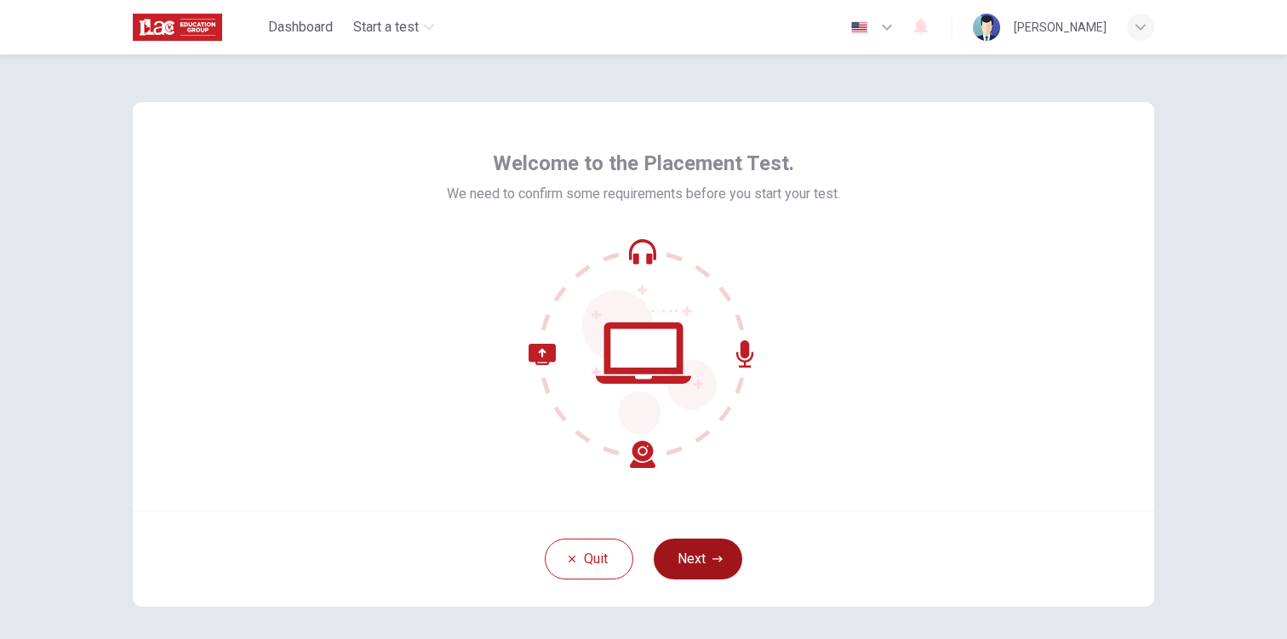
click at [719, 566] on button "Next" at bounding box center [697, 559] width 88 height 41
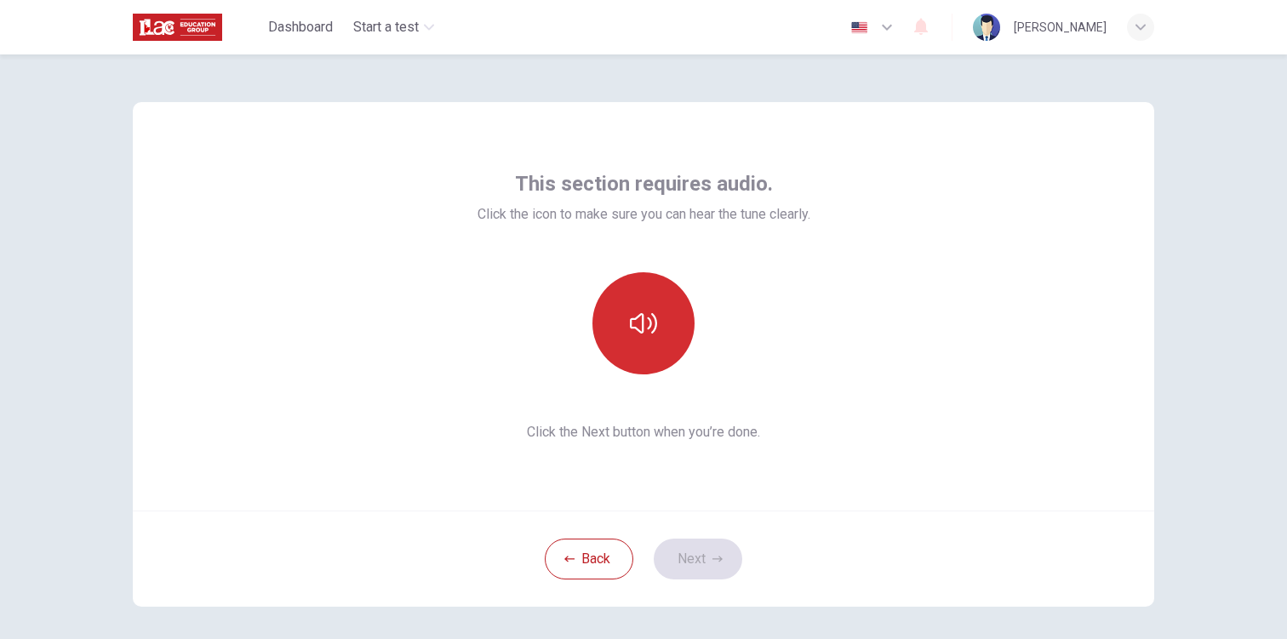
click at [652, 342] on button "button" at bounding box center [643, 323] width 102 height 102
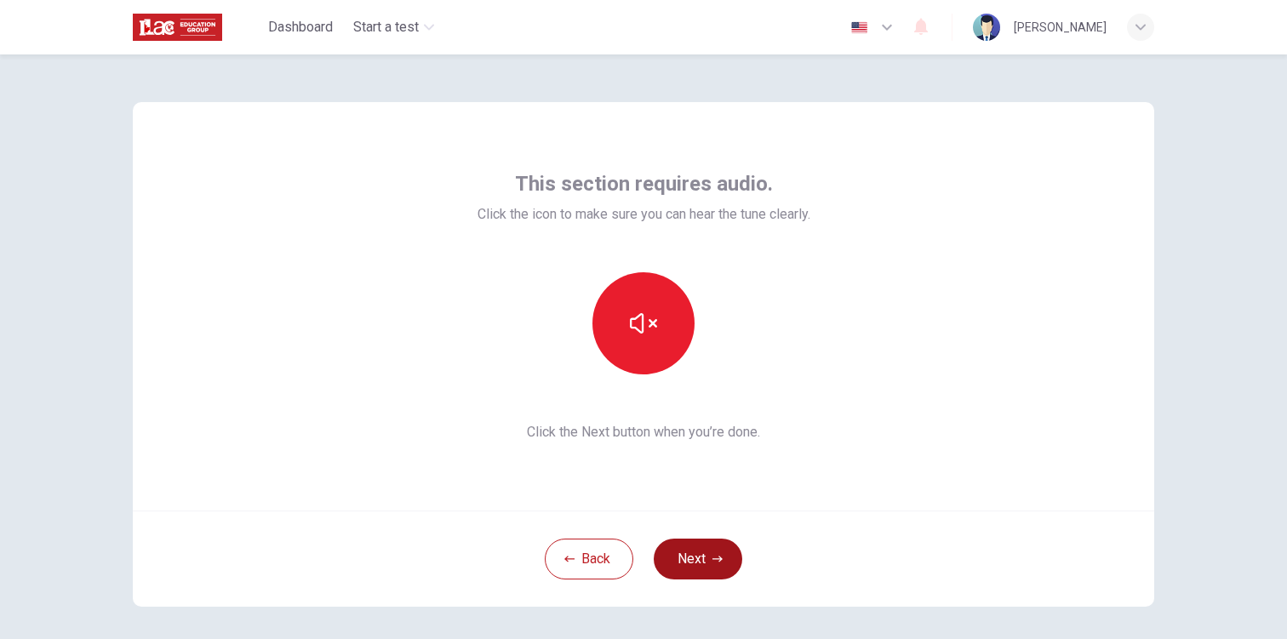
click at [694, 562] on button "Next" at bounding box center [697, 559] width 88 height 41
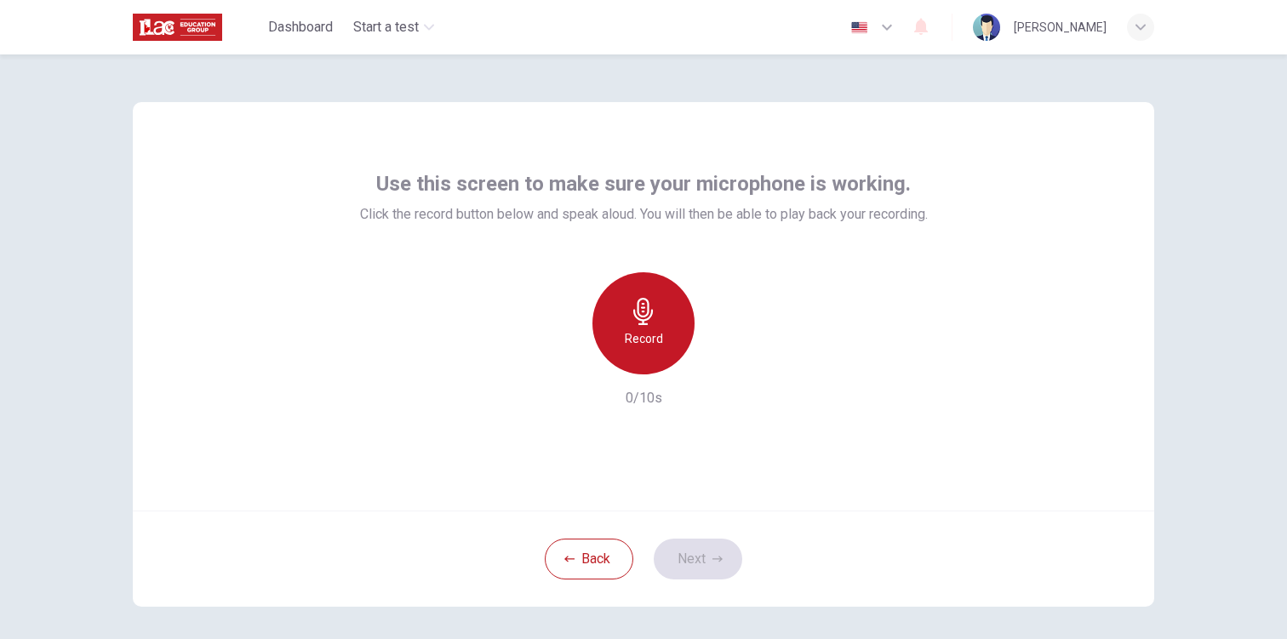
click at [639, 304] on icon "button" at bounding box center [643, 311] width 20 height 27
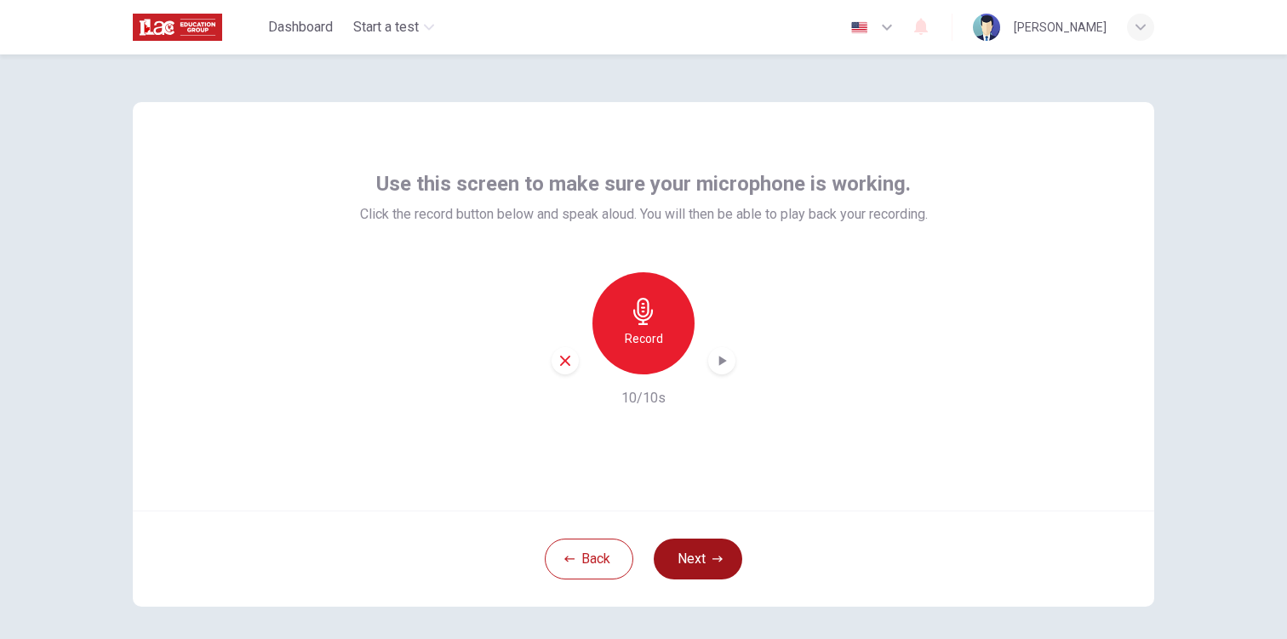
click at [692, 559] on button "Next" at bounding box center [697, 559] width 88 height 41
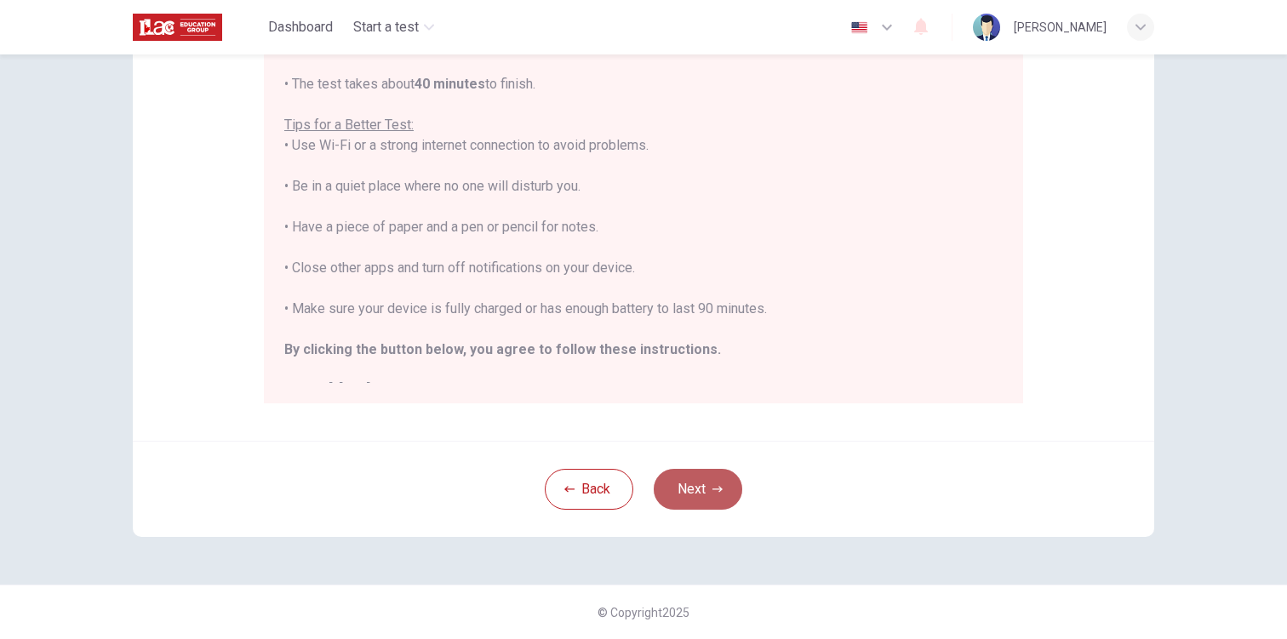
click at [727, 488] on button "Next" at bounding box center [697, 489] width 88 height 41
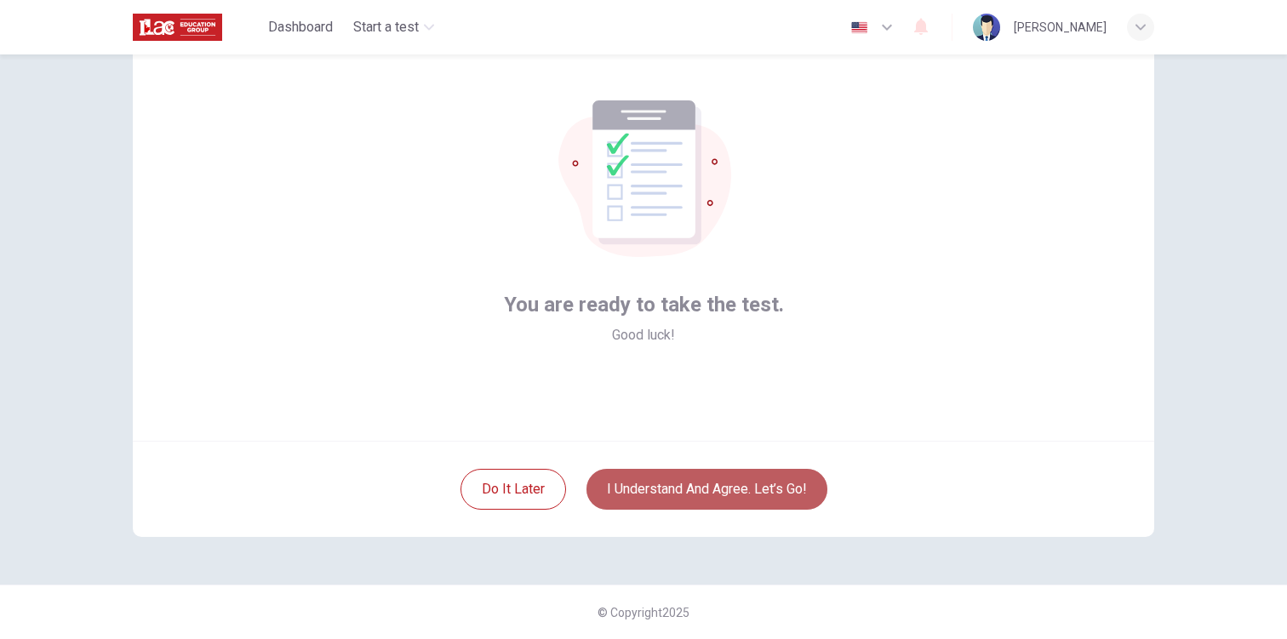
click at [788, 486] on button "I understand and agree. Let’s go!" at bounding box center [706, 489] width 241 height 41
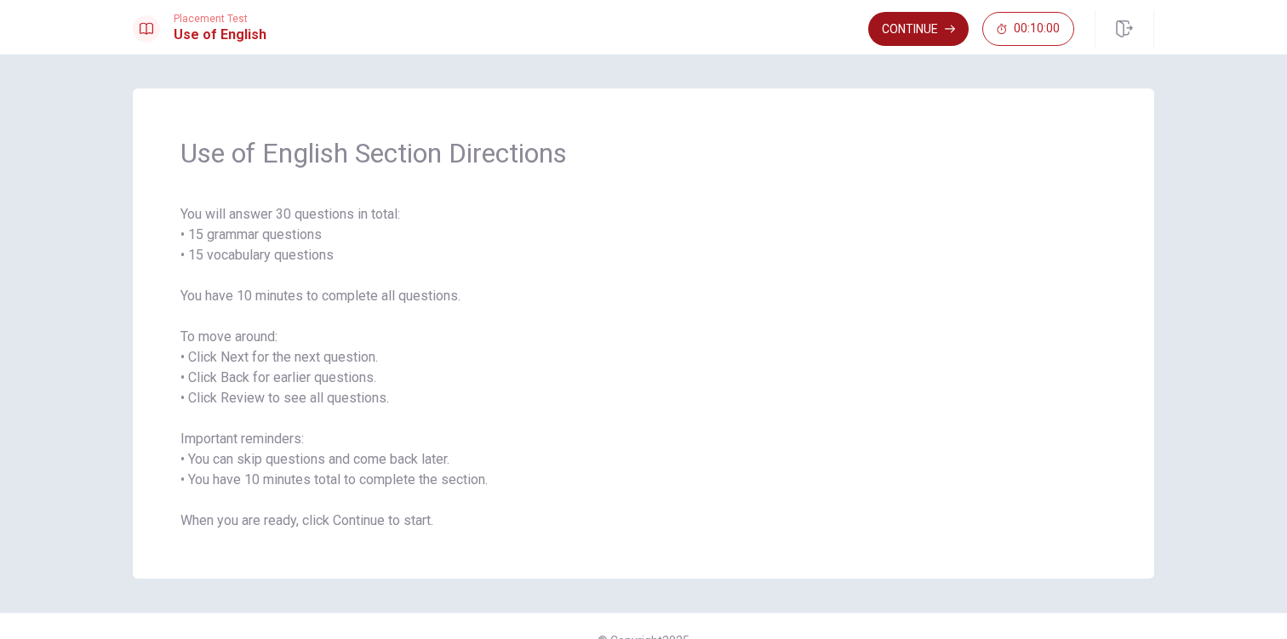
click at [937, 22] on button "Continue" at bounding box center [918, 29] width 100 height 34
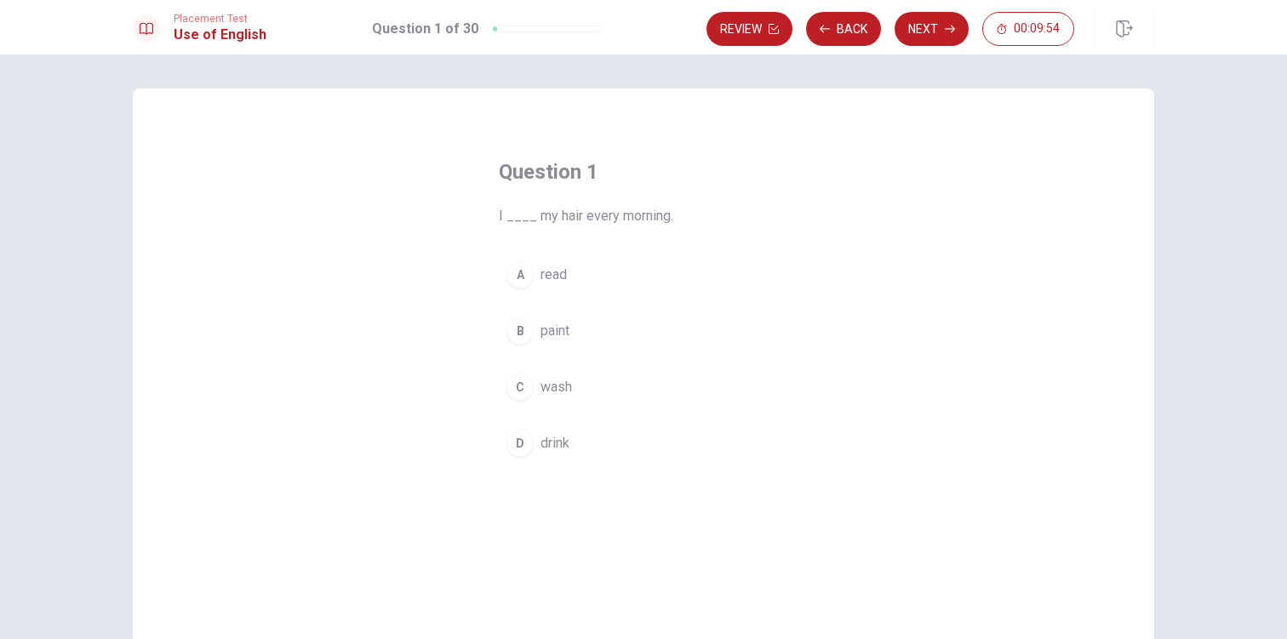
click at [522, 381] on div "C" at bounding box center [519, 387] width 27 height 27
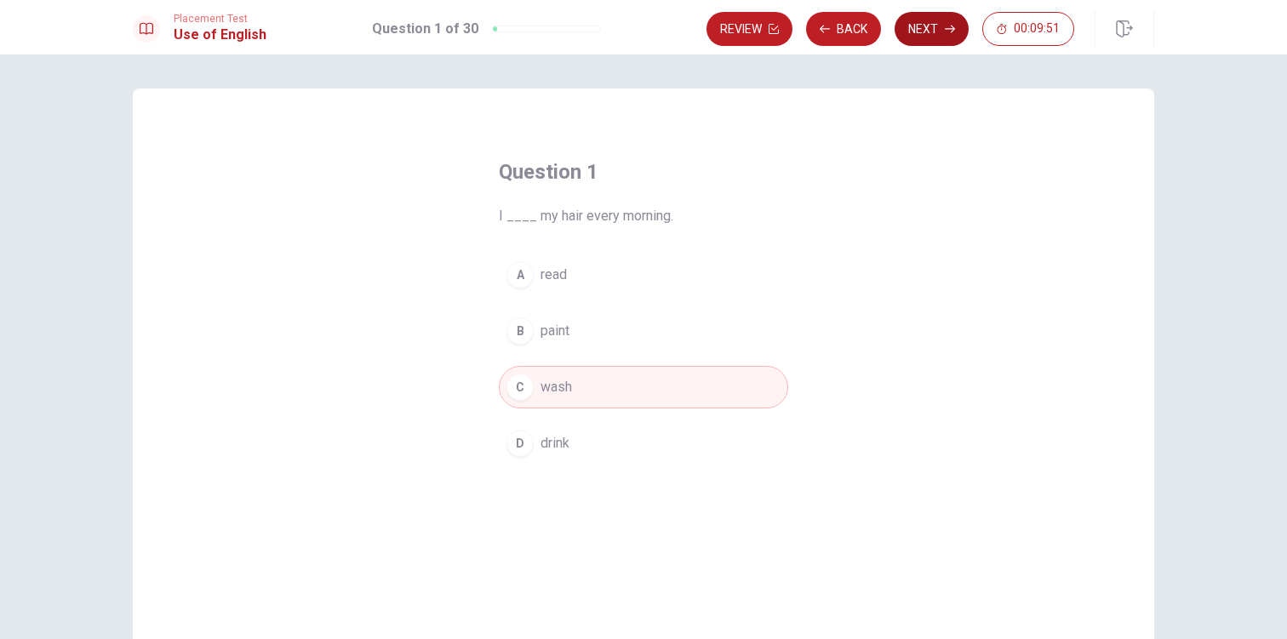
click at [962, 29] on button "Next" at bounding box center [931, 29] width 74 height 34
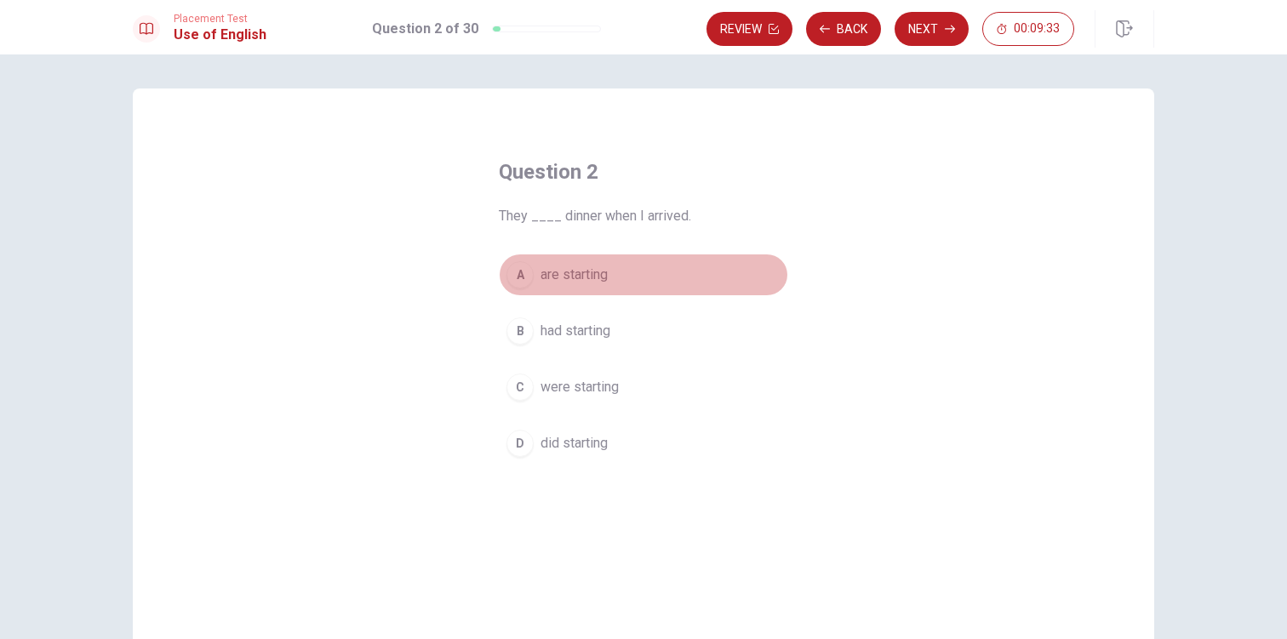
click at [522, 267] on div "A" at bounding box center [519, 274] width 27 height 27
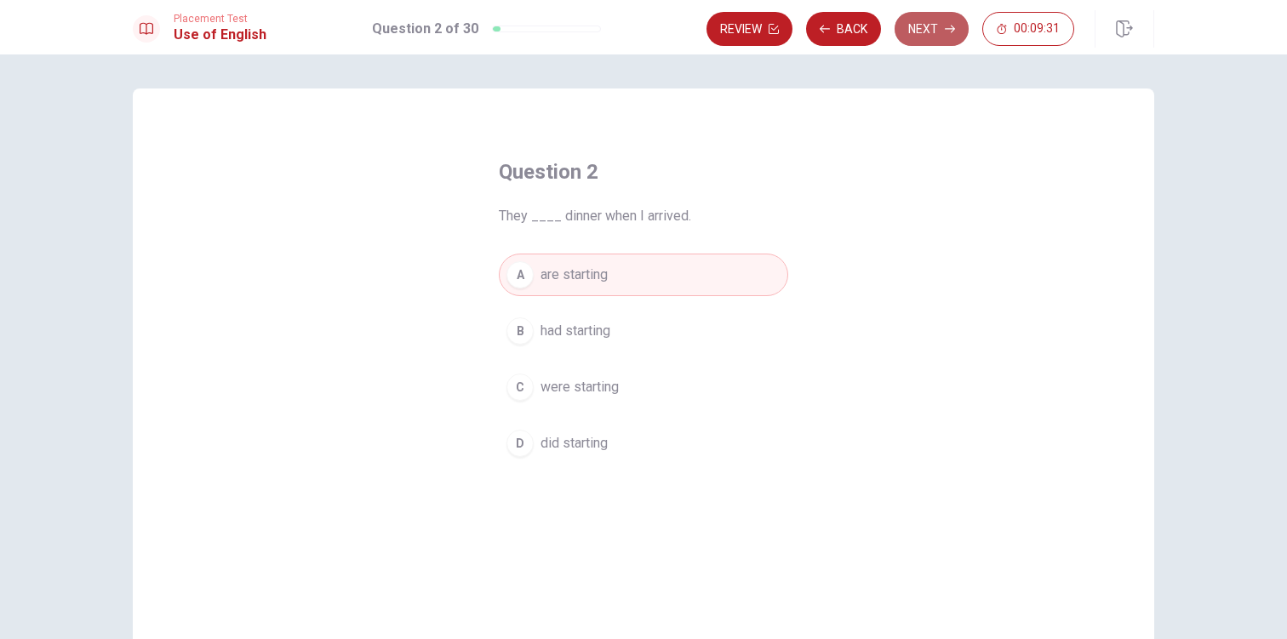
click at [945, 36] on button "Next" at bounding box center [931, 29] width 74 height 34
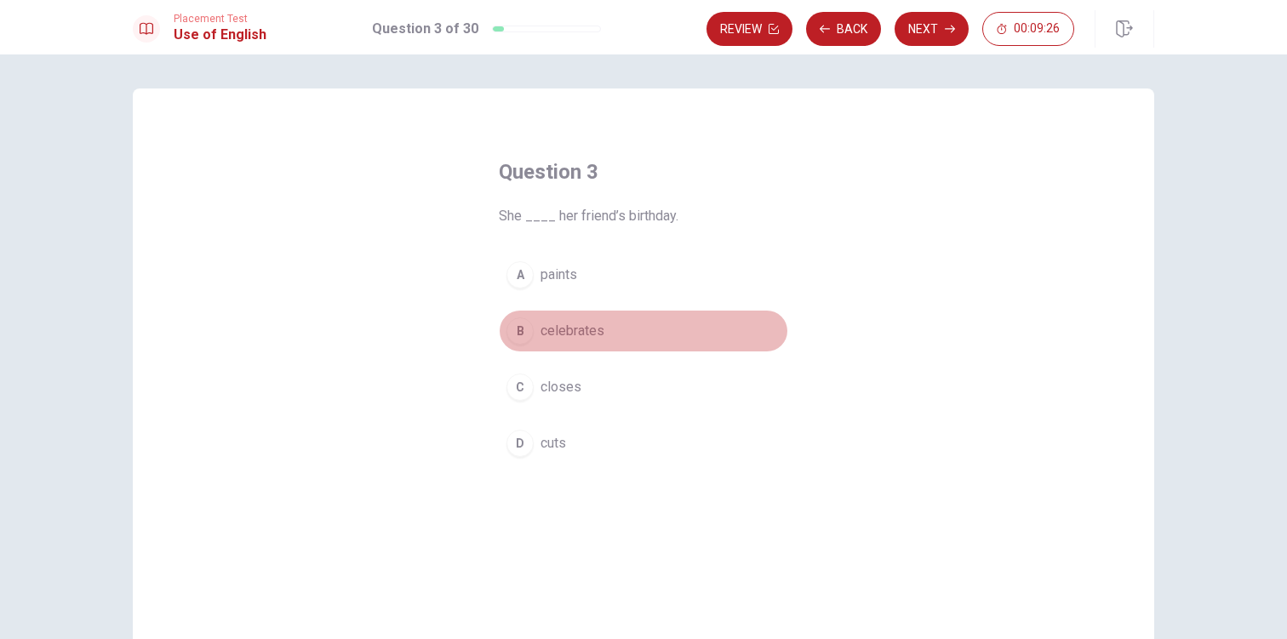
click at [581, 337] on span "celebrates" at bounding box center [572, 331] width 64 height 20
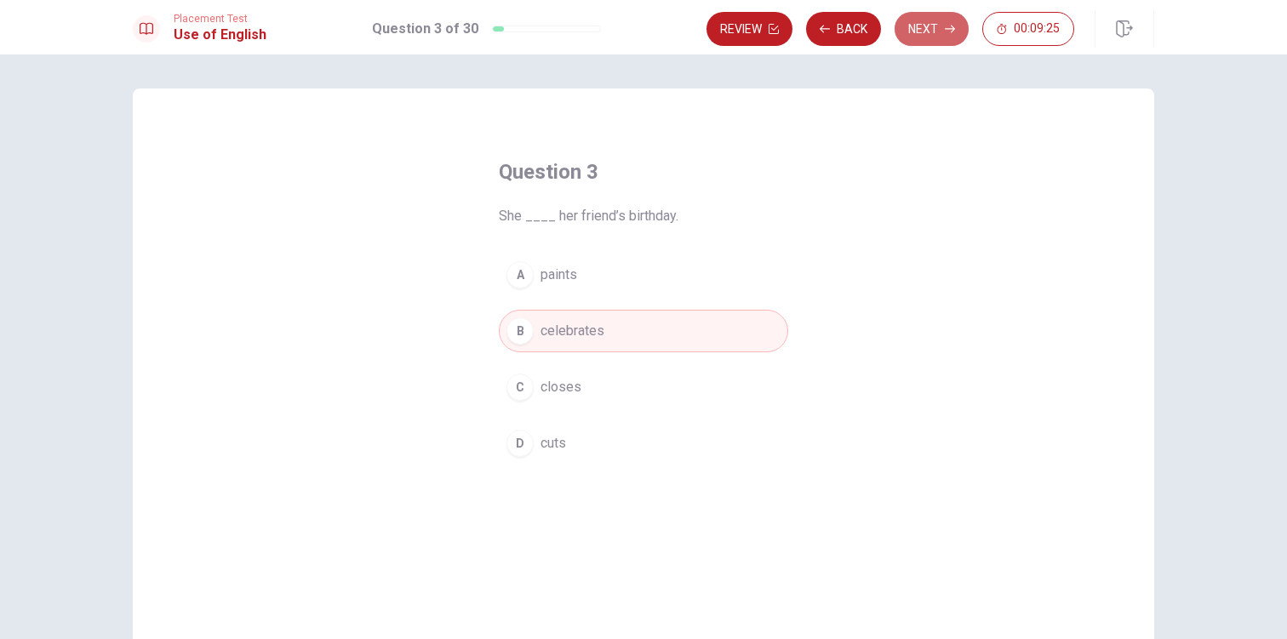
click at [948, 37] on button "Next" at bounding box center [931, 29] width 74 height 34
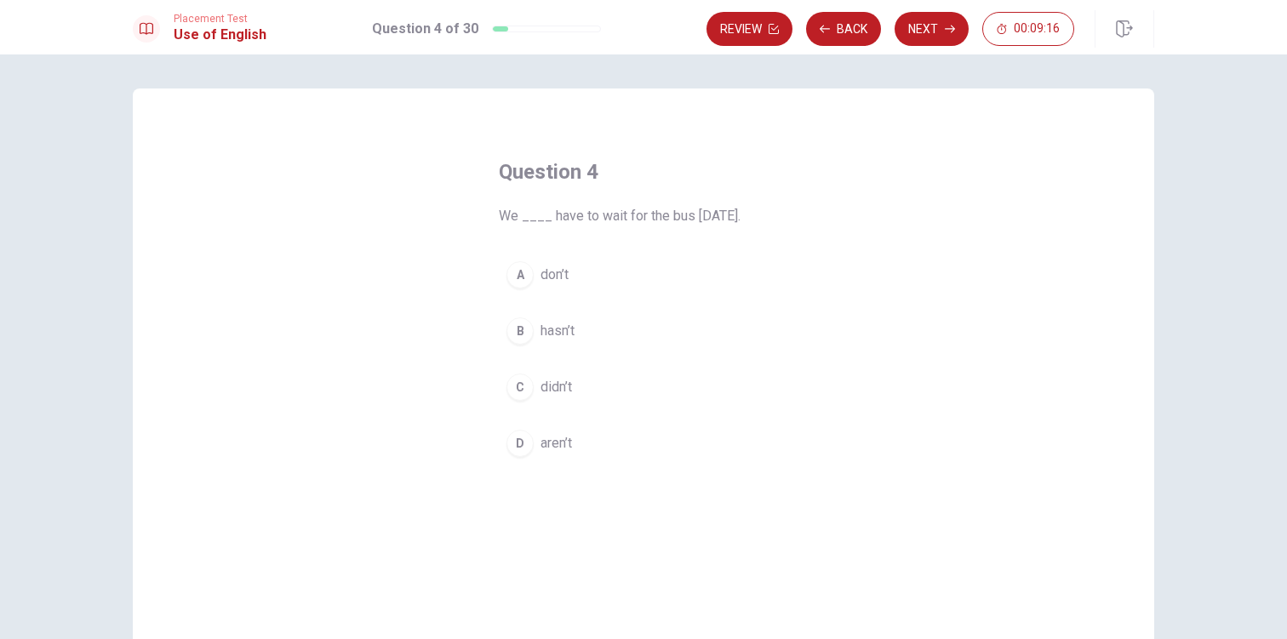
click at [555, 379] on span "didn’t" at bounding box center [555, 387] width 31 height 20
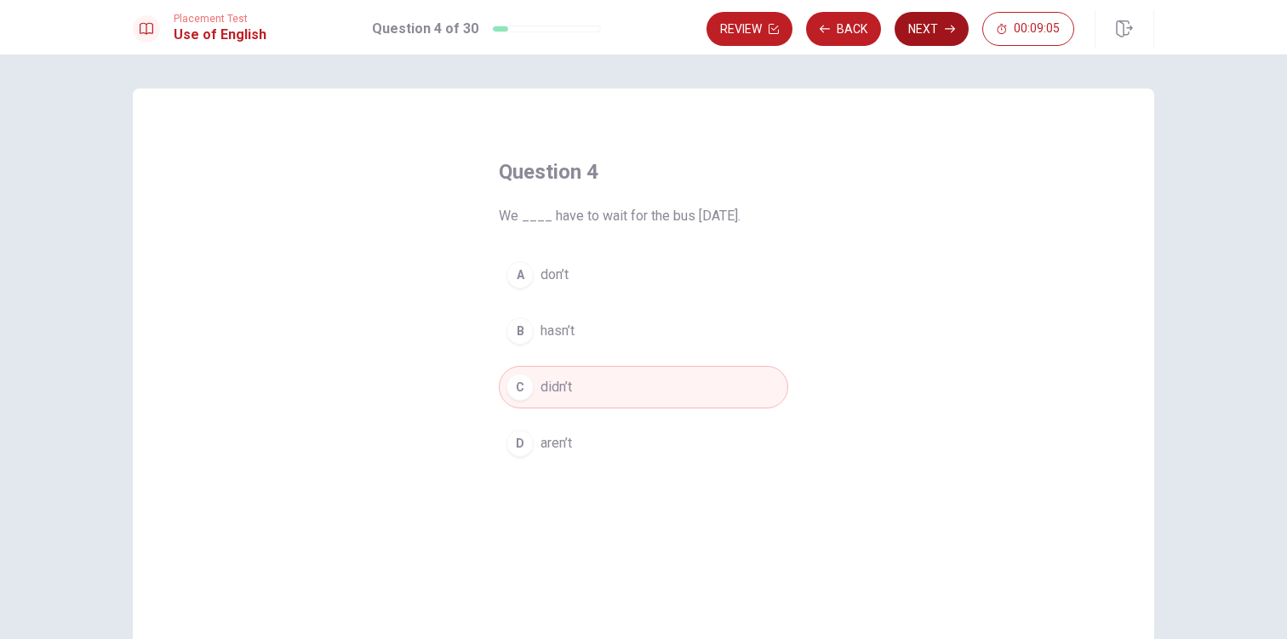
click at [956, 29] on button "Next" at bounding box center [931, 29] width 74 height 34
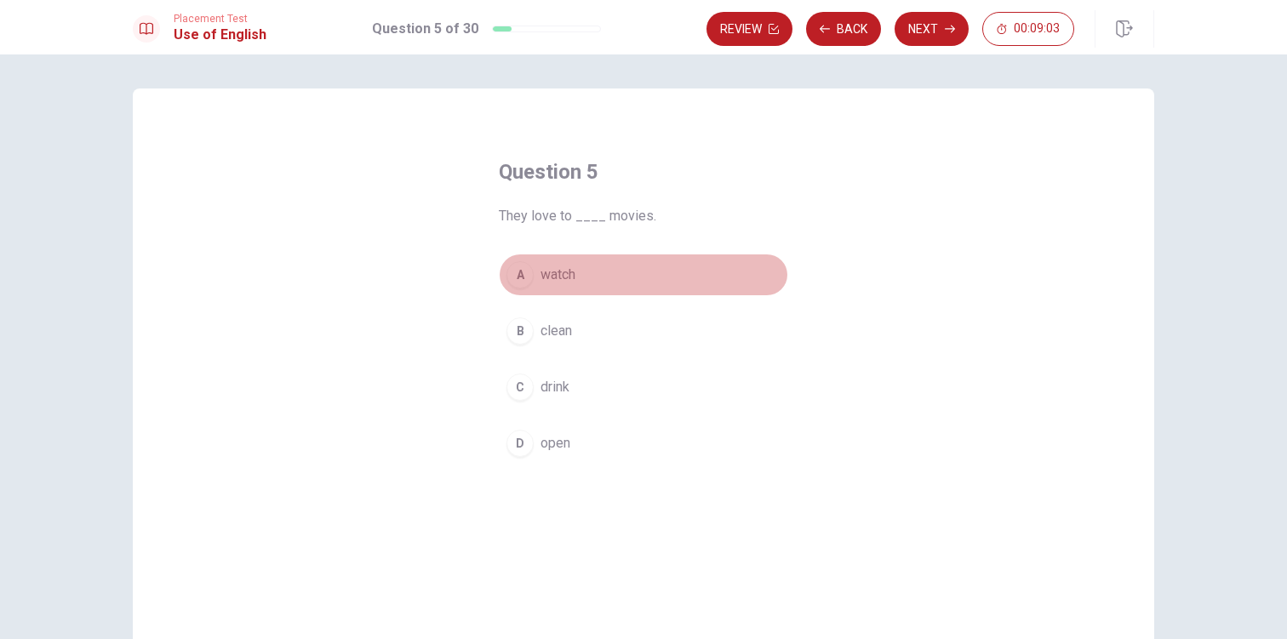
click at [551, 277] on span "watch" at bounding box center [557, 275] width 35 height 20
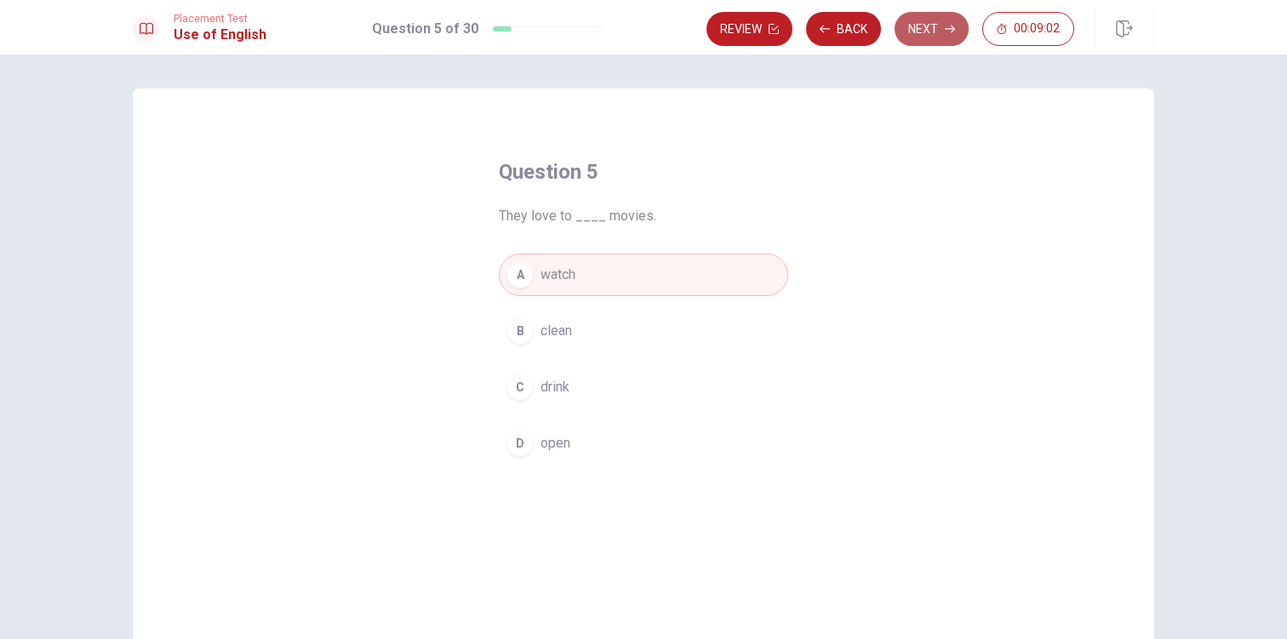
click at [956, 30] on button "Next" at bounding box center [931, 29] width 74 height 34
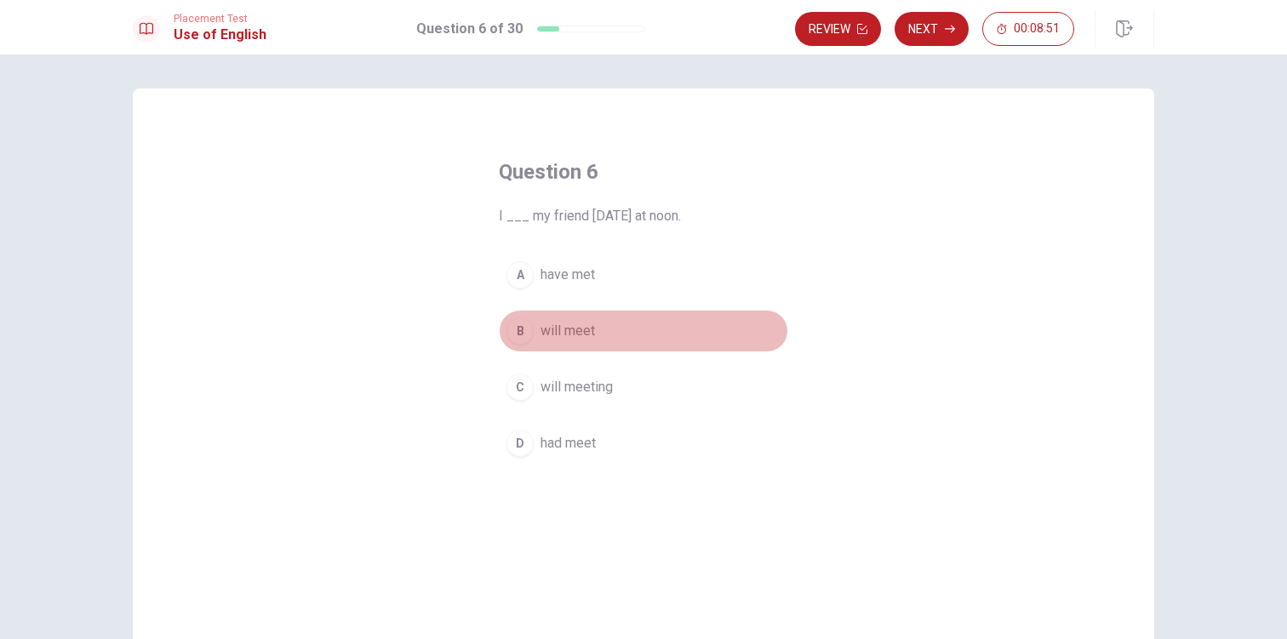
click at [571, 328] on span "will meet" at bounding box center [567, 331] width 54 height 20
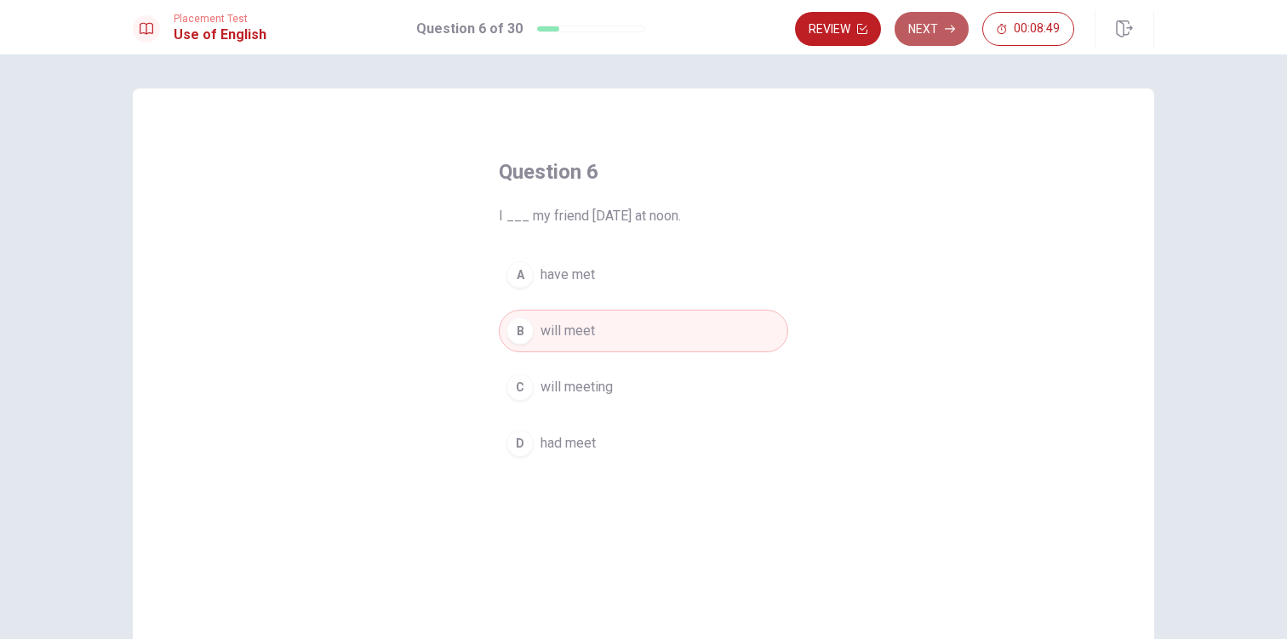
click at [957, 28] on button "Next" at bounding box center [931, 29] width 74 height 34
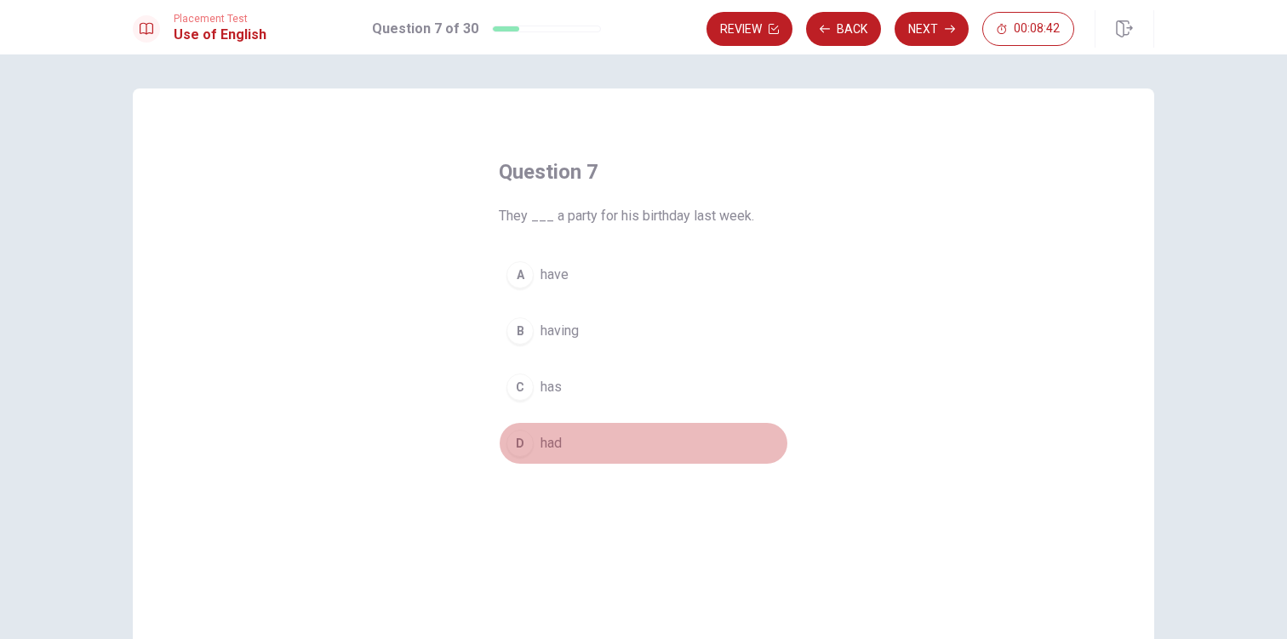
click at [551, 436] on span "had" at bounding box center [550, 443] width 21 height 20
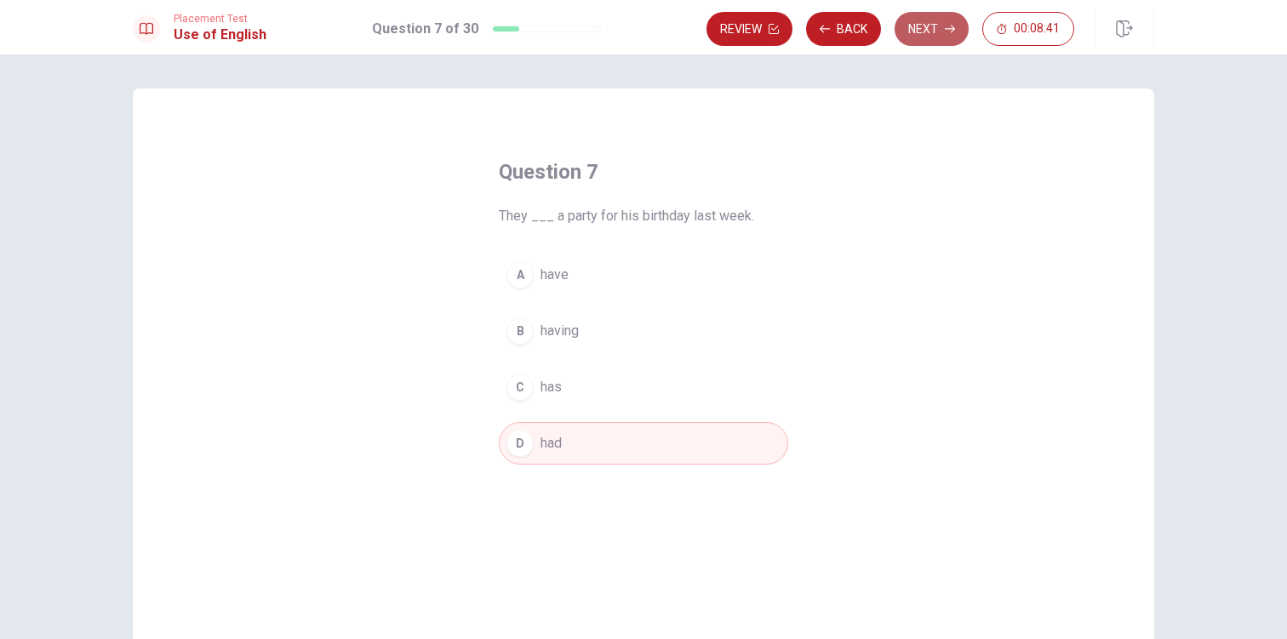
click at [956, 27] on button "Next" at bounding box center [931, 29] width 74 height 34
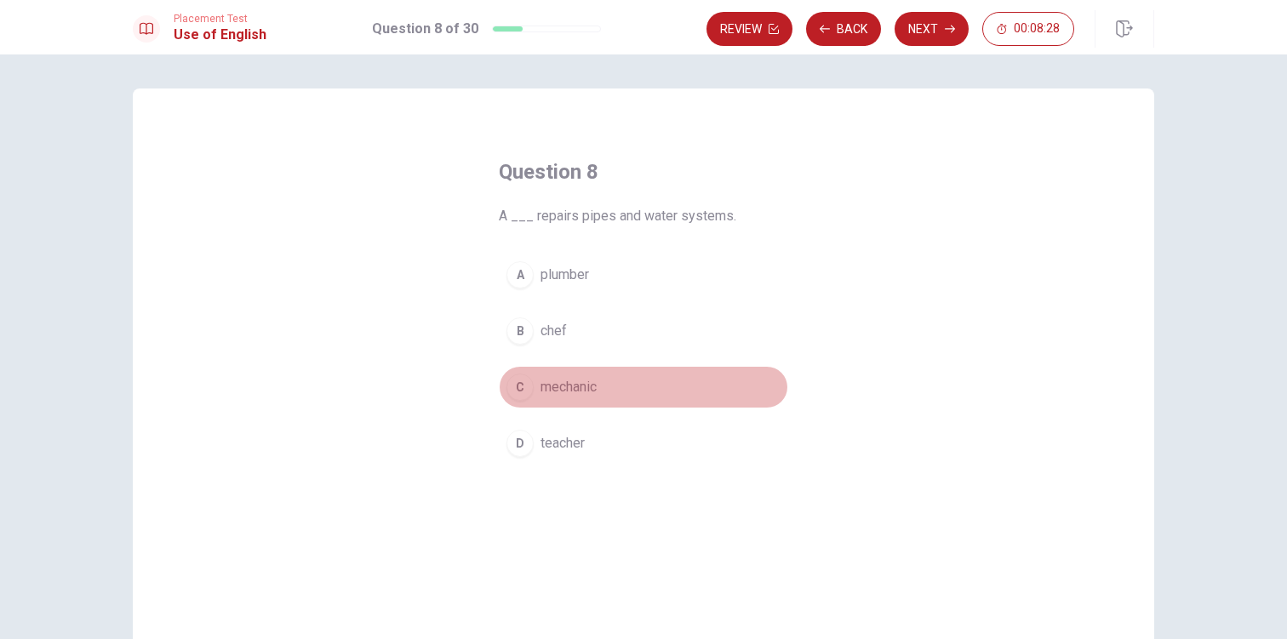
click at [587, 390] on span "mechanic" at bounding box center [568, 387] width 56 height 20
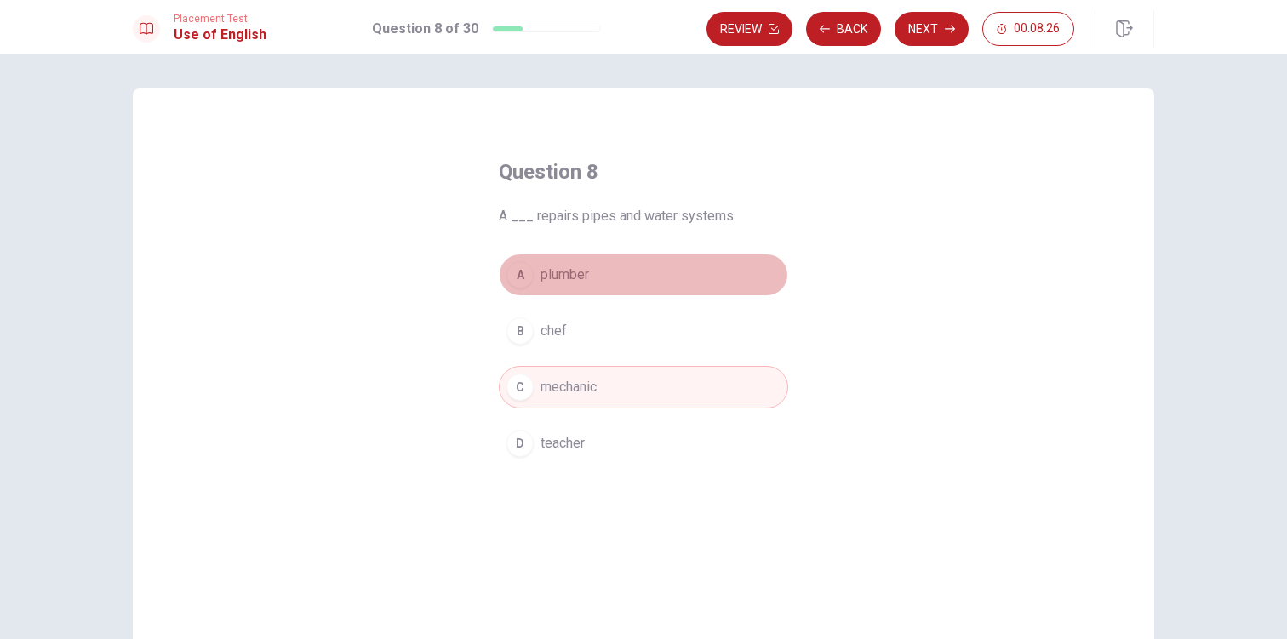
click at [604, 269] on button "A plumber" at bounding box center [643, 275] width 289 height 43
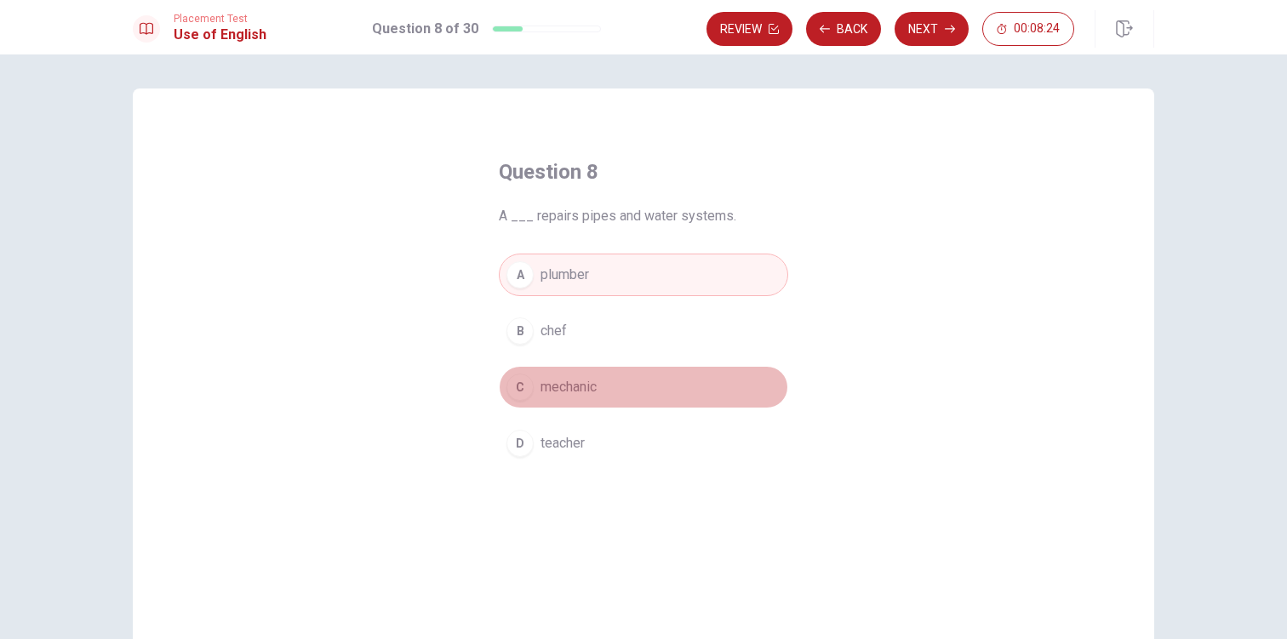
click at [600, 385] on button "C mechanic" at bounding box center [643, 387] width 289 height 43
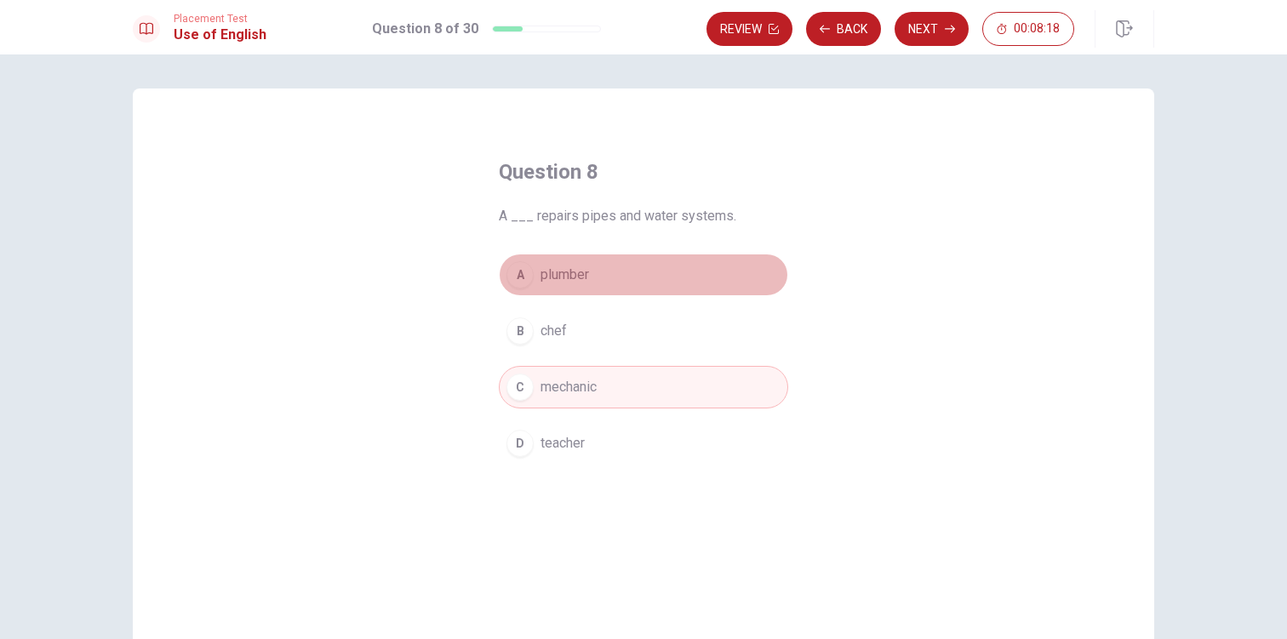
drag, startPoint x: 570, startPoint y: 282, endPoint x: 557, endPoint y: 284, distance: 13.0
click at [564, 282] on span "plumber" at bounding box center [564, 275] width 48 height 20
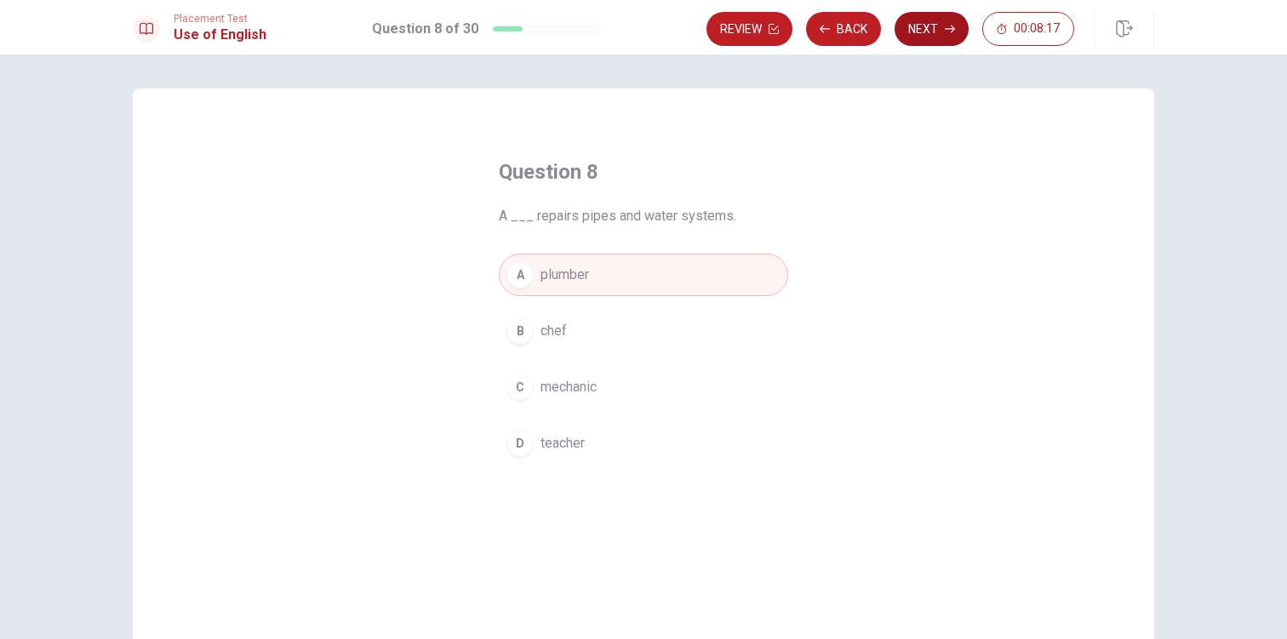
click at [946, 26] on icon "button" at bounding box center [949, 29] width 10 height 10
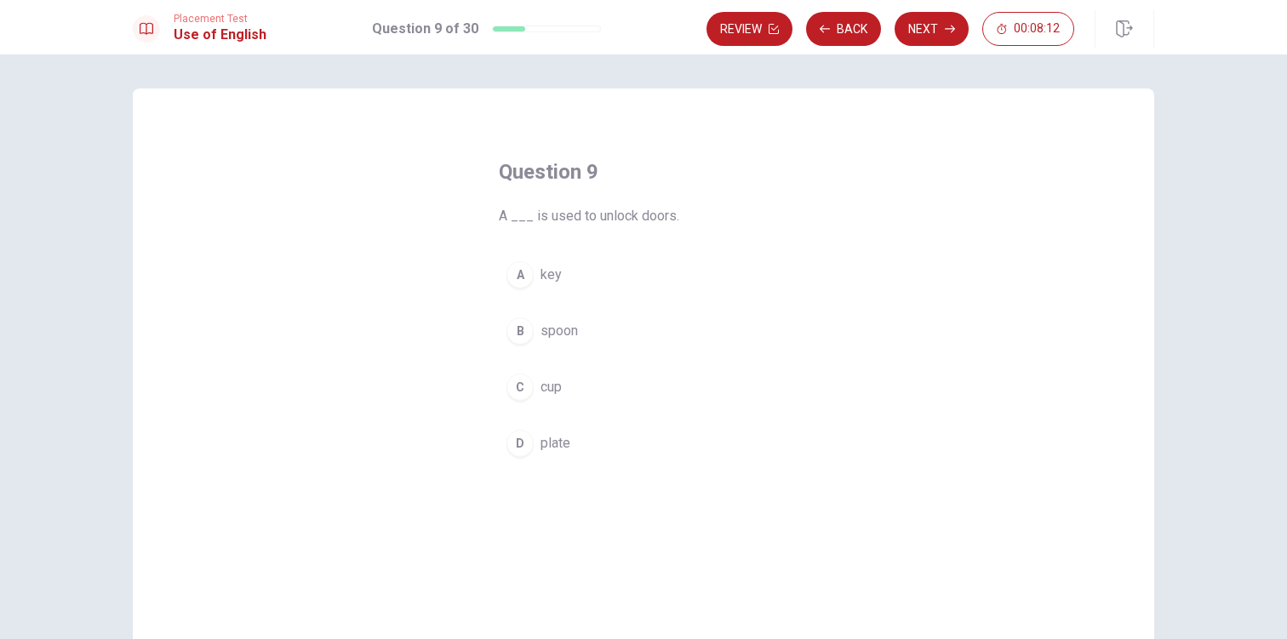
click at [565, 276] on button "A key" at bounding box center [643, 275] width 289 height 43
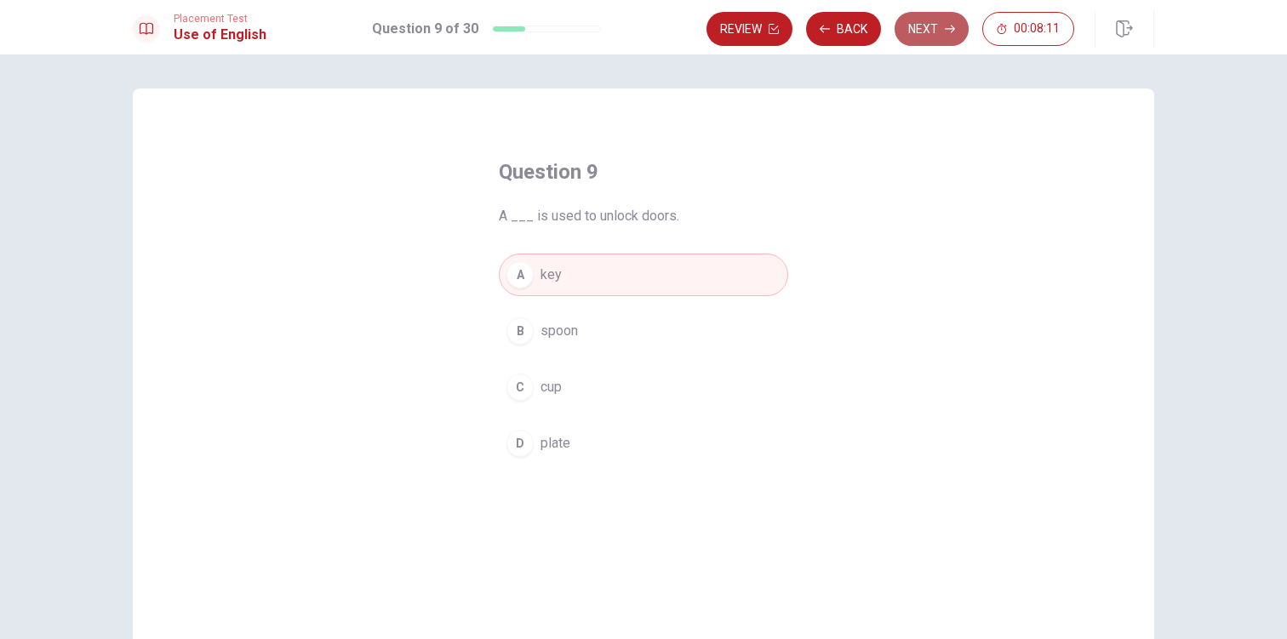
click at [925, 29] on button "Next" at bounding box center [931, 29] width 74 height 34
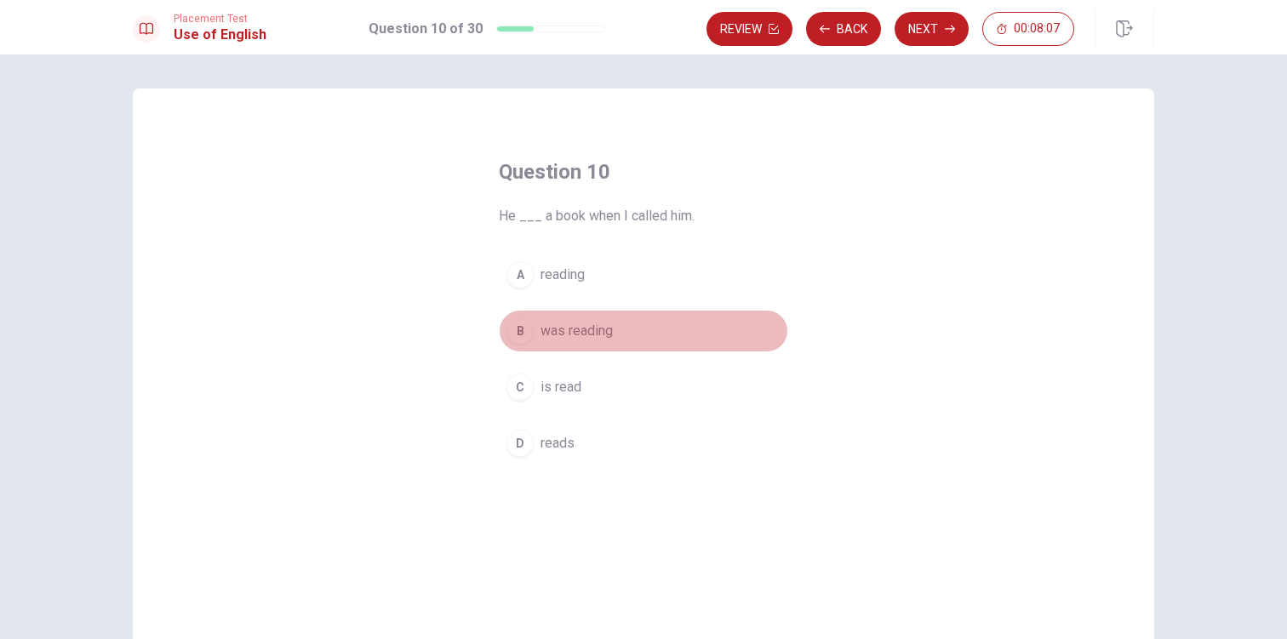
click at [588, 334] on span "was reading" at bounding box center [576, 331] width 72 height 20
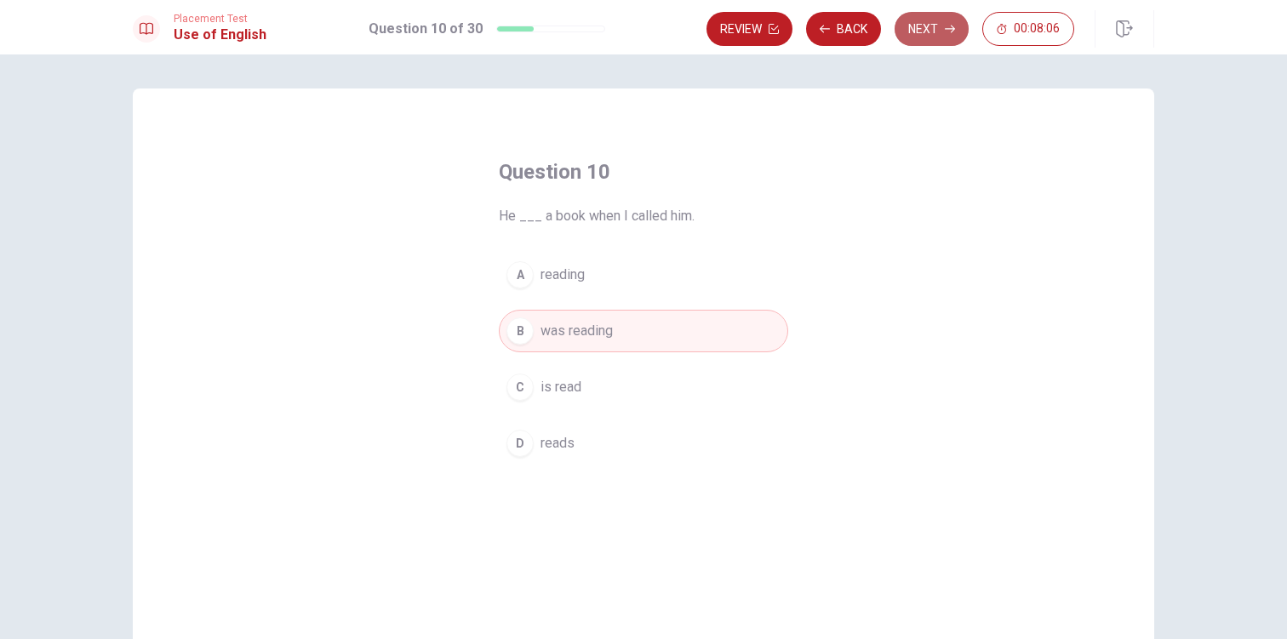
click at [945, 36] on button "Next" at bounding box center [931, 29] width 74 height 34
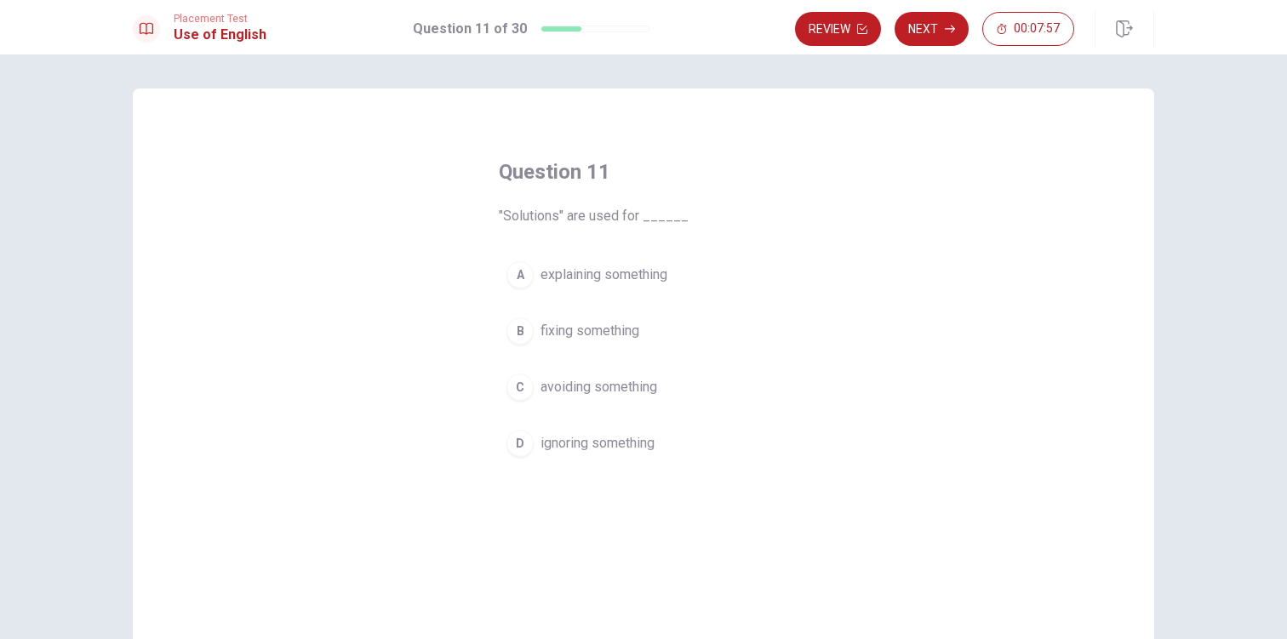
click at [616, 328] on span "fixing something" at bounding box center [589, 331] width 99 height 20
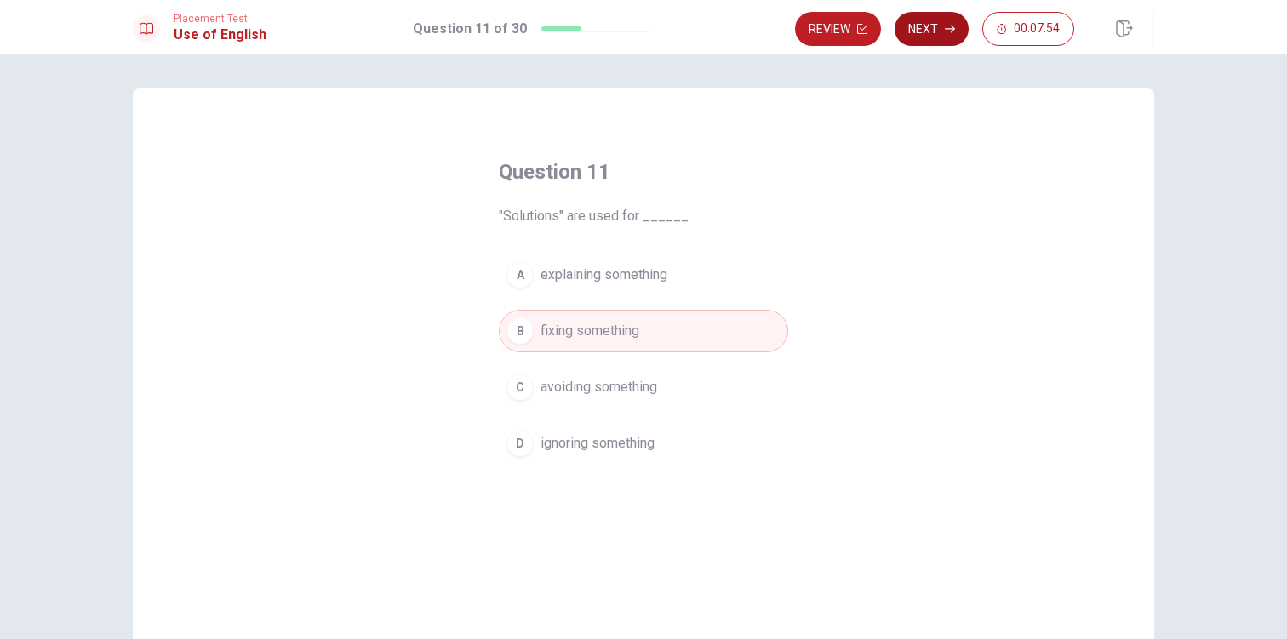
click at [946, 37] on button "Next" at bounding box center [931, 29] width 74 height 34
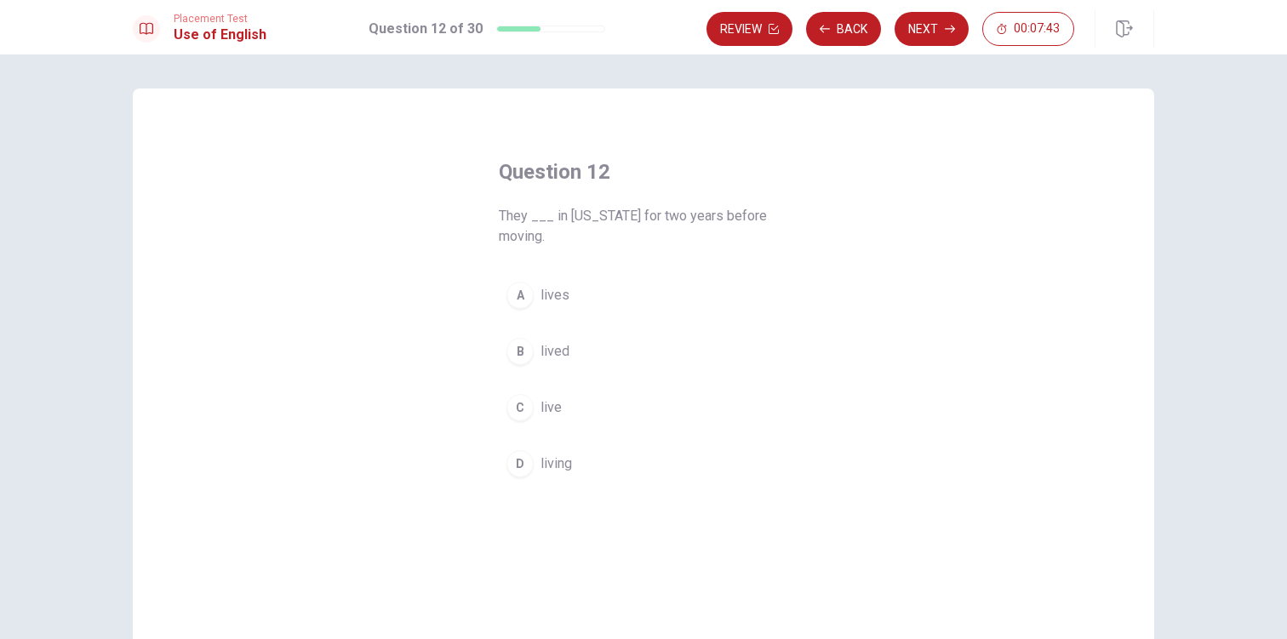
click at [564, 357] on button "B lived" at bounding box center [643, 351] width 289 height 43
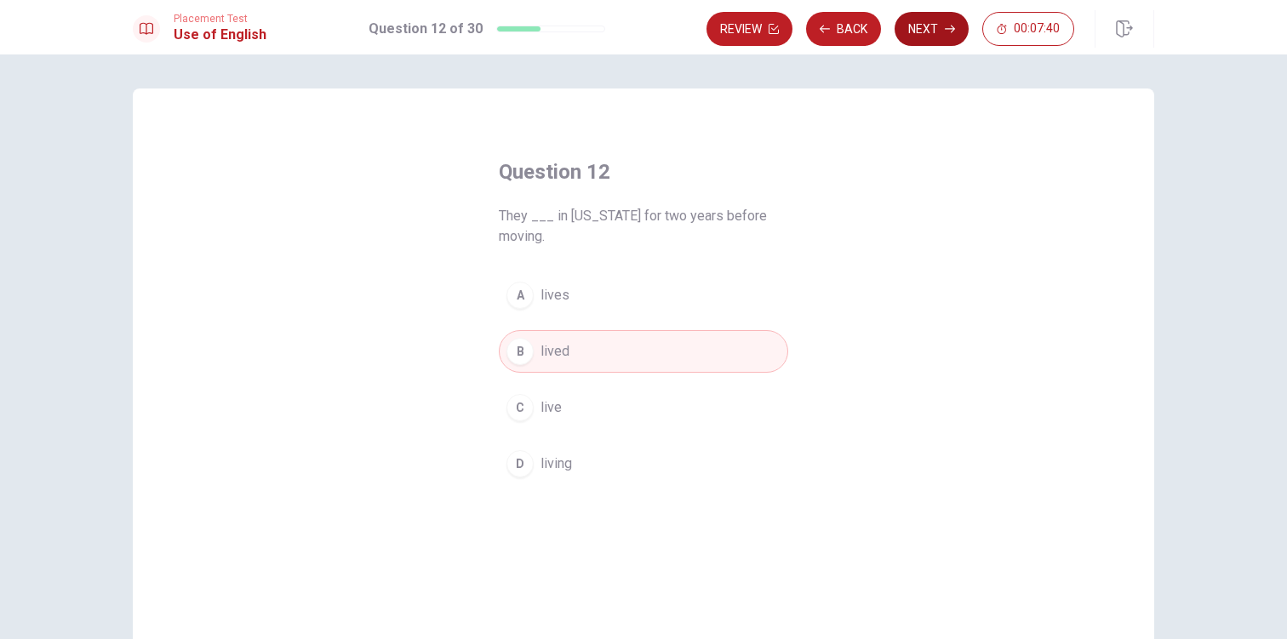
click at [955, 31] on button "Next" at bounding box center [931, 29] width 74 height 34
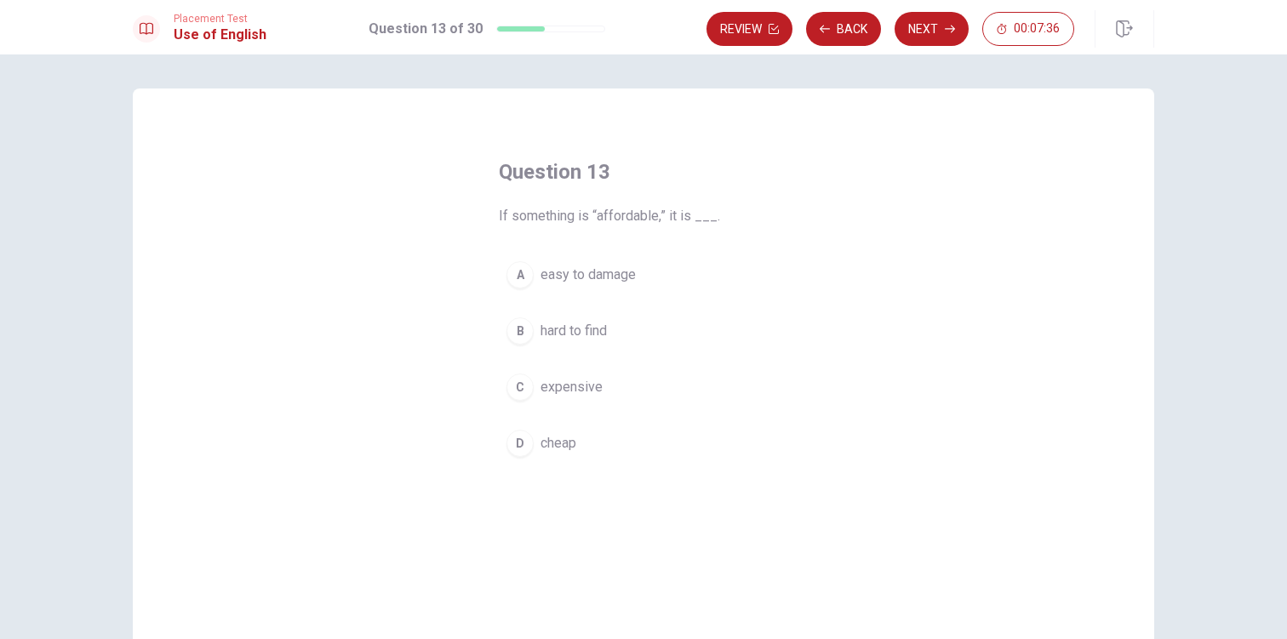
click at [551, 451] on span "cheap" at bounding box center [558, 443] width 36 height 20
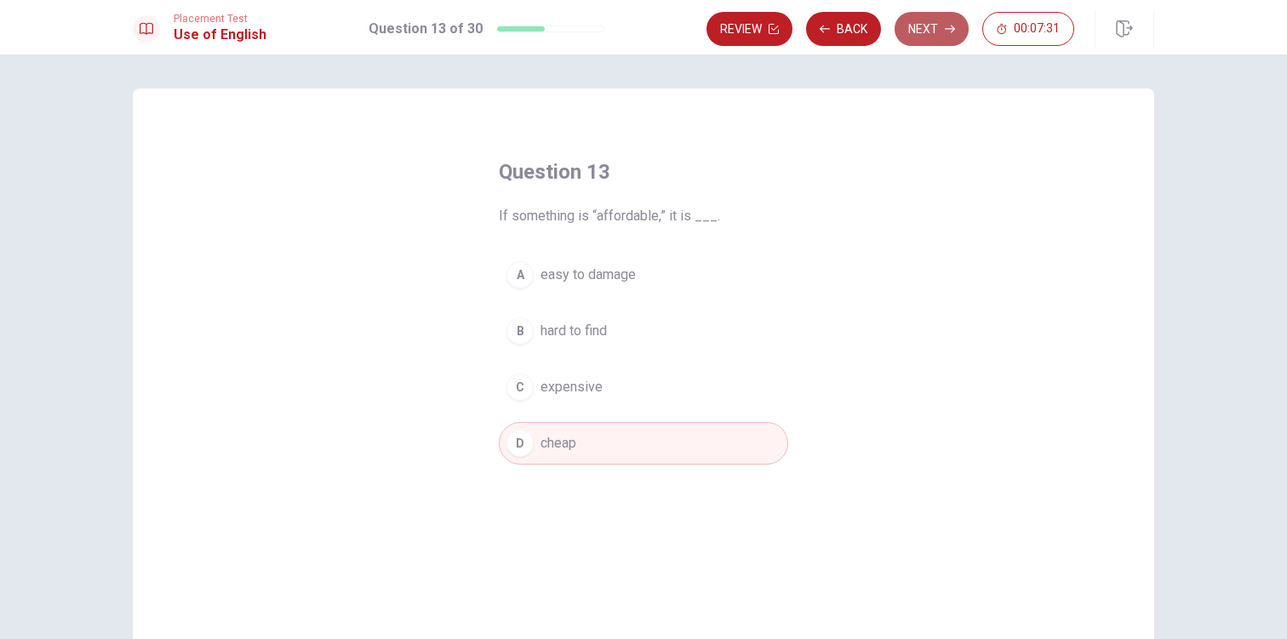
click at [946, 33] on icon "button" at bounding box center [949, 29] width 10 height 10
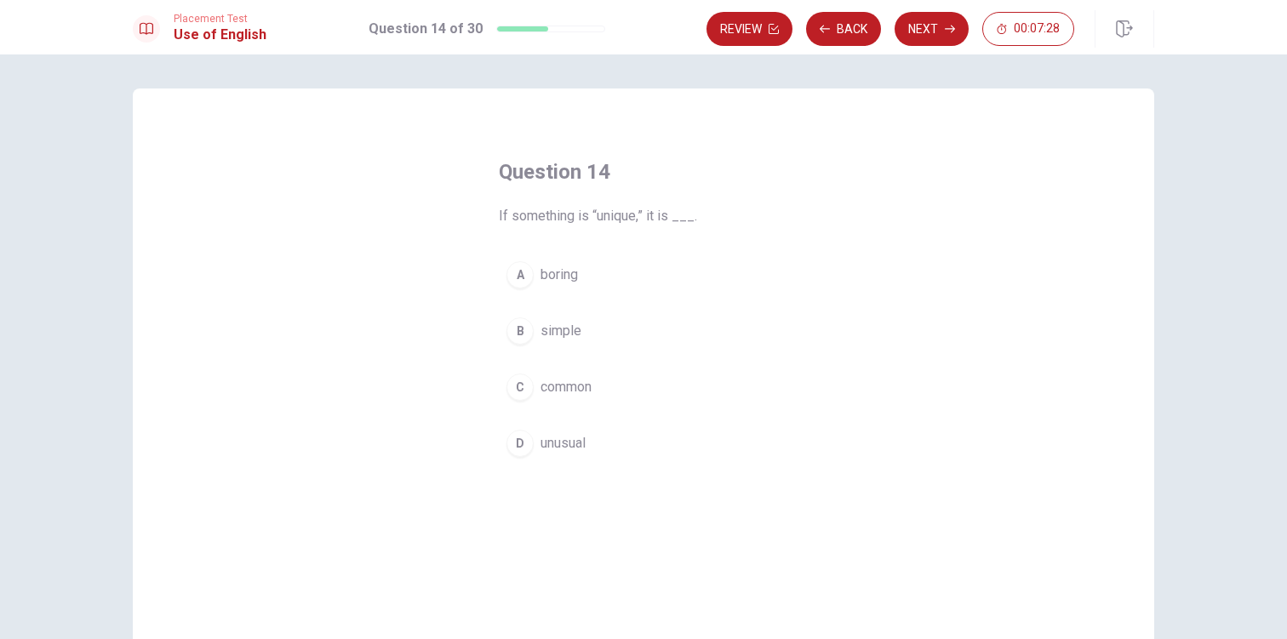
drag, startPoint x: 573, startPoint y: 444, endPoint x: 588, endPoint y: 438, distance: 16.4
click at [572, 444] on span "unusual" at bounding box center [562, 443] width 45 height 20
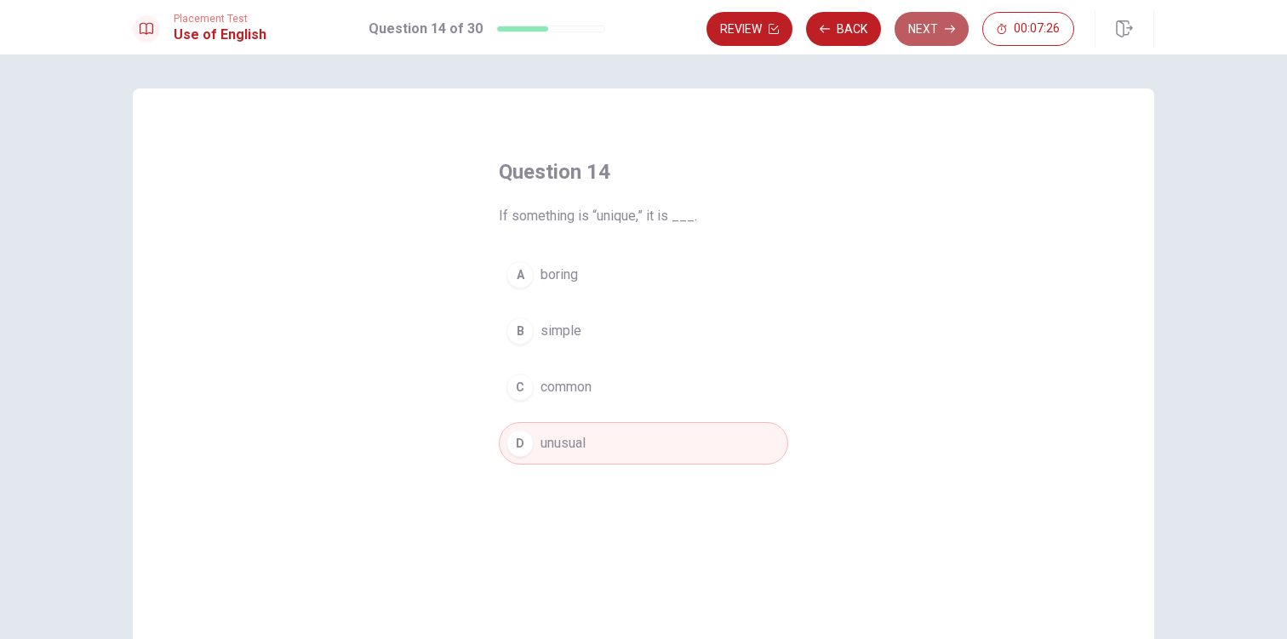
click at [929, 32] on button "Next" at bounding box center [931, 29] width 74 height 34
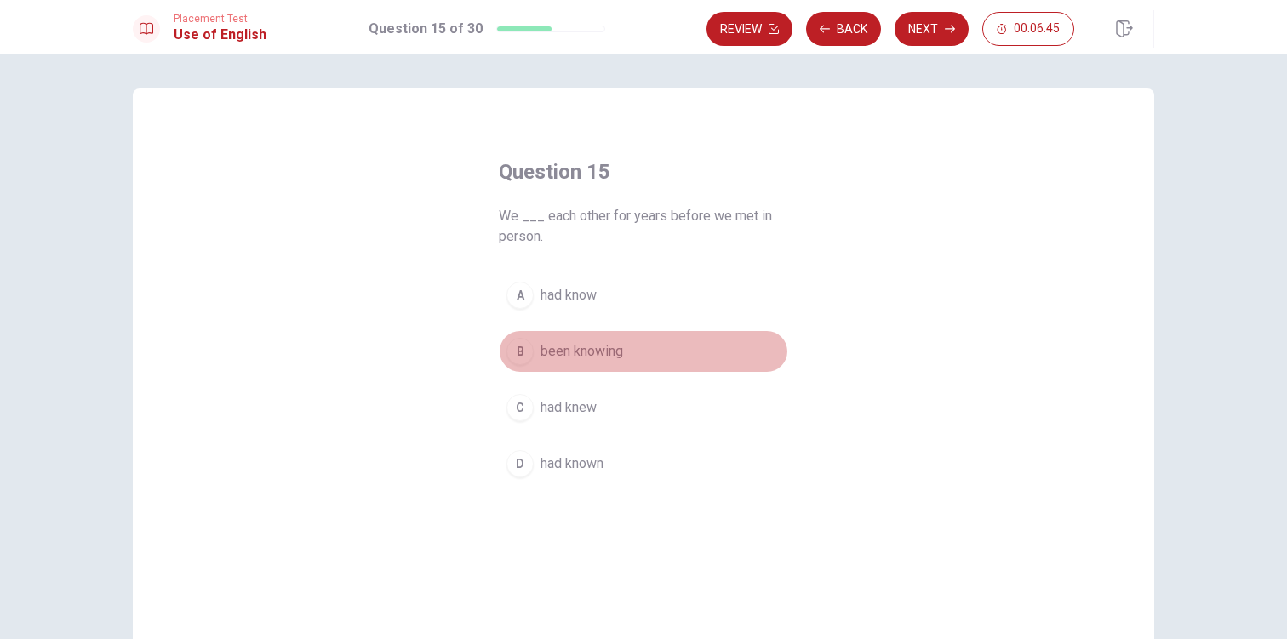
click at [601, 350] on span "been knowing" at bounding box center [581, 351] width 83 height 20
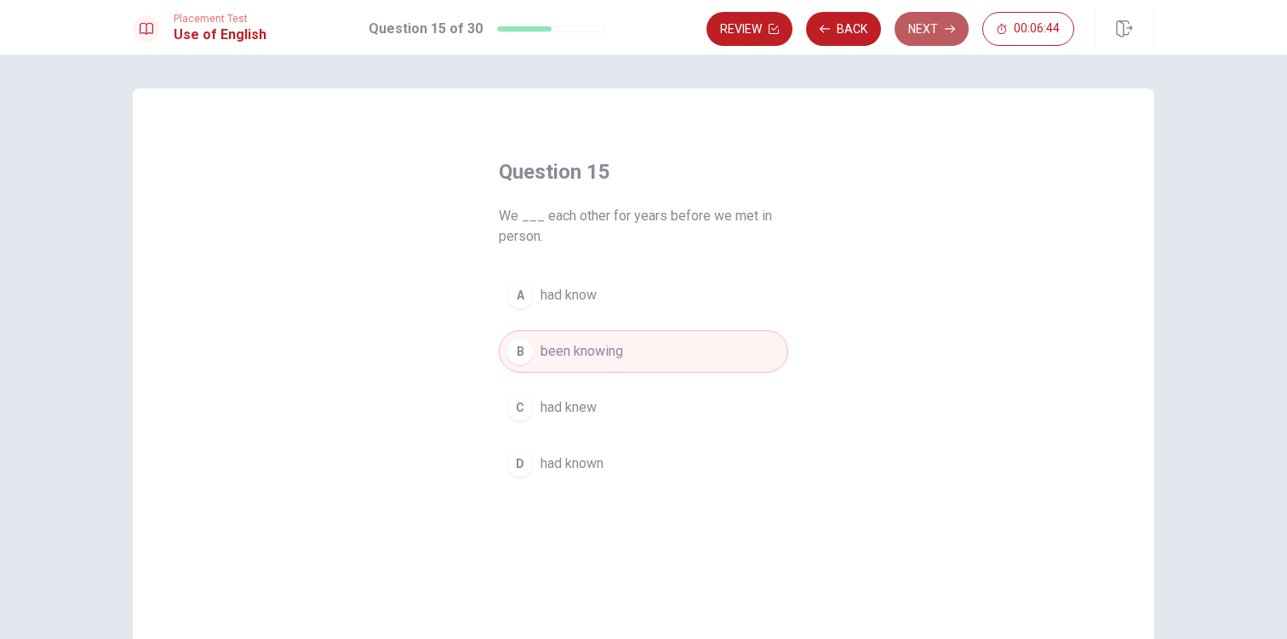
click at [941, 33] on button "Next" at bounding box center [931, 29] width 74 height 34
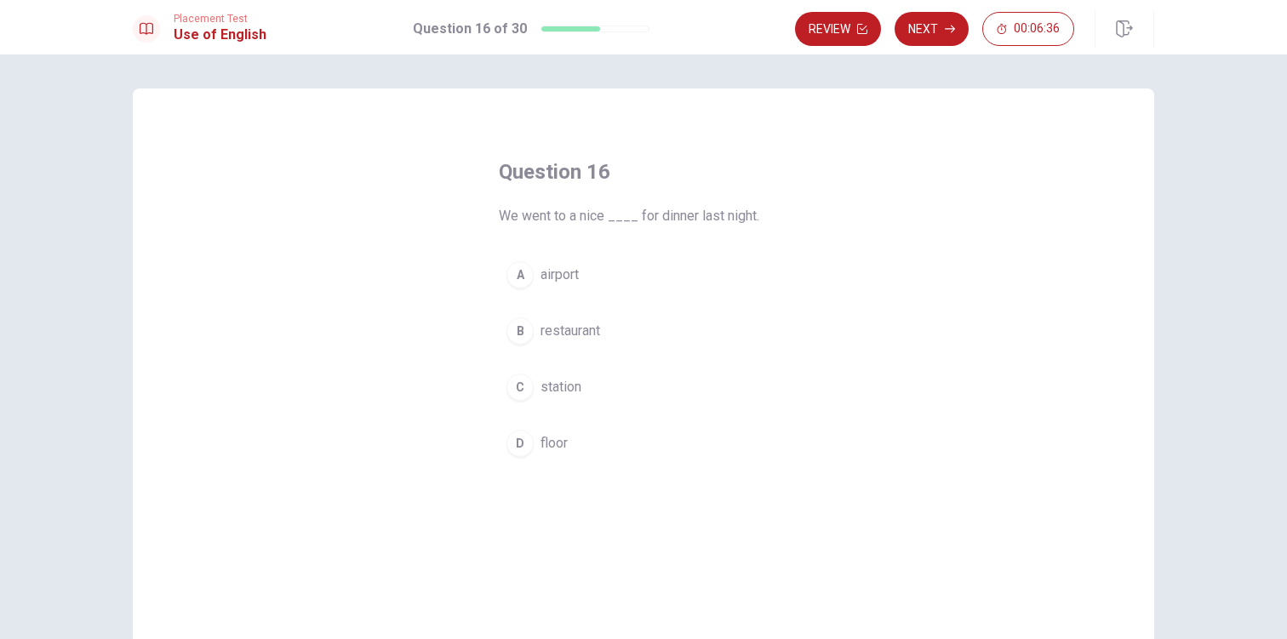
click at [589, 339] on span "restaurant" at bounding box center [570, 331] width 60 height 20
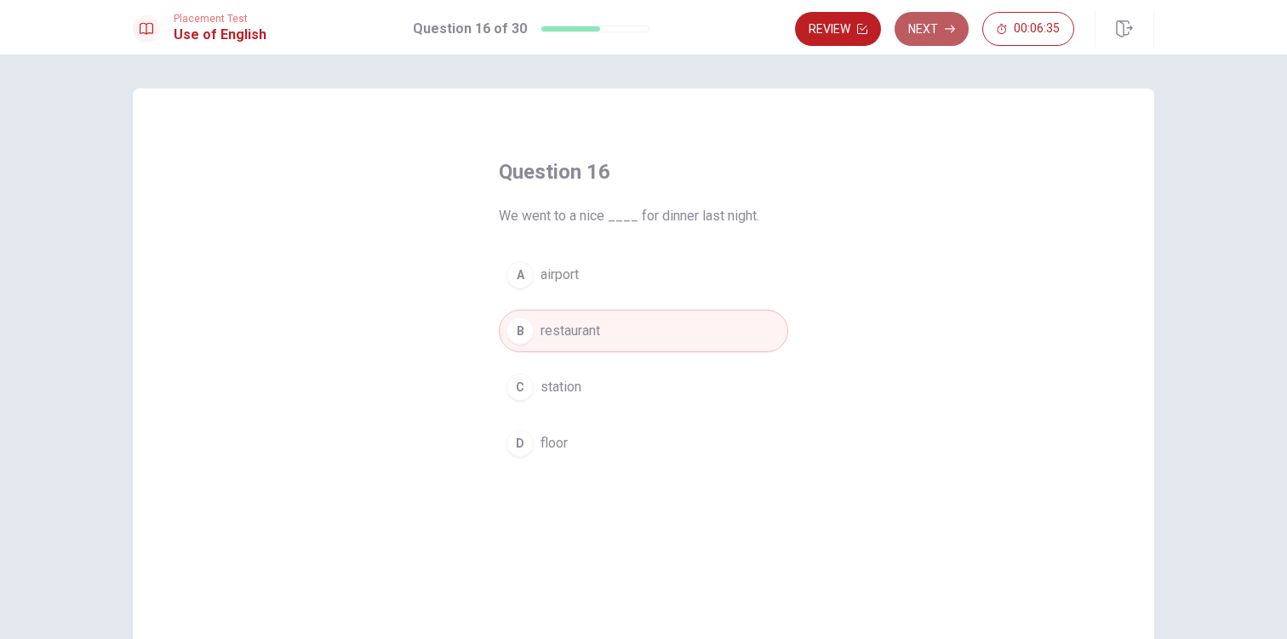
click at [933, 39] on button "Next" at bounding box center [931, 29] width 74 height 34
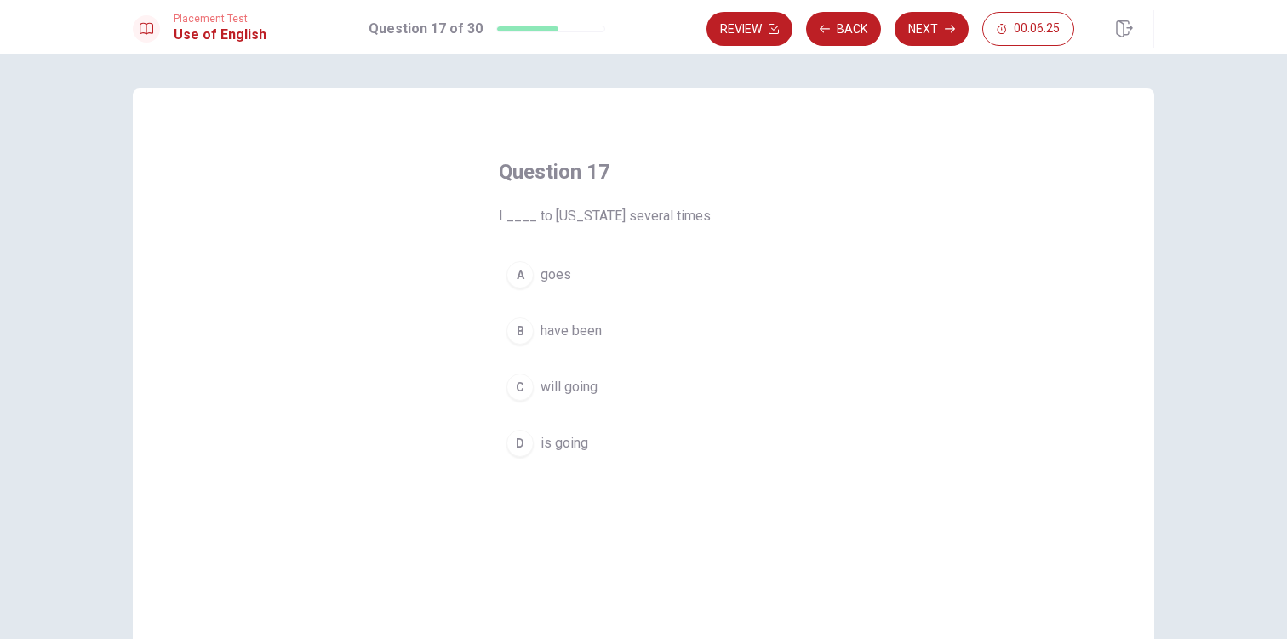
click at [593, 333] on span "have been" at bounding box center [570, 331] width 61 height 20
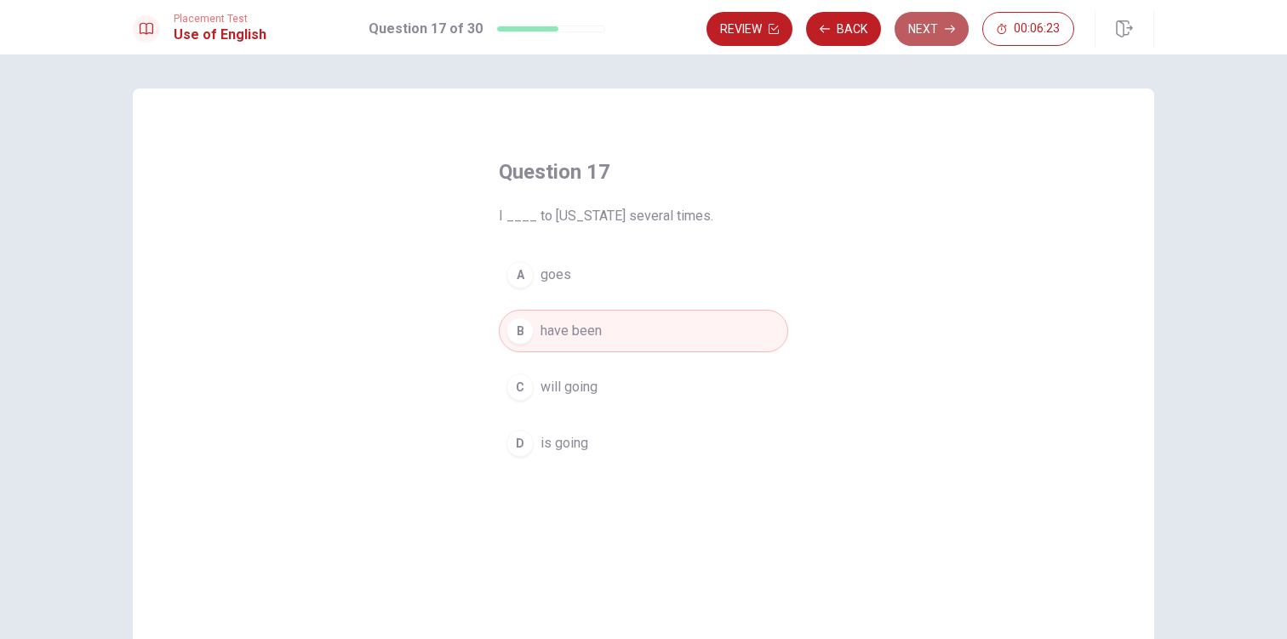
click at [933, 29] on button "Next" at bounding box center [931, 29] width 74 height 34
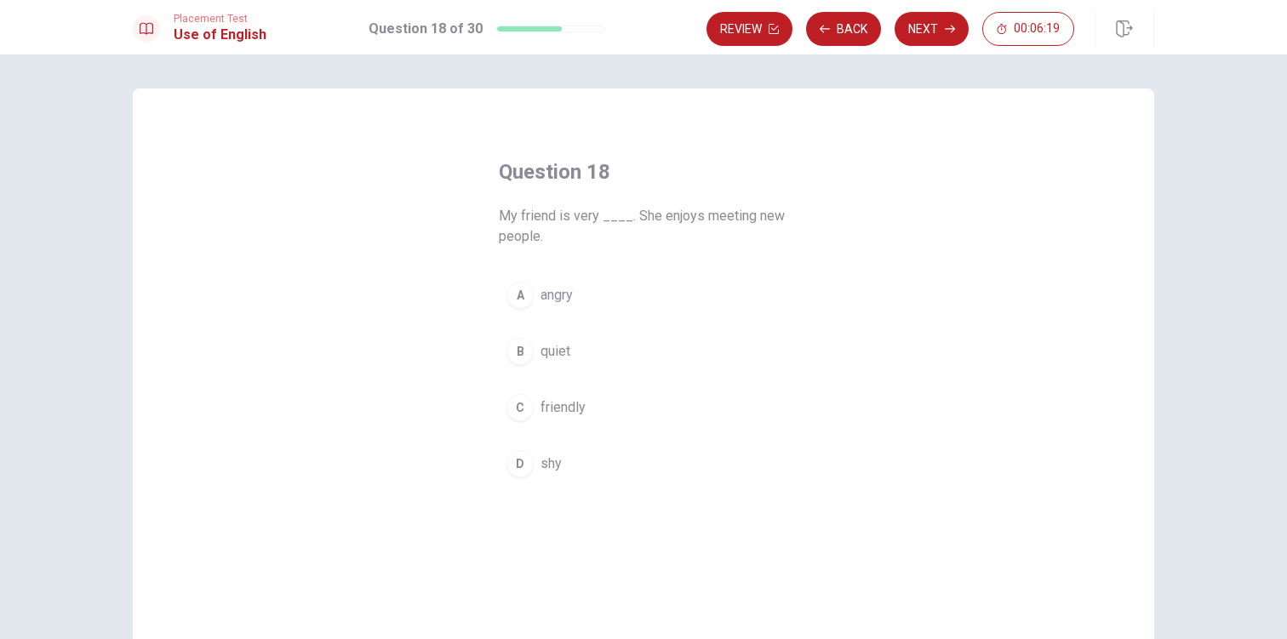
click at [565, 407] on span "friendly" at bounding box center [562, 407] width 45 height 20
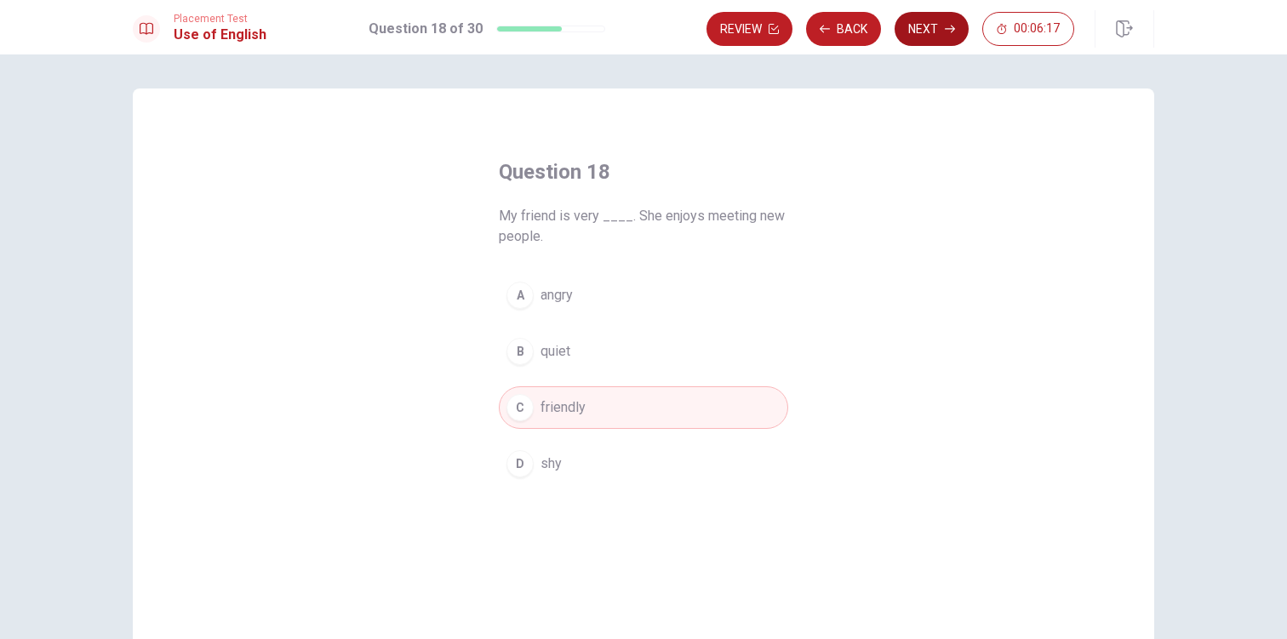
click at [946, 31] on icon "button" at bounding box center [949, 29] width 10 height 10
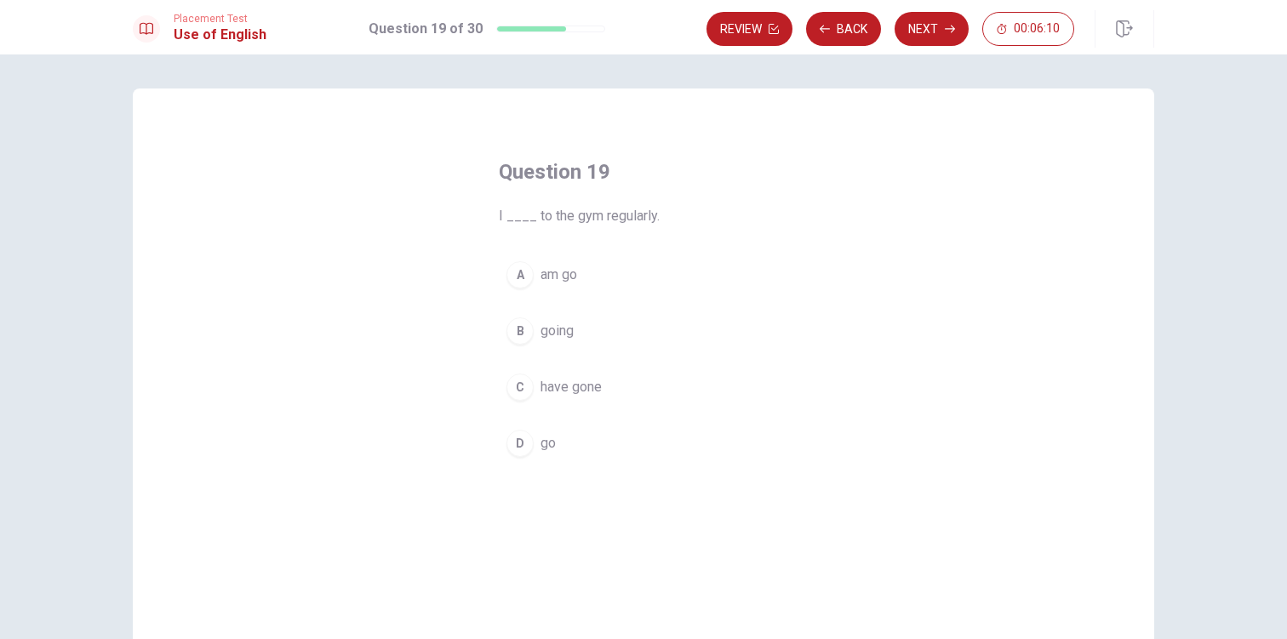
click at [570, 333] on button "B going" at bounding box center [643, 331] width 289 height 43
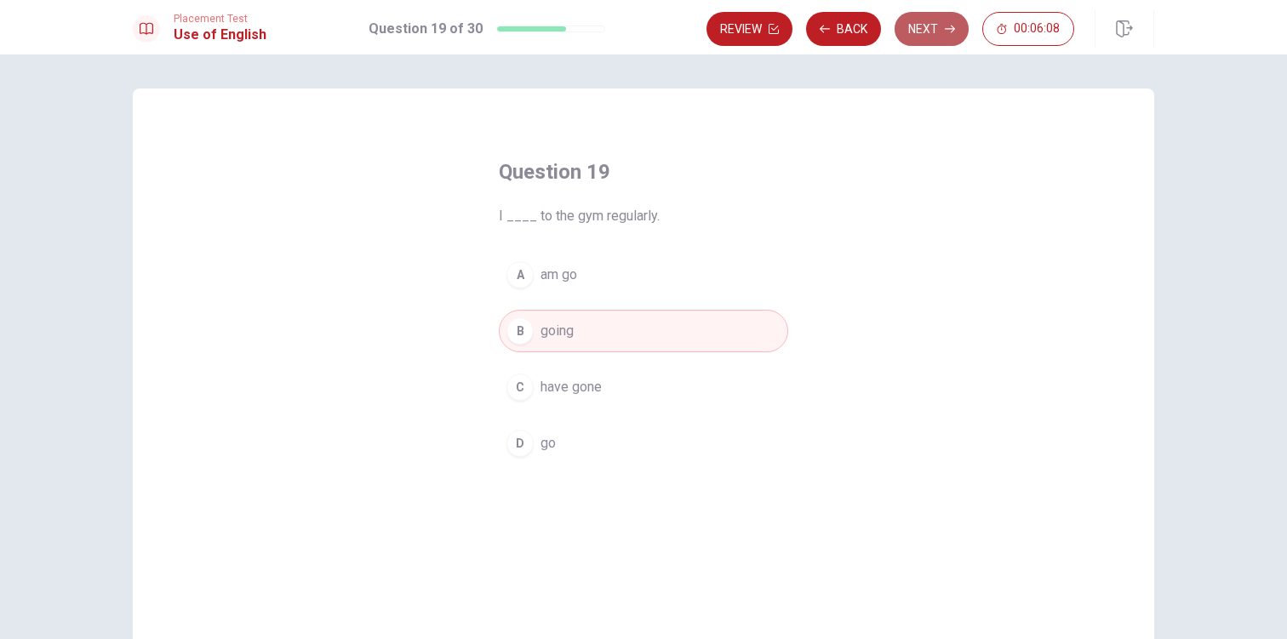
click at [948, 42] on button "Next" at bounding box center [931, 29] width 74 height 34
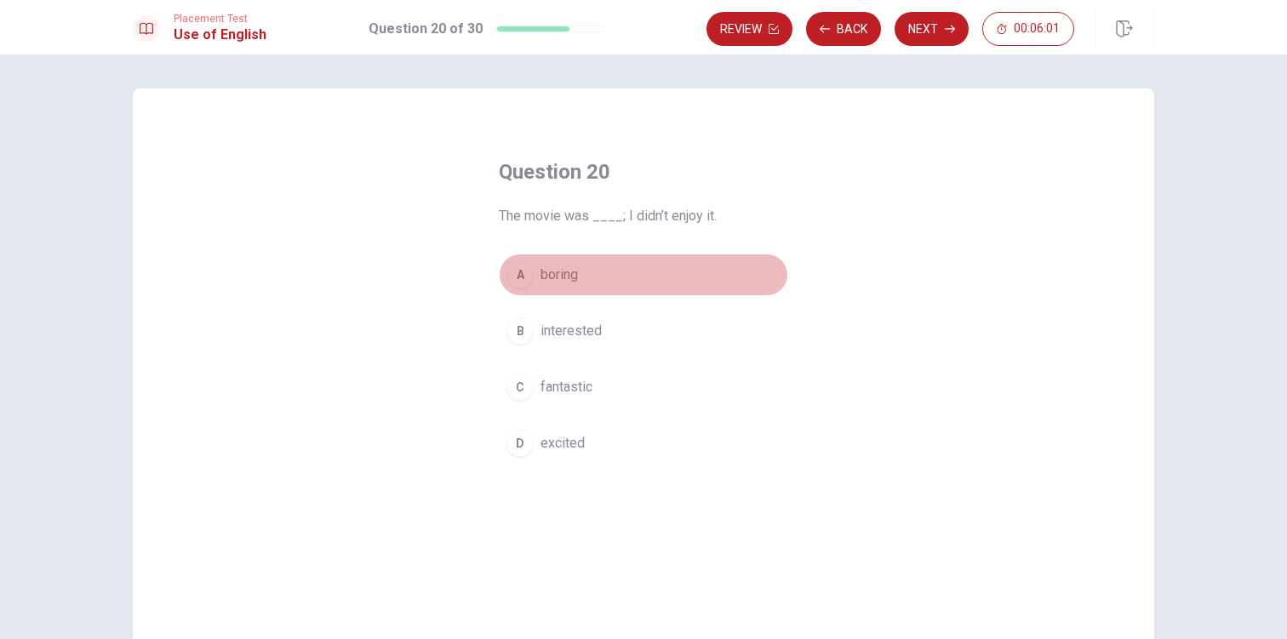
click at [579, 288] on button "A boring" at bounding box center [643, 275] width 289 height 43
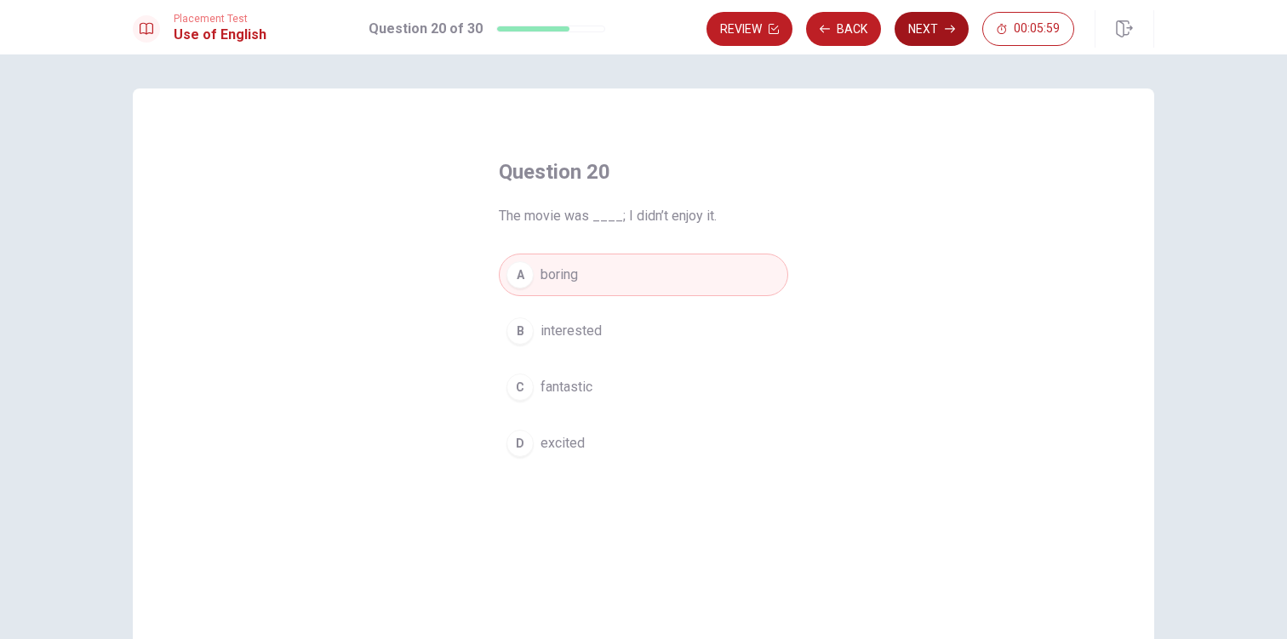
click at [942, 36] on button "Next" at bounding box center [931, 29] width 74 height 34
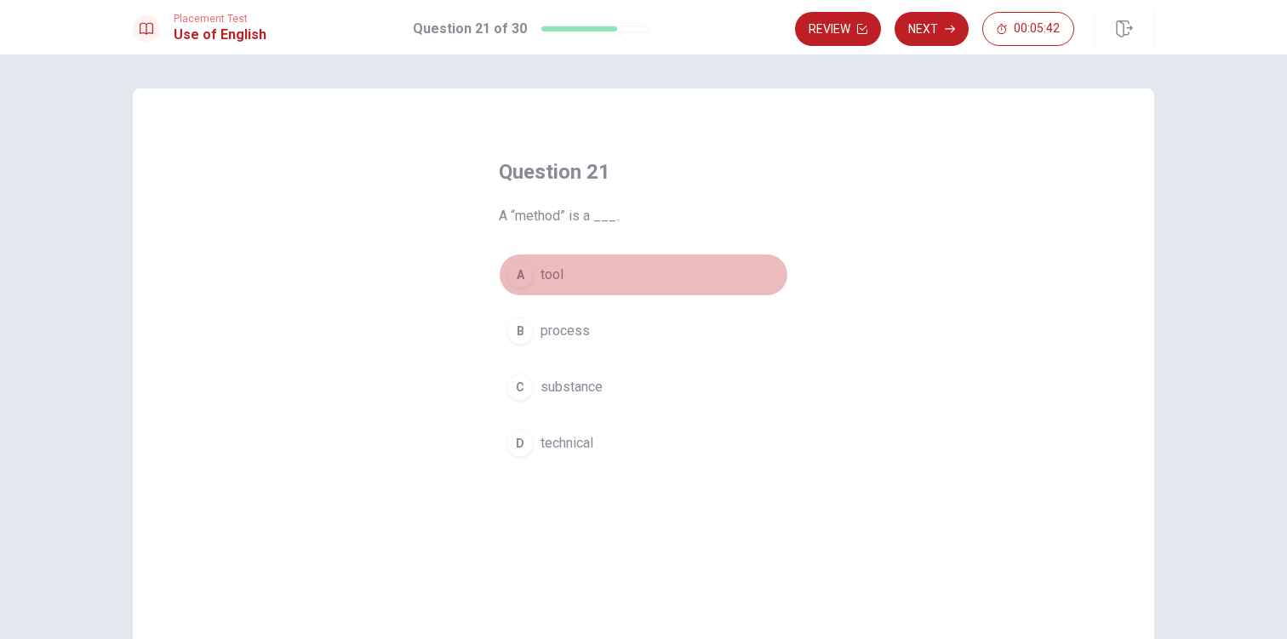
click at [554, 277] on span "tool" at bounding box center [551, 275] width 23 height 20
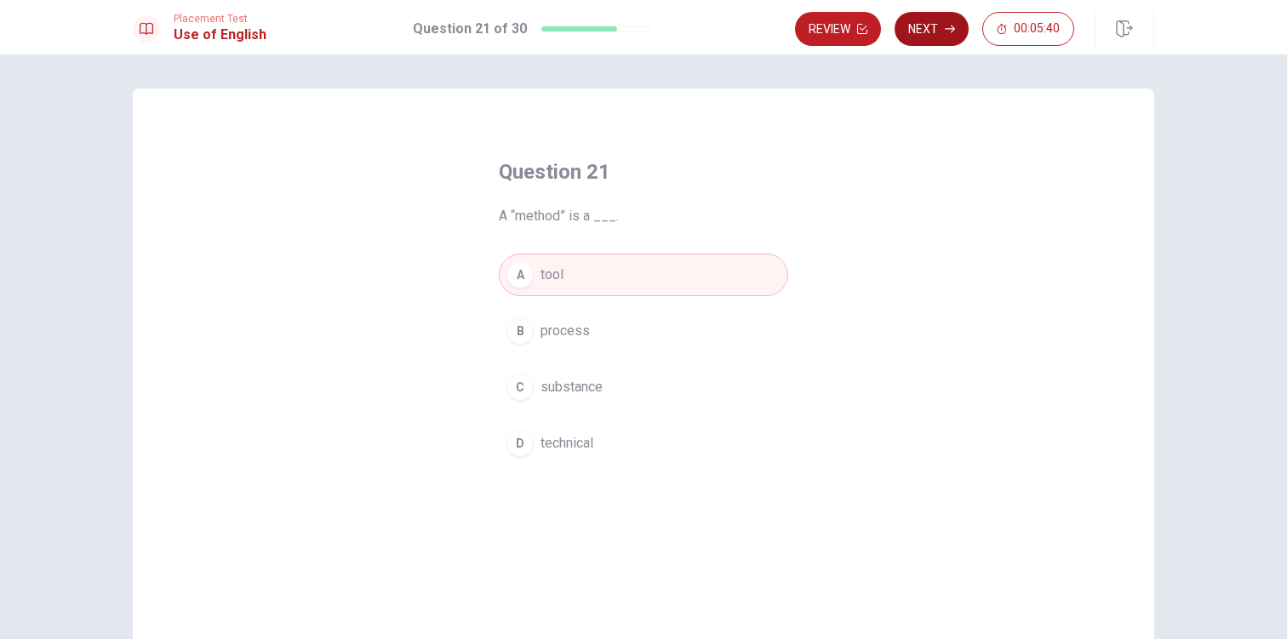
click at [932, 31] on button "Next" at bounding box center [931, 29] width 74 height 34
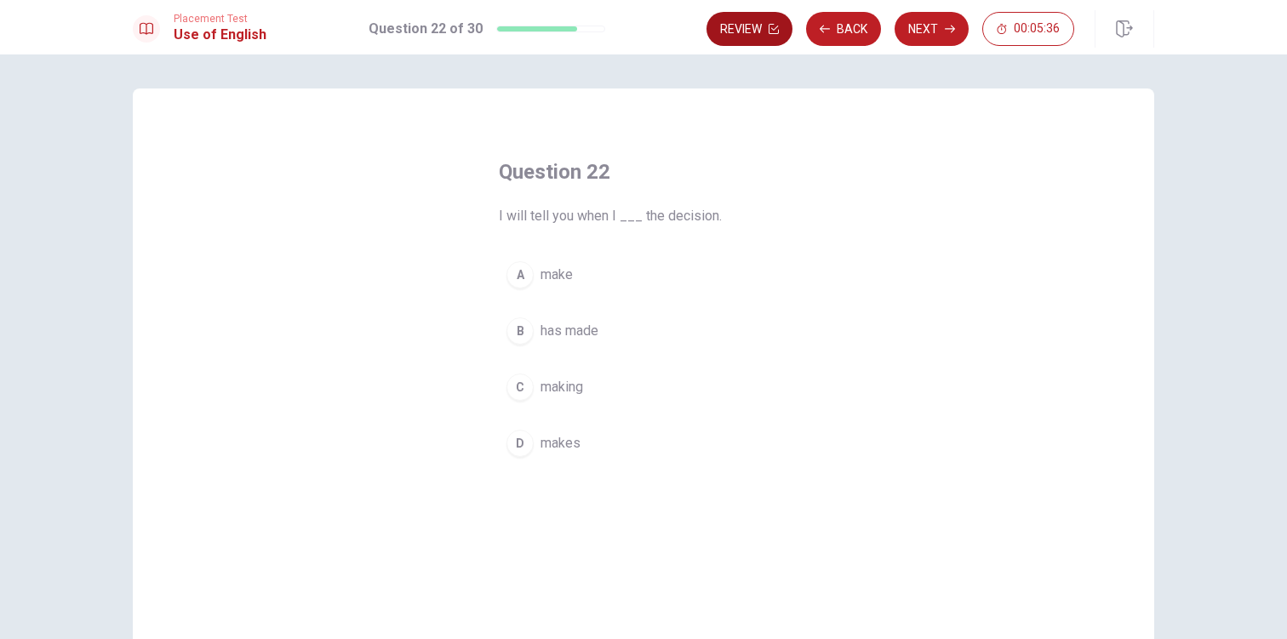
click at [854, 35] on button "Back" at bounding box center [843, 29] width 75 height 34
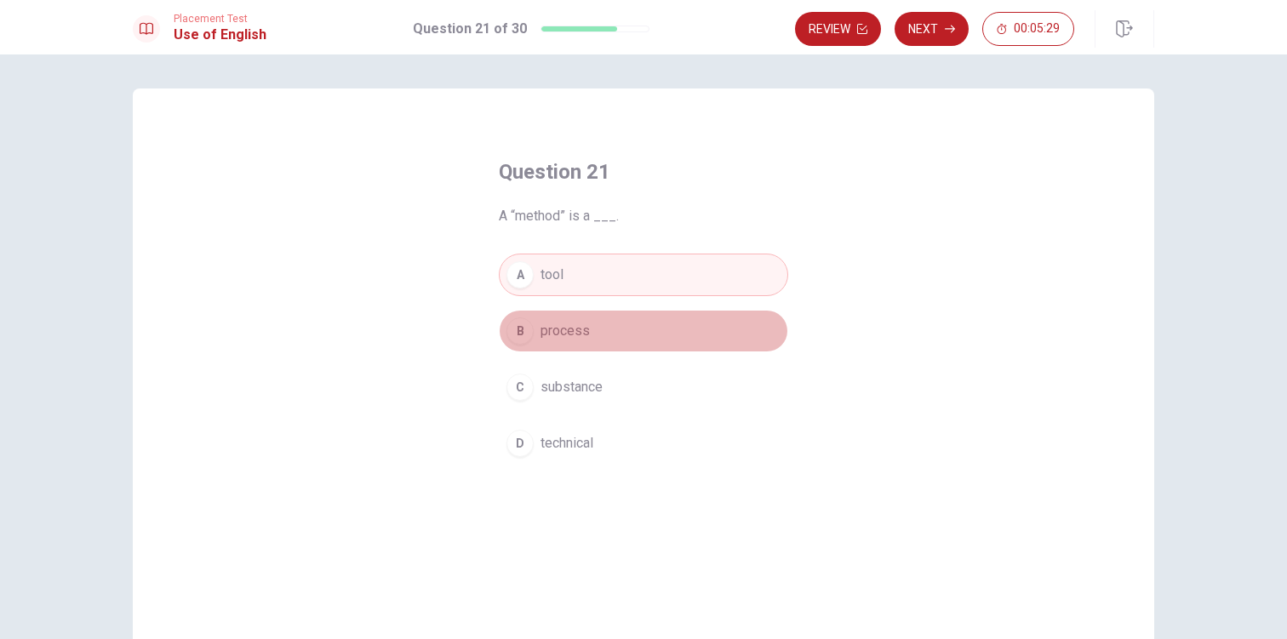
click at [523, 333] on div "B" at bounding box center [519, 330] width 27 height 27
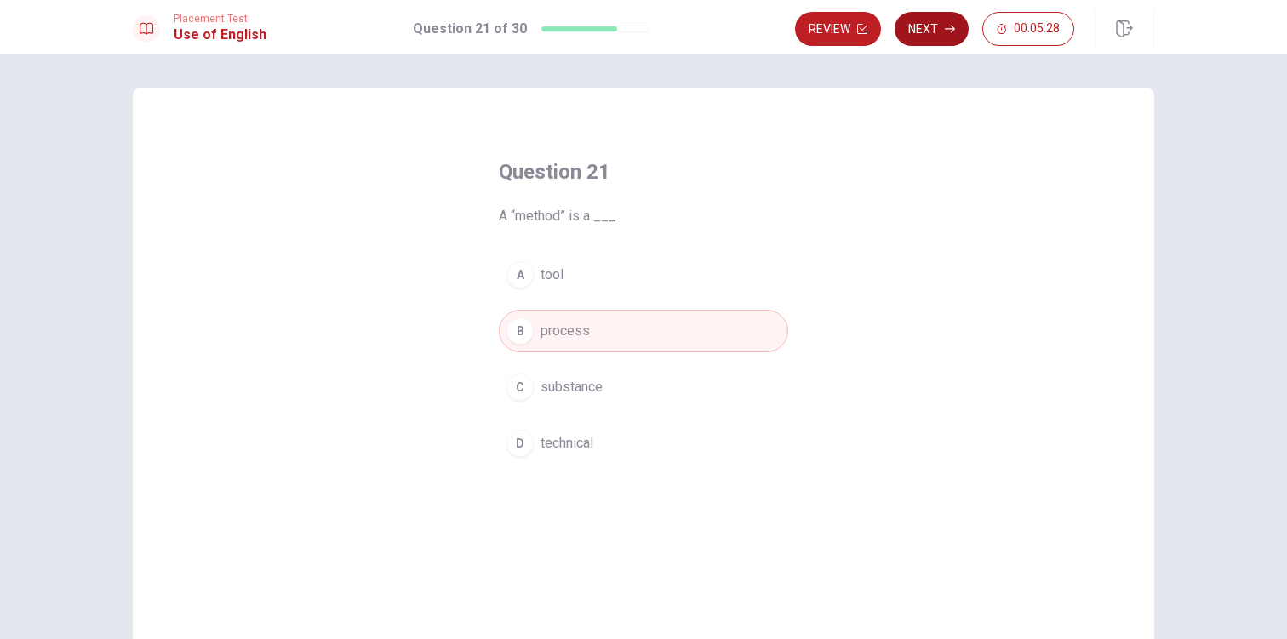
click at [923, 36] on button "Next" at bounding box center [931, 29] width 74 height 34
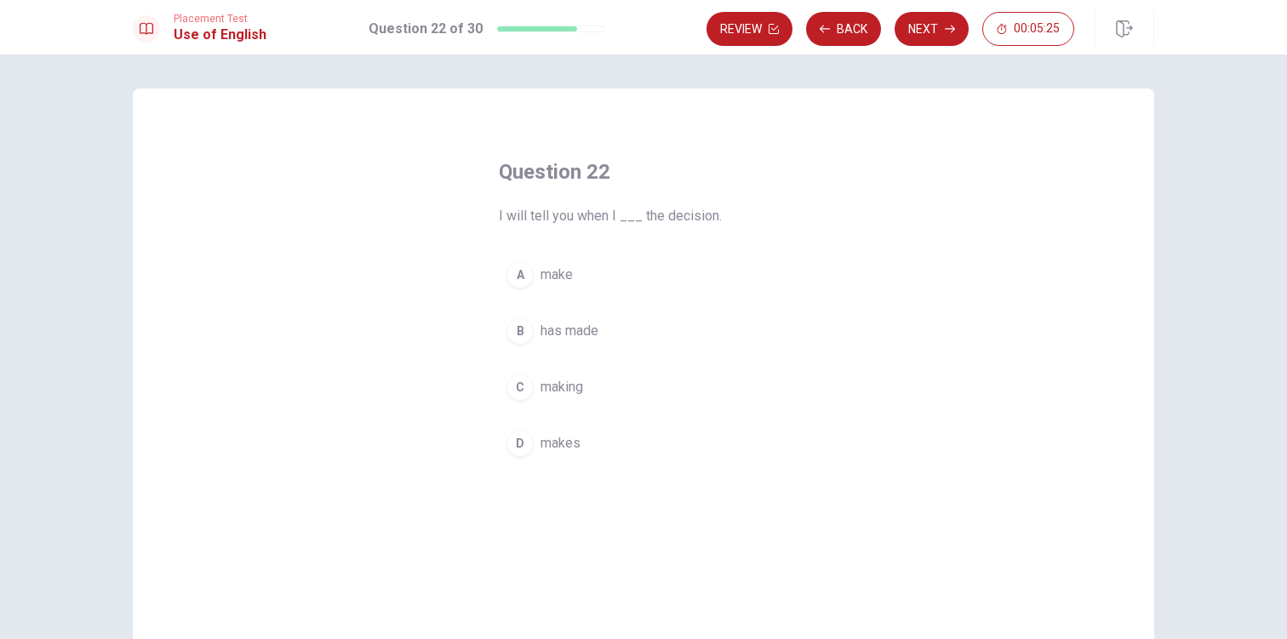
click at [579, 271] on button "A make" at bounding box center [643, 275] width 289 height 43
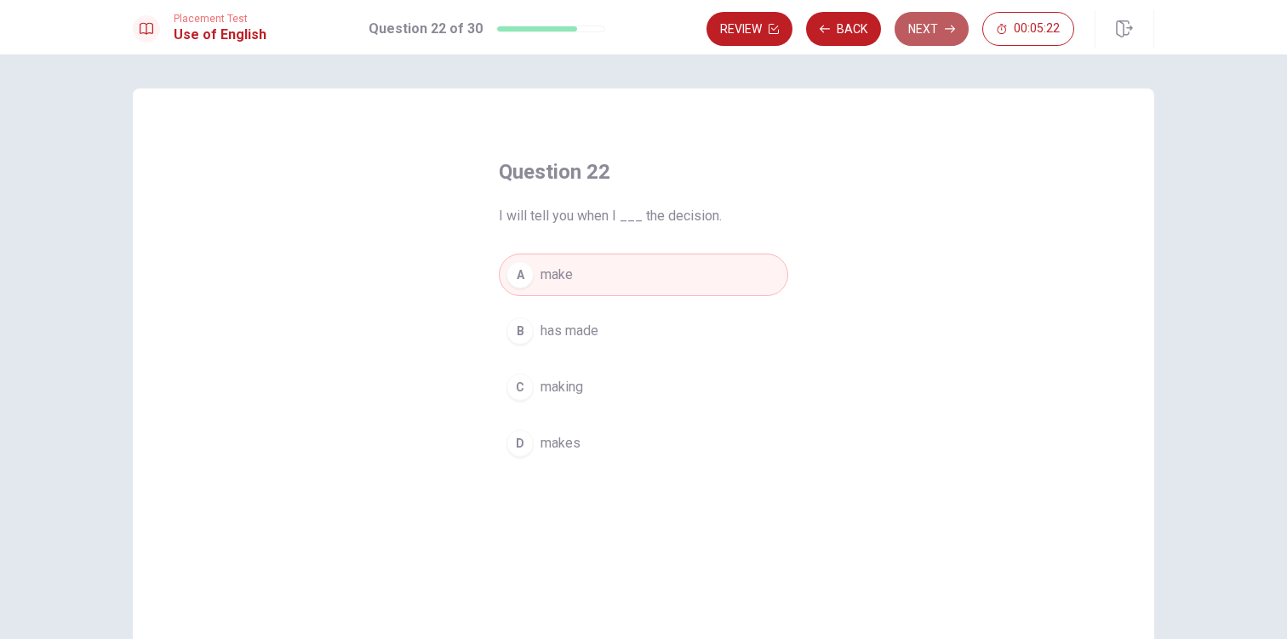
click at [950, 19] on button "Next" at bounding box center [931, 29] width 74 height 34
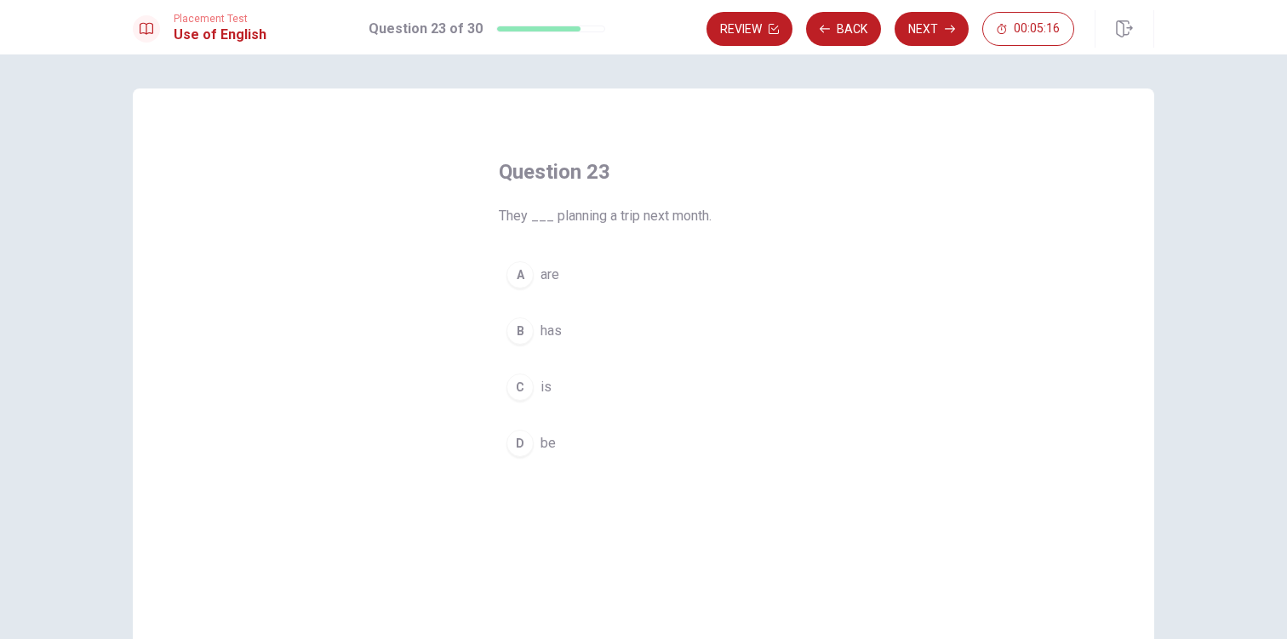
click at [551, 282] on span "are" at bounding box center [549, 275] width 19 height 20
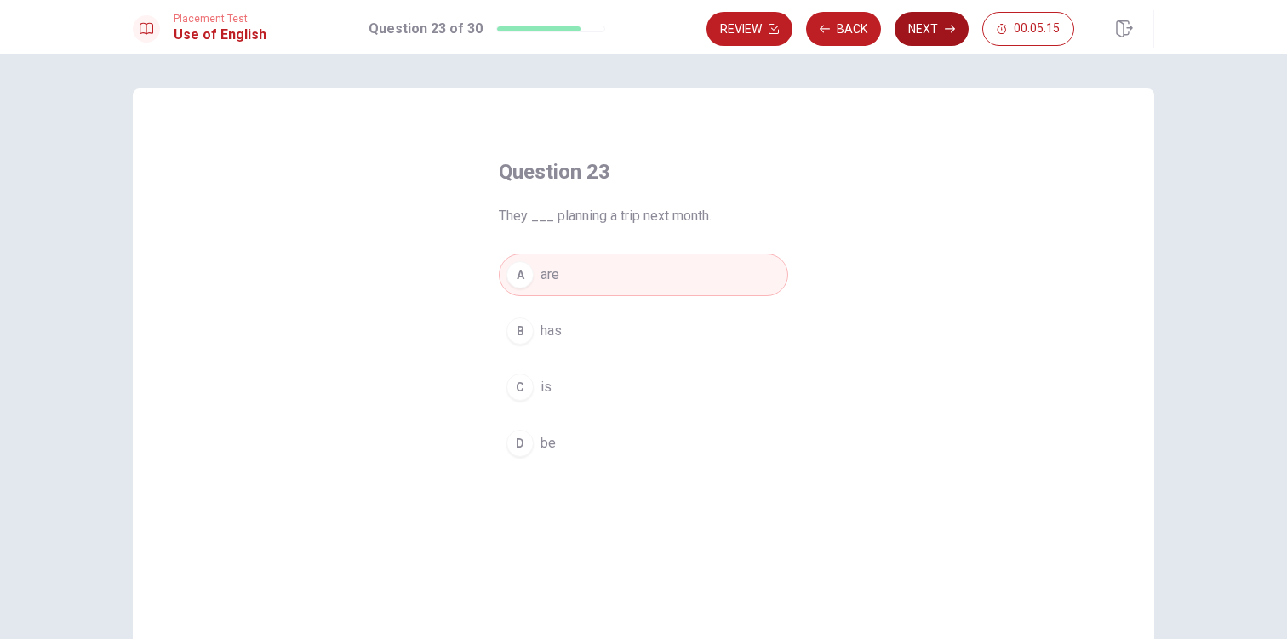
click at [933, 39] on button "Next" at bounding box center [931, 29] width 74 height 34
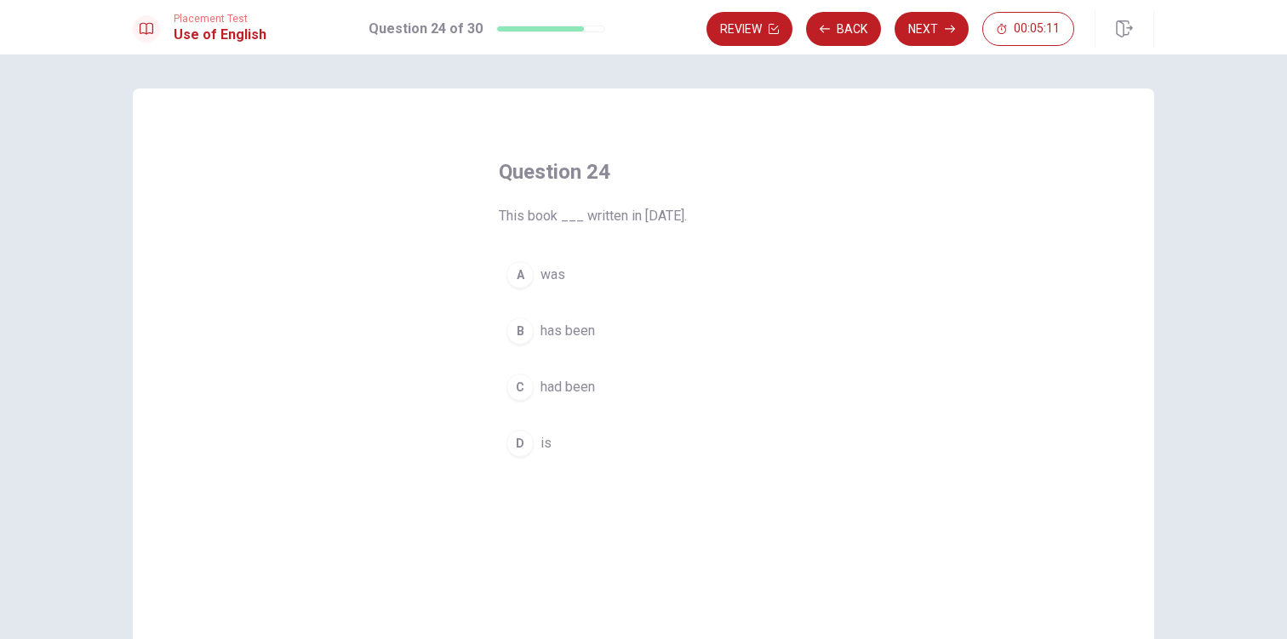
drag, startPoint x: 554, startPoint y: 440, endPoint x: 563, endPoint y: 440, distance: 9.4
click at [558, 442] on button "D is" at bounding box center [643, 443] width 289 height 43
click at [932, 30] on button "Next" at bounding box center [931, 29] width 74 height 34
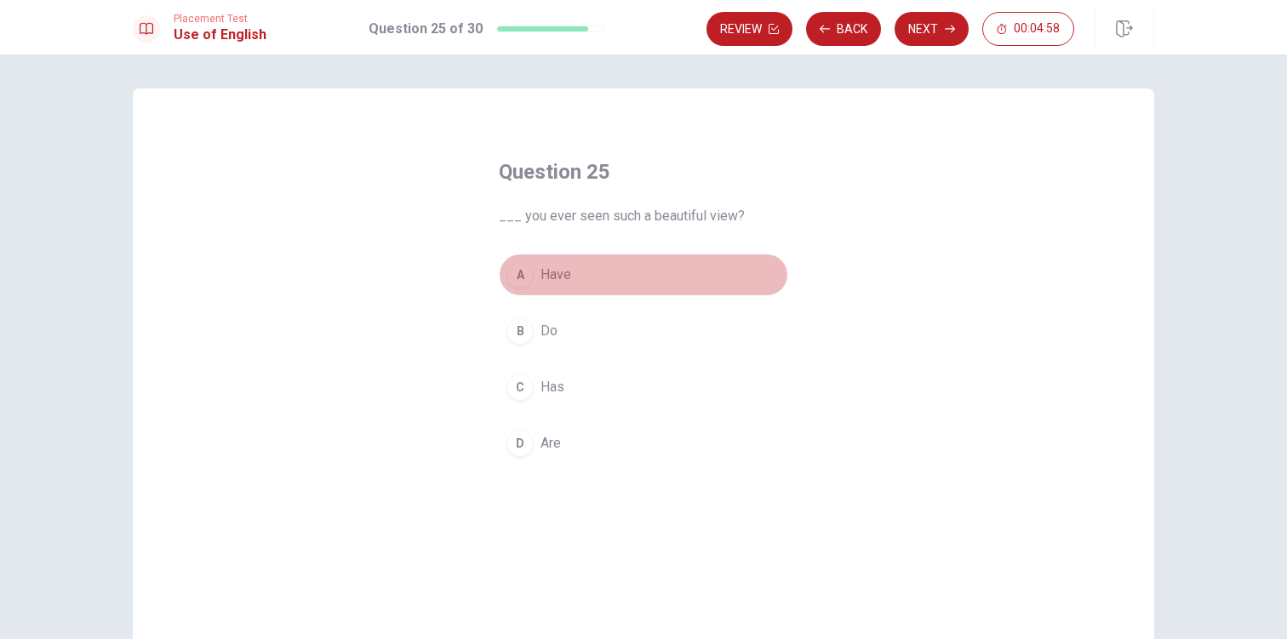
click at [551, 268] on span "Have" at bounding box center [555, 275] width 31 height 20
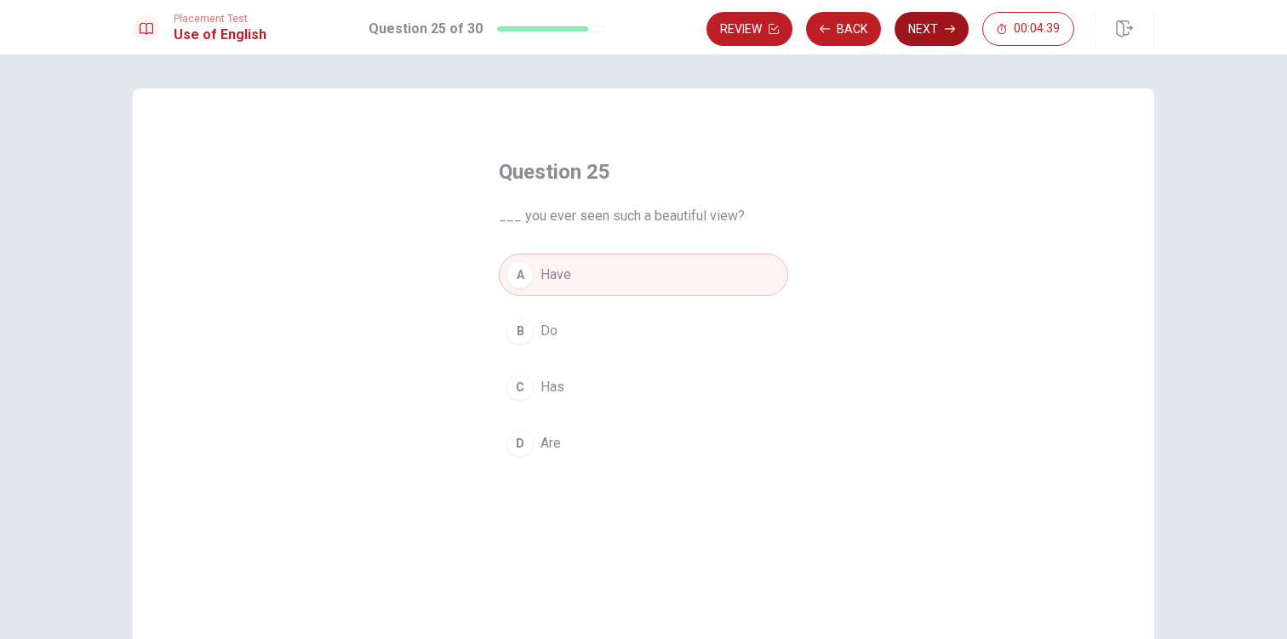
click at [929, 42] on button "Next" at bounding box center [931, 29] width 74 height 34
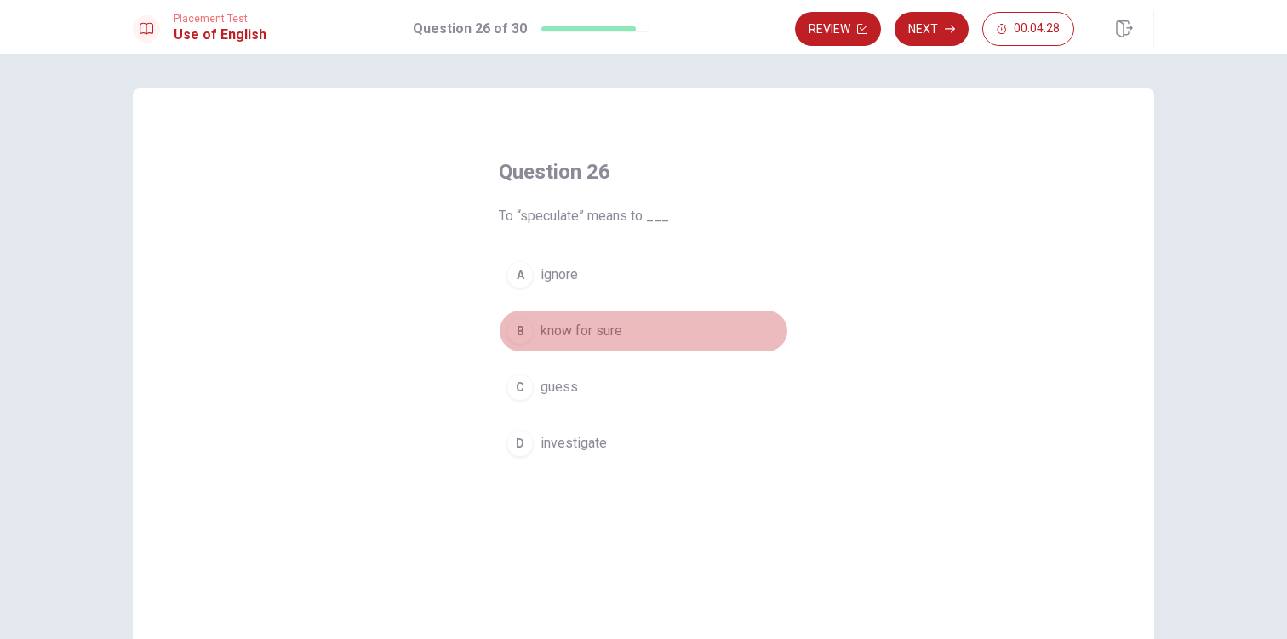
click at [582, 330] on span "know for sure" at bounding box center [581, 331] width 82 height 20
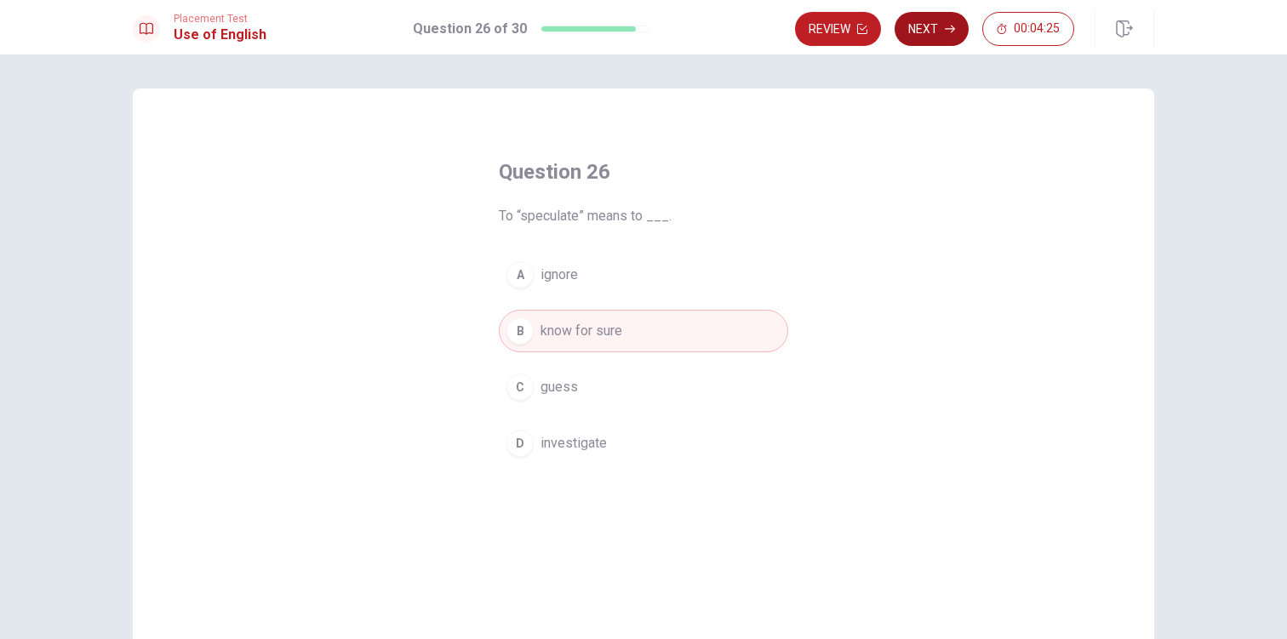
click at [943, 41] on button "Next" at bounding box center [931, 29] width 74 height 34
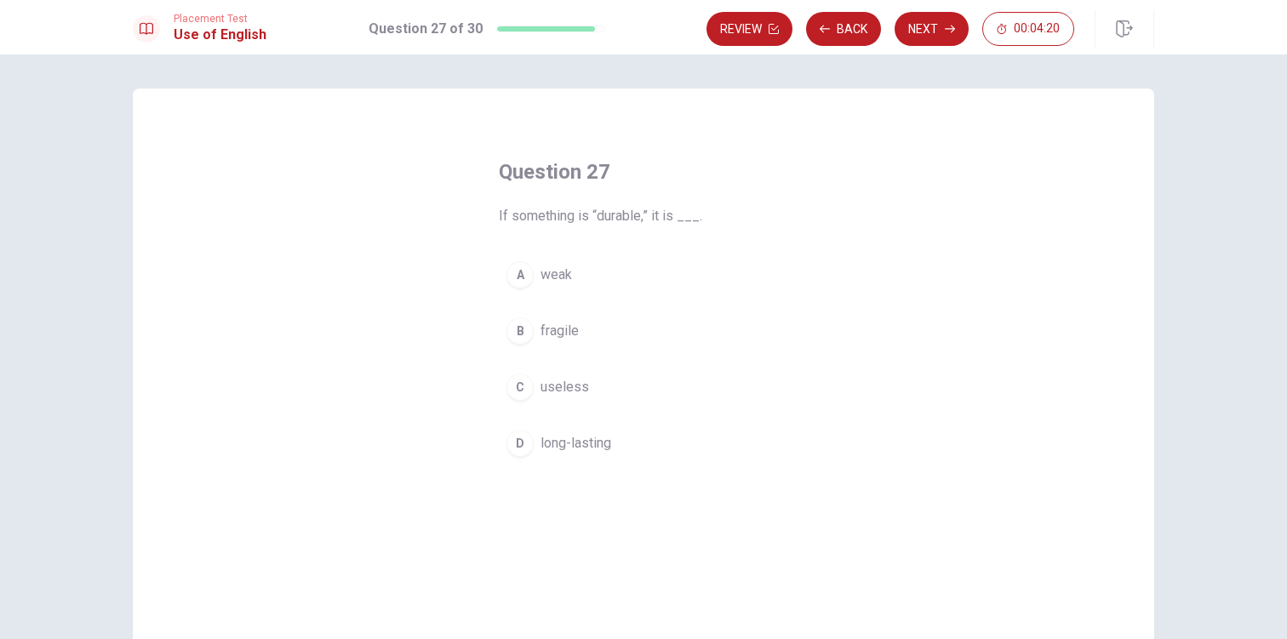
click at [596, 446] on span "long-lasting" at bounding box center [575, 443] width 71 height 20
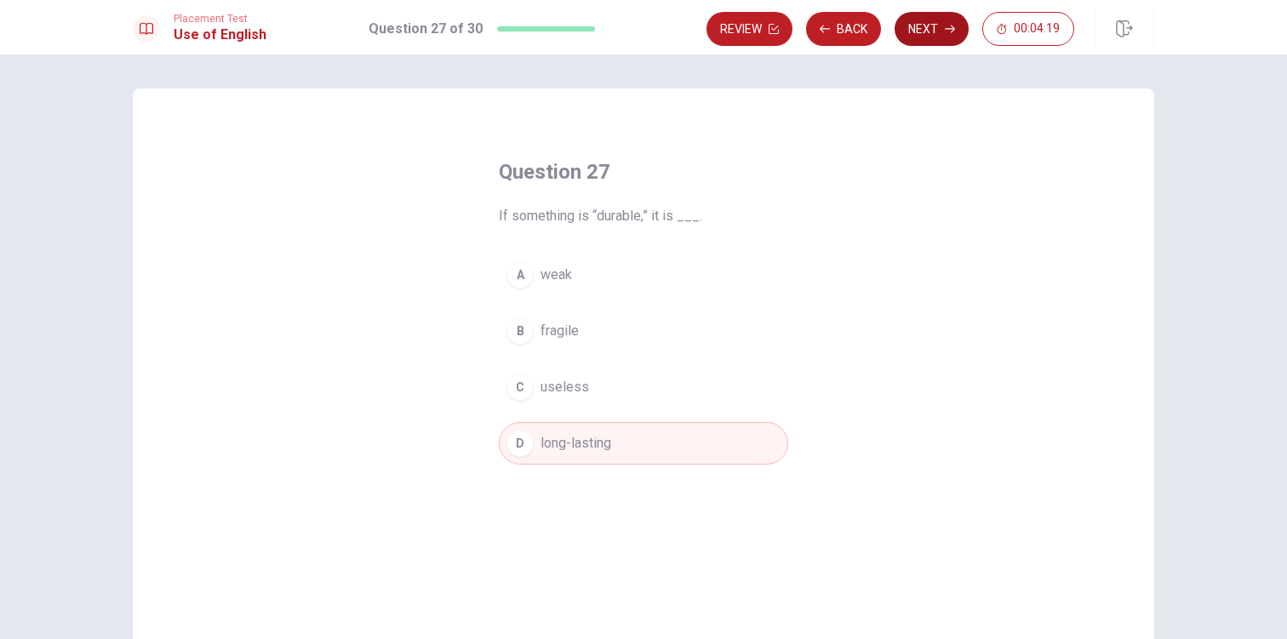
click at [933, 29] on button "Next" at bounding box center [931, 29] width 74 height 34
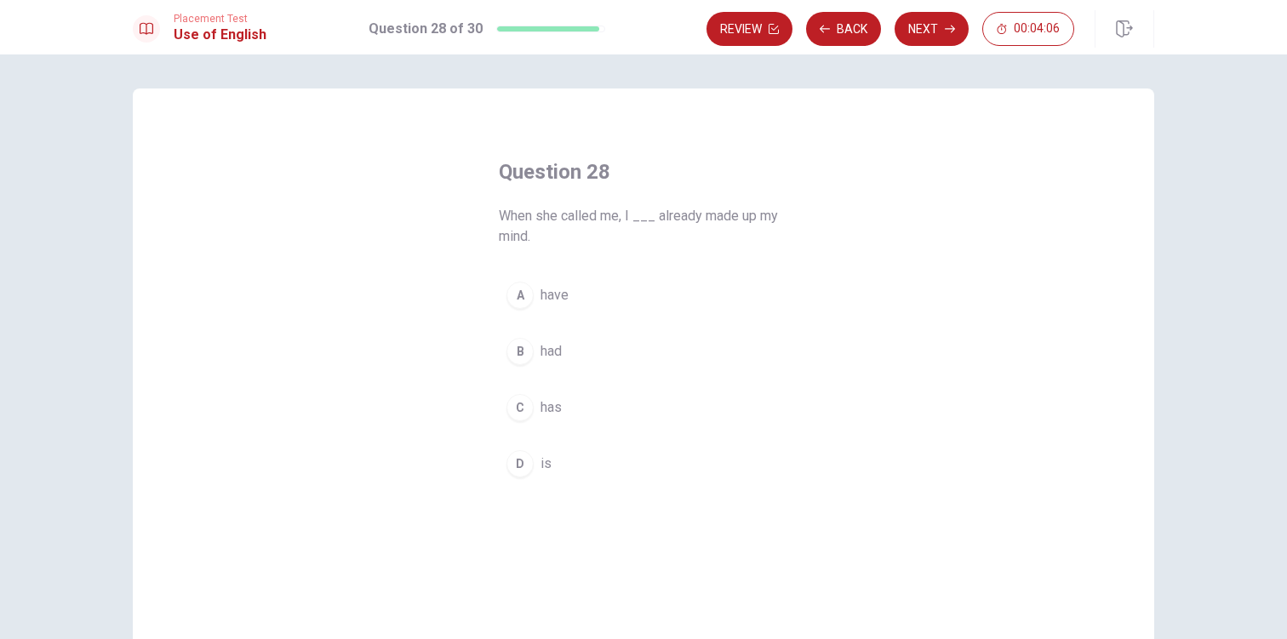
click at [558, 348] on button "B had" at bounding box center [643, 351] width 289 height 43
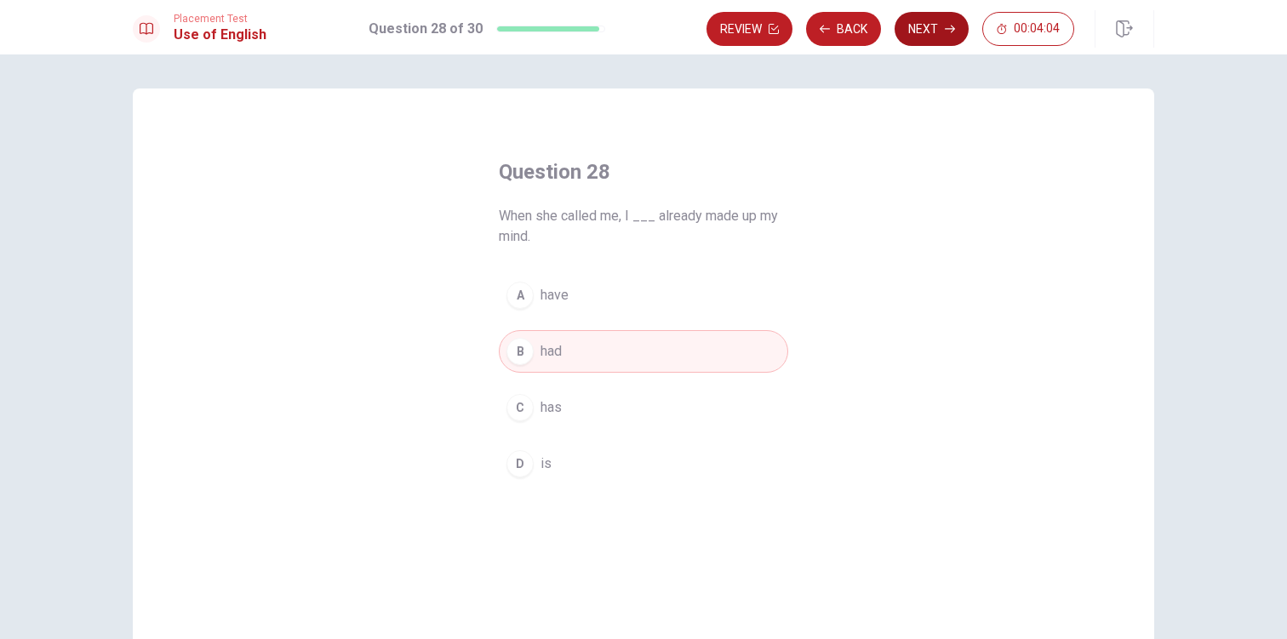
click at [930, 33] on button "Next" at bounding box center [931, 29] width 74 height 34
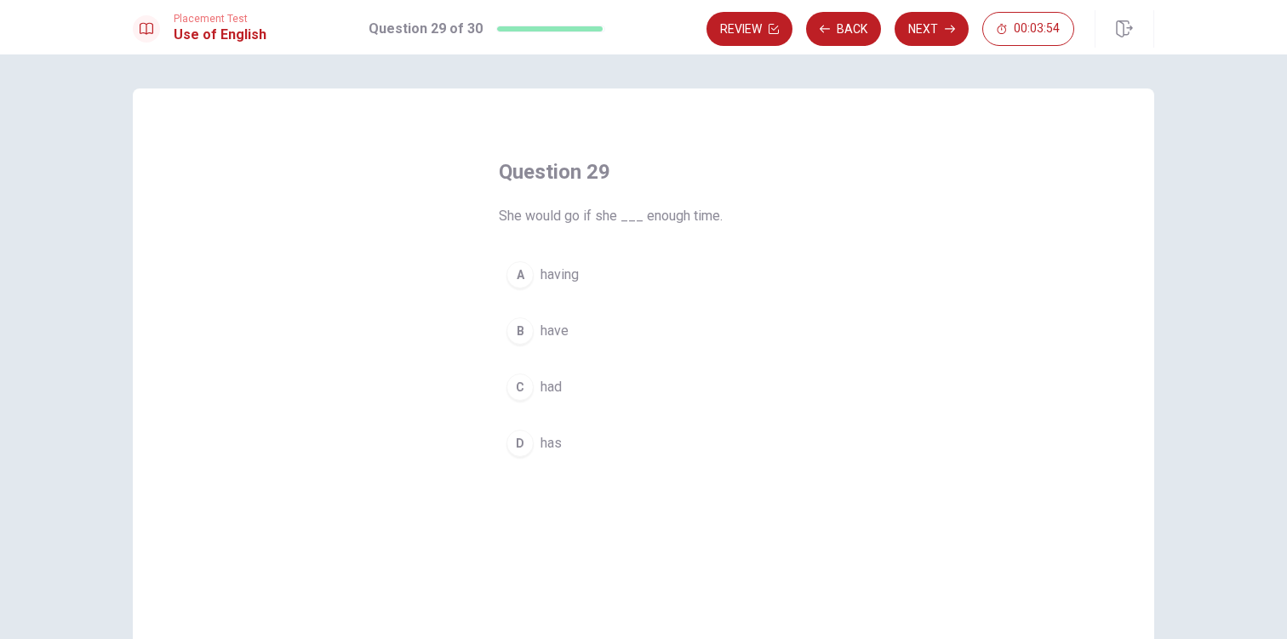
click at [556, 330] on span "have" at bounding box center [554, 331] width 28 height 20
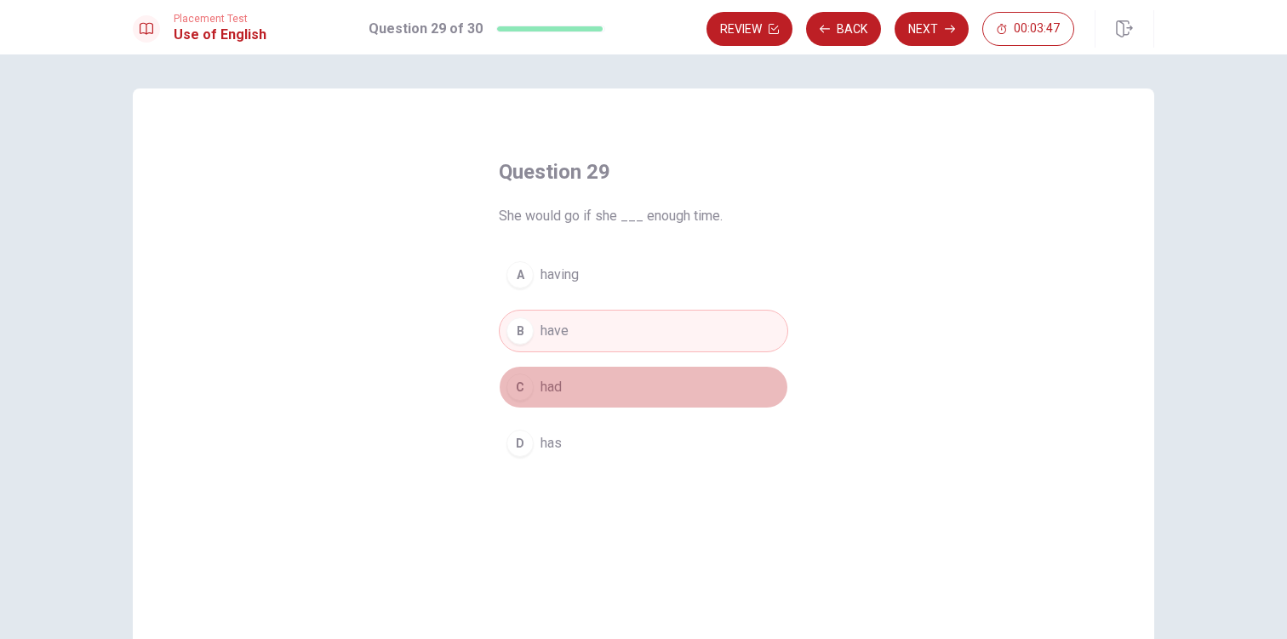
click at [549, 370] on button "C had" at bounding box center [643, 387] width 289 height 43
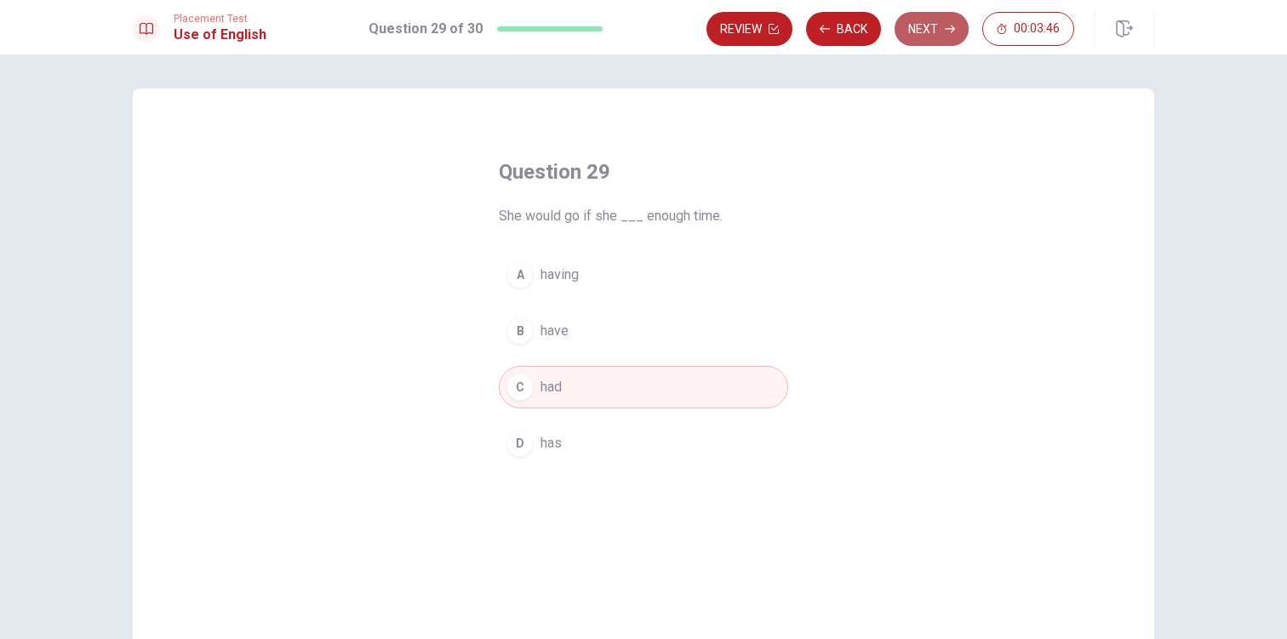
click at [931, 40] on button "Next" at bounding box center [931, 29] width 74 height 34
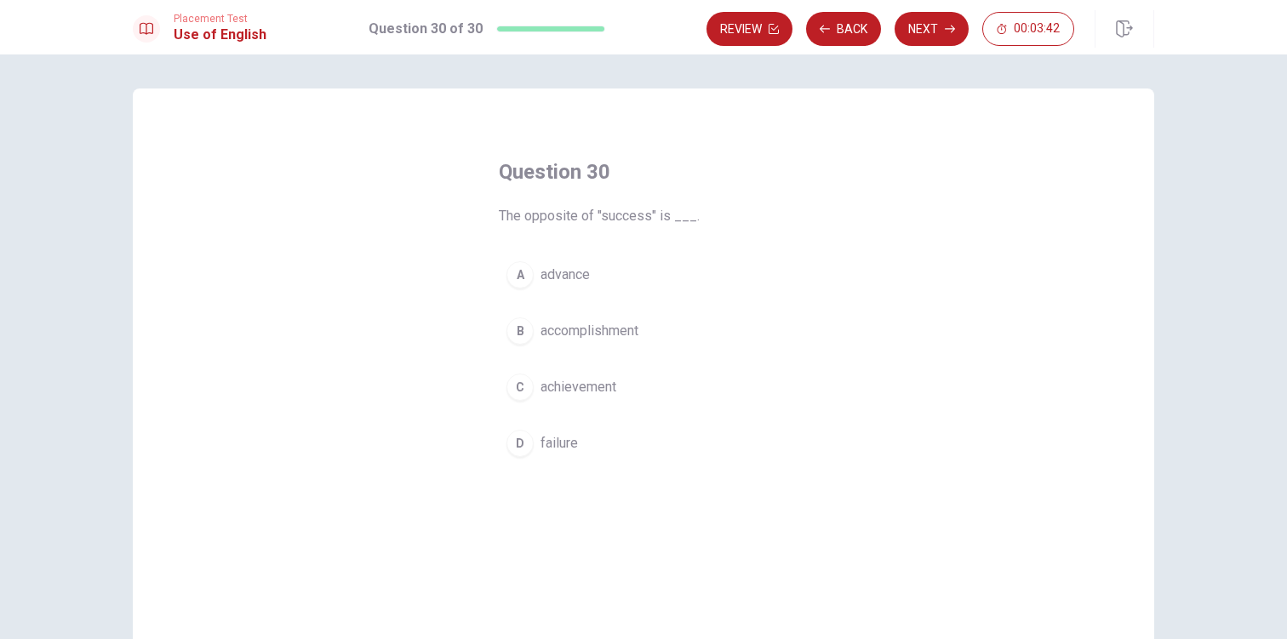
click at [574, 454] on button "D failure" at bounding box center [643, 443] width 289 height 43
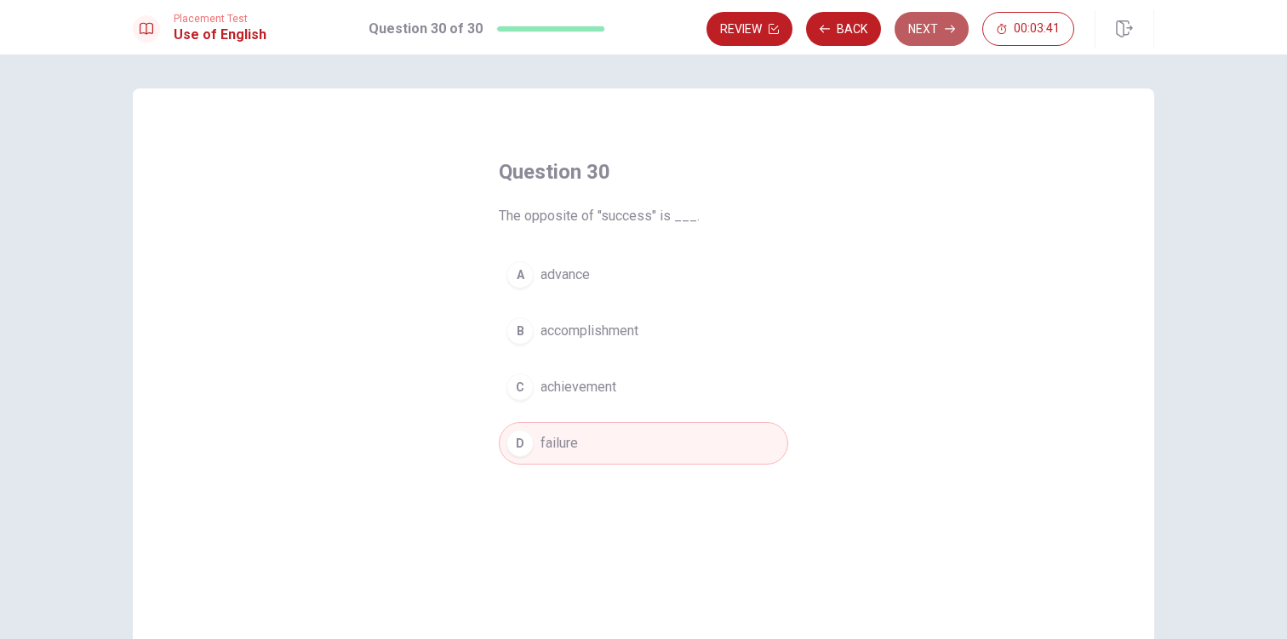
click at [930, 32] on button "Next" at bounding box center [931, 29] width 74 height 34
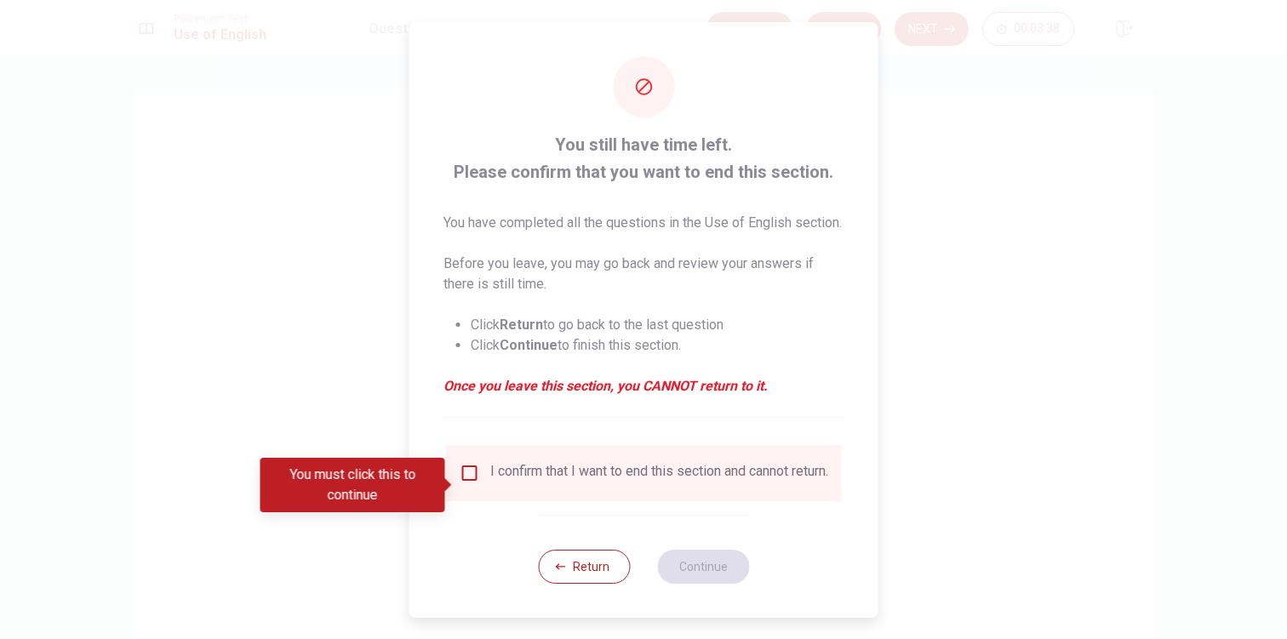
click at [593, 482] on div "I confirm that I want to end this section and cannot return." at bounding box center [659, 473] width 338 height 20
click at [548, 483] on div "I confirm that I want to end this section and cannot return." at bounding box center [659, 473] width 338 height 20
click at [549, 584] on button "Return" at bounding box center [584, 567] width 92 height 34
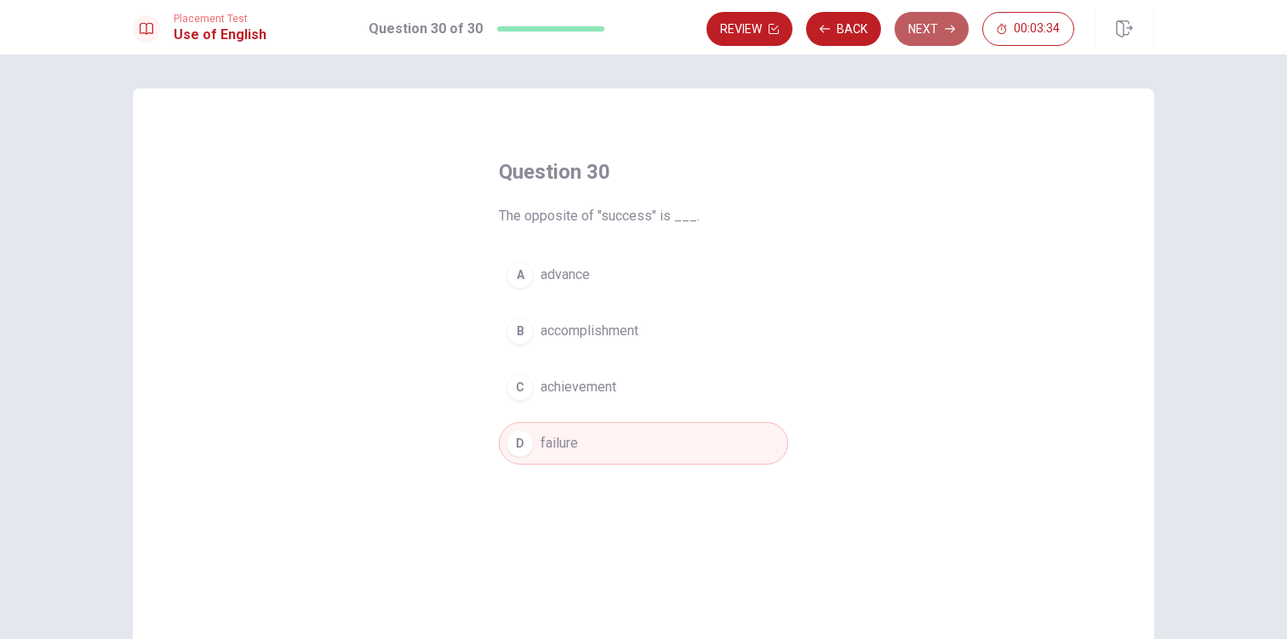
click at [925, 29] on button "Next" at bounding box center [931, 29] width 74 height 34
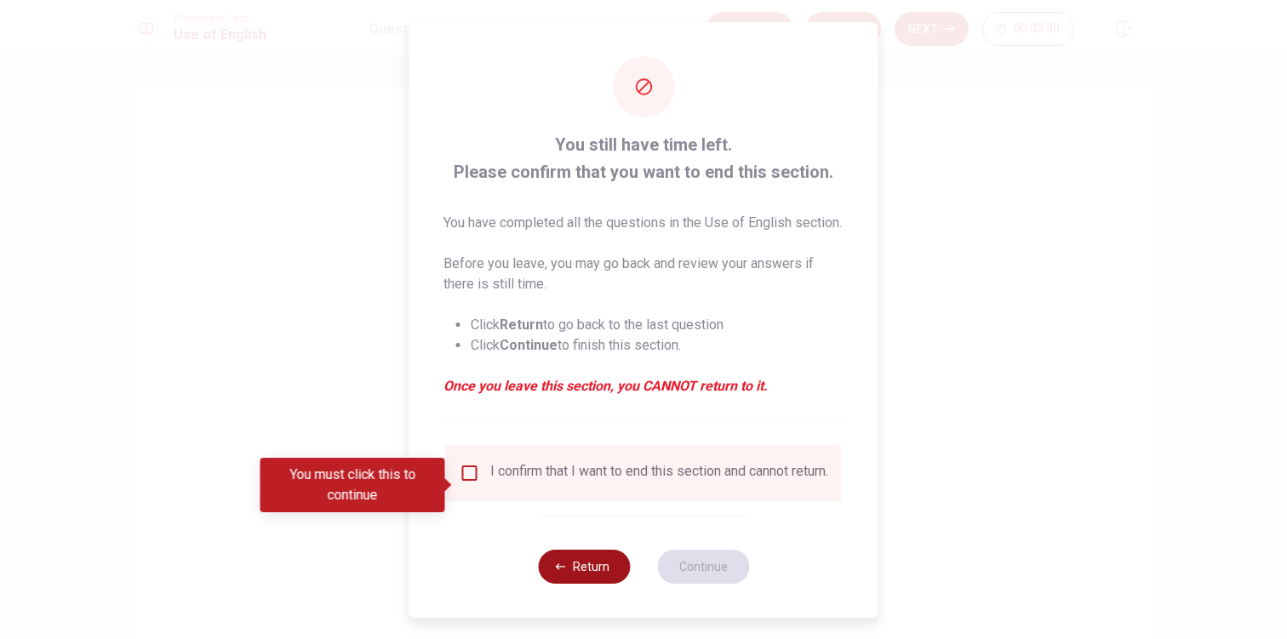
click at [550, 584] on button "Return" at bounding box center [584, 567] width 92 height 34
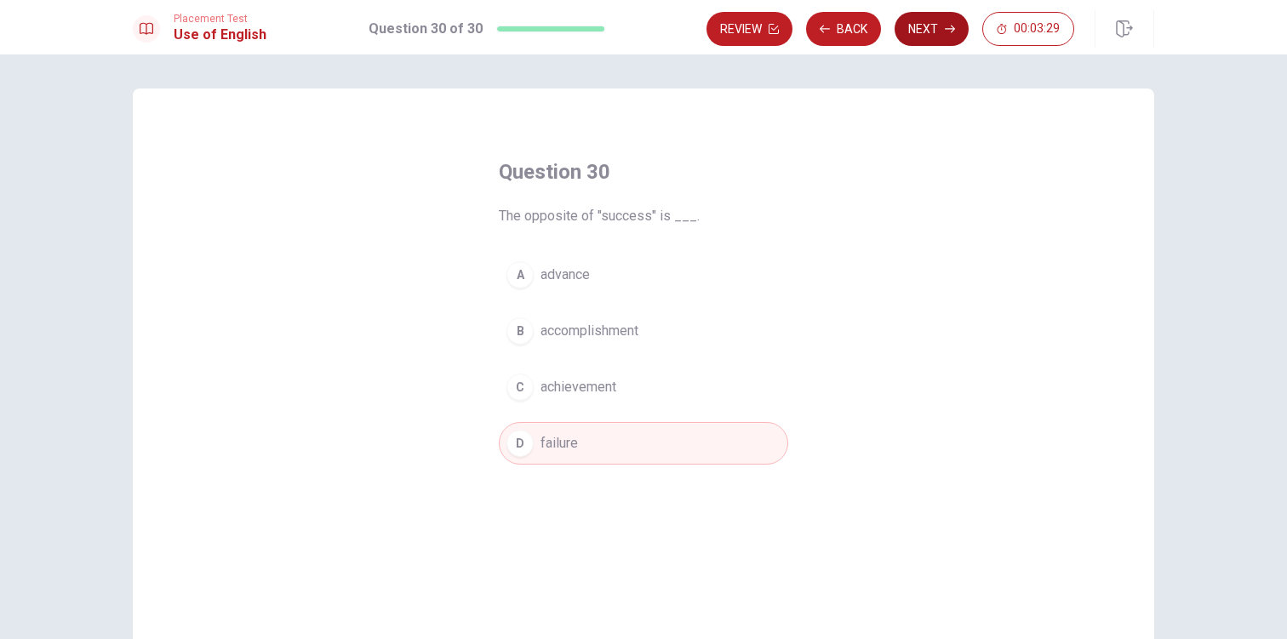
click at [920, 37] on button "Next" at bounding box center [931, 29] width 74 height 34
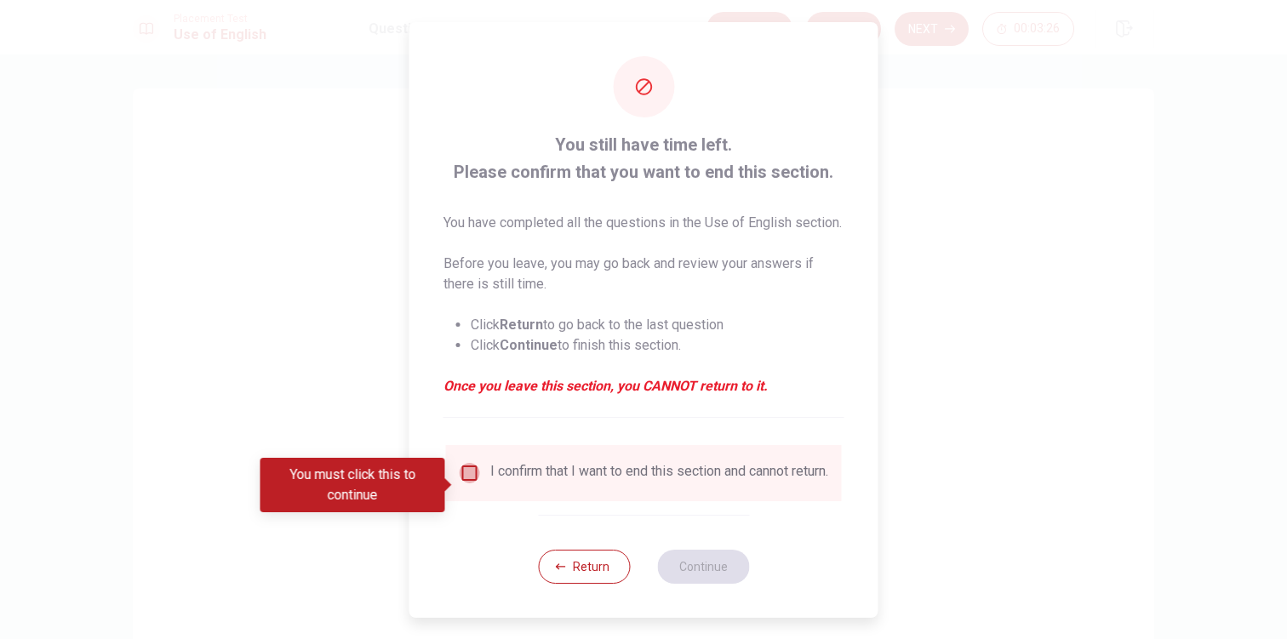
click at [466, 483] on input "You must click this to continue" at bounding box center [469, 473] width 20 height 20
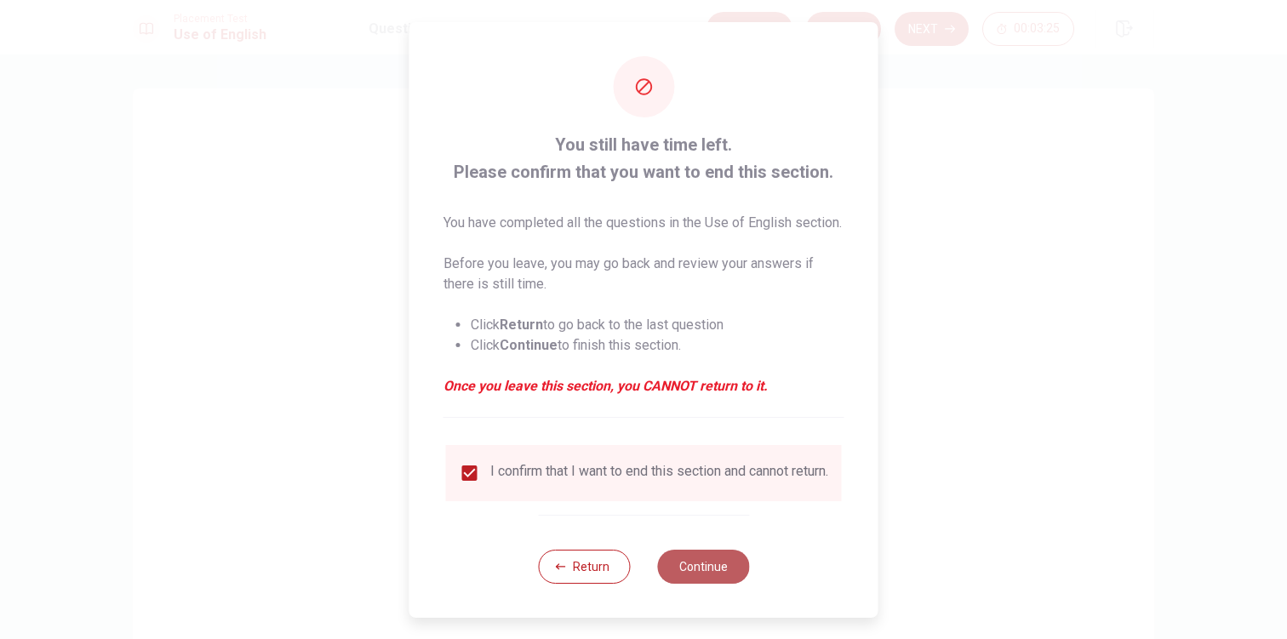
click at [672, 581] on button "Continue" at bounding box center [703, 567] width 92 height 34
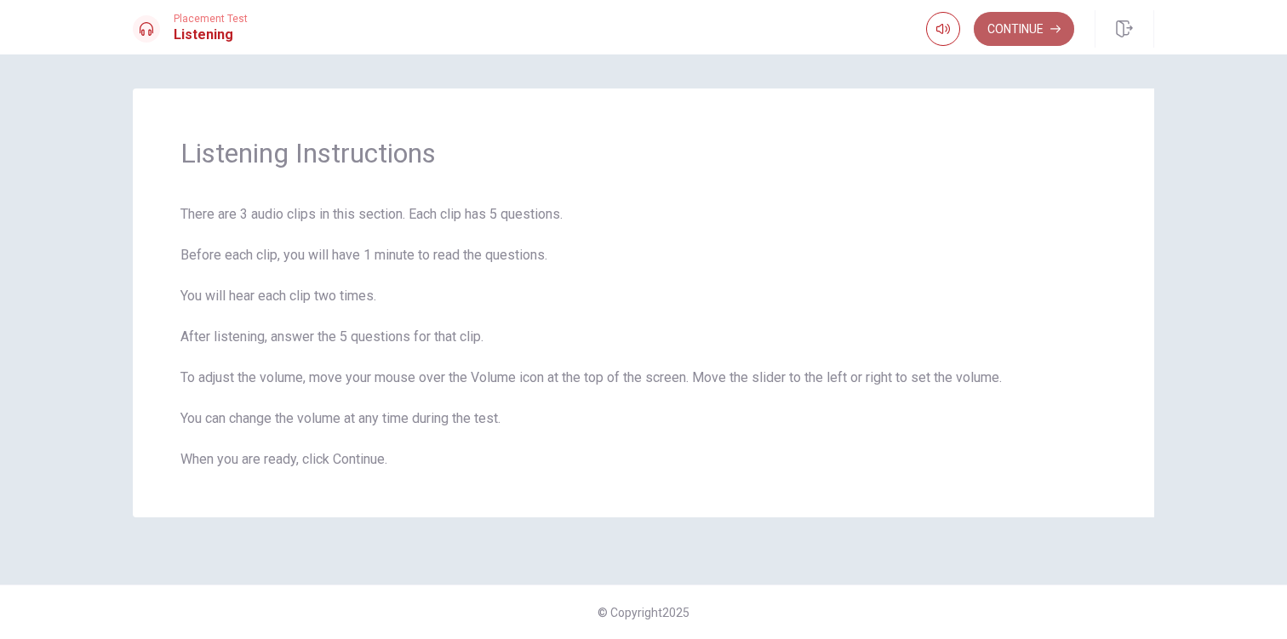
click at [1017, 27] on button "Continue" at bounding box center [1023, 29] width 100 height 34
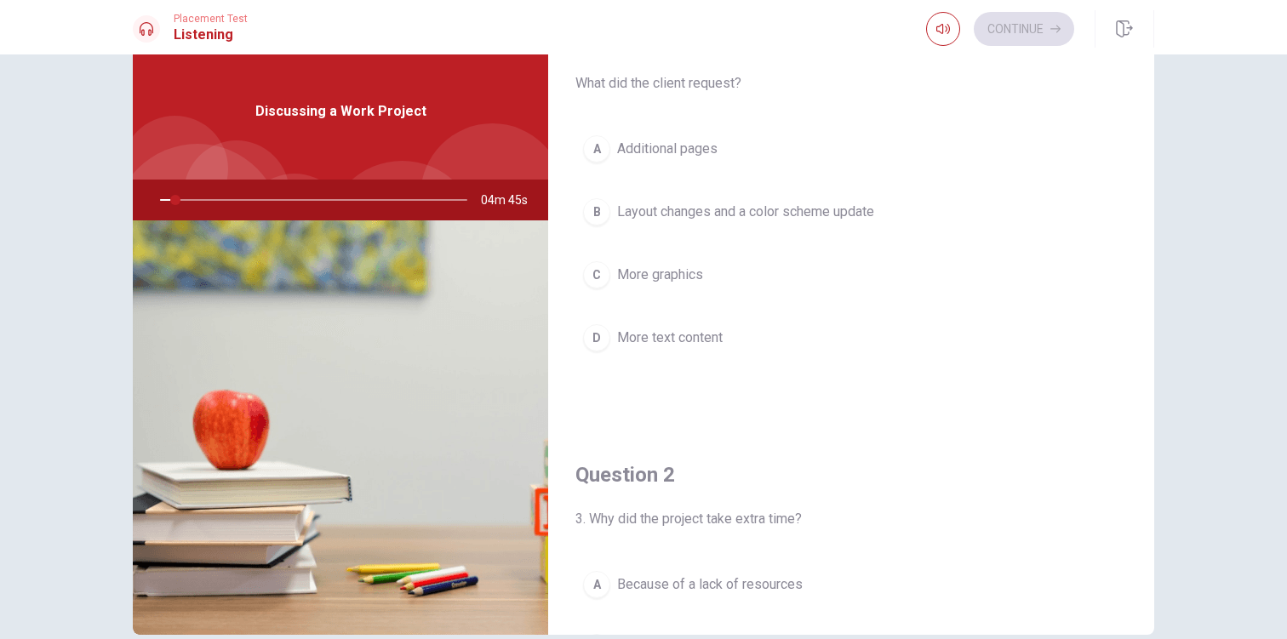
scroll to position [57, 0]
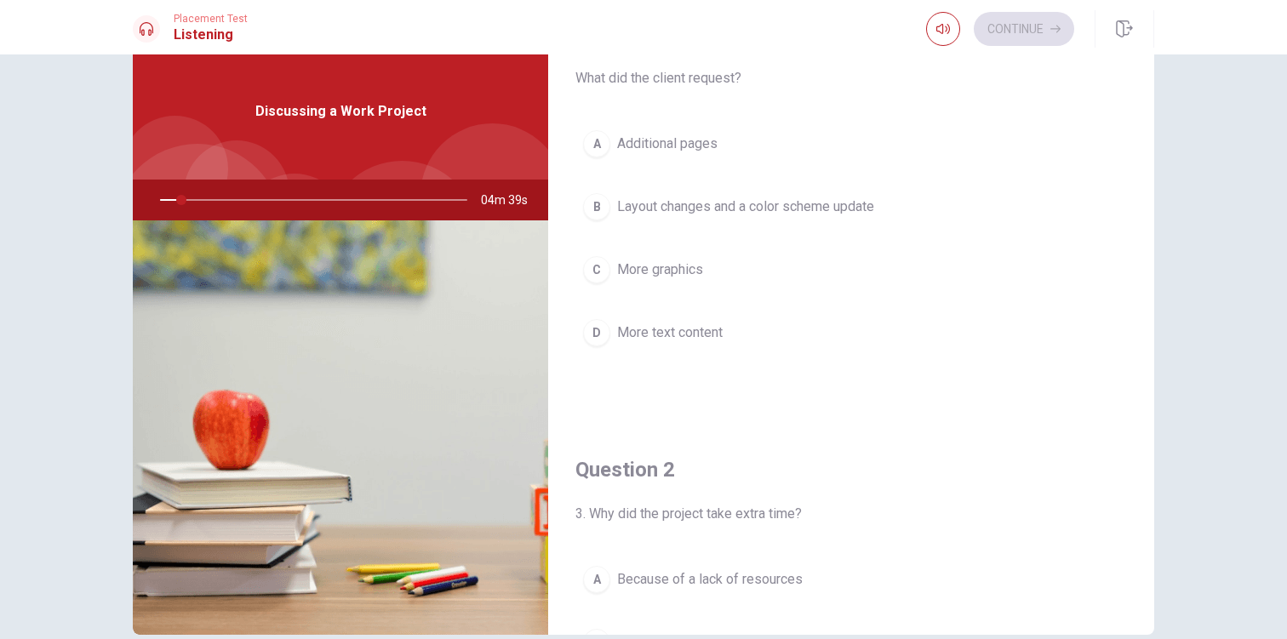
drag, startPoint x: 177, startPoint y: 200, endPoint x: 234, endPoint y: 204, distance: 57.2
click at [234, 204] on div at bounding box center [310, 200] width 341 height 41
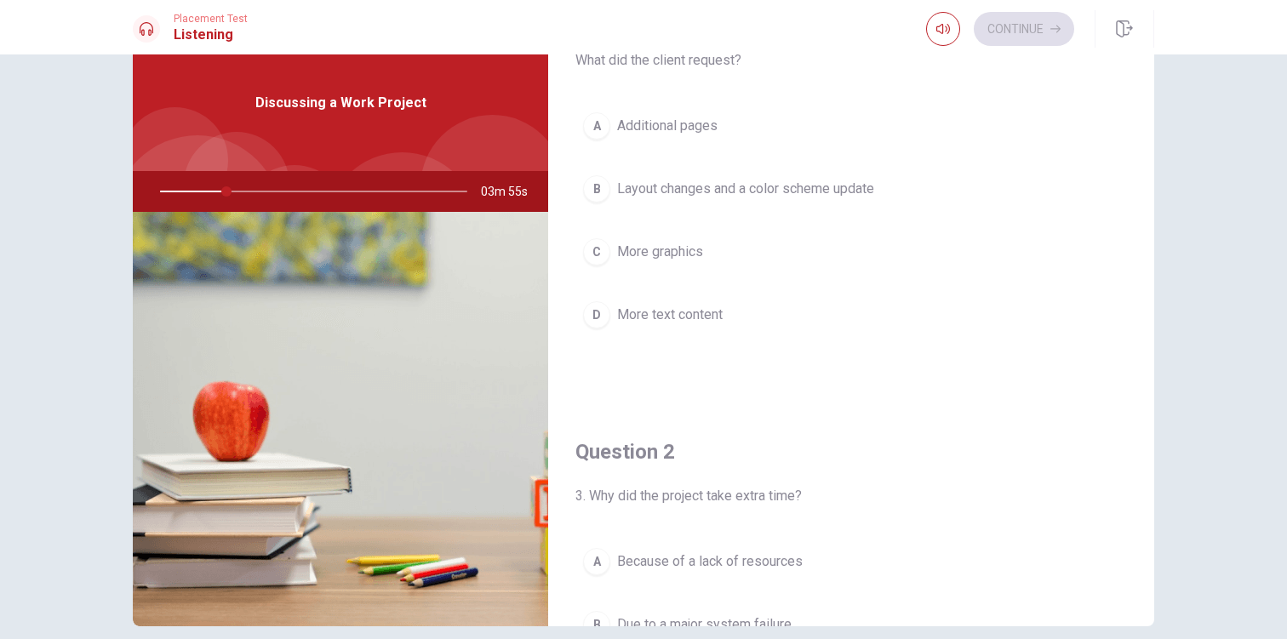
scroll to position [68, 0]
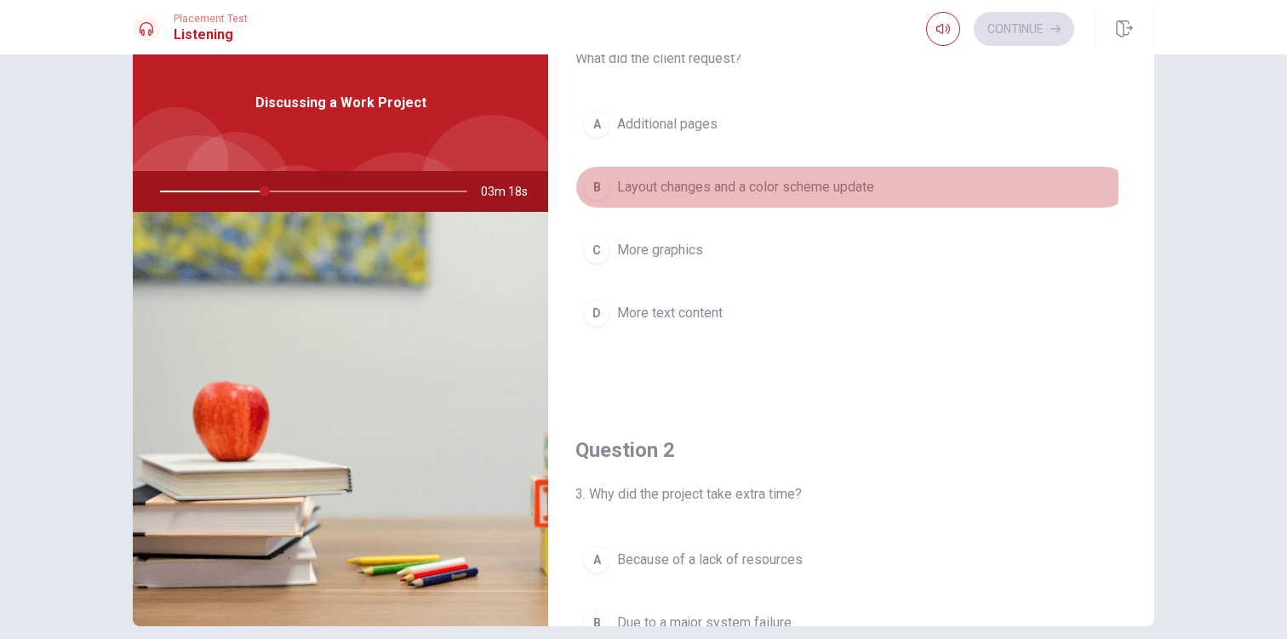
click at [670, 187] on span "Layout changes and a color scheme update" at bounding box center [745, 187] width 257 height 20
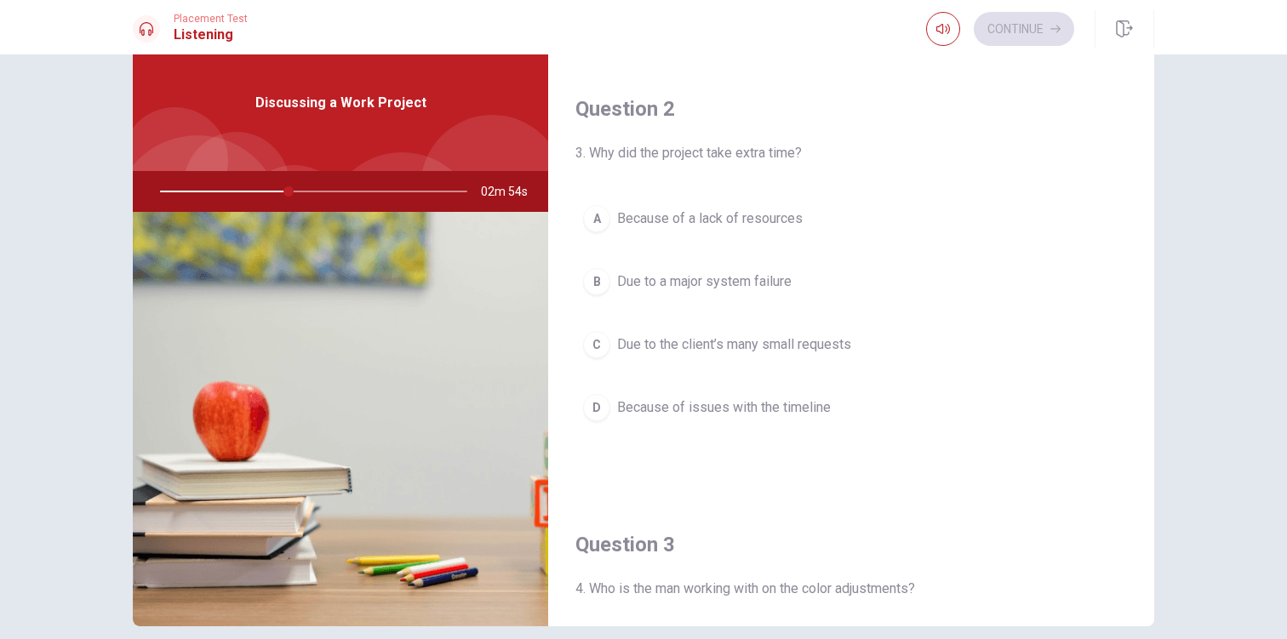
scroll to position [419, 0]
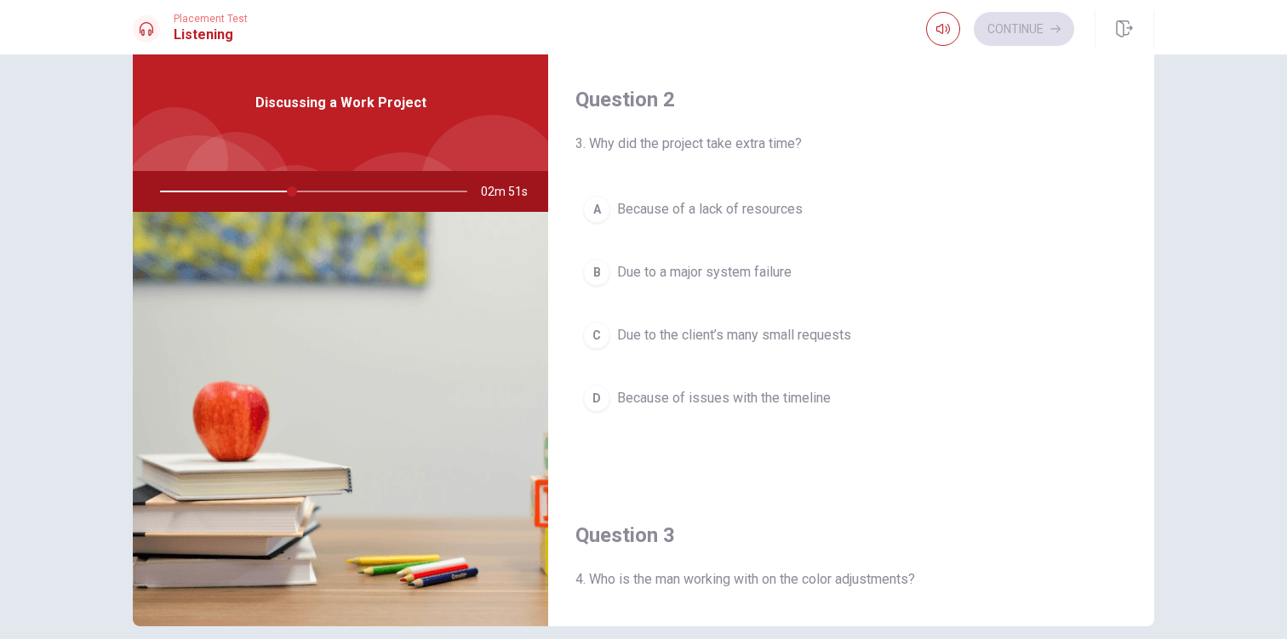
click at [782, 329] on span "Due to the client’s many small requests" at bounding box center [734, 335] width 234 height 20
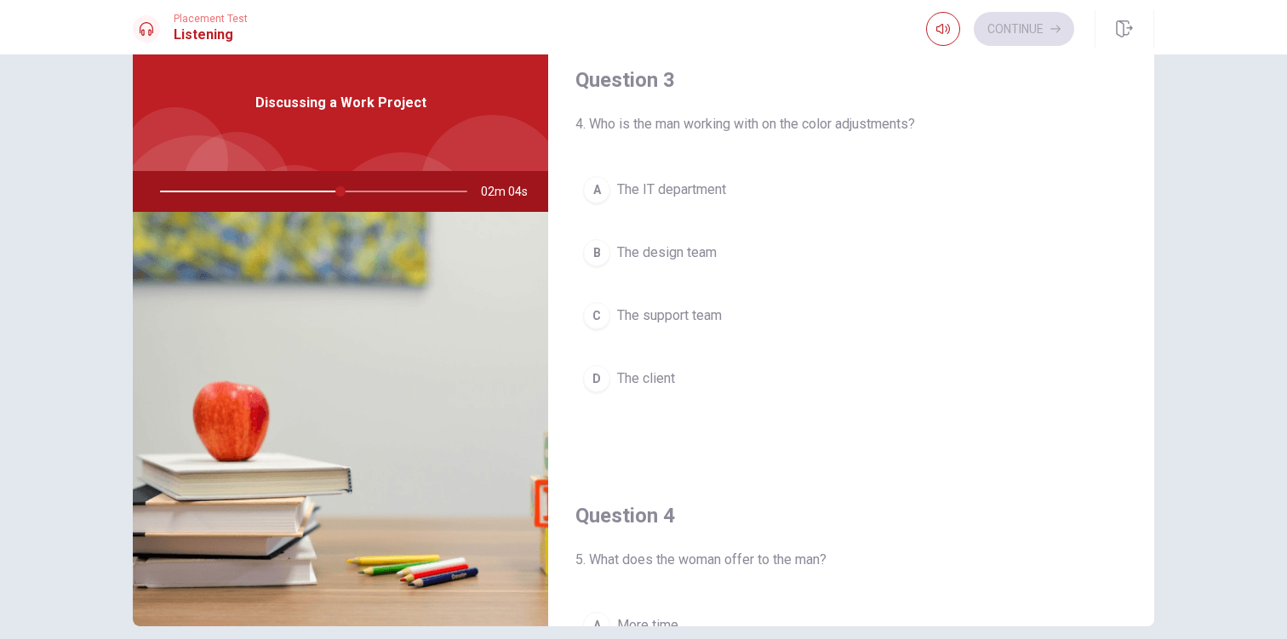
scroll to position [875, 0]
click at [684, 261] on button "B The design team" at bounding box center [850, 252] width 551 height 43
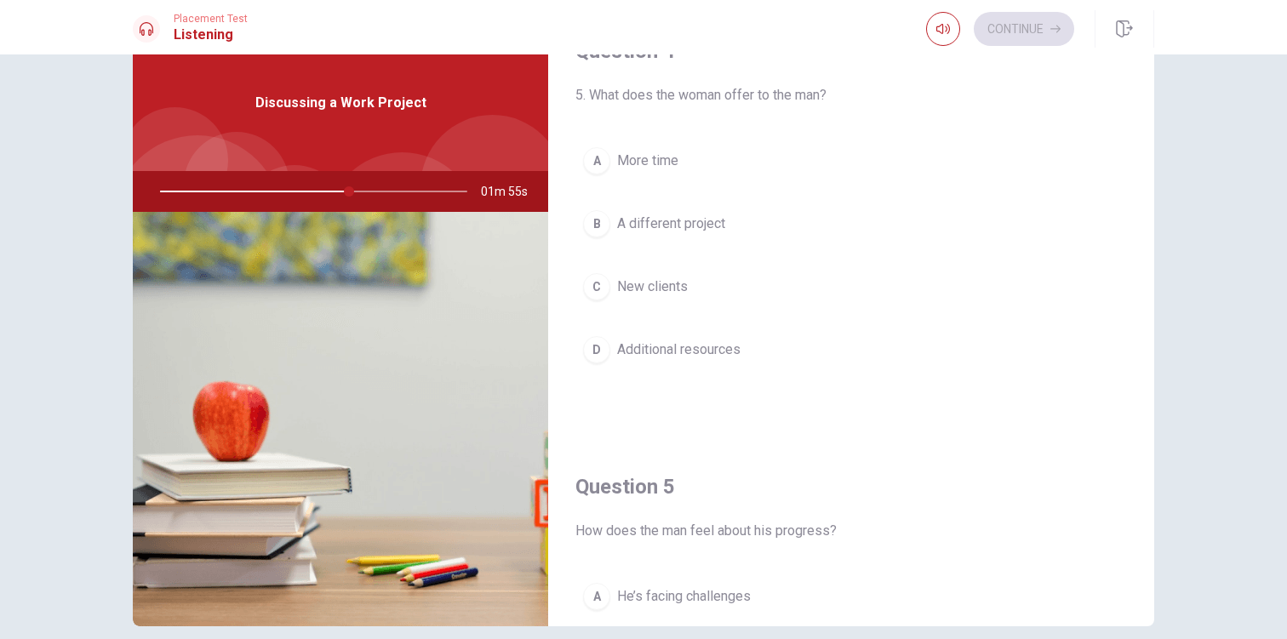
scroll to position [1354, 0]
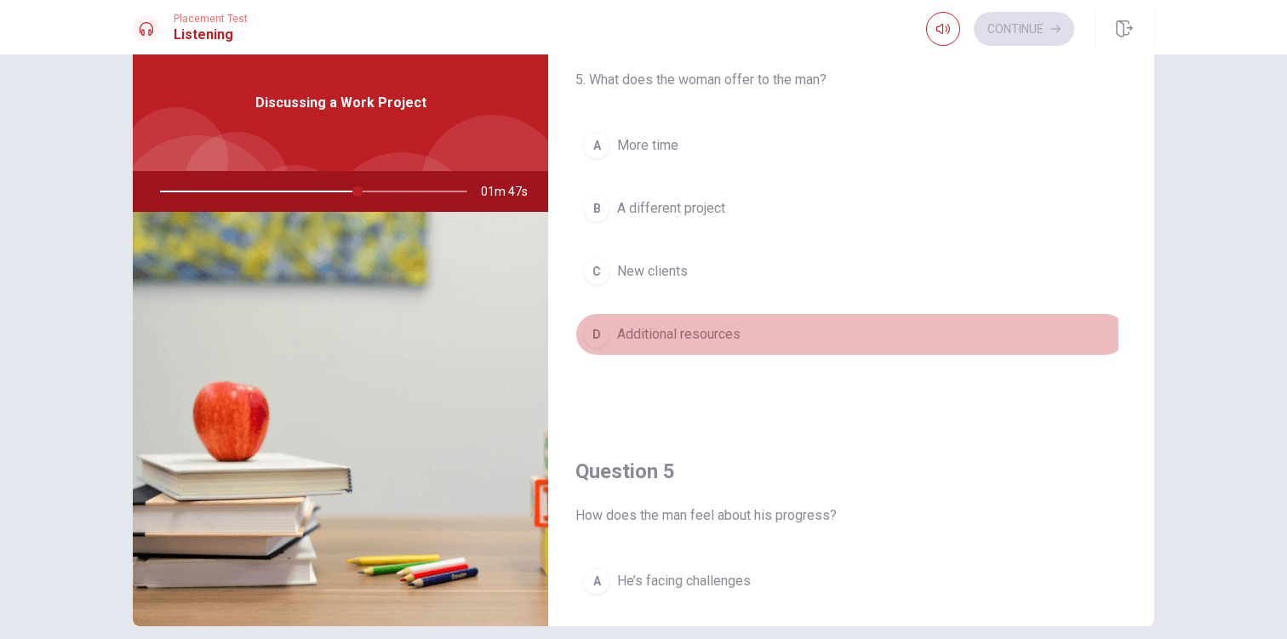
click at [701, 336] on span "Additional resources" at bounding box center [678, 334] width 123 height 20
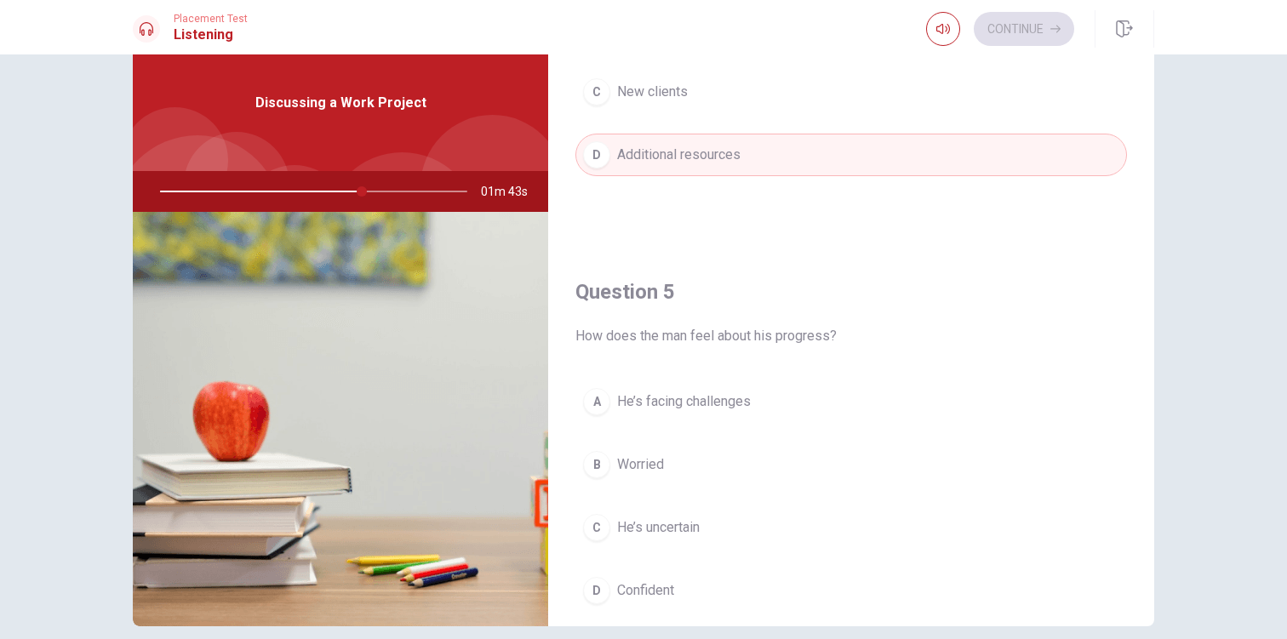
scroll to position [1587, 0]
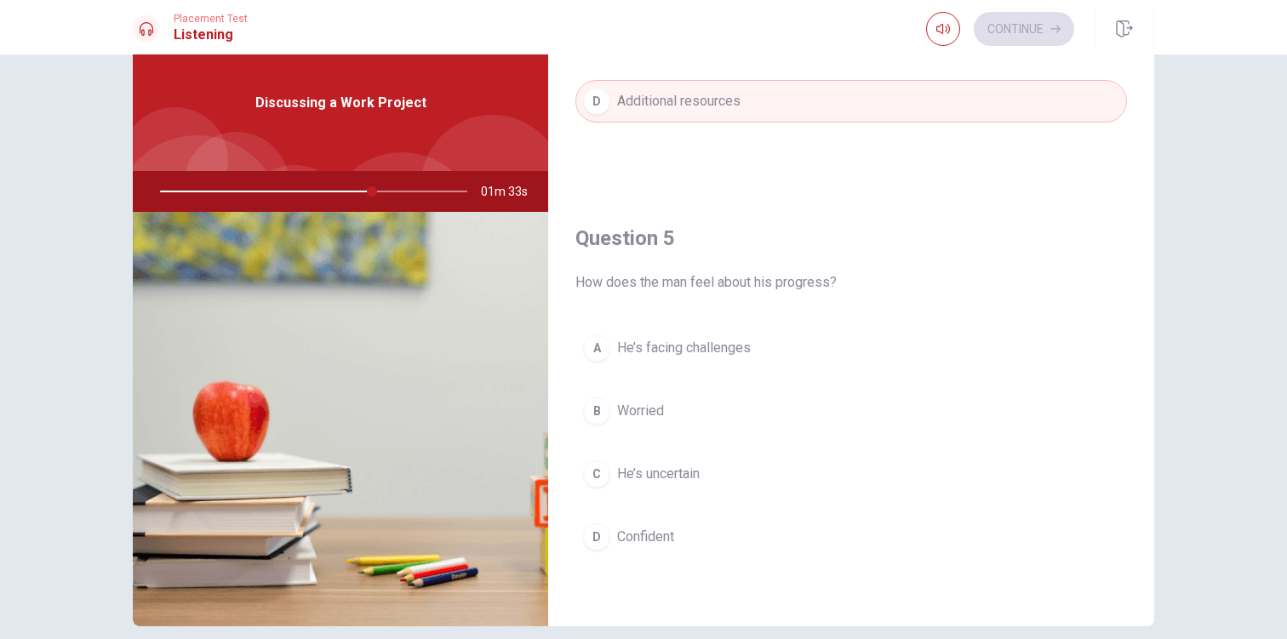
click at [693, 351] on span "He’s facing challenges" at bounding box center [684, 348] width 134 height 20
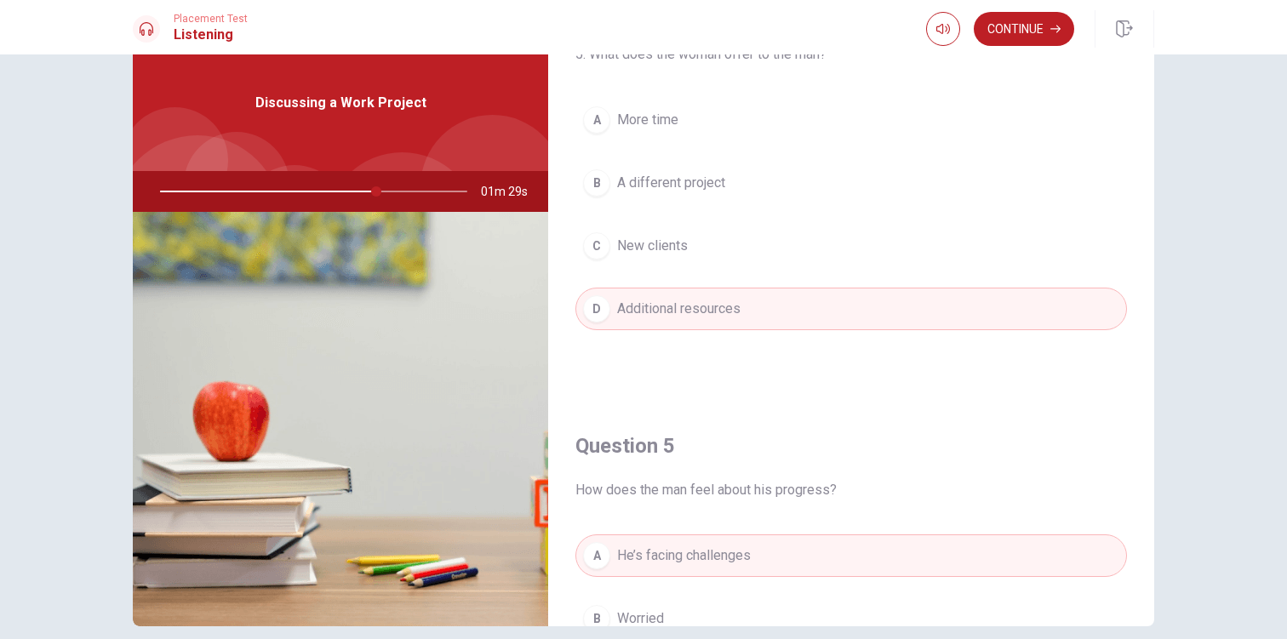
scroll to position [1286, 0]
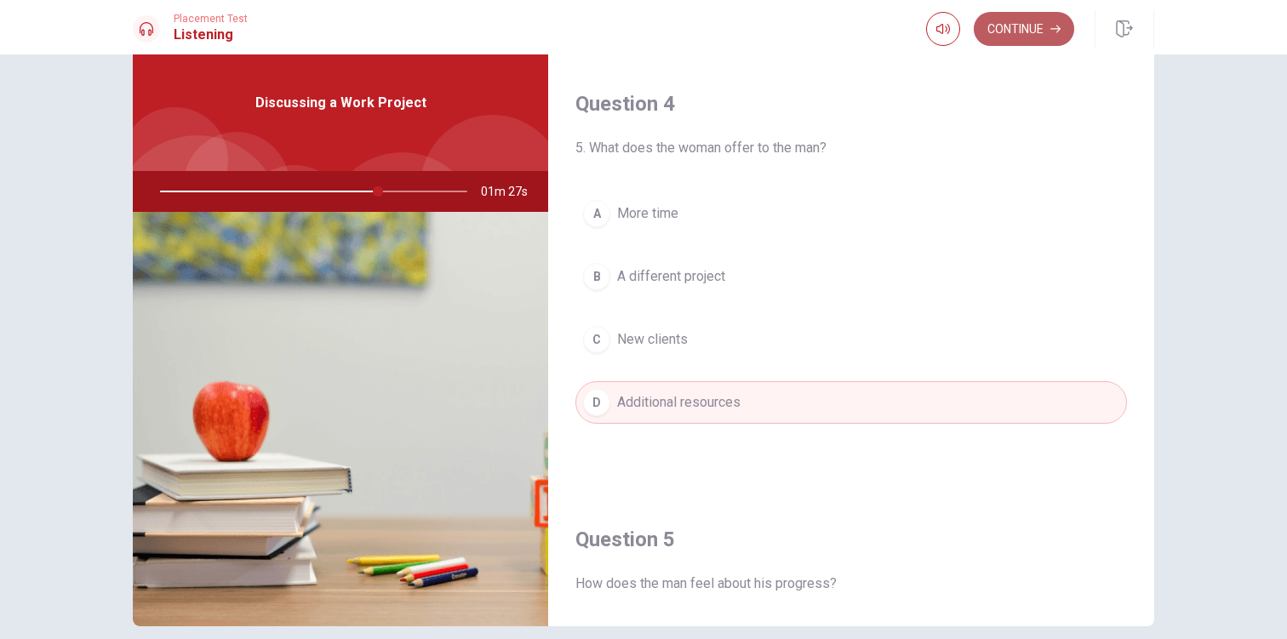
click at [1024, 28] on button "Continue" at bounding box center [1023, 29] width 100 height 34
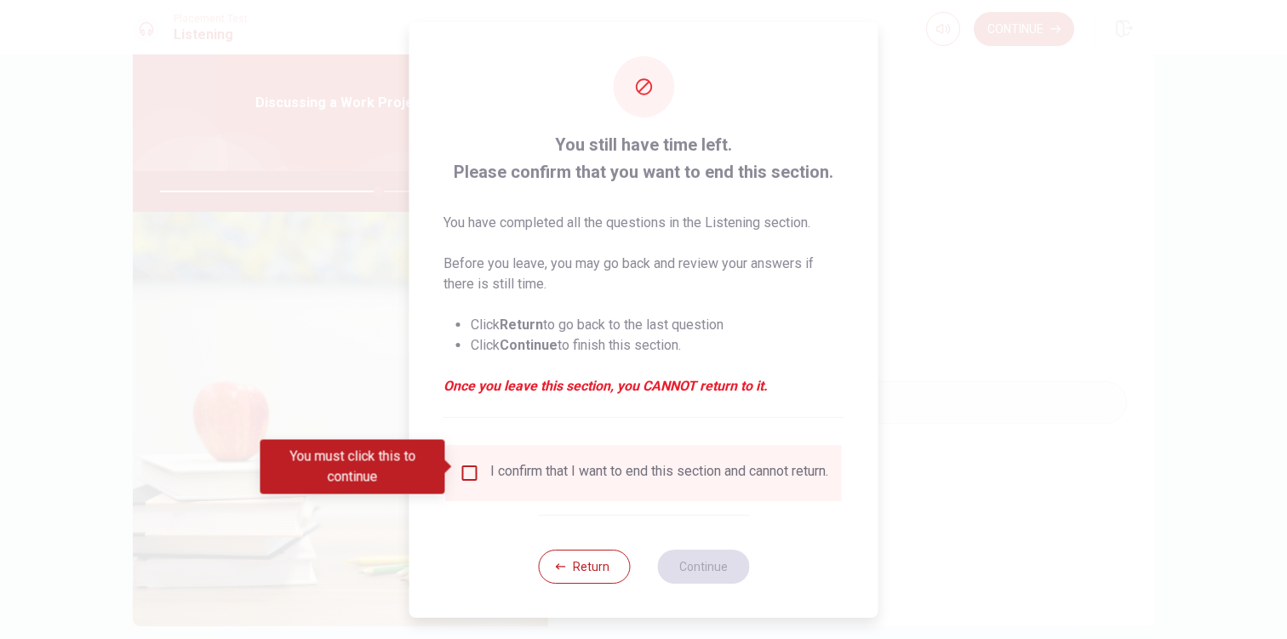
click at [596, 471] on div "I confirm that I want to end this section and cannot return." at bounding box center [659, 473] width 338 height 20
click at [472, 470] on input "You must click this to continue" at bounding box center [469, 473] width 20 height 20
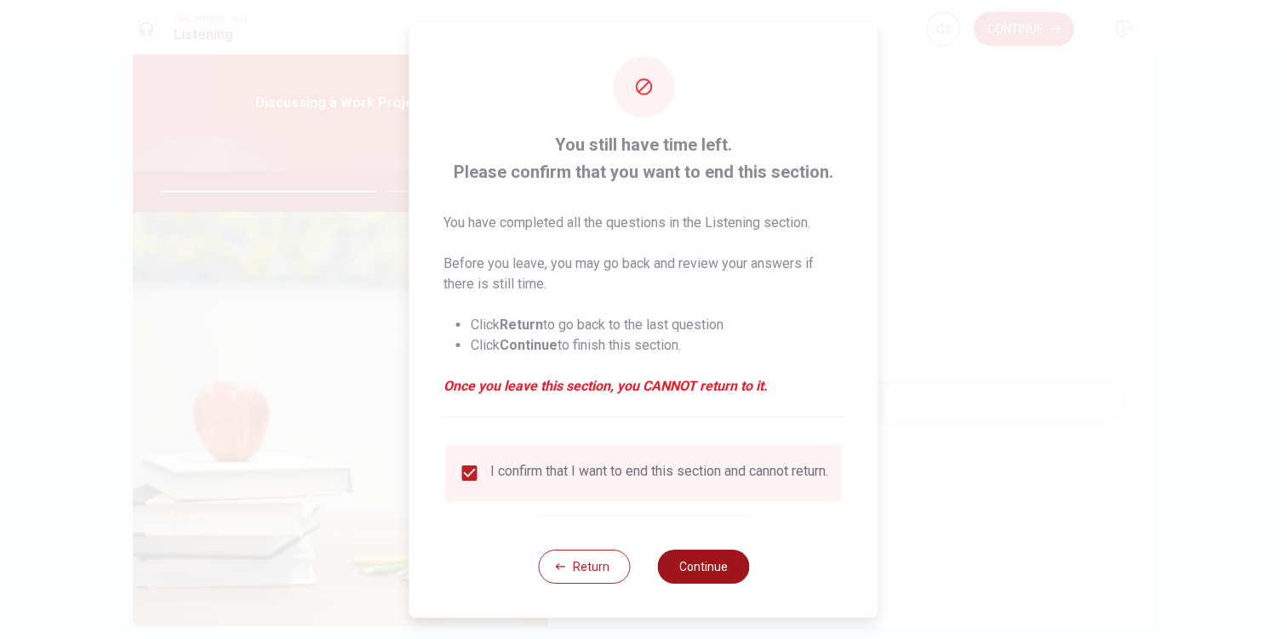
click at [695, 568] on button "Continue" at bounding box center [703, 567] width 92 height 34
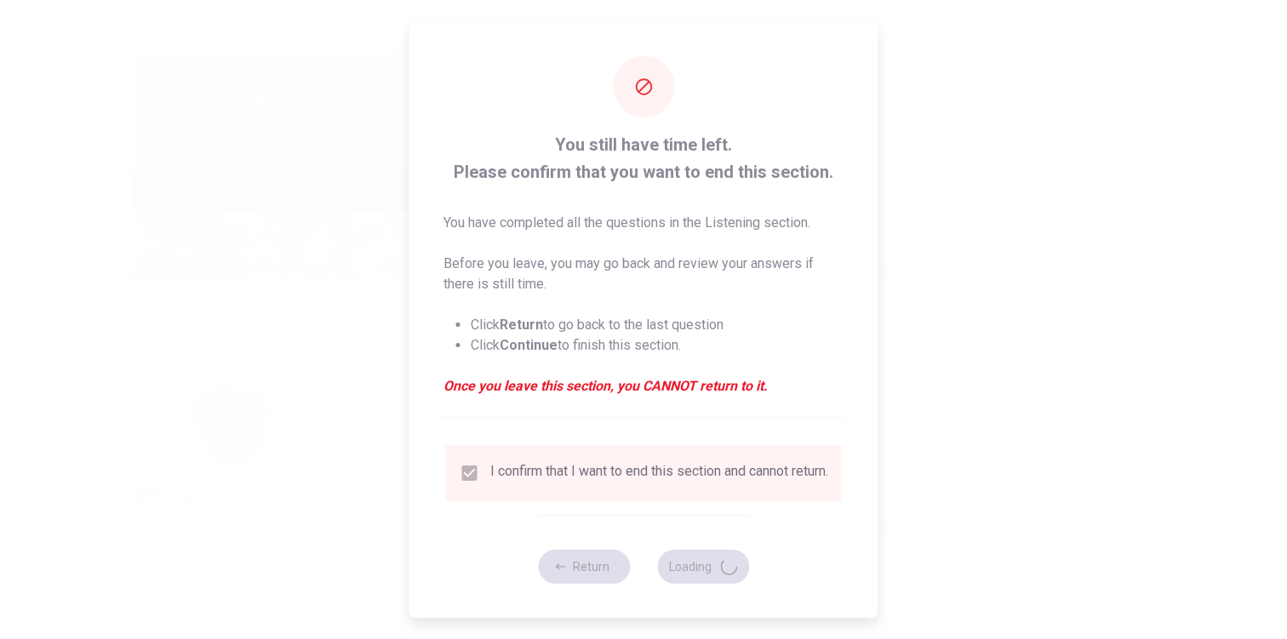
type input "73"
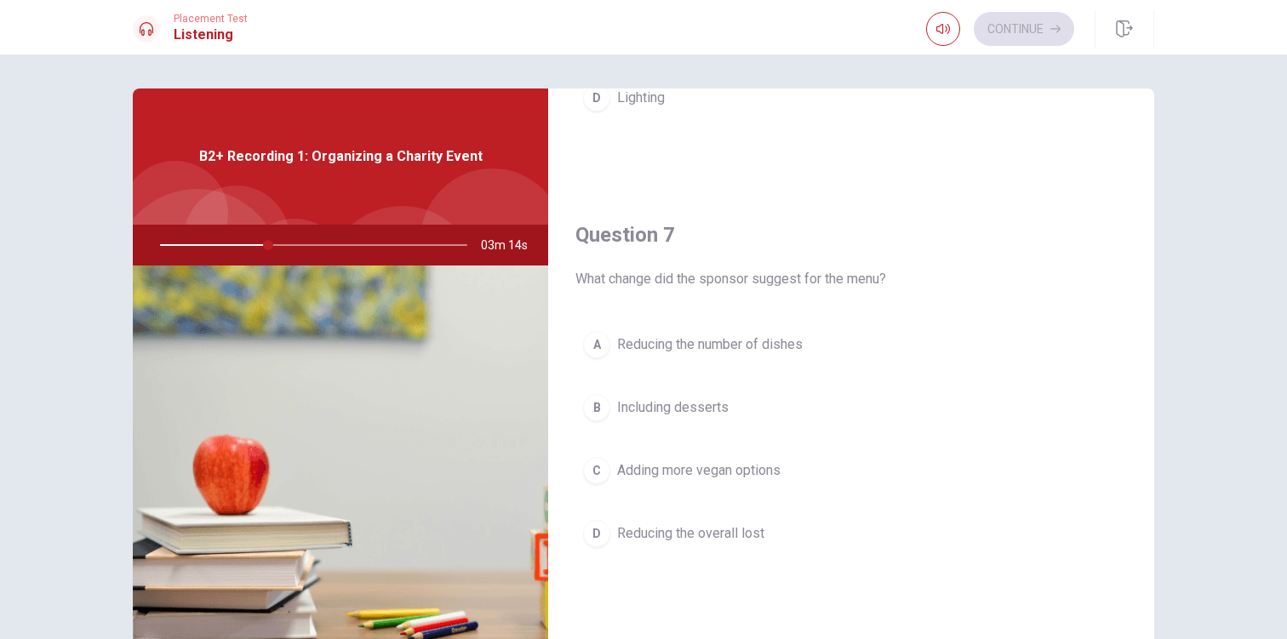
scroll to position [346, 0]
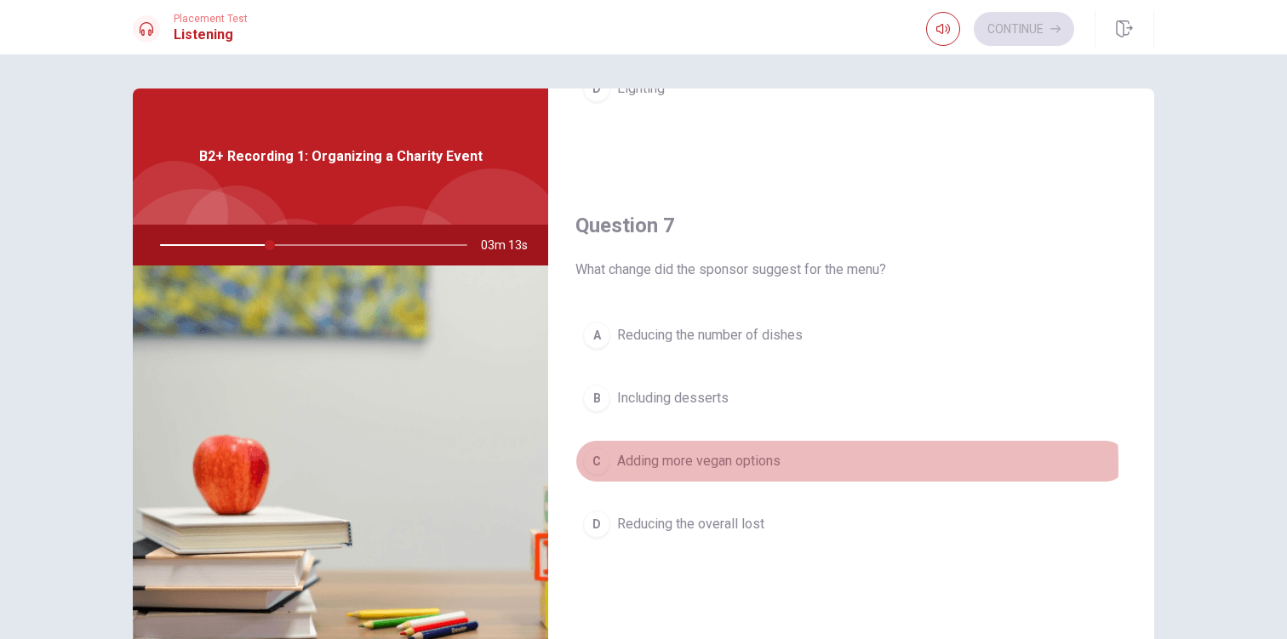
click at [716, 465] on span "Adding more vegan options" at bounding box center [698, 461] width 163 height 20
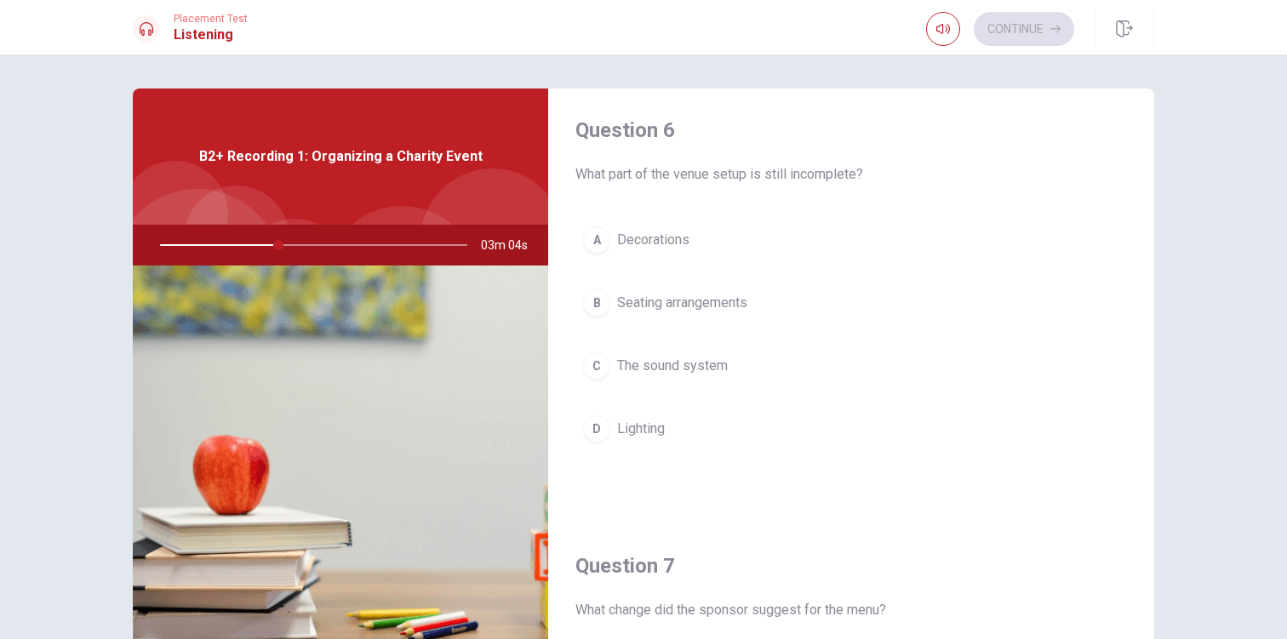
scroll to position [4, 0]
click at [697, 370] on span "The sound system" at bounding box center [672, 367] width 111 height 20
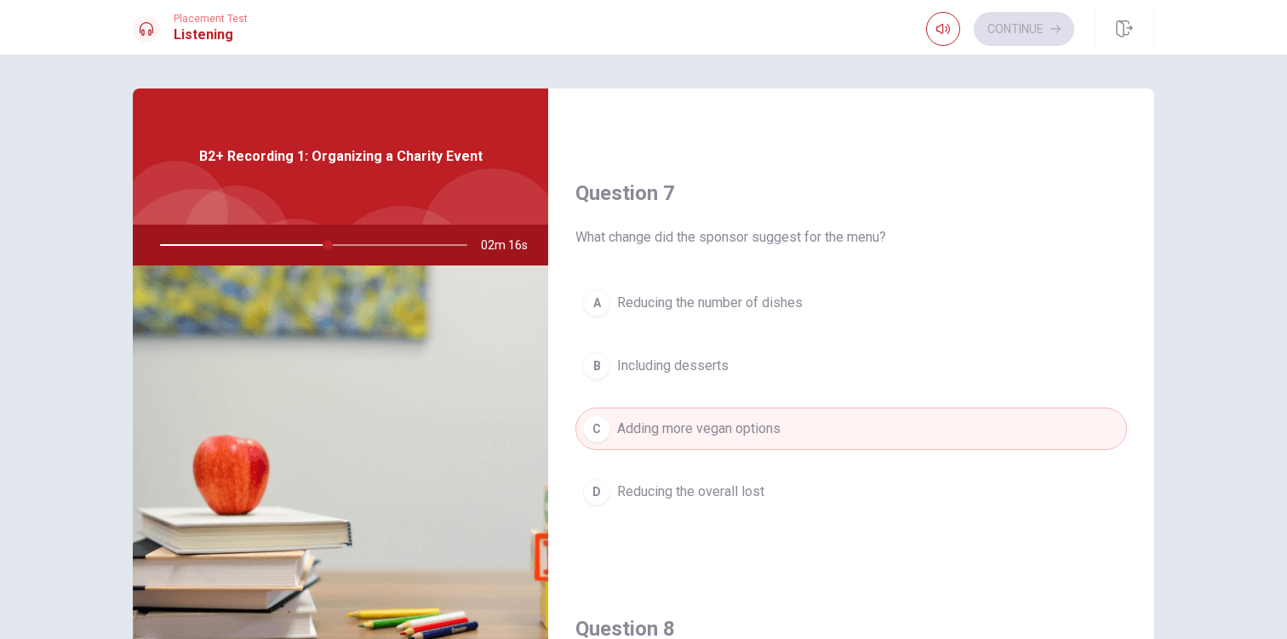
scroll to position [377, 0]
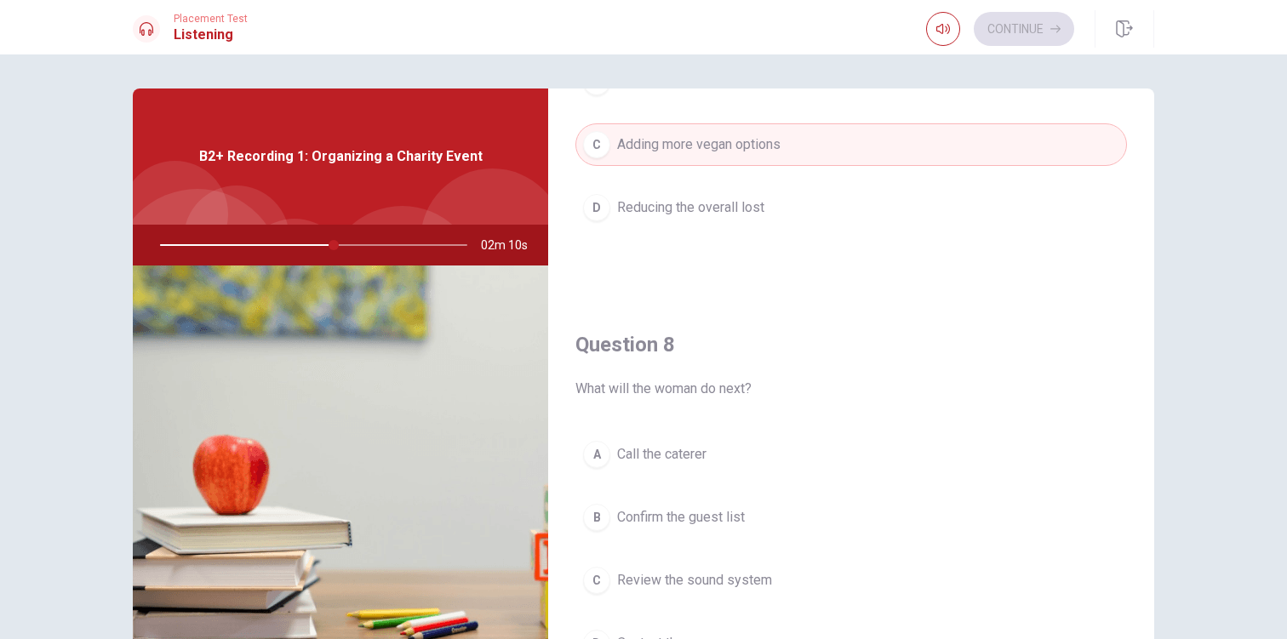
drag, startPoint x: 1144, startPoint y: 601, endPoint x: 1134, endPoint y: 300, distance: 300.5
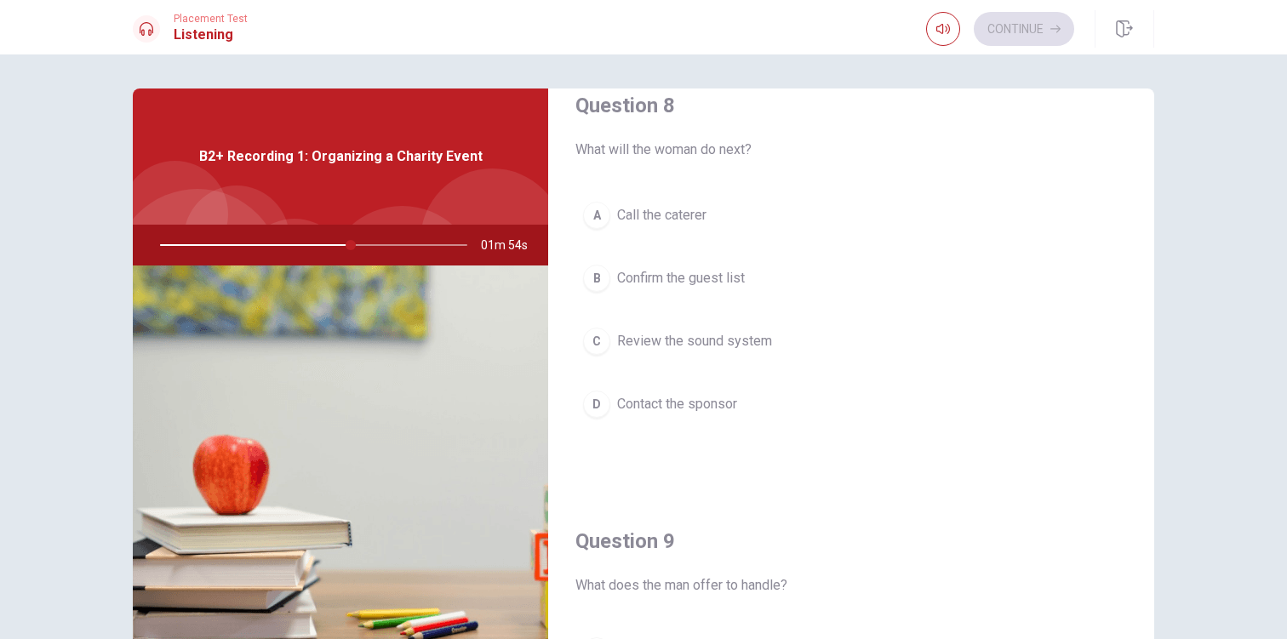
scroll to position [881, 0]
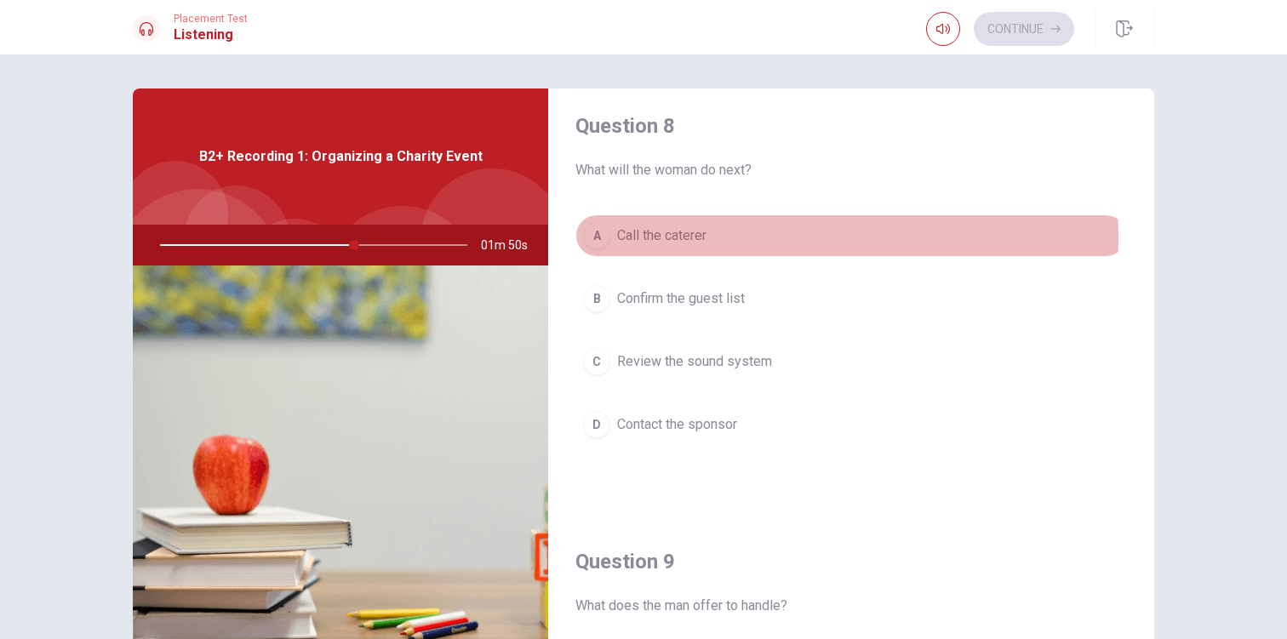
click at [688, 238] on span "Call the caterer" at bounding box center [661, 235] width 89 height 20
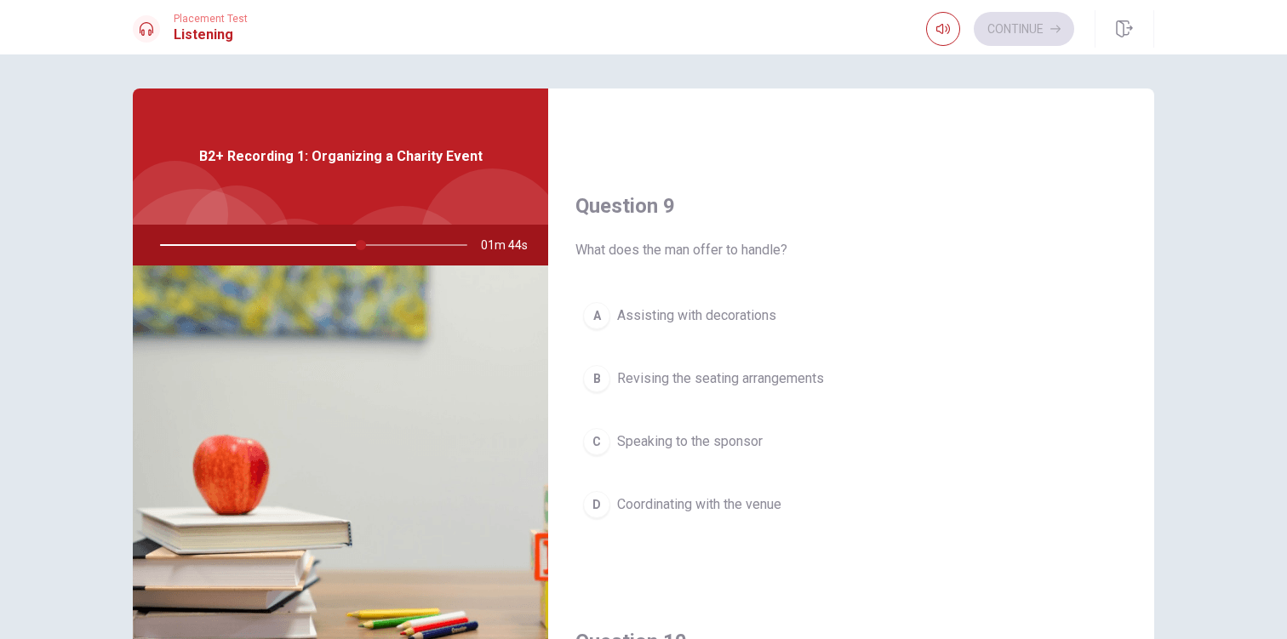
scroll to position [1239, 0]
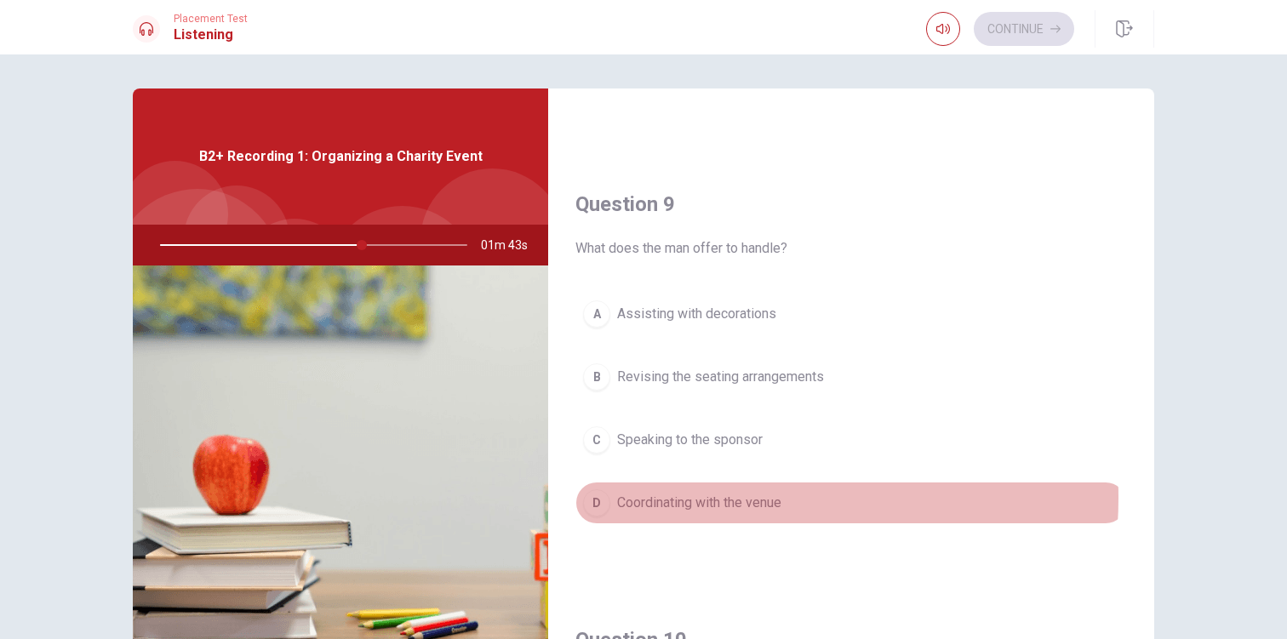
click at [693, 498] on span "Coordinating with the venue" at bounding box center [699, 503] width 164 height 20
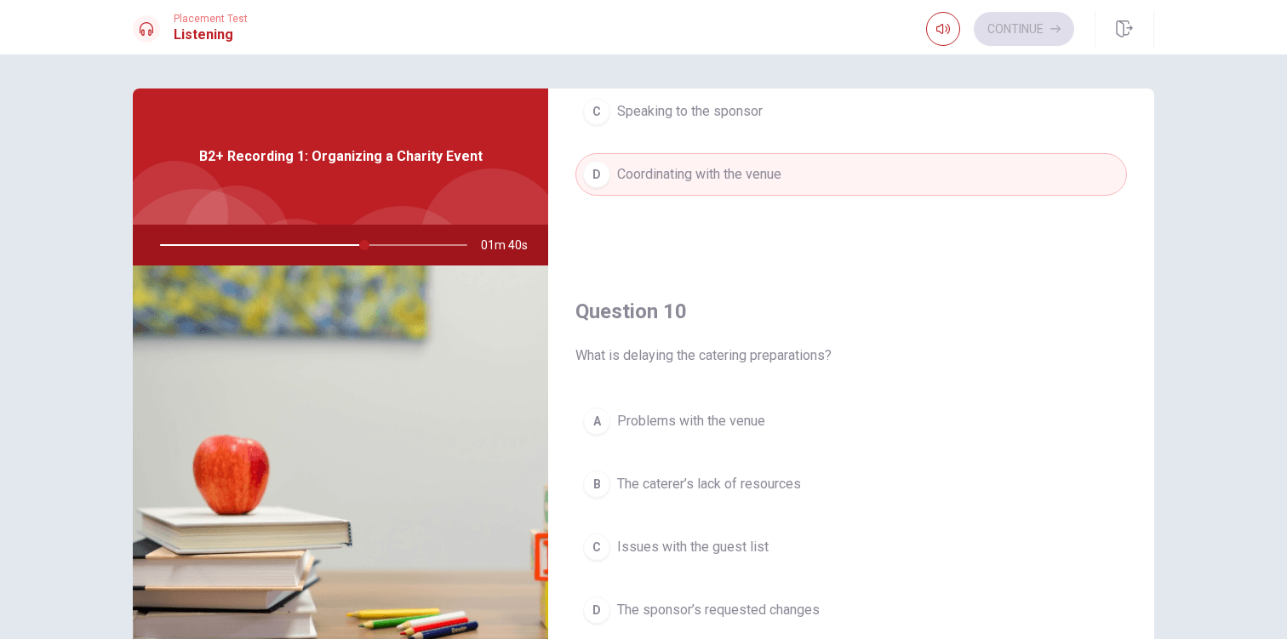
scroll to position [1587, 0]
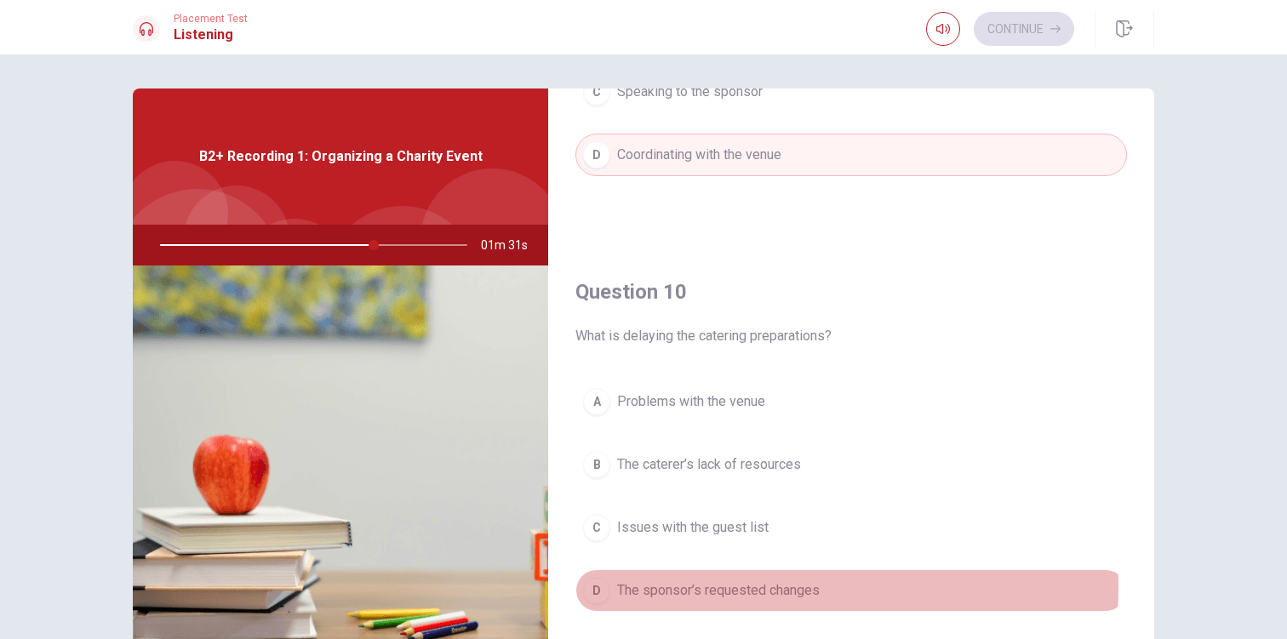
click at [746, 588] on span "The sponsor’s requested changes" at bounding box center [718, 590] width 203 height 20
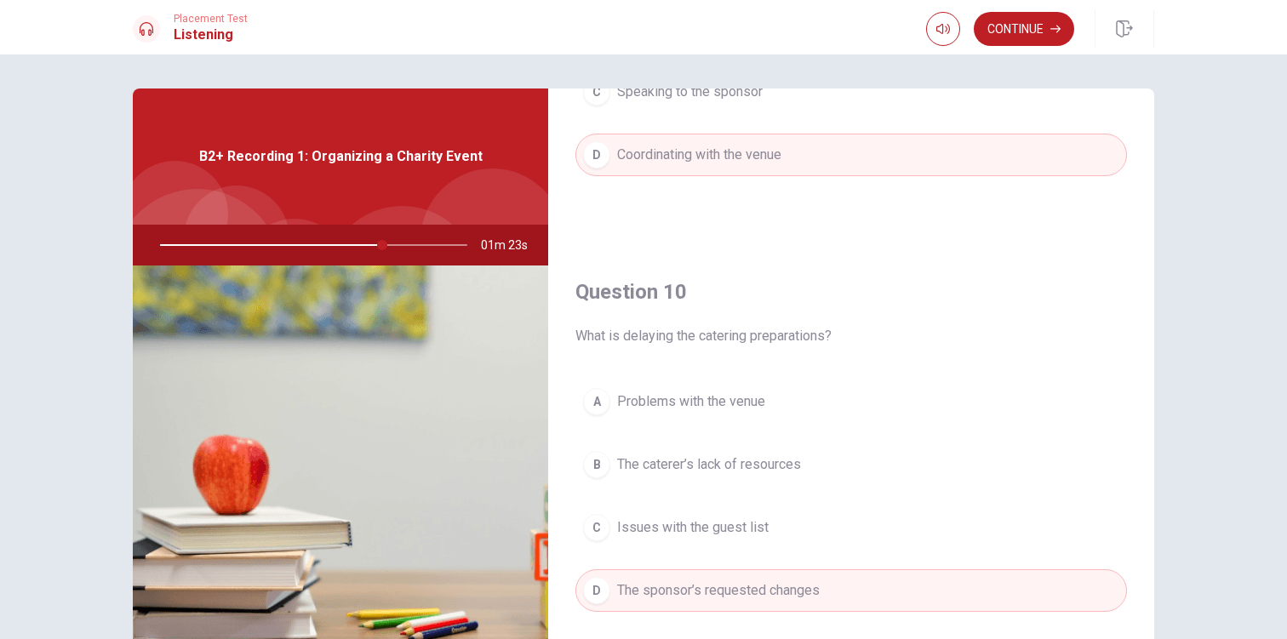
click at [721, 469] on span "The caterer’s lack of resources" at bounding box center [709, 464] width 184 height 20
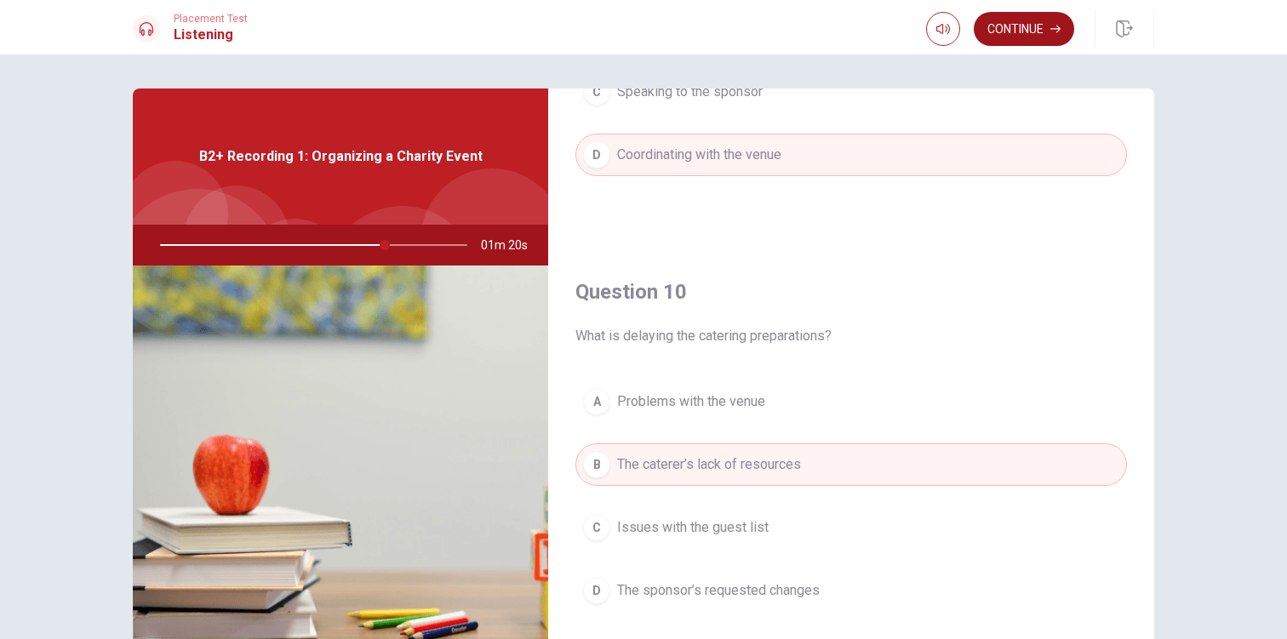
click at [1016, 32] on button "Continue" at bounding box center [1023, 29] width 100 height 34
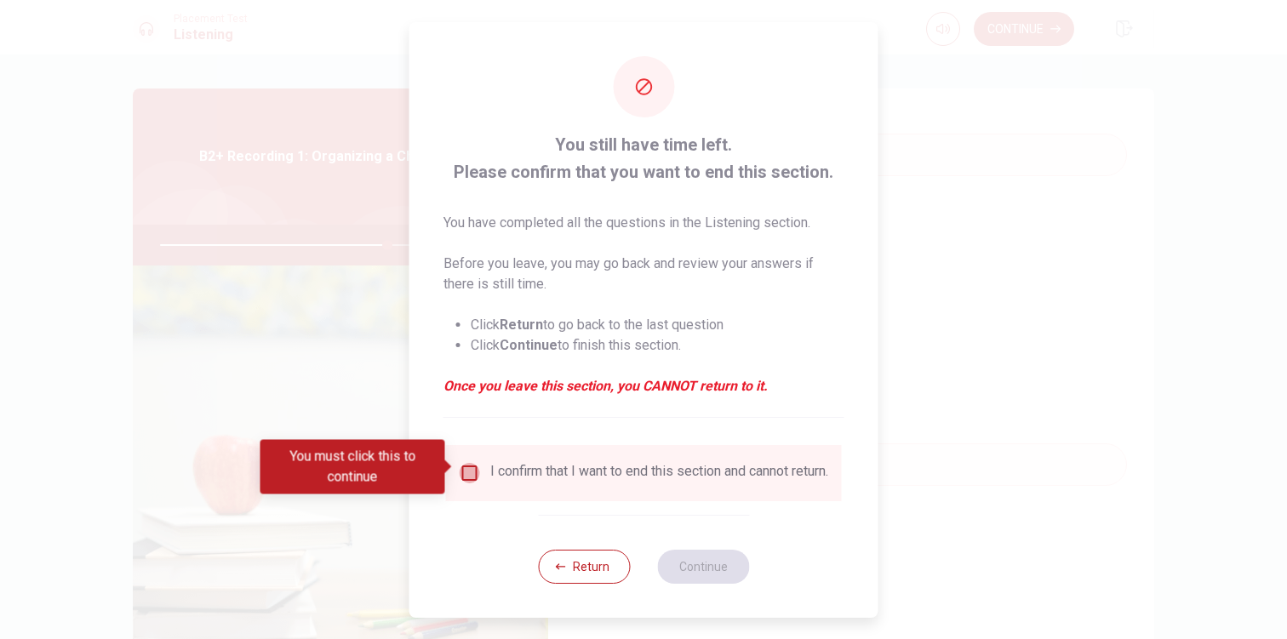
click at [475, 469] on input "You must click this to continue" at bounding box center [469, 473] width 20 height 20
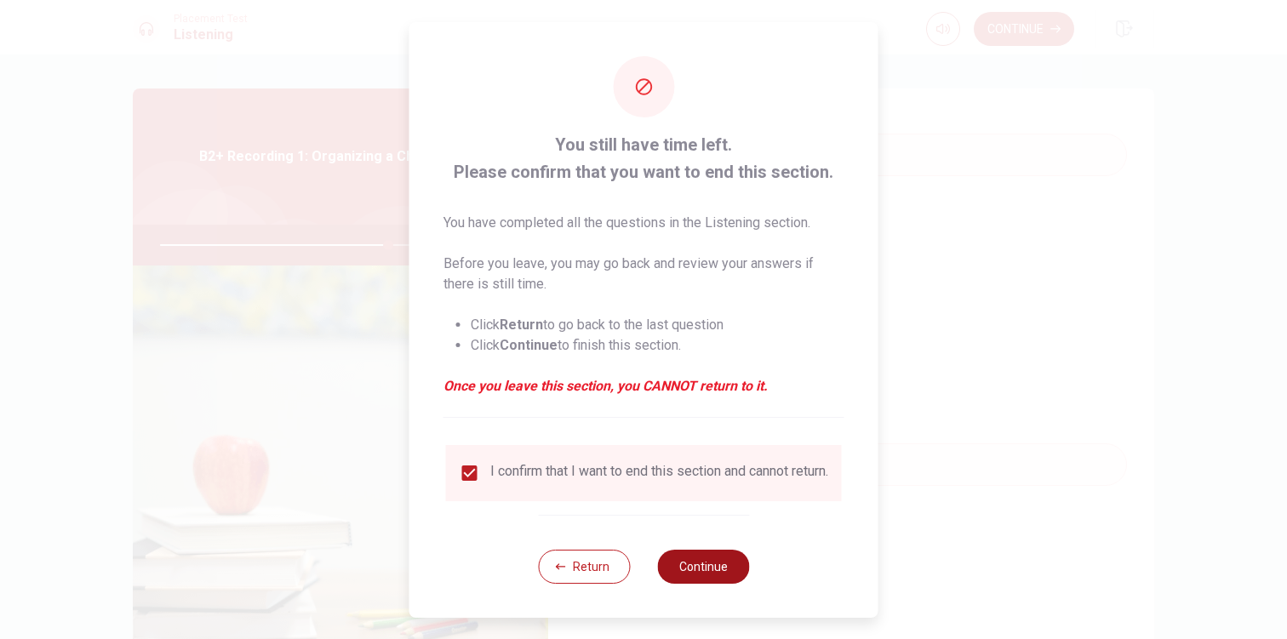
click at [687, 579] on button "Continue" at bounding box center [703, 567] width 92 height 34
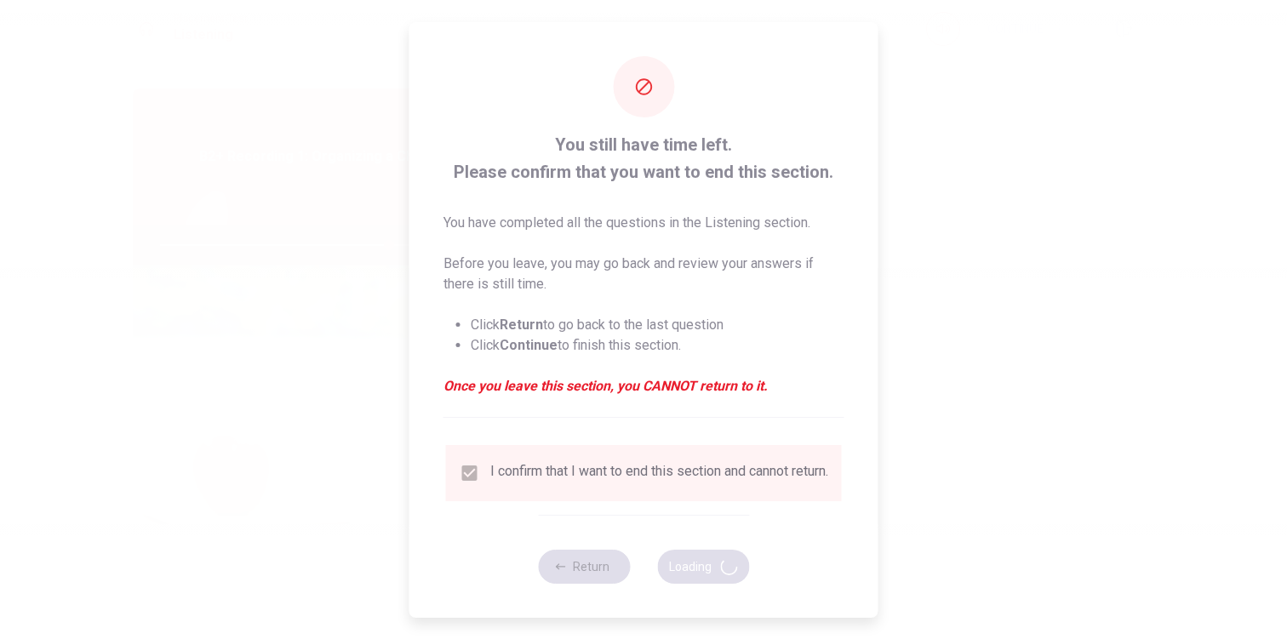
type input "75"
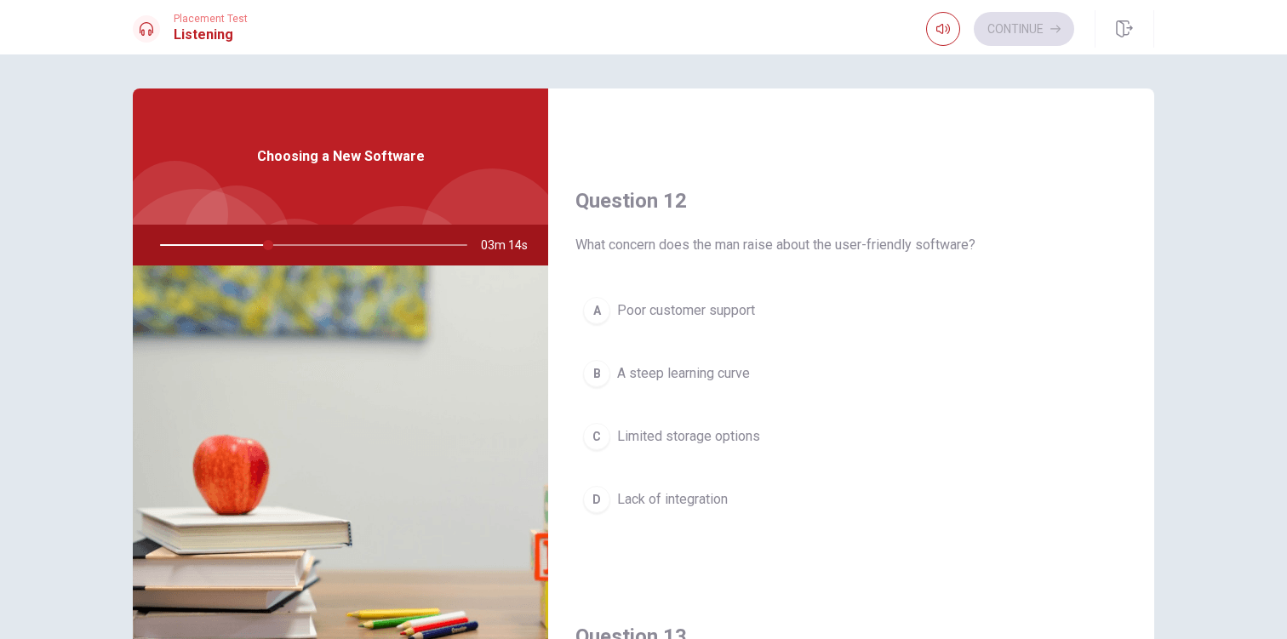
scroll to position [369, 0]
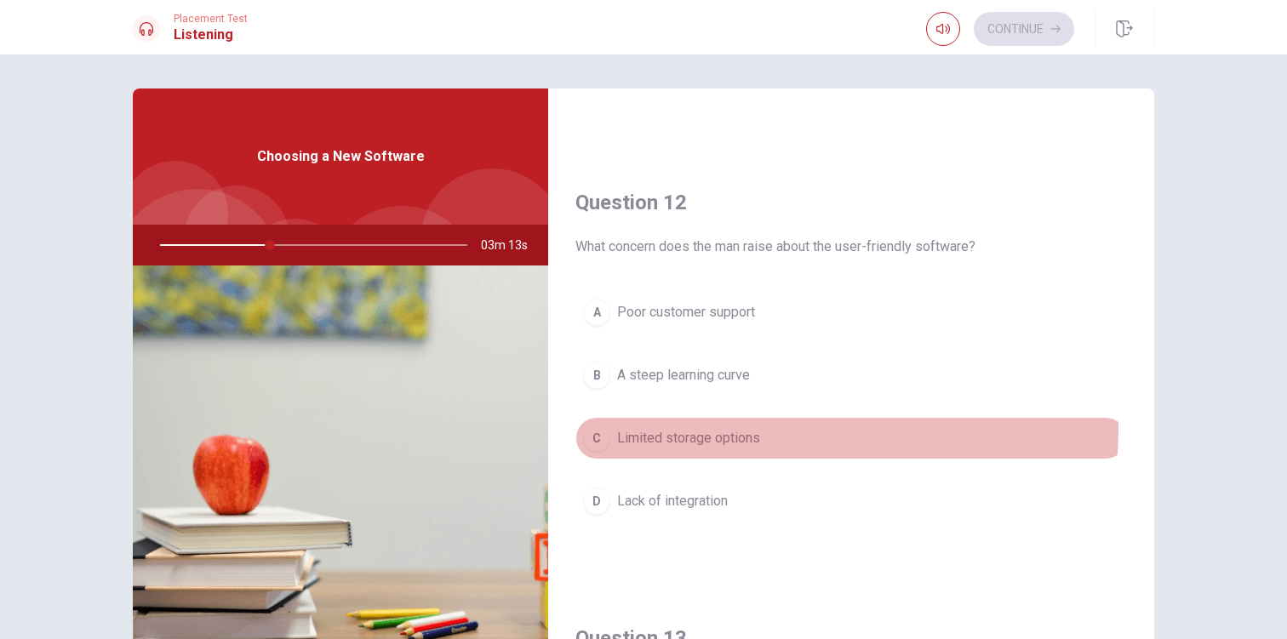
click at [716, 428] on span "Limited storage options" at bounding box center [688, 438] width 143 height 20
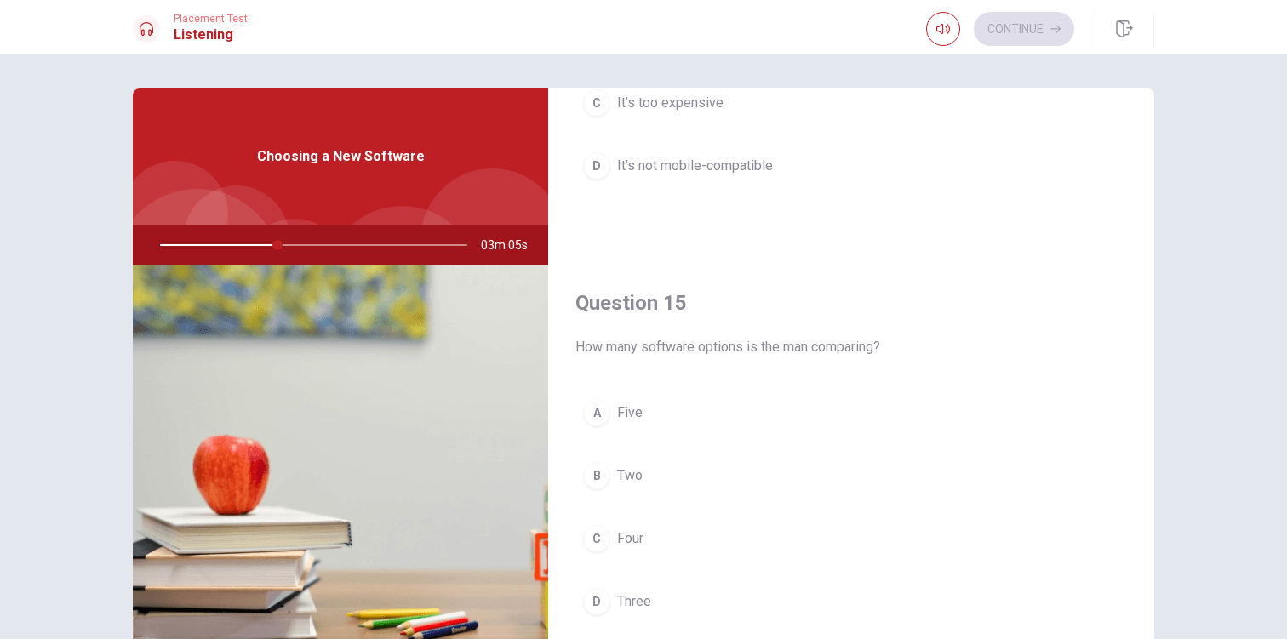
scroll to position [1587, 0]
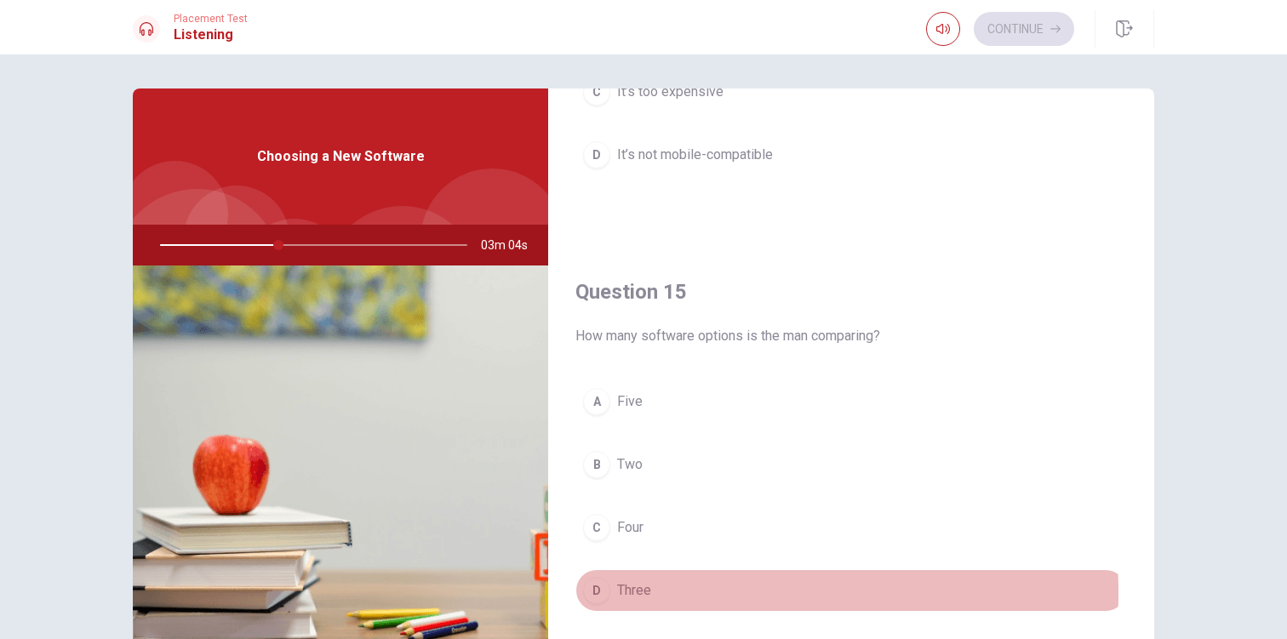
click at [647, 593] on button "D Three" at bounding box center [850, 590] width 551 height 43
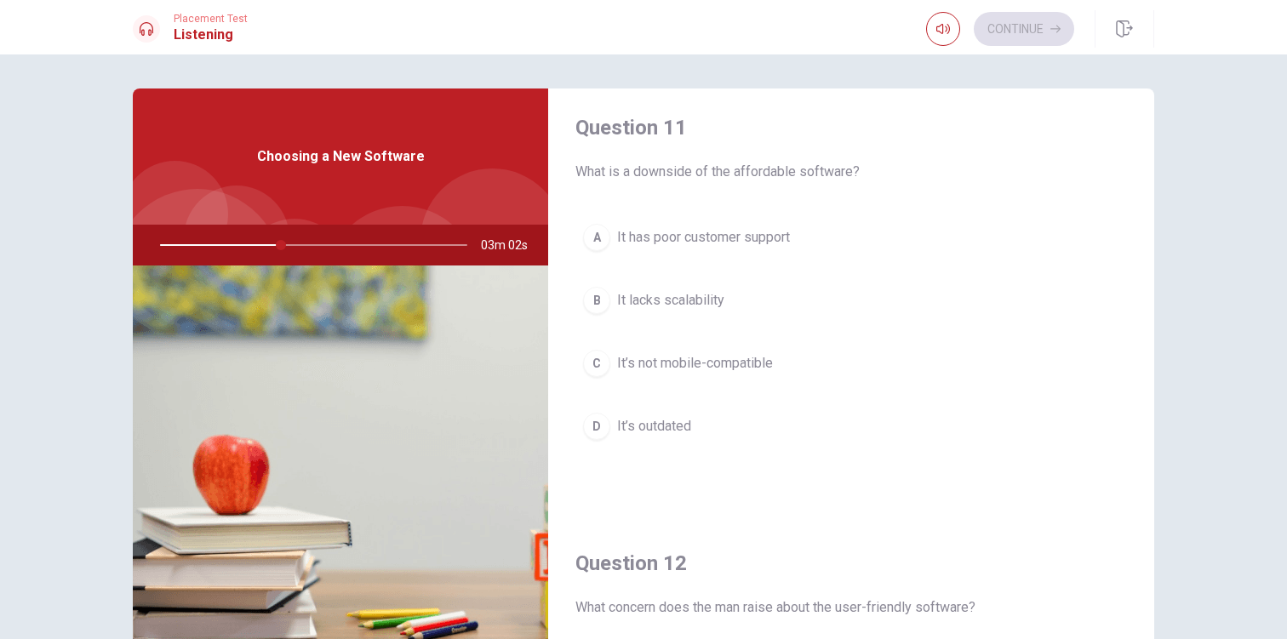
scroll to position [0, 0]
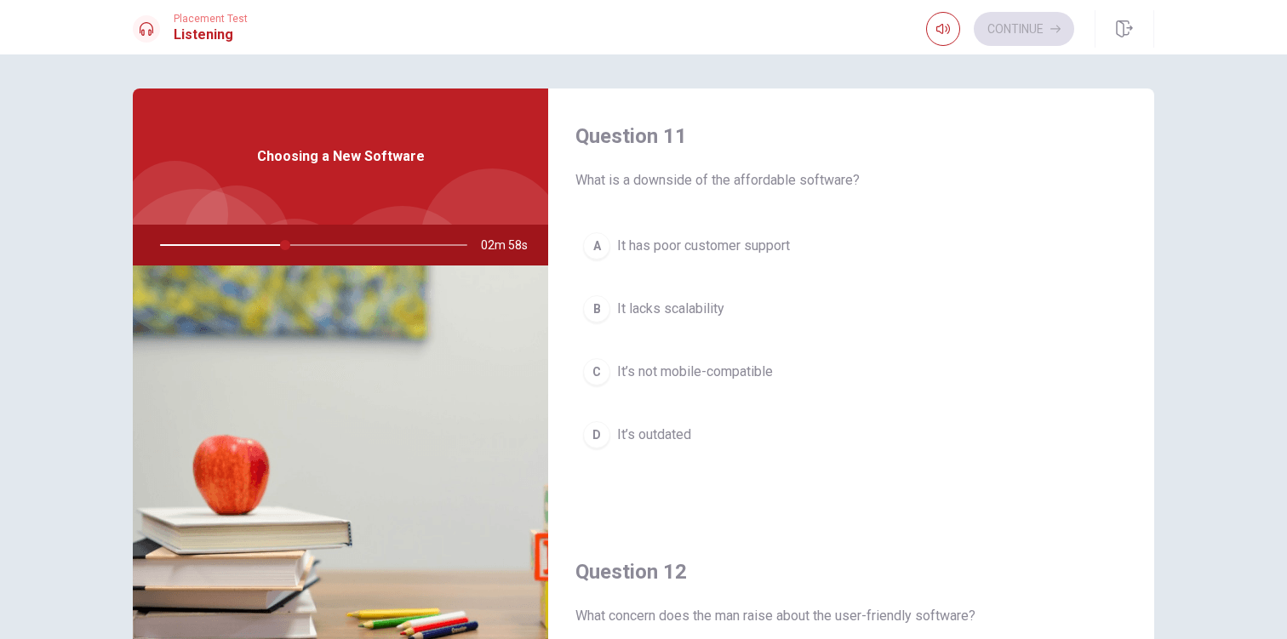
drag, startPoint x: 745, startPoint y: 240, endPoint x: 769, endPoint y: 233, distance: 25.6
click at [746, 240] on span "It has poor customer support" at bounding box center [703, 246] width 173 height 20
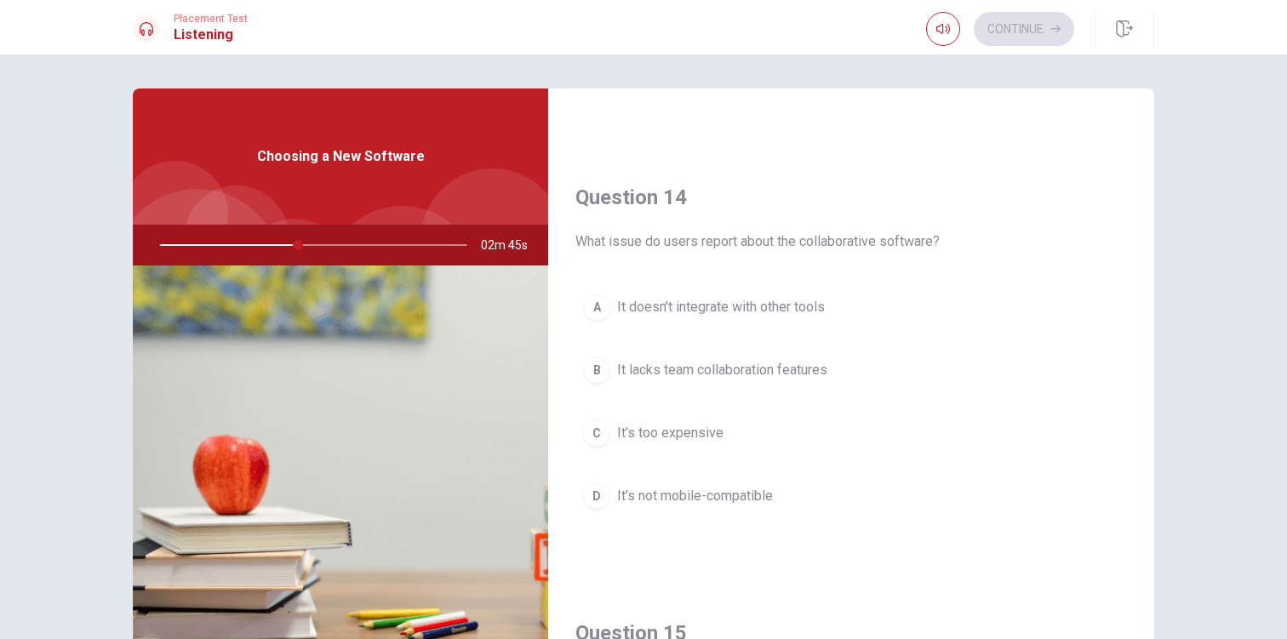
scroll to position [1247, 0]
click at [764, 500] on span "It’s not mobile-compatible" at bounding box center [695, 494] width 156 height 20
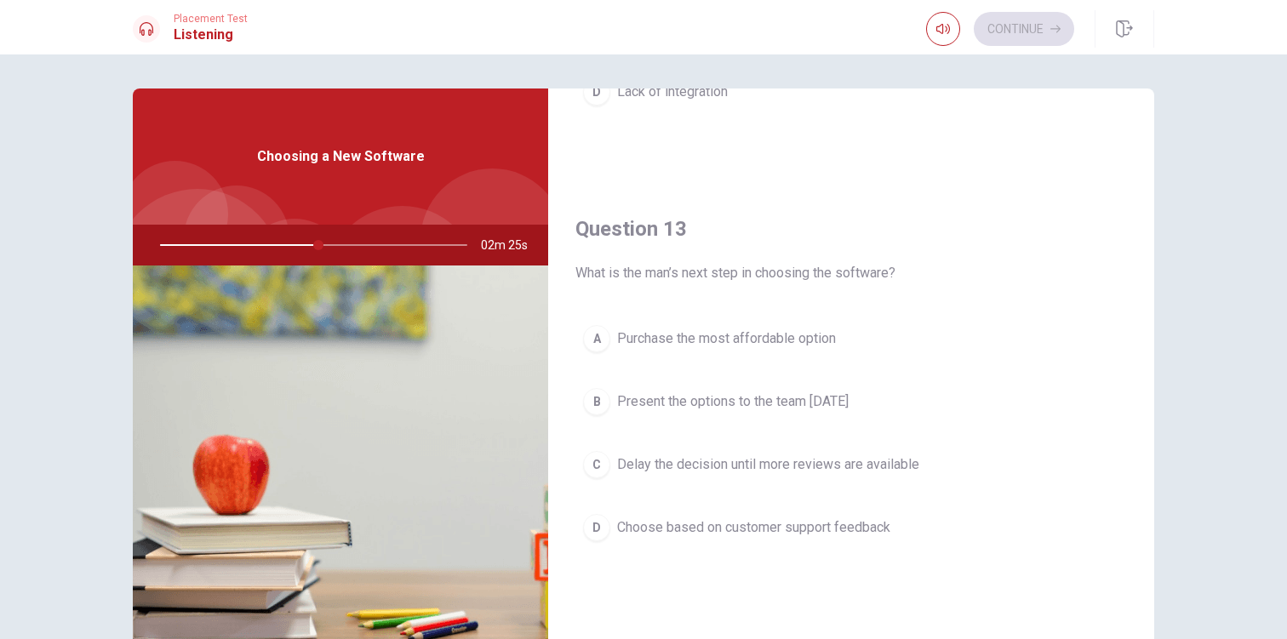
scroll to position [781, 0]
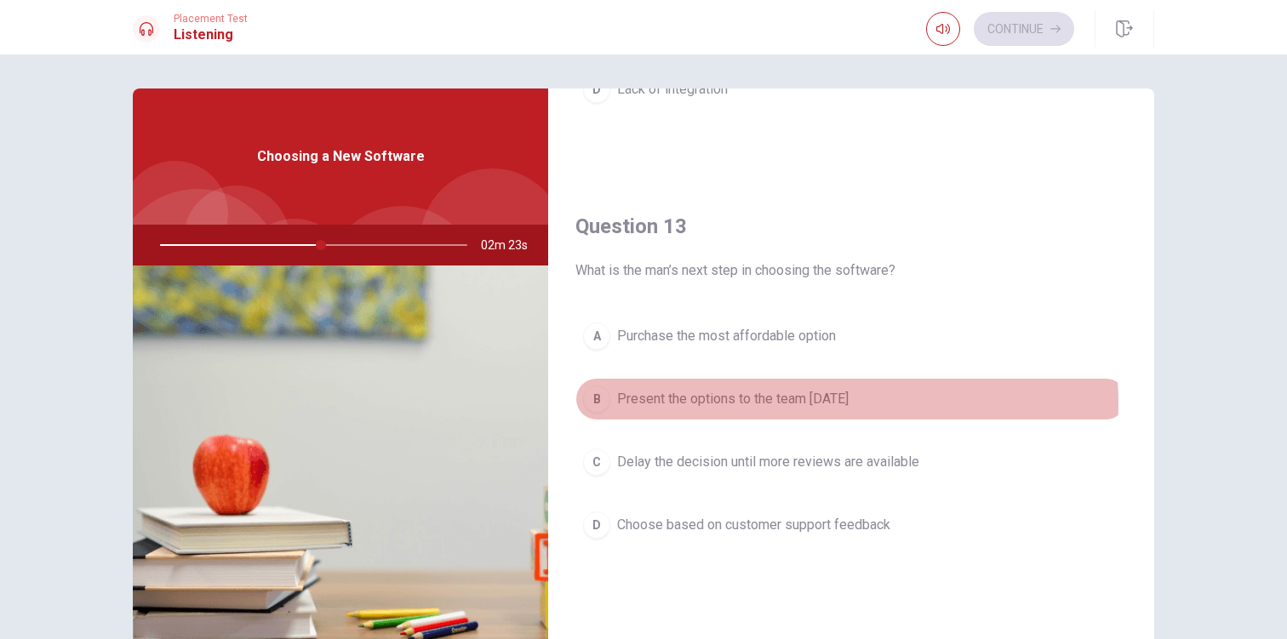
click at [796, 402] on span "Present the options to the team [DATE]" at bounding box center [732, 399] width 231 height 20
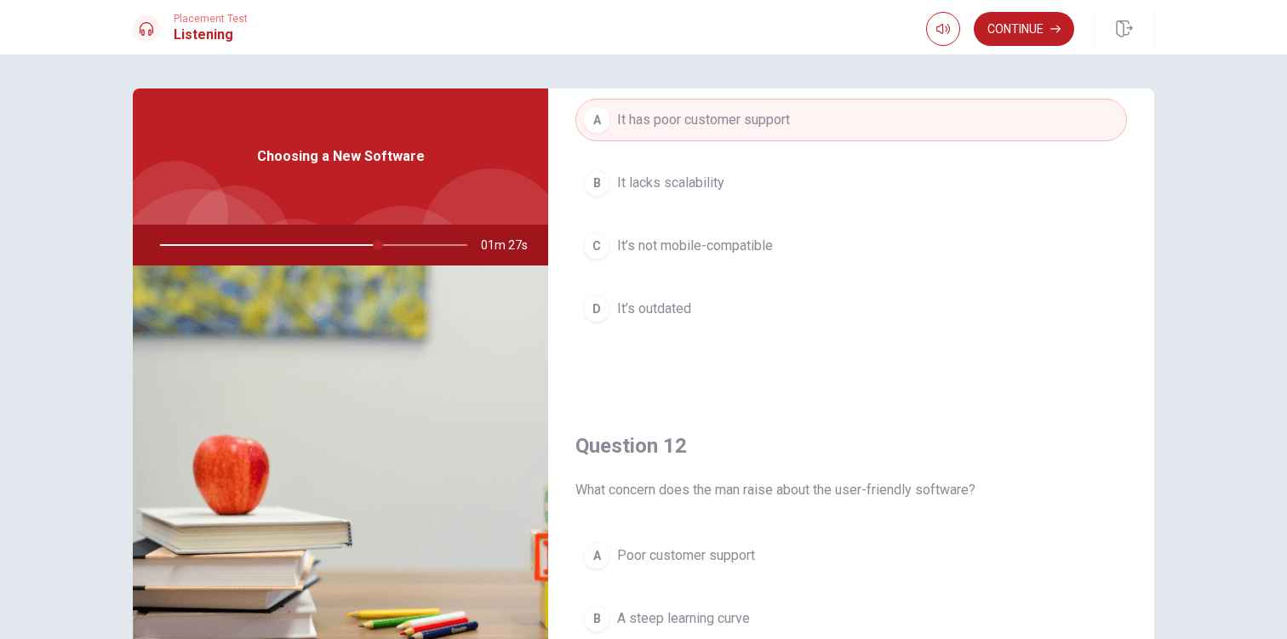
scroll to position [0, 0]
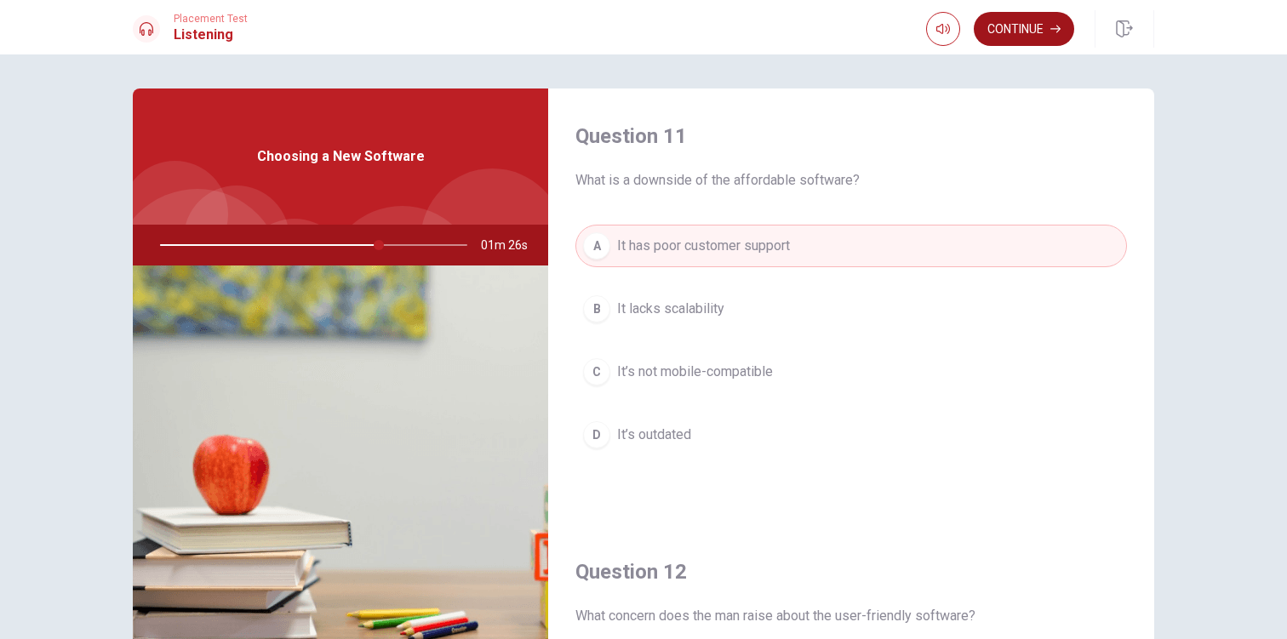
click at [1024, 34] on button "Continue" at bounding box center [1023, 29] width 100 height 34
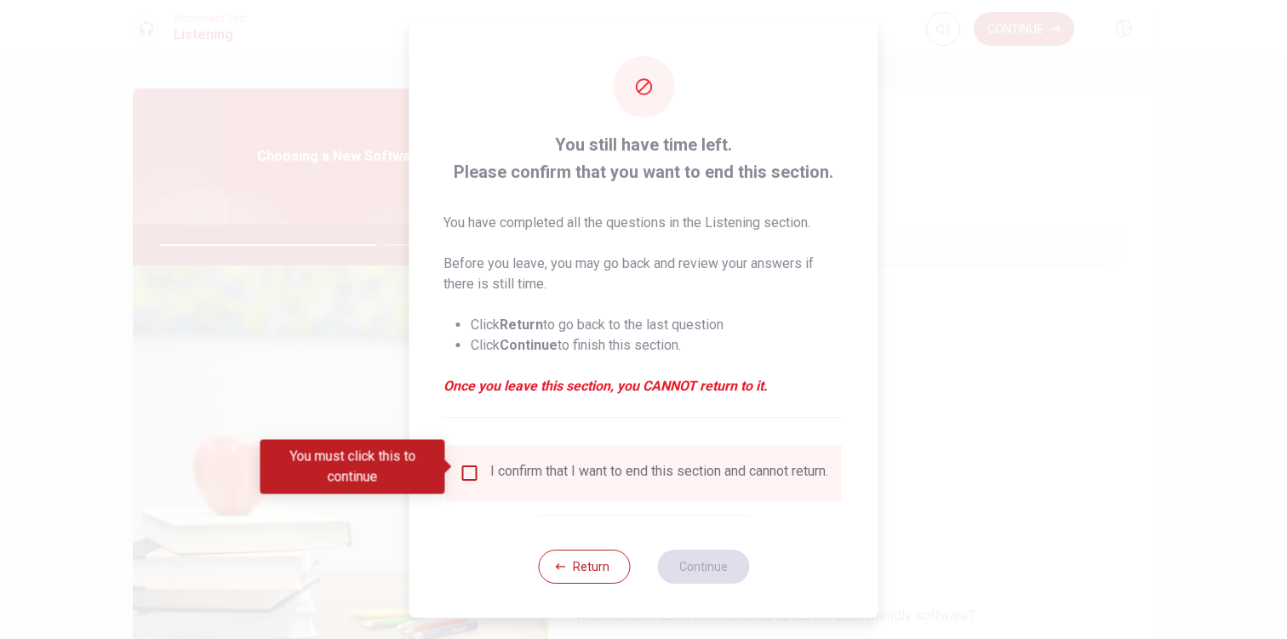
click at [473, 468] on input "You must click this to continue" at bounding box center [469, 473] width 20 height 20
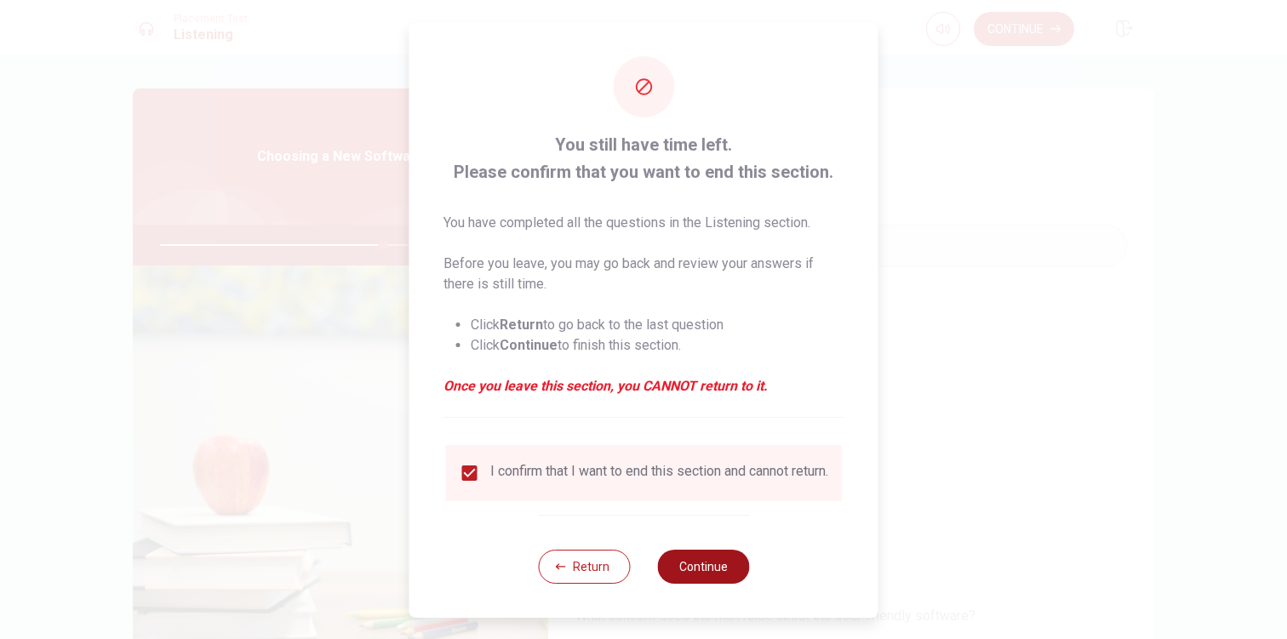
click at [721, 564] on button "Continue" at bounding box center [703, 567] width 92 height 34
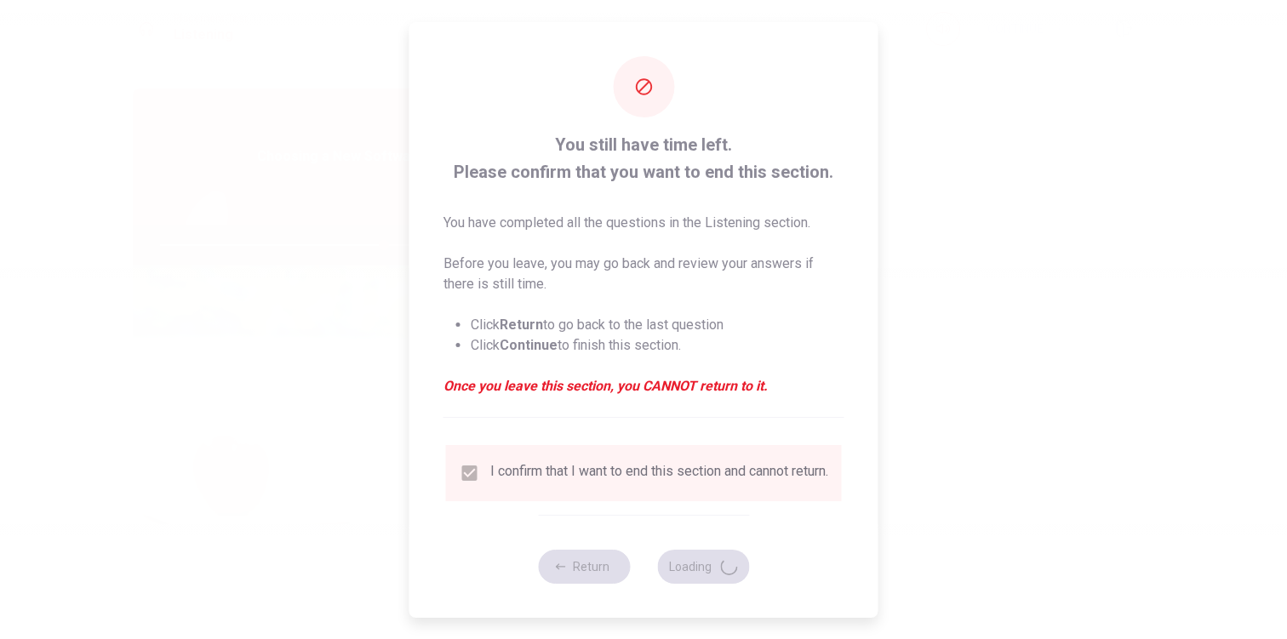
type input "73"
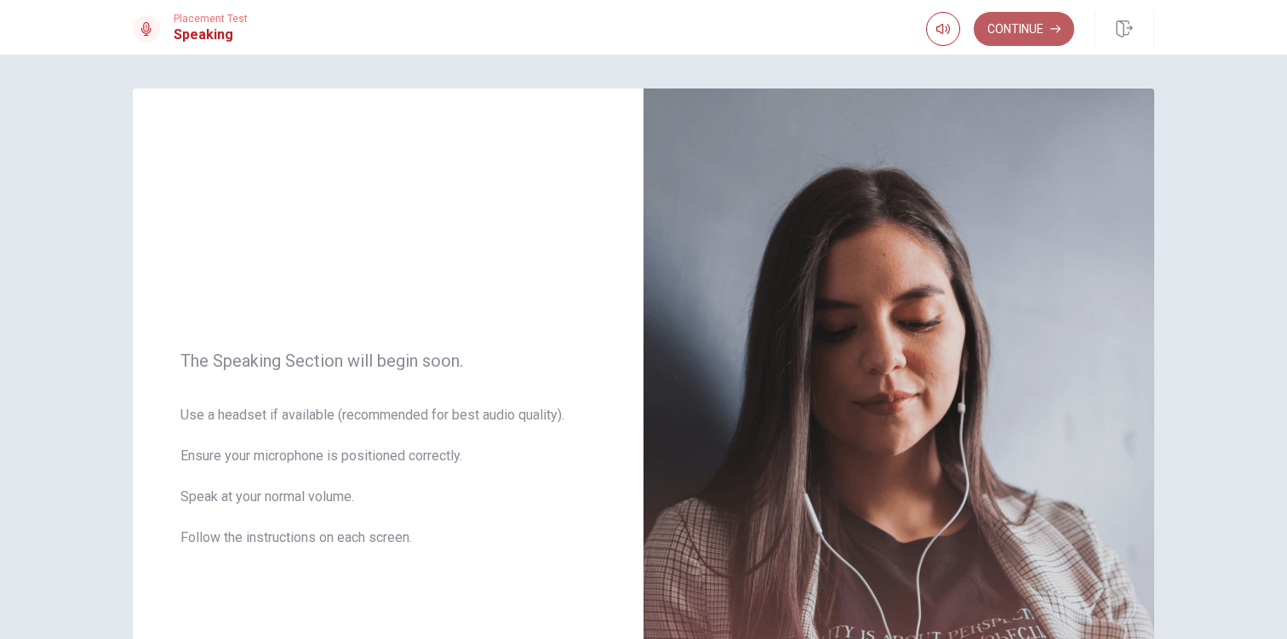
click at [1013, 19] on button "Continue" at bounding box center [1023, 29] width 100 height 34
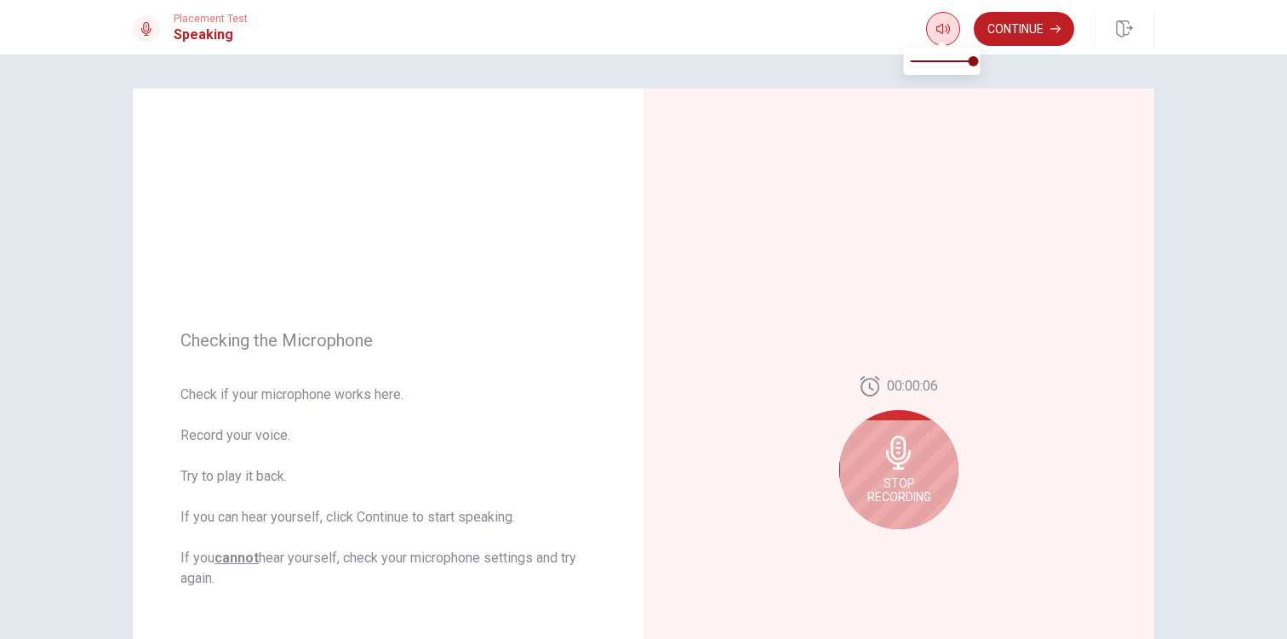
click at [936, 26] on icon "button" at bounding box center [943, 29] width 14 height 14
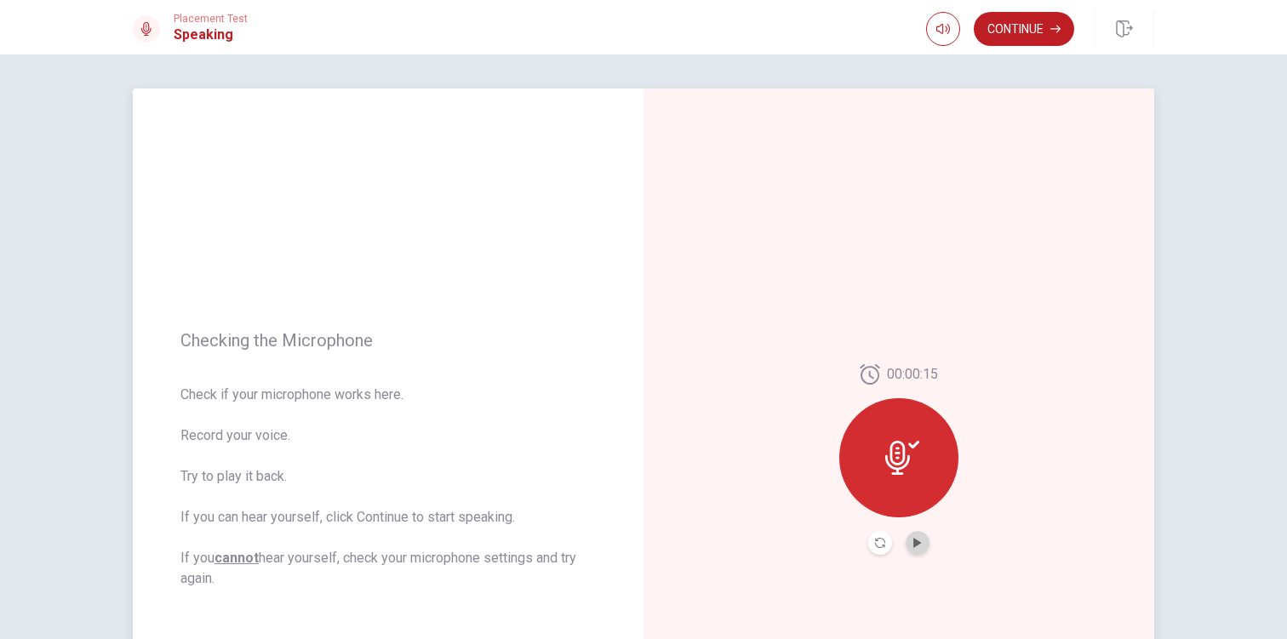
click at [921, 545] on button "Play Audio" at bounding box center [917, 543] width 24 height 24
click at [1042, 42] on button "Continue" at bounding box center [1023, 29] width 100 height 34
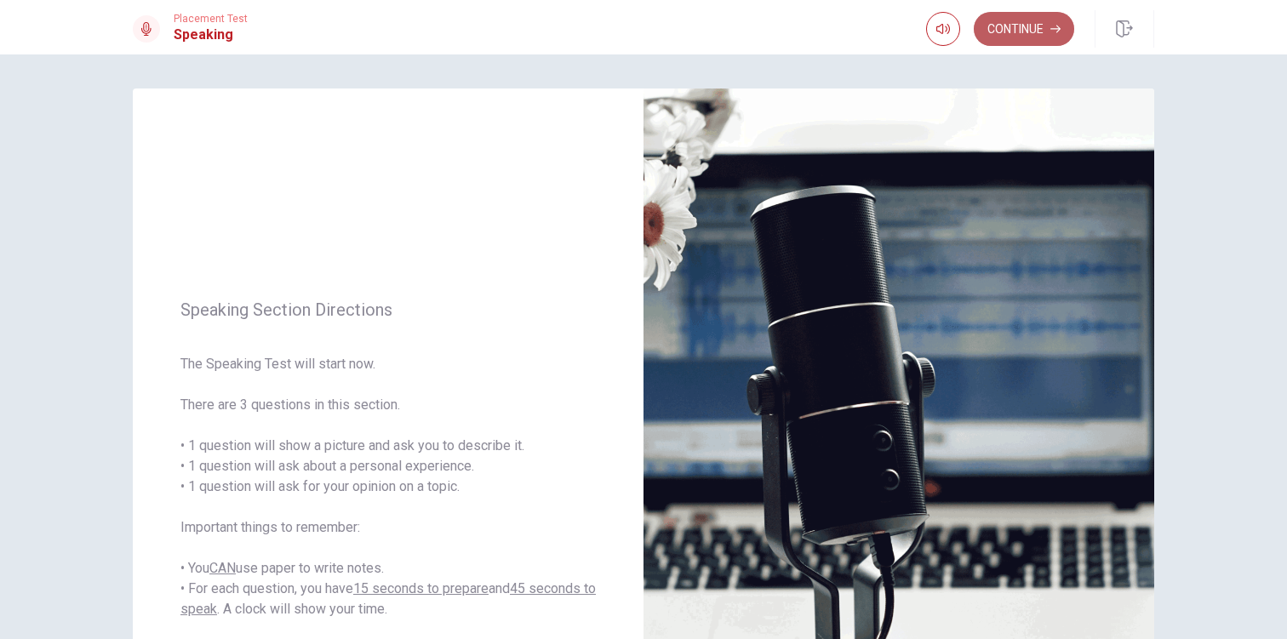
click at [1064, 38] on button "Continue" at bounding box center [1023, 29] width 100 height 34
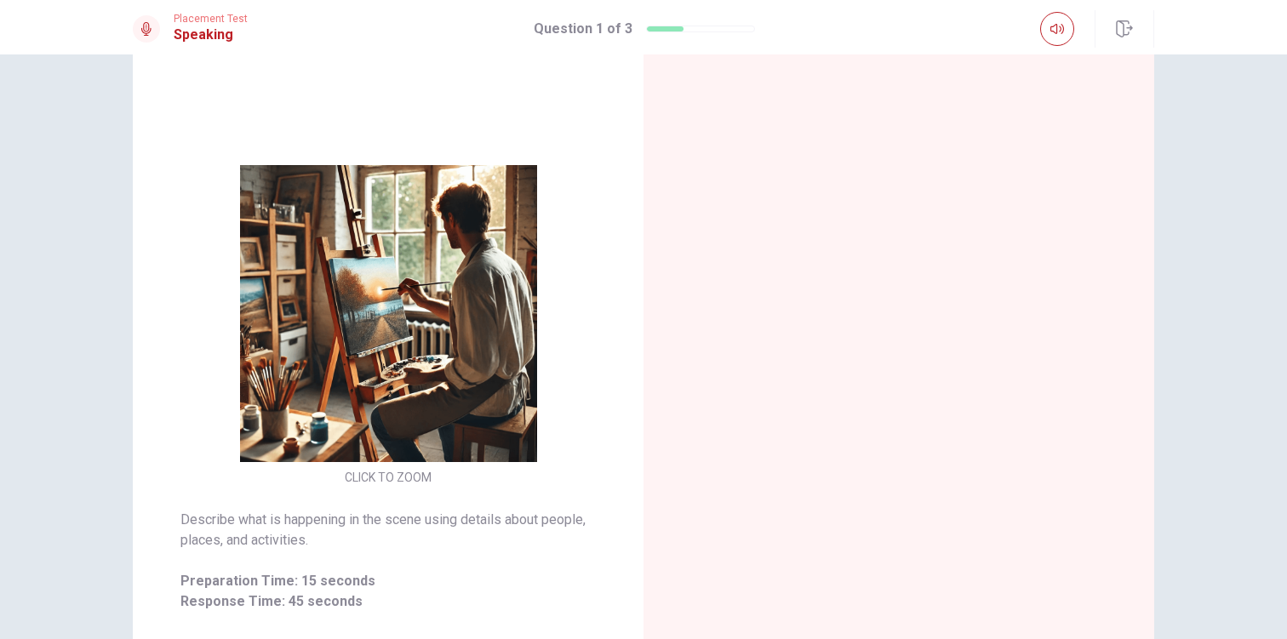
scroll to position [82, 0]
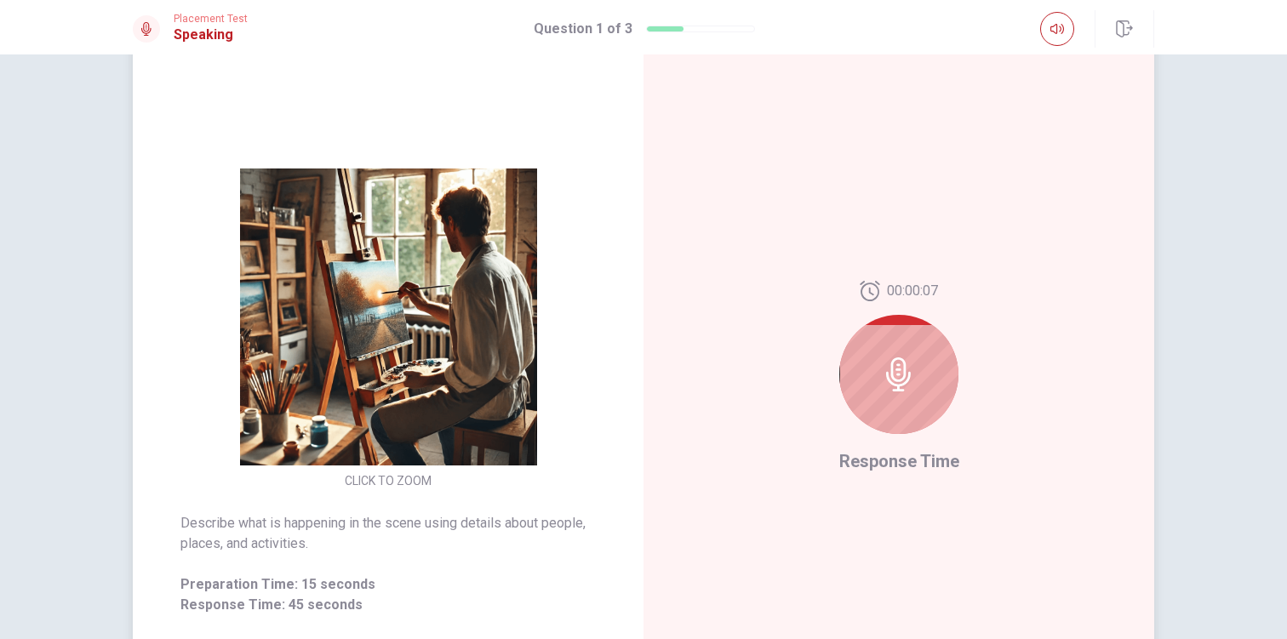
click at [888, 353] on div at bounding box center [898, 374] width 119 height 119
click at [891, 371] on icon at bounding box center [898, 374] width 34 height 34
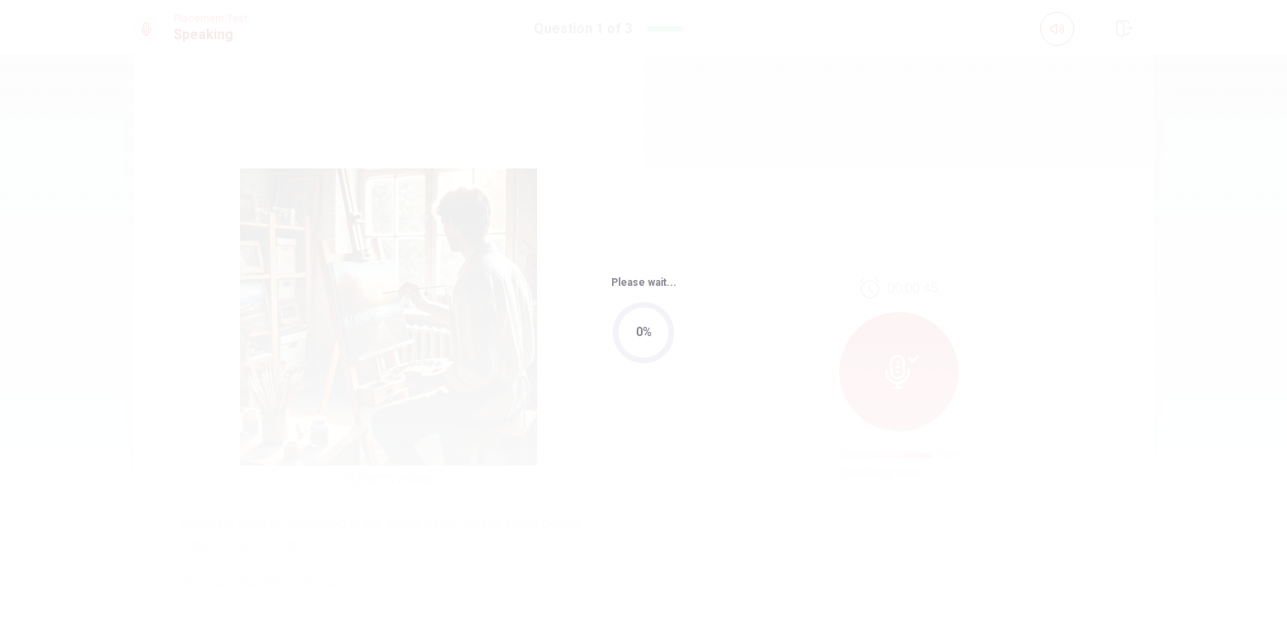
scroll to position [0, 0]
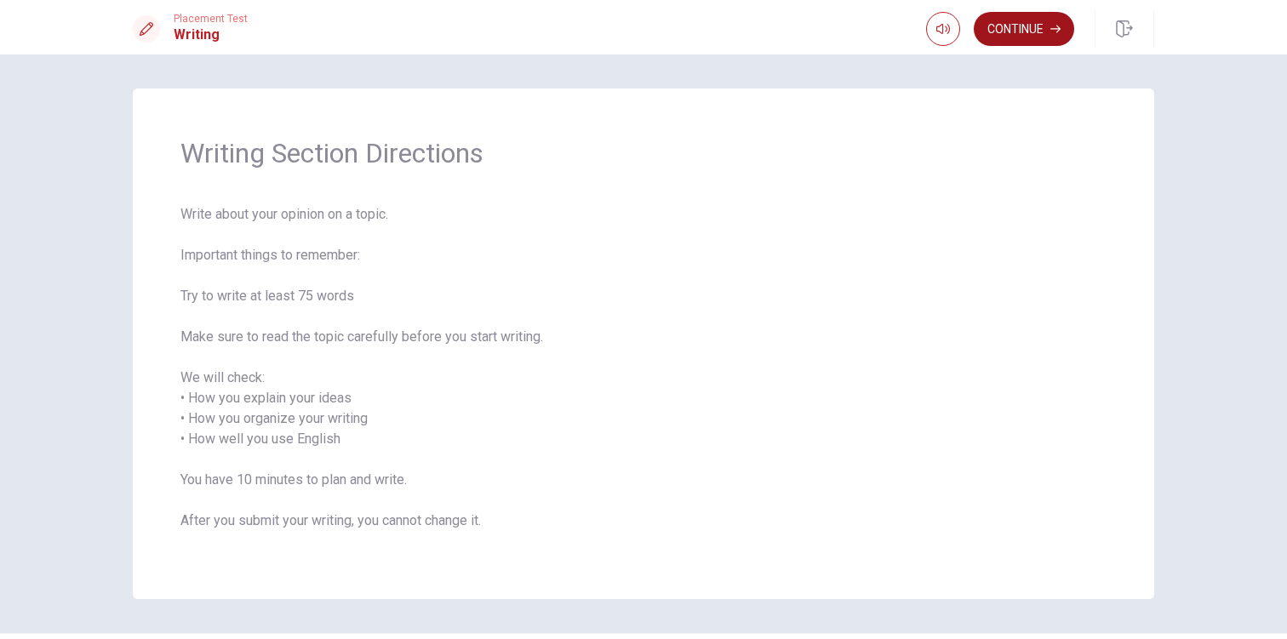
click at [1056, 41] on button "Continue" at bounding box center [1023, 29] width 100 height 34
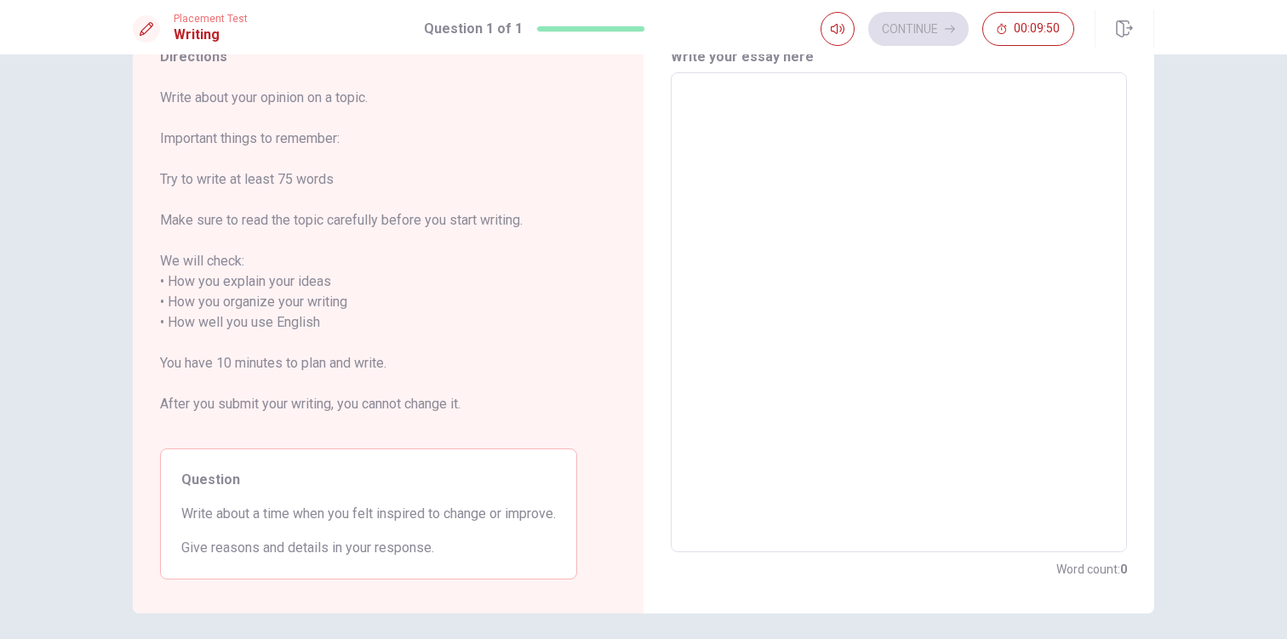
scroll to position [75, 0]
drag, startPoint x: 1191, startPoint y: 256, endPoint x: 691, endPoint y: 500, distance: 556.7
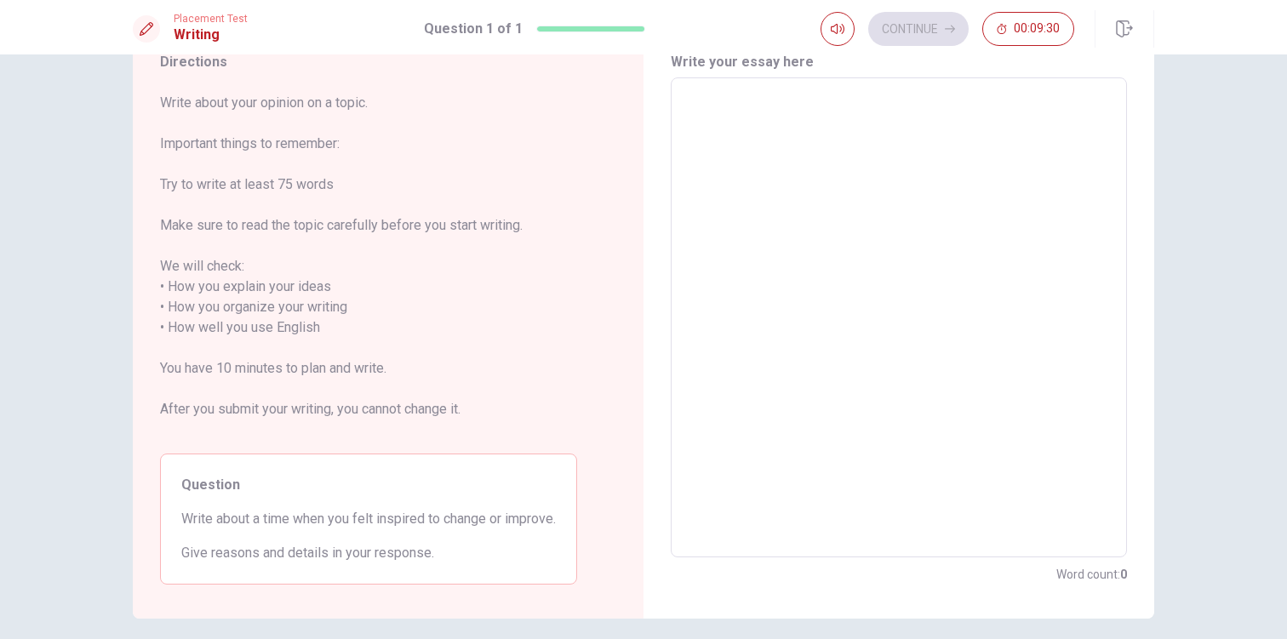
scroll to position [71, 0]
click at [780, 182] on textarea at bounding box center [898, 317] width 432 height 452
type textarea "o"
type textarea "x"
type textarea "on"
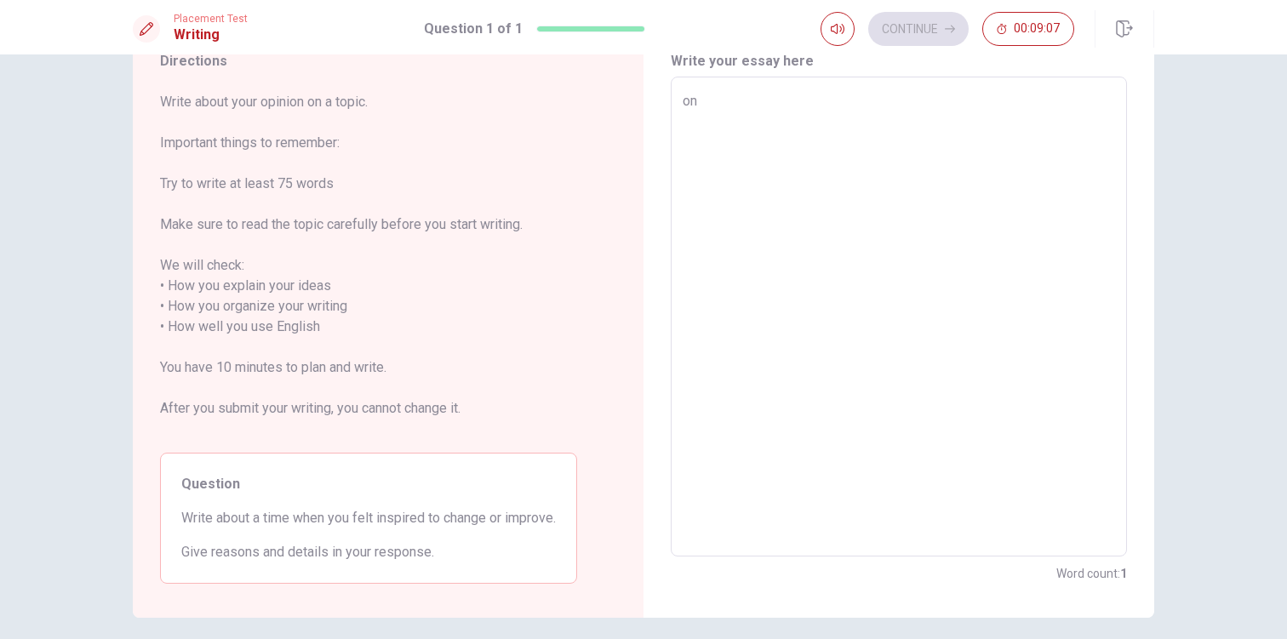
type textarea "x"
type textarea "one"
type textarea "x"
type textarea "one"
type textarea "x"
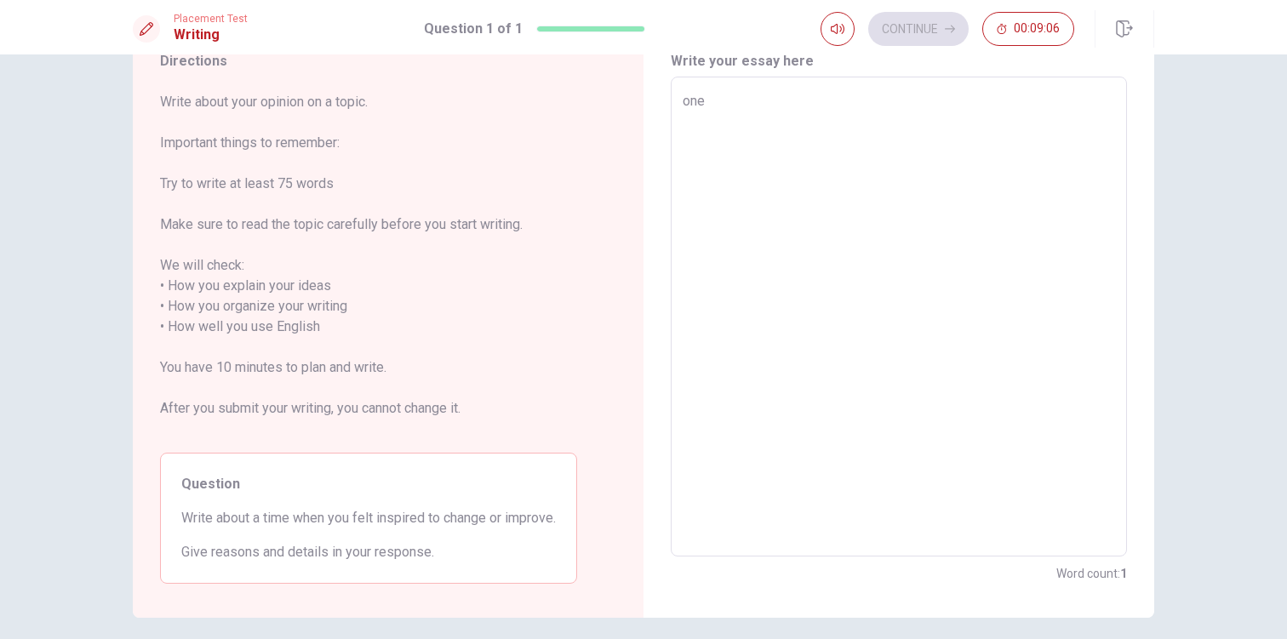
type textarea "one t"
type textarea "x"
type textarea "one ti"
type textarea "x"
type textarea "one [PERSON_NAME]"
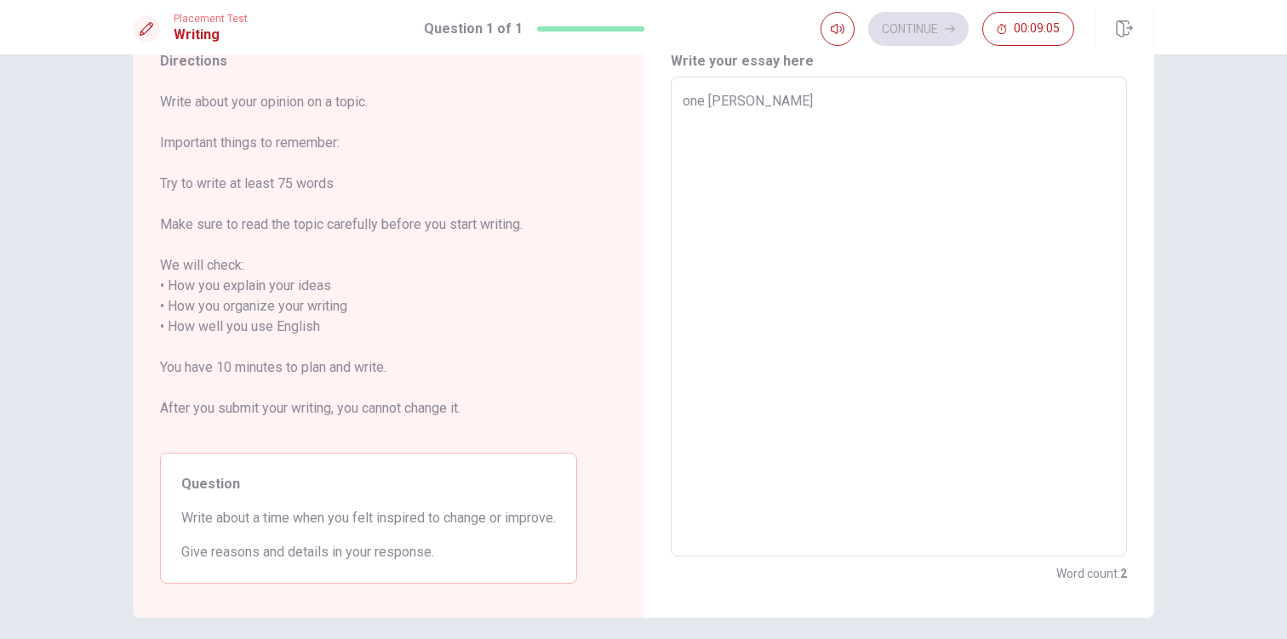
type textarea "x"
type textarea "one time"
type textarea "x"
type textarea "one time"
type textarea "x"
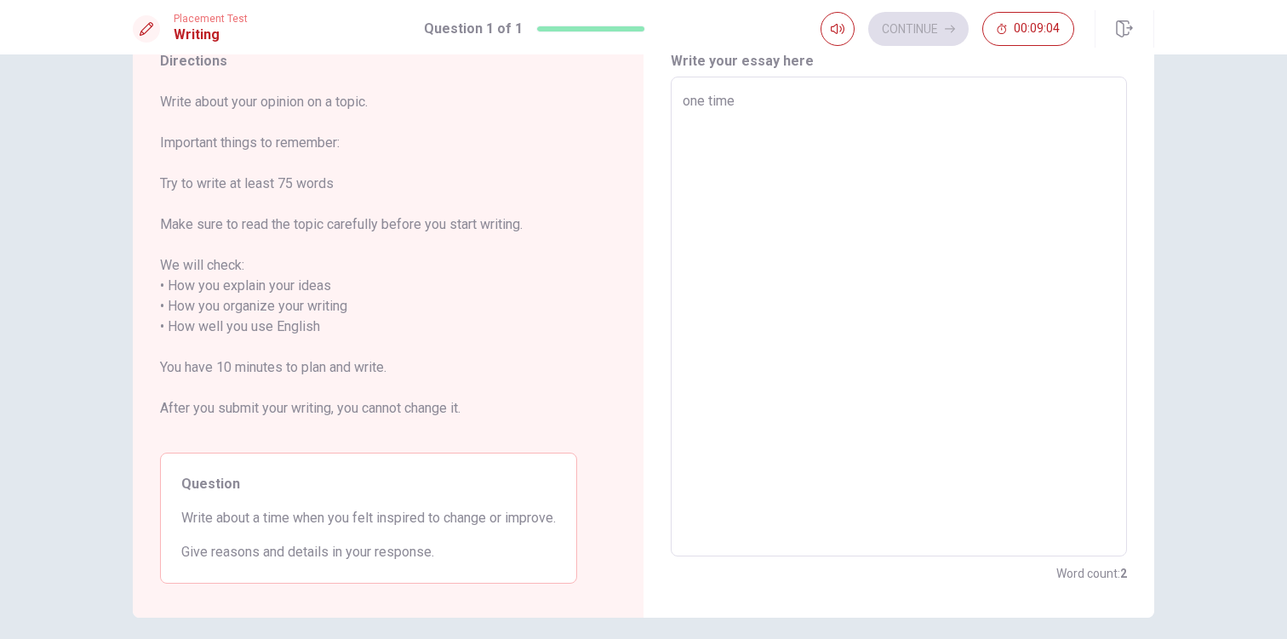
type textarea "one time w"
type textarea "x"
type textarea "one time wh"
type textarea "x"
type textarea "one time whe"
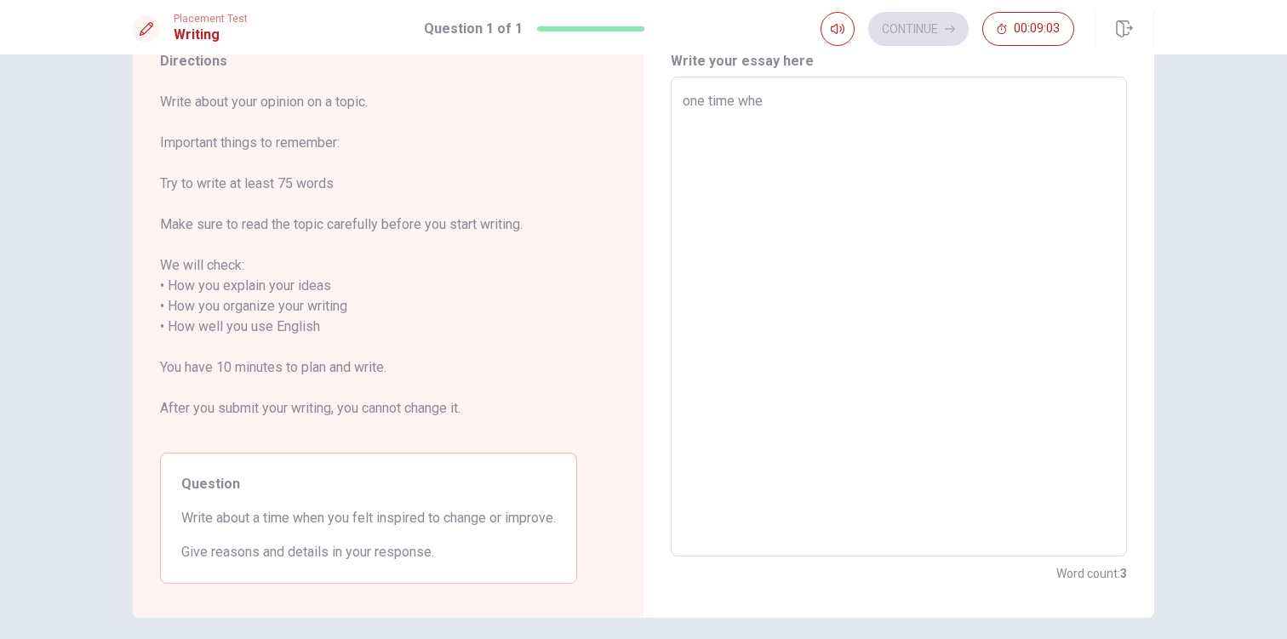
type textarea "x"
type textarea "one time when"
type textarea "x"
type textarea "one time when"
type textarea "x"
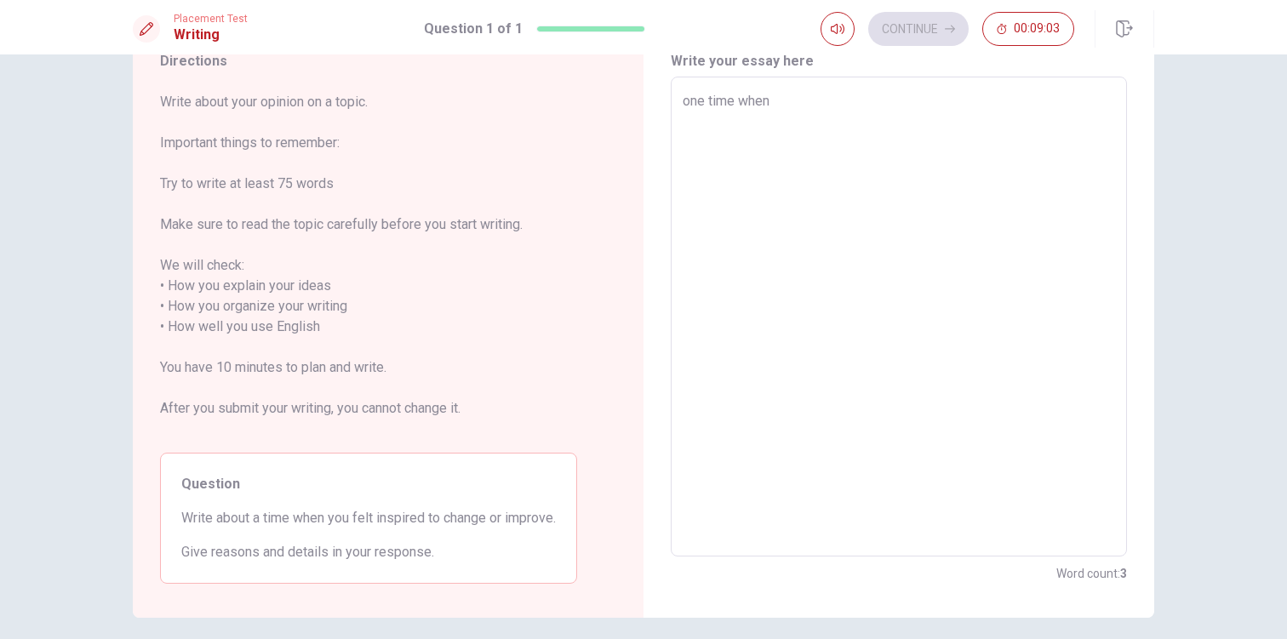
type textarea "one time when i"
type textarea "x"
type textarea "one time when i"
type textarea "x"
type textarea "one time when i w"
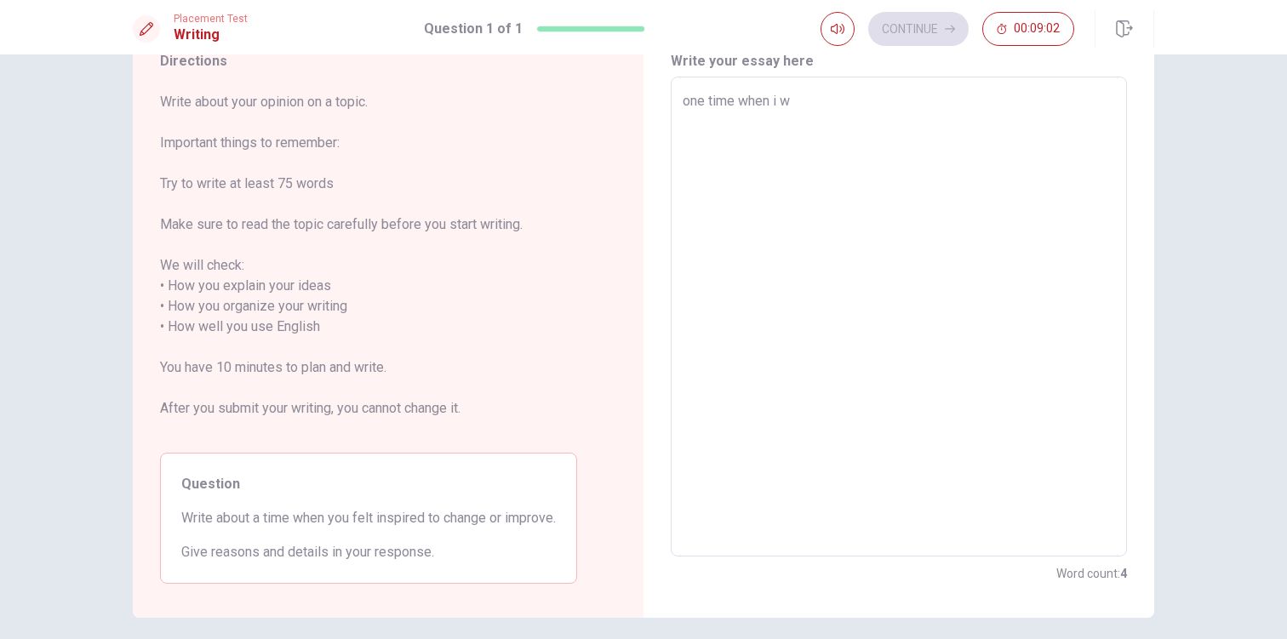
type textarea "x"
type textarea "one time when i wa"
type textarea "x"
type textarea "one time when i was"
type textarea "x"
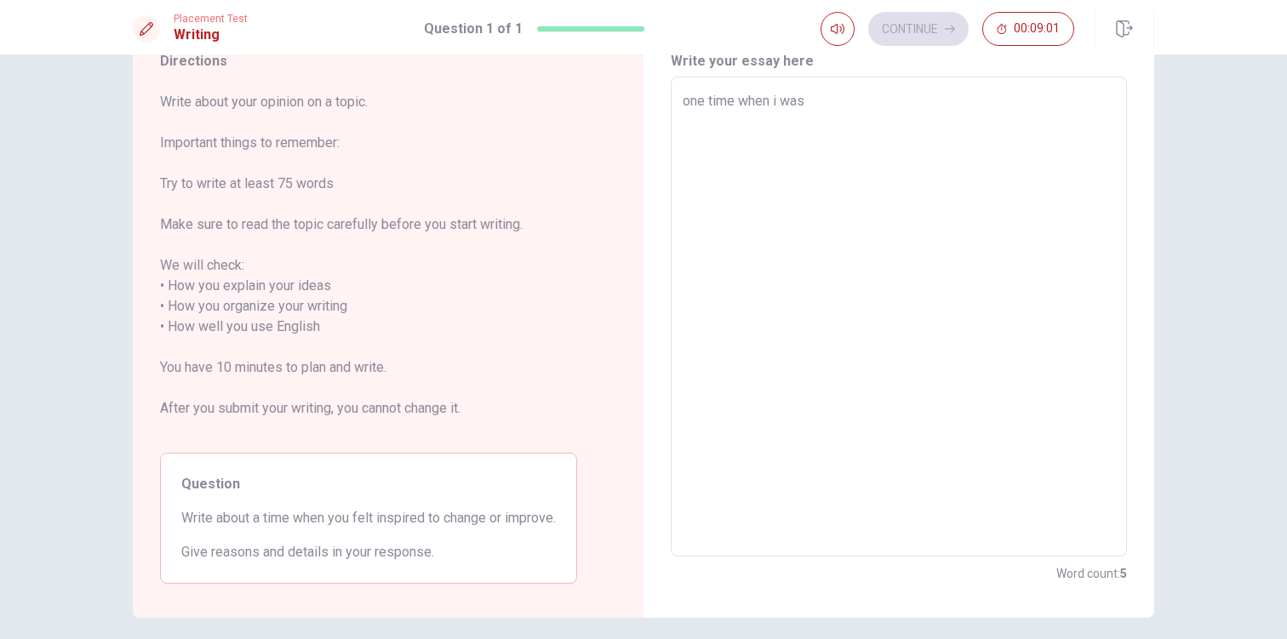
type textarea "one time when i was"
type textarea "x"
type textarea "one time when i was i"
type textarea "x"
type textarea "one time when i was in"
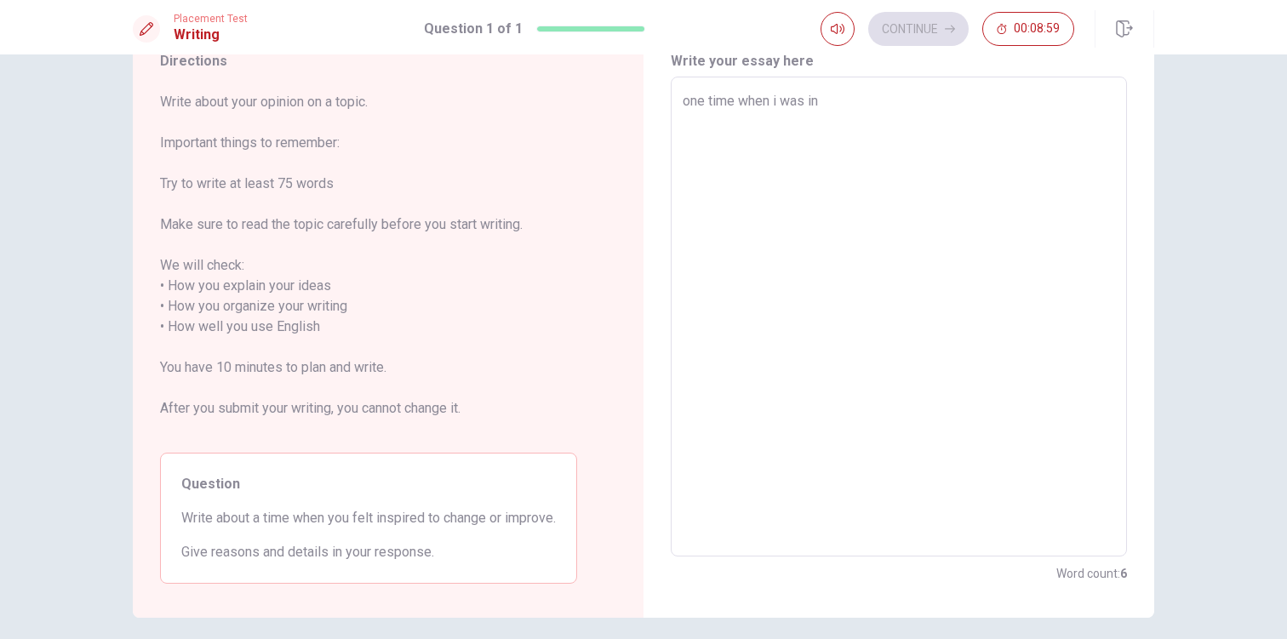
type textarea "x"
type textarea "one time when i was ins"
type textarea "x"
type textarea "one time when i was insp"
type textarea "x"
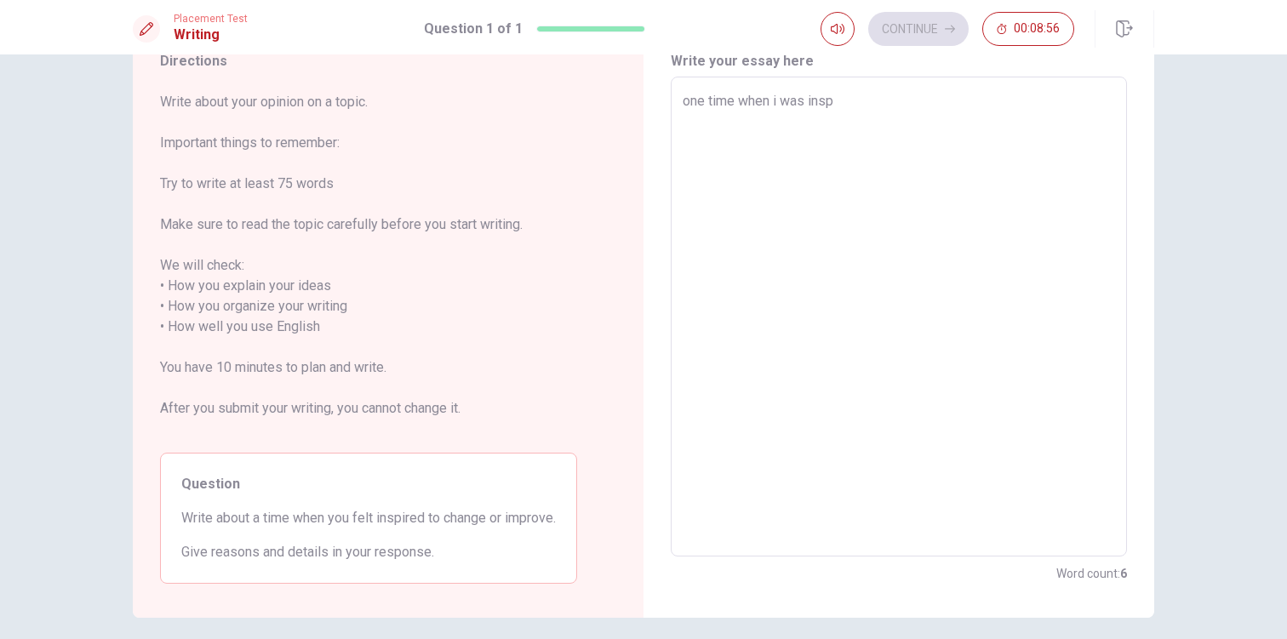
type textarea "one time when i was inspi"
type textarea "x"
type textarea "one time when i was inspir"
type textarea "x"
type textarea "one time when i was inspire"
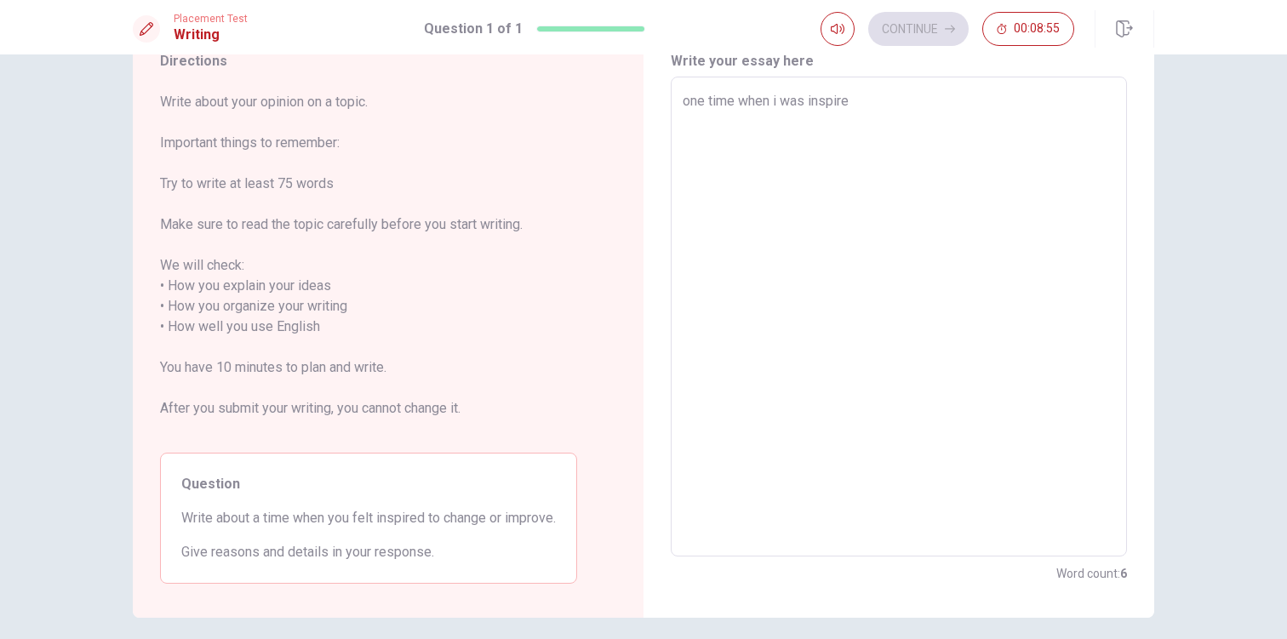
type textarea "x"
type textarea "one time when i was inspired"
type textarea "x"
type textarea "one time when i was inspired"
type textarea "x"
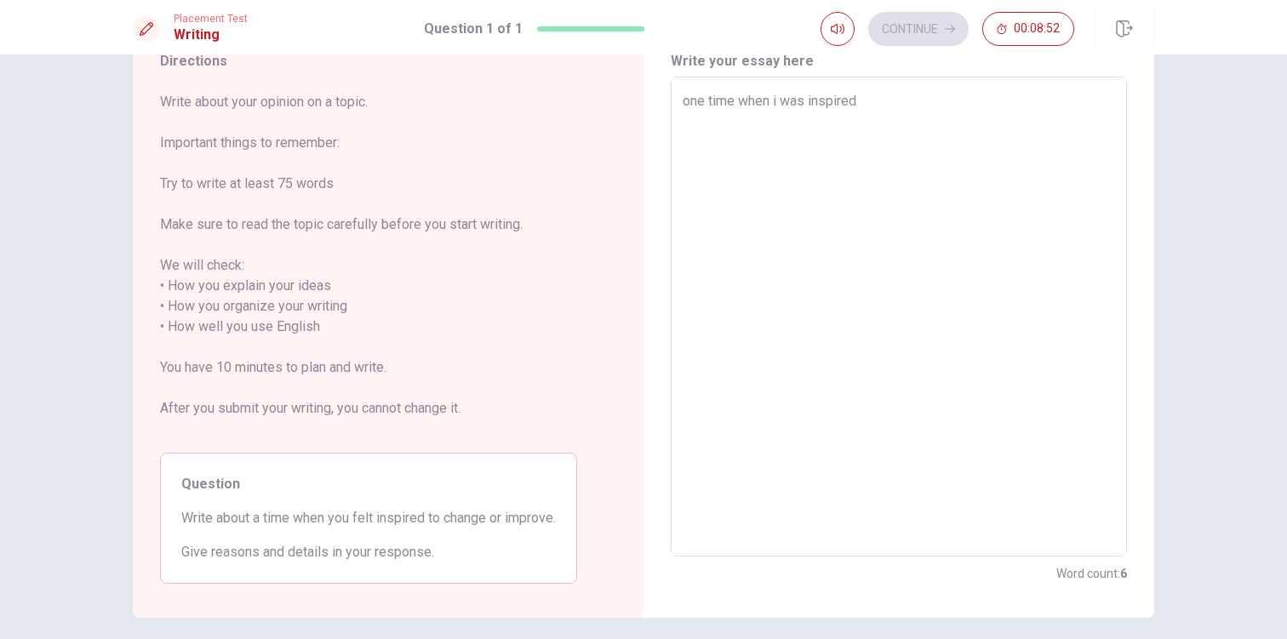
type textarea "one time when i was inspired t"
type textarea "x"
type textarea "one time when i was inspired to"
type textarea "x"
type textarea "one time when i was inspired to"
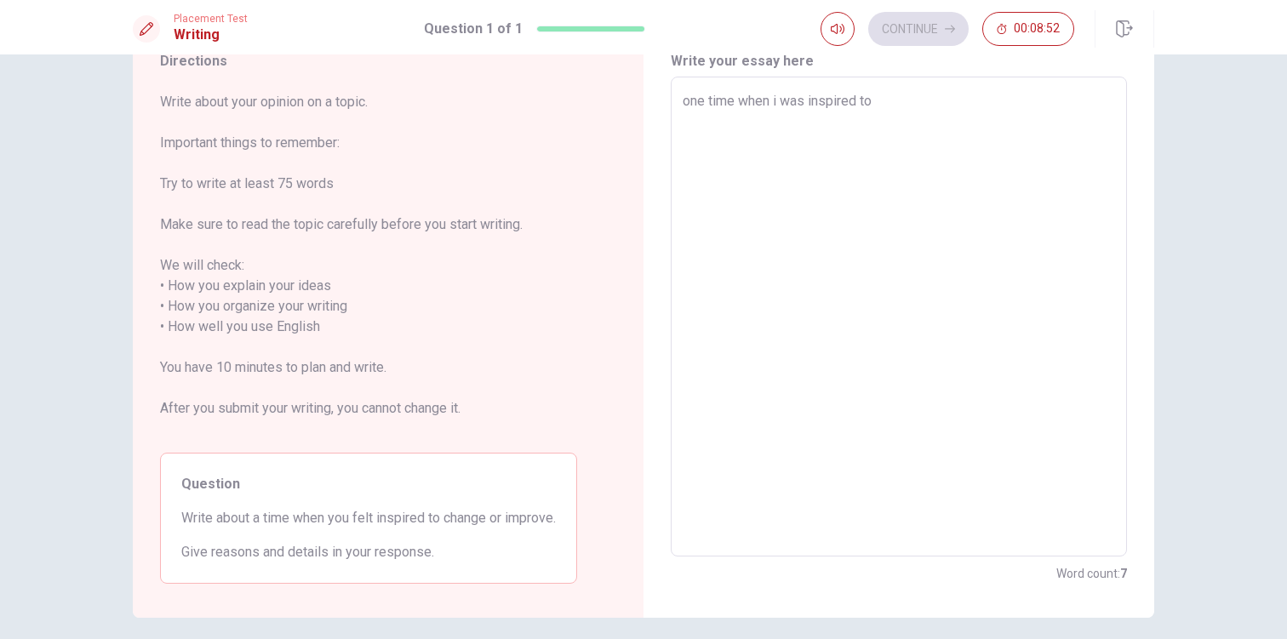
type textarea "x"
type textarea "one time when i was inspired to c"
type textarea "x"
type textarea "one time when i was inspired to ch"
type textarea "x"
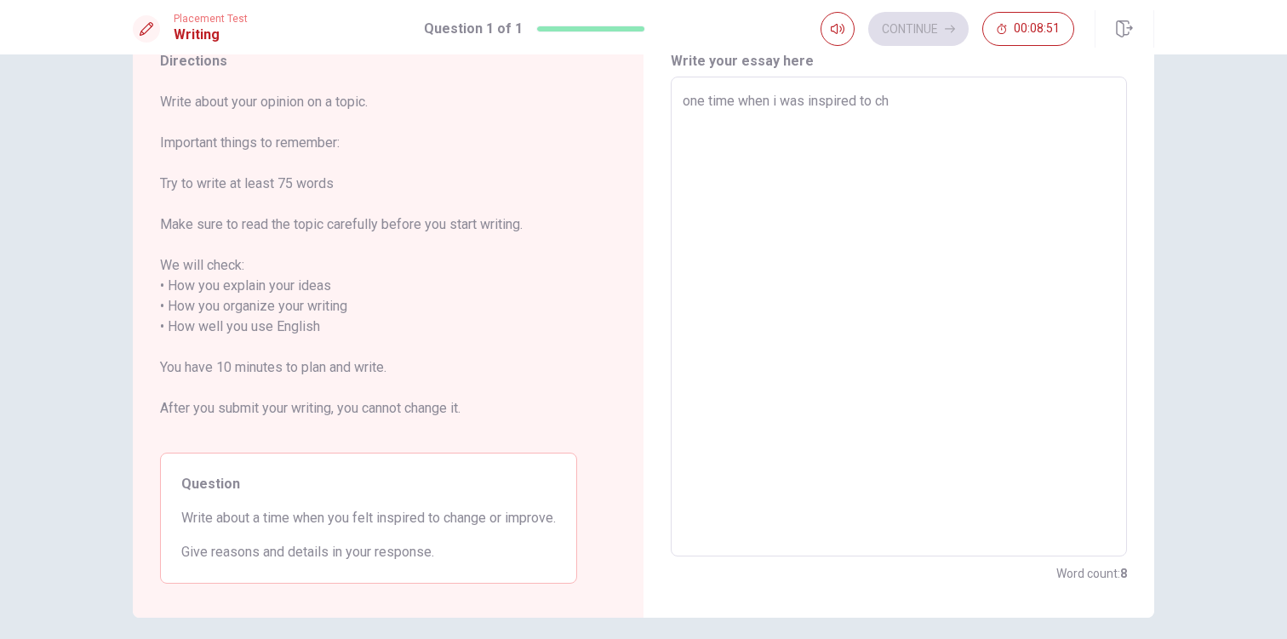
type textarea "one time when i was inspired to cha"
type textarea "x"
type textarea "one time when i was inspired to chan"
type textarea "x"
type textarea "one time when i was inspired to [PERSON_NAME]"
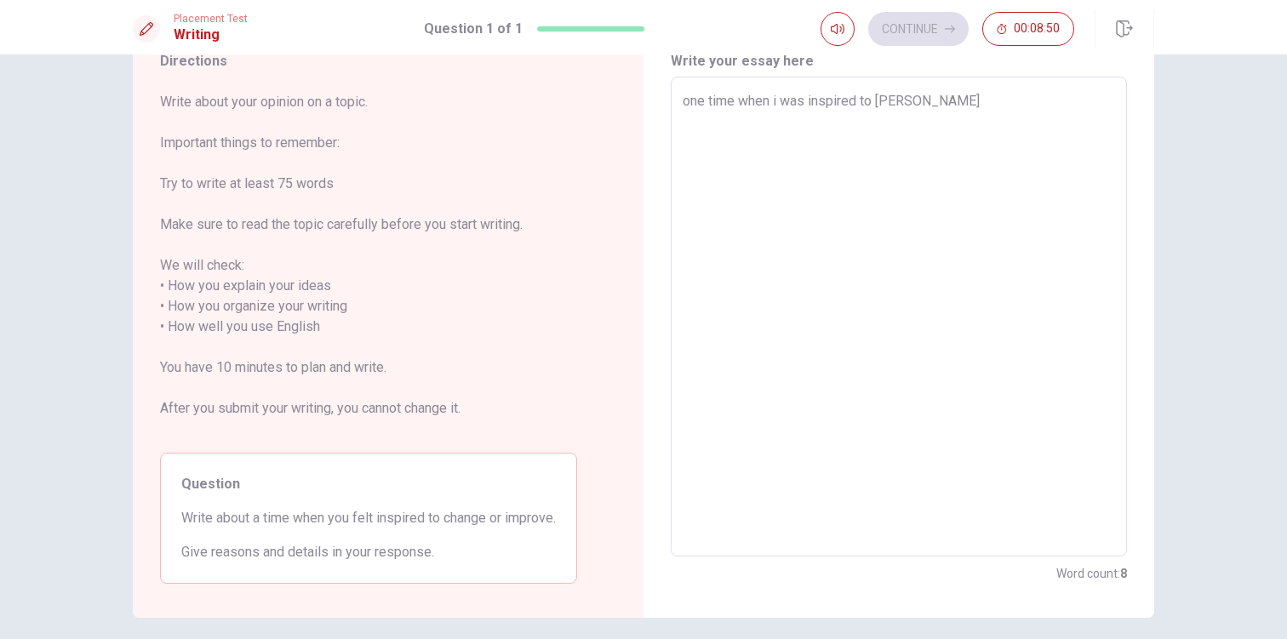
type textarea "x"
type textarea "one time when i was inspired to change"
type textarea "x"
type textarea "one time when i was inspired to change"
type textarea "x"
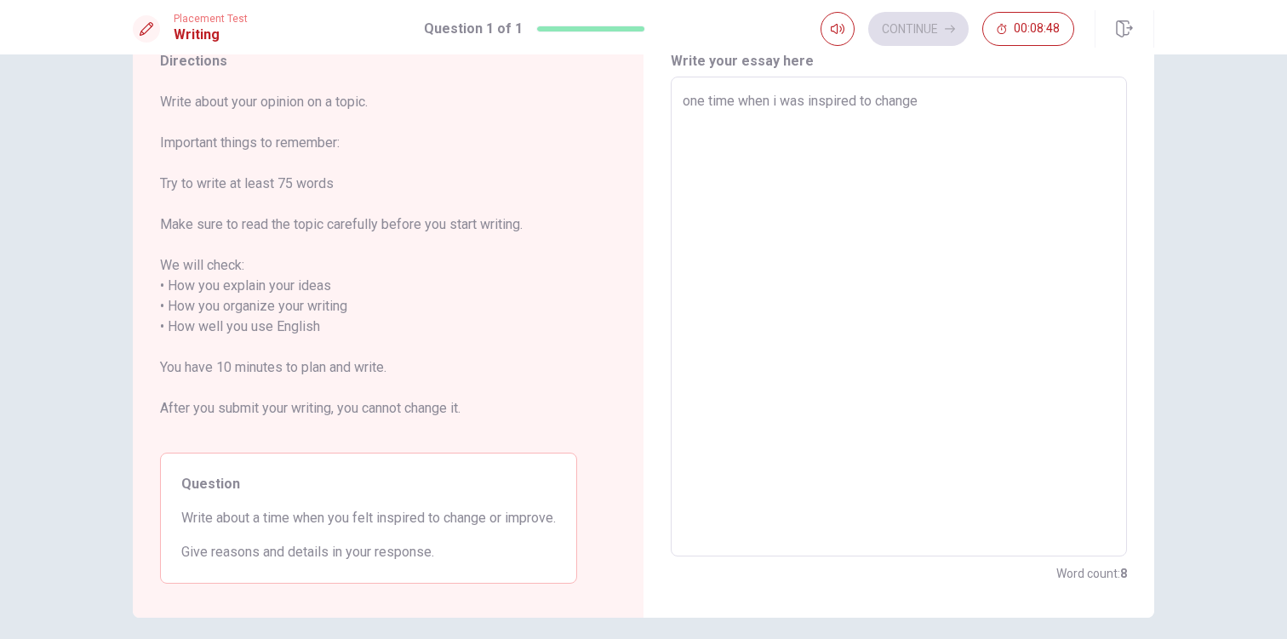
type textarea "one time when i was inspired to change w"
type textarea "x"
type textarea "one time when i was inspired to change wa"
type textarea "x"
type textarea "one time when i was inspired to change was"
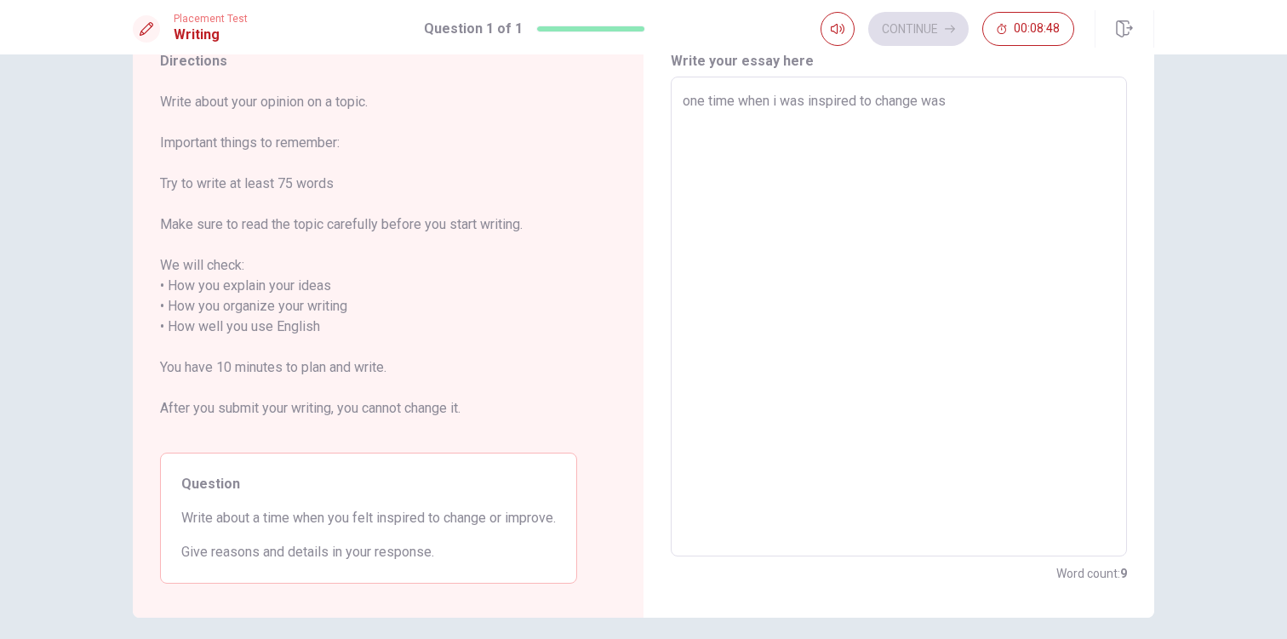
type textarea "x"
type textarea "one time when i was inspired to change was"
type textarea "x"
type textarea "one time when i was inspired to change was w"
type textarea "x"
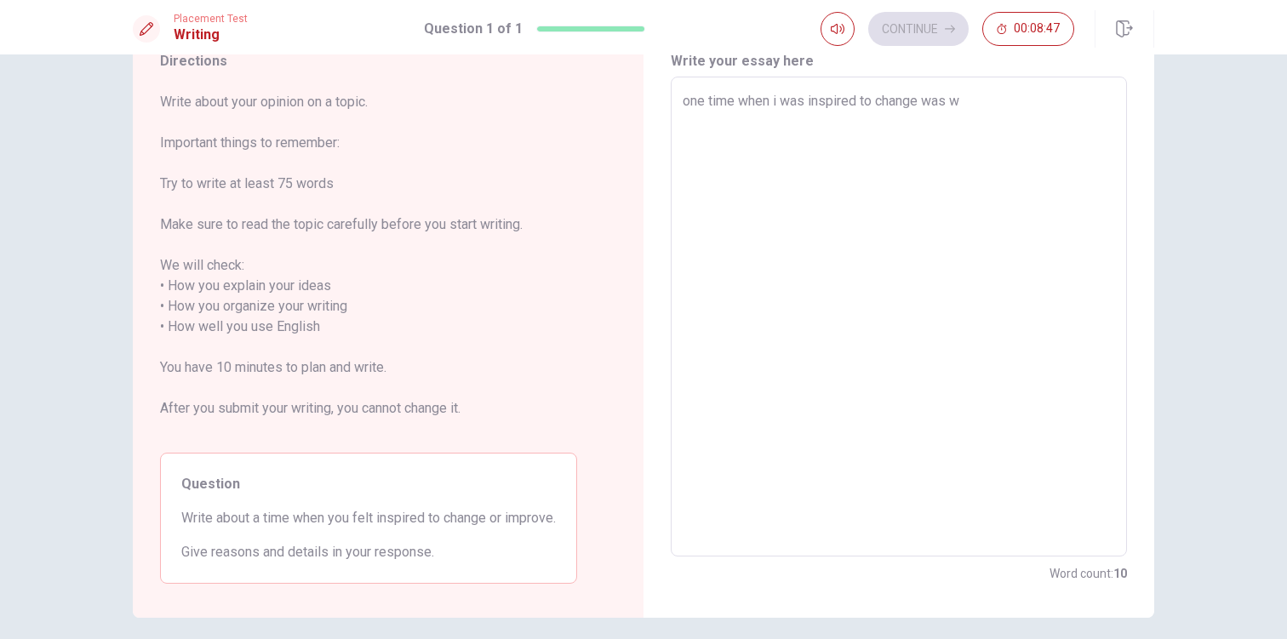
type textarea "one time when i was inspired to change was wh"
type textarea "x"
type textarea "one time when i was inspired to change was whe"
type textarea "x"
type textarea "one time when i was inspired to change was whem"
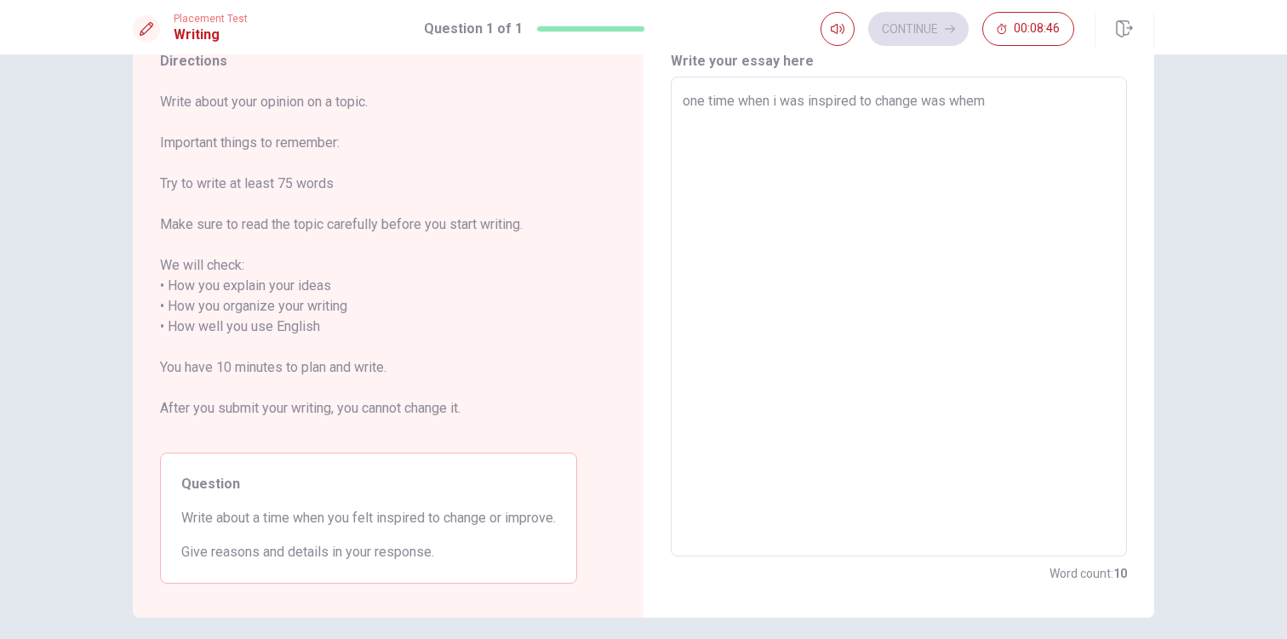
type textarea "x"
type textarea "one time when i was inspired to change was whem"
type textarea "x"
type textarea "one time when i was inspired to change was whem"
type textarea "x"
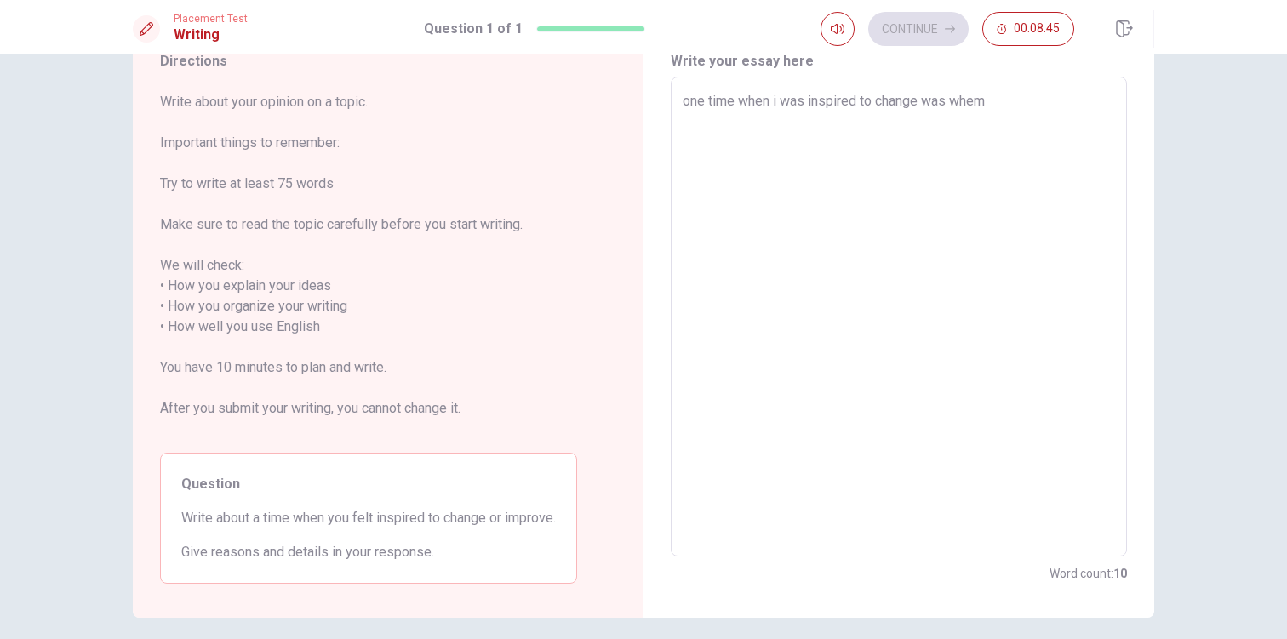
type textarea "one time when i was inspired to change was whe"
type textarea "x"
type textarea "one time when i was inspired to change was when"
type textarea "x"
type textarea "one time when i was inspired to change was when"
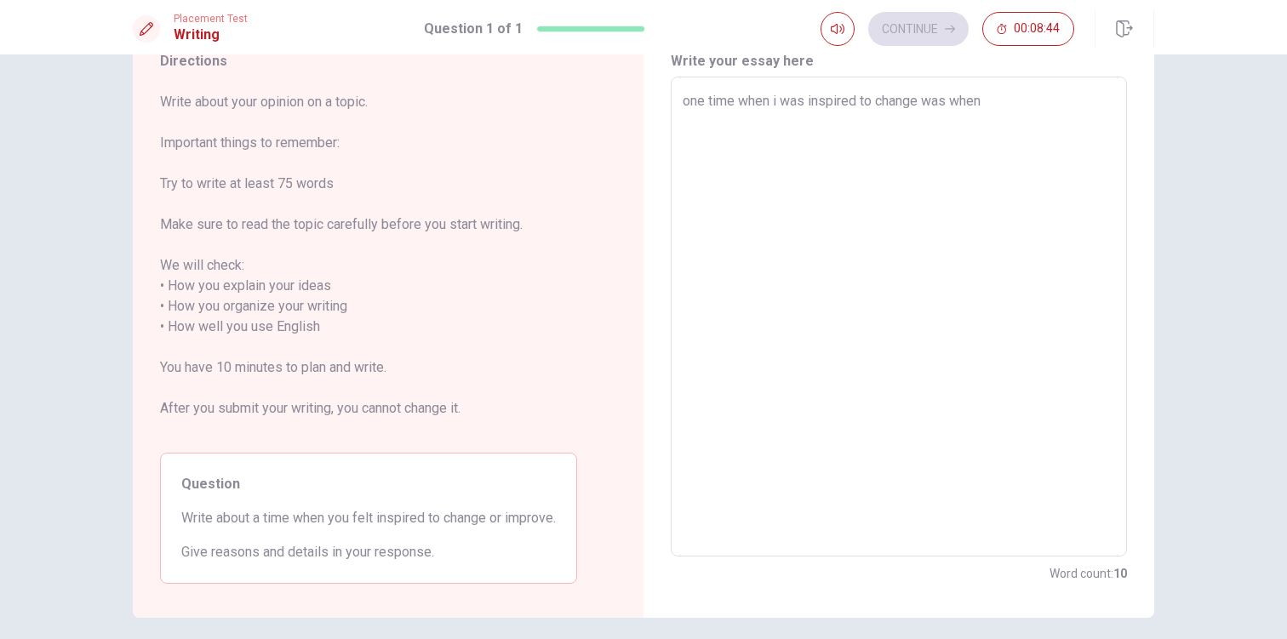
type textarea "x"
type textarea "one time when i was inspired to change was when a"
type textarea "x"
type textarea "one time when i was inspired to change was when am"
type textarea "x"
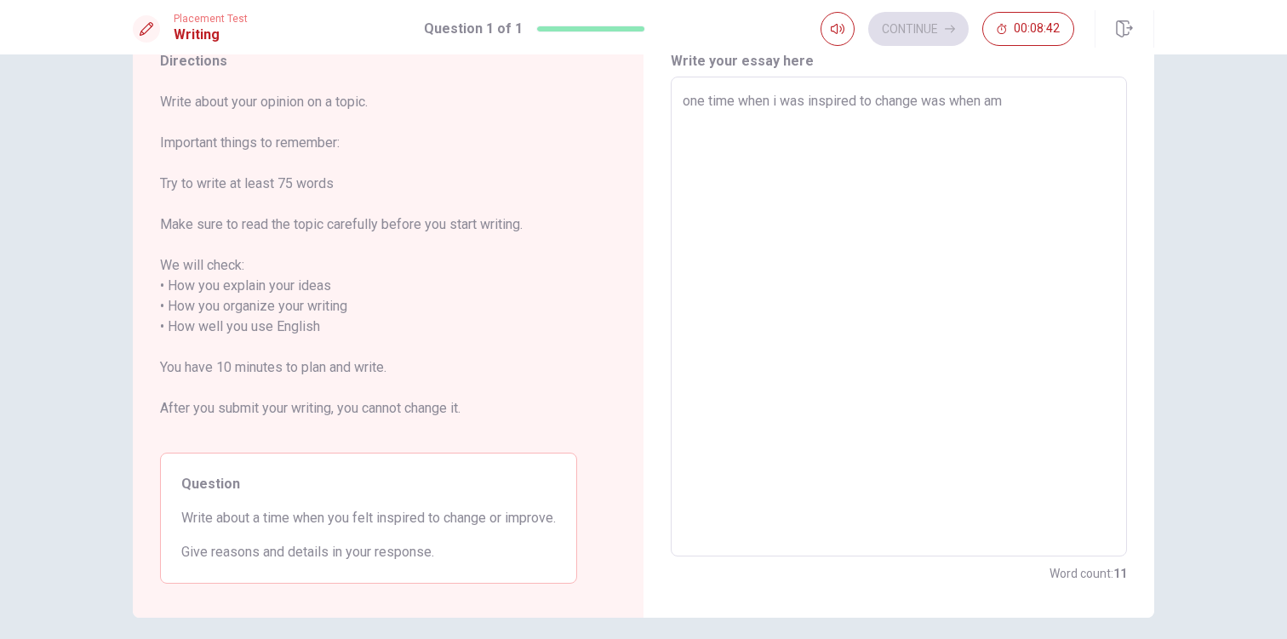
type textarea "one time when i was inspired to change was when am"
type textarea "x"
type textarea "one time when i was inspired to change was when am s"
type textarea "x"
type textarea "one time when i was inspired to change was when am st"
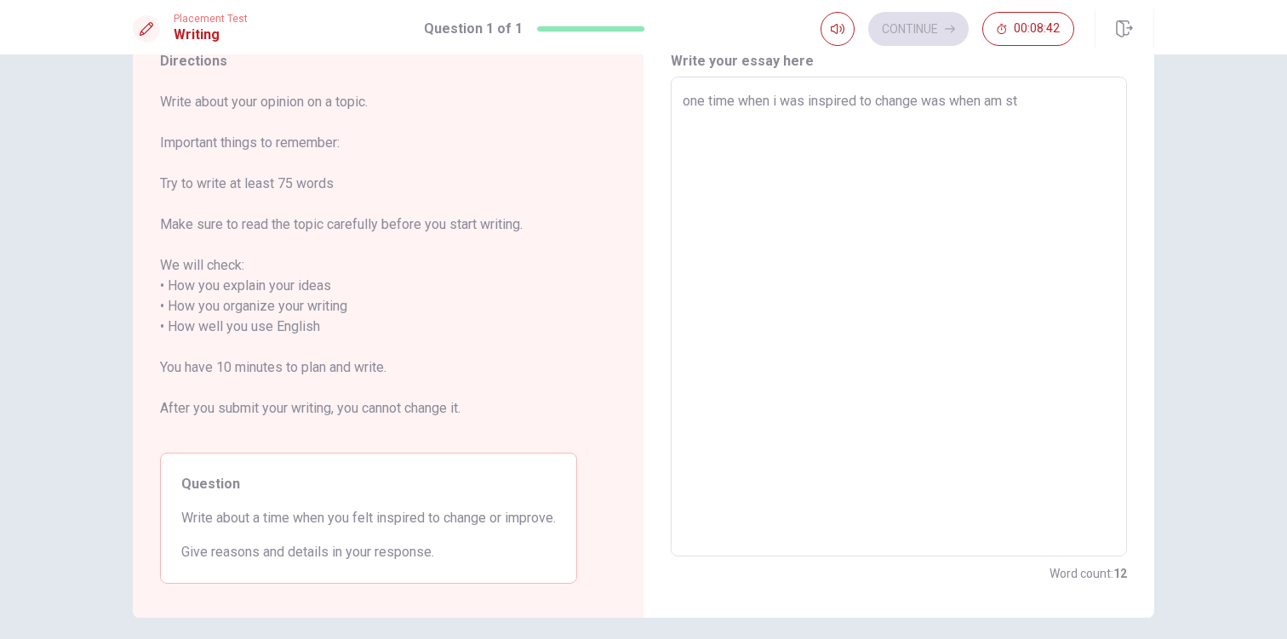
type textarea "x"
type textarea "one time when i was inspired to change was when am sta"
type textarea "x"
type textarea "one time when i was inspired to change was when am star"
type textarea "x"
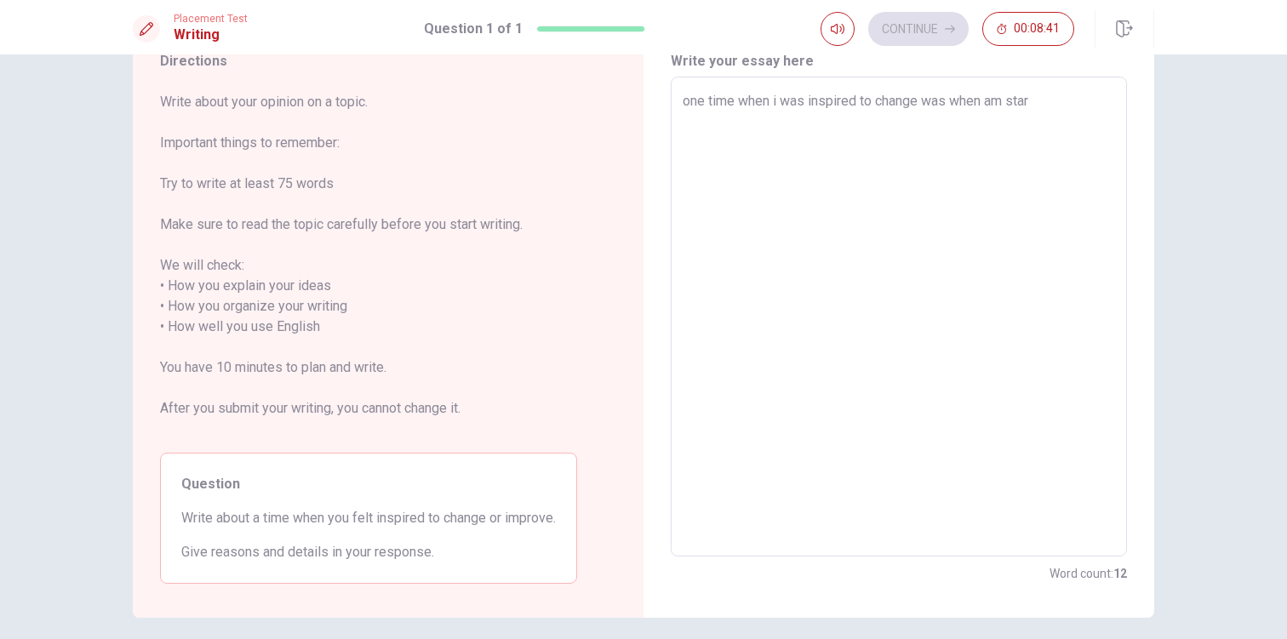
type textarea "one time when i was inspired to change was when am start"
type textarea "x"
type textarea "one time when i was inspired to change was when am starti"
type textarea "x"
type textarea "one time when i was inspired to change was when am startin"
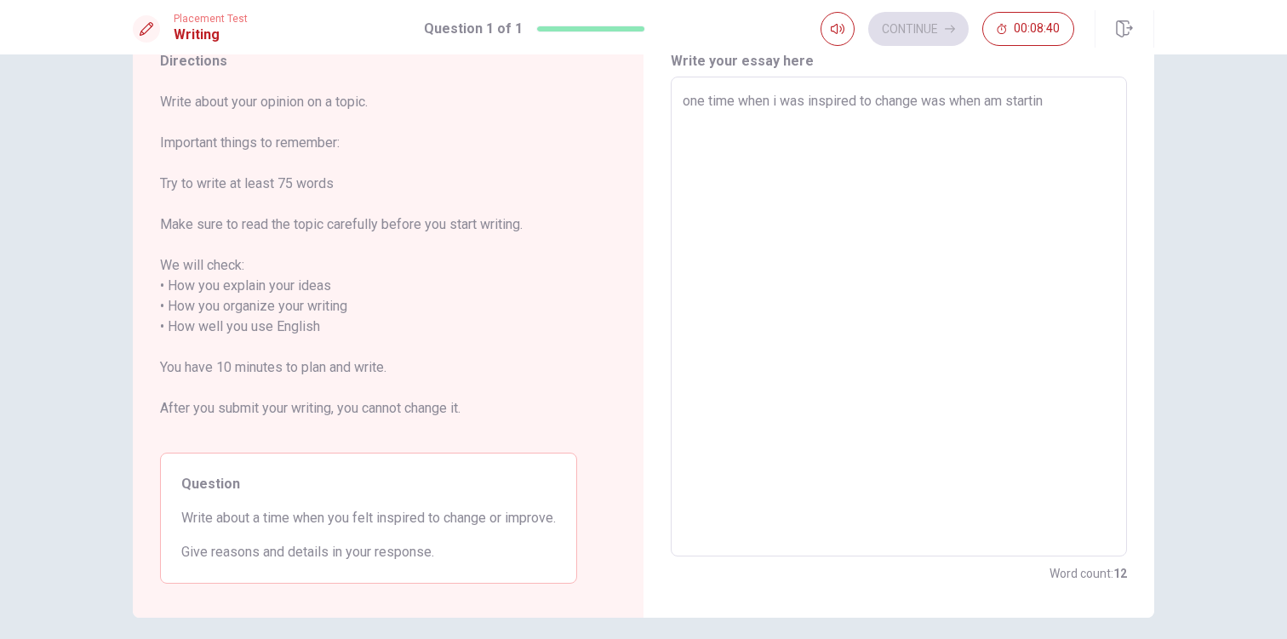
type textarea "x"
type textarea "one time when i was inspired to change was when am starting"
type textarea "x"
type textarea "one time when i was inspired to change was when am starting"
type textarea "x"
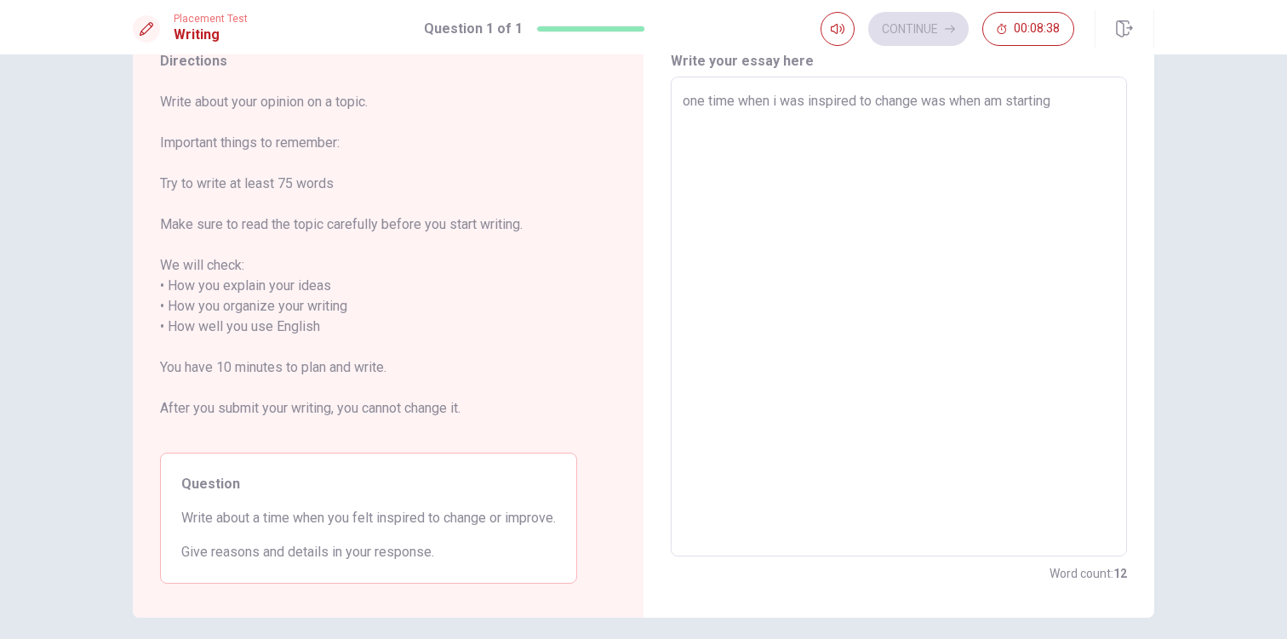
type textarea "one time when i was inspired to change was when am starting f"
type textarea "x"
type textarea "one time when i was inspired to change was when am starting fi"
type textarea "x"
type textarea "one time when i was inspired to change was when am starting fin"
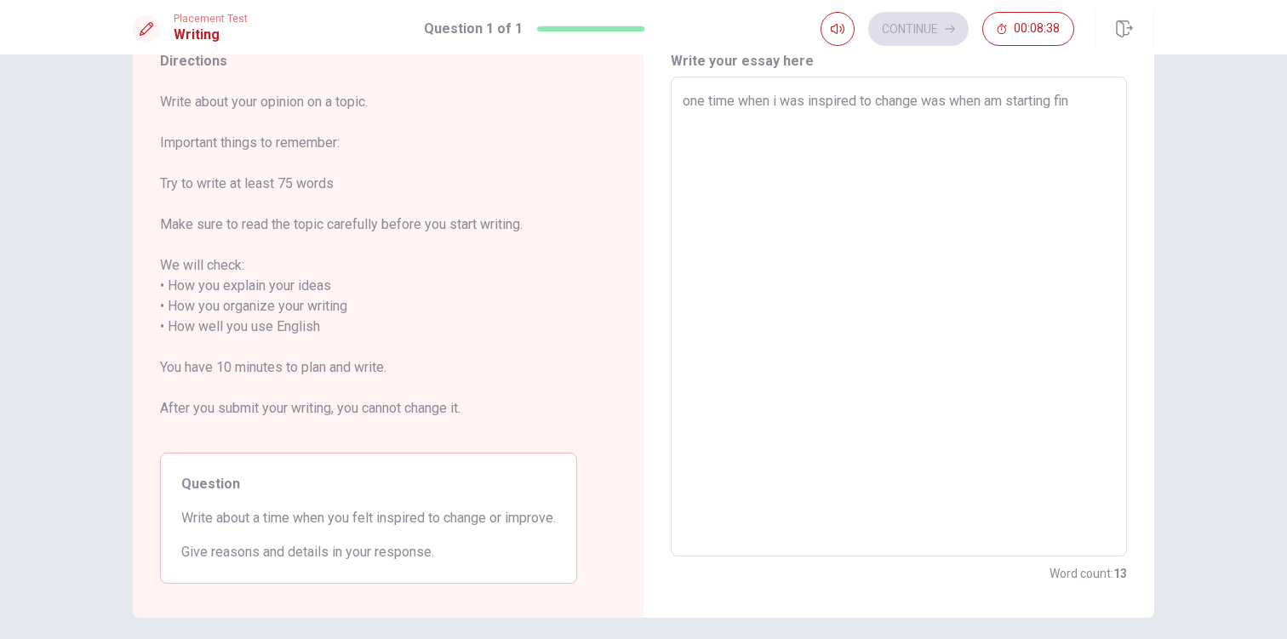
type textarea "x"
type textarea "one time when i was inspired to change was when am starting fins"
type textarea "x"
type textarea "one time when i was inspired to change was when am starting finsm"
type textarea "x"
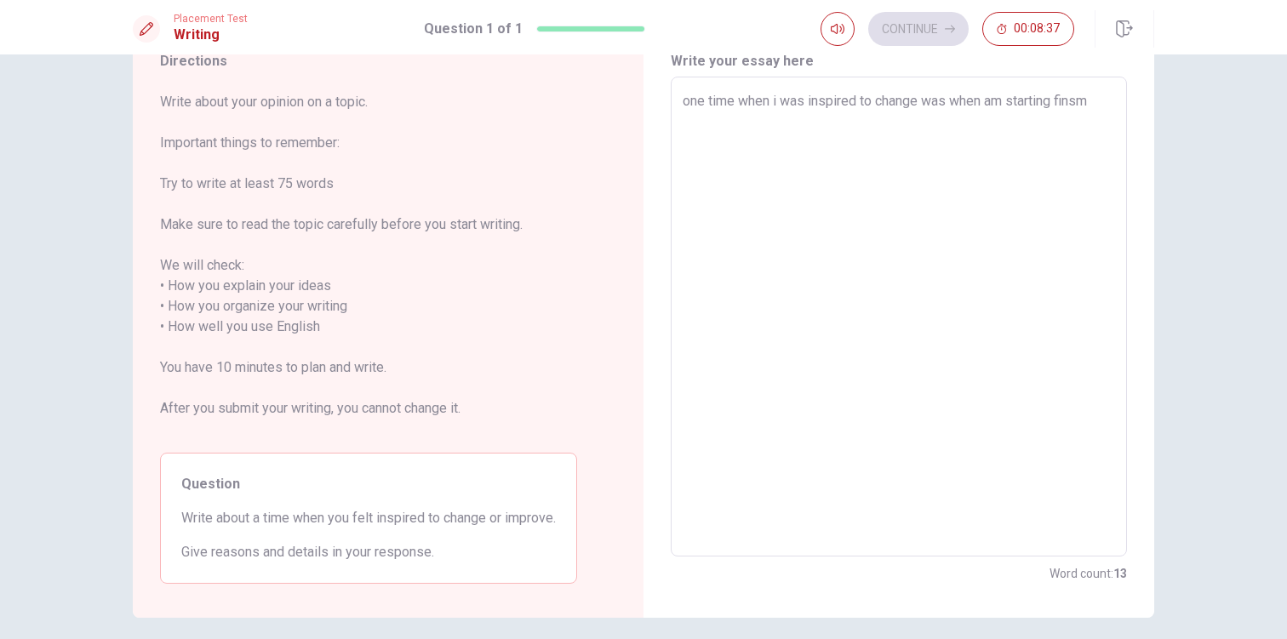
type textarea "one time when i was inspired to change was when am starting finsmm"
type textarea "x"
type textarea "one time when i was inspired to change was when am starting finsmmi"
type textarea "x"
type textarea "one time when i was inspired to change was when am starting finsmmiv"
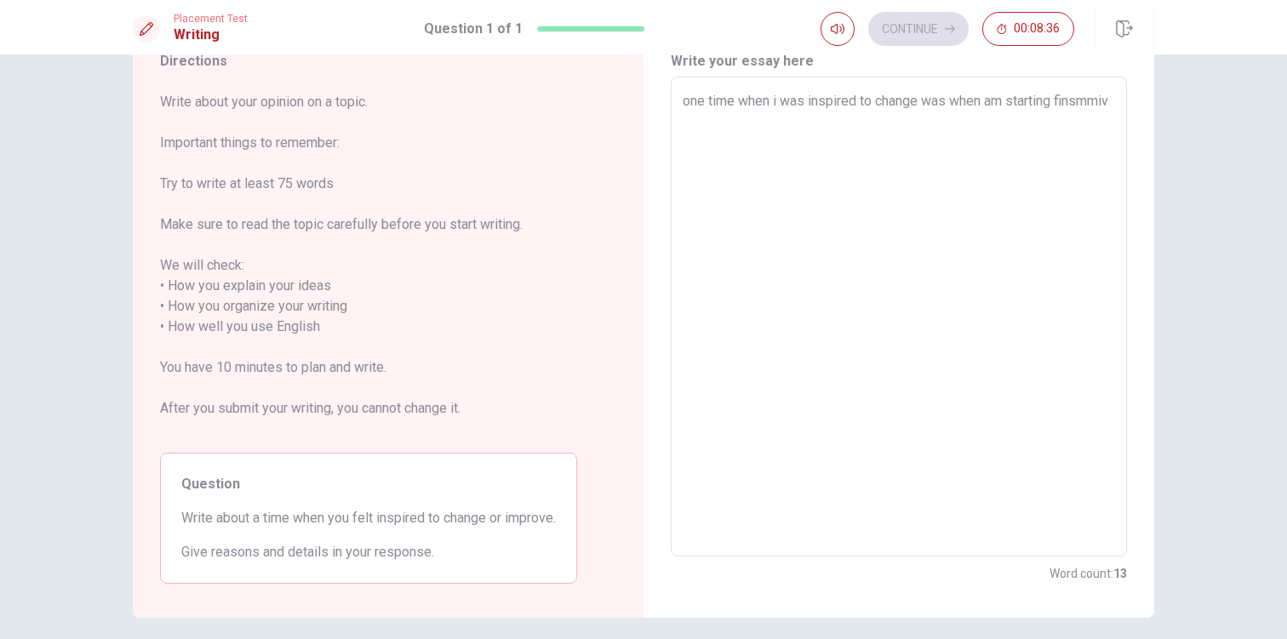
type textarea "x"
type textarea "one time when i was inspired to change was when am starting finsmmivi"
type textarea "x"
type textarea "one time when i was inspired to change was when am starting finsmmivim"
type textarea "x"
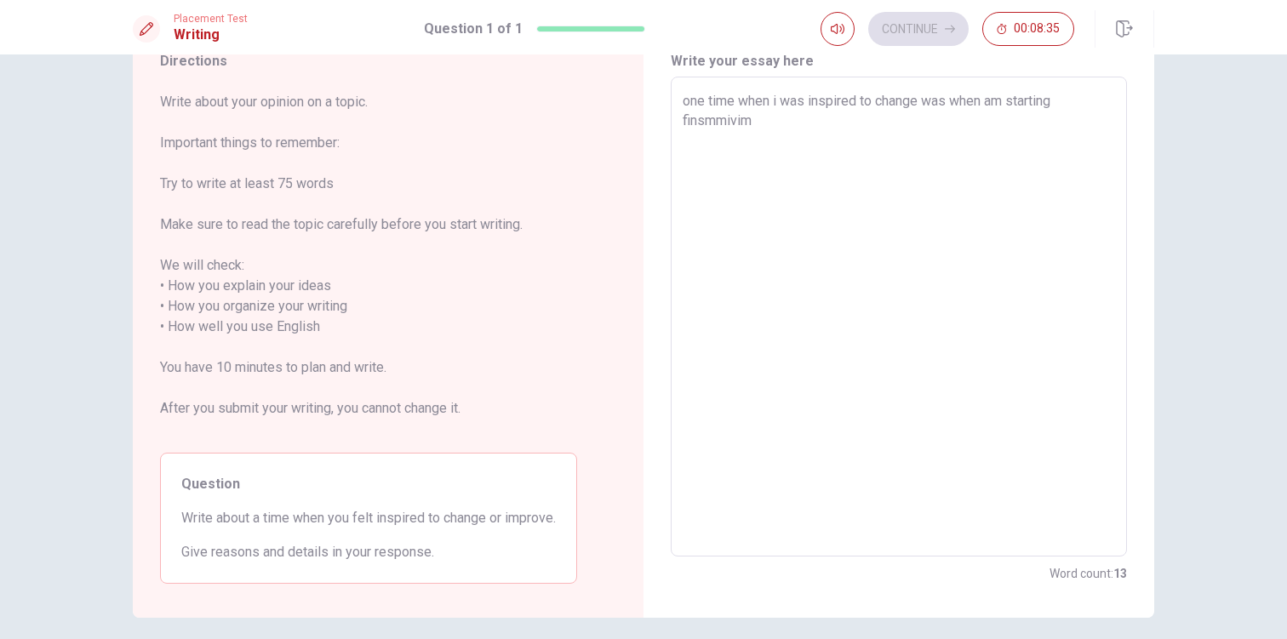
type textarea "one time when i was inspired to change was when am starting finsmmivimg"
type textarea "x"
type textarea "one time when i was inspired to change was when am starting finsmmivimg"
type textarea "x"
type textarea "one time when i was inspired to change was when am starting finsmmivimg"
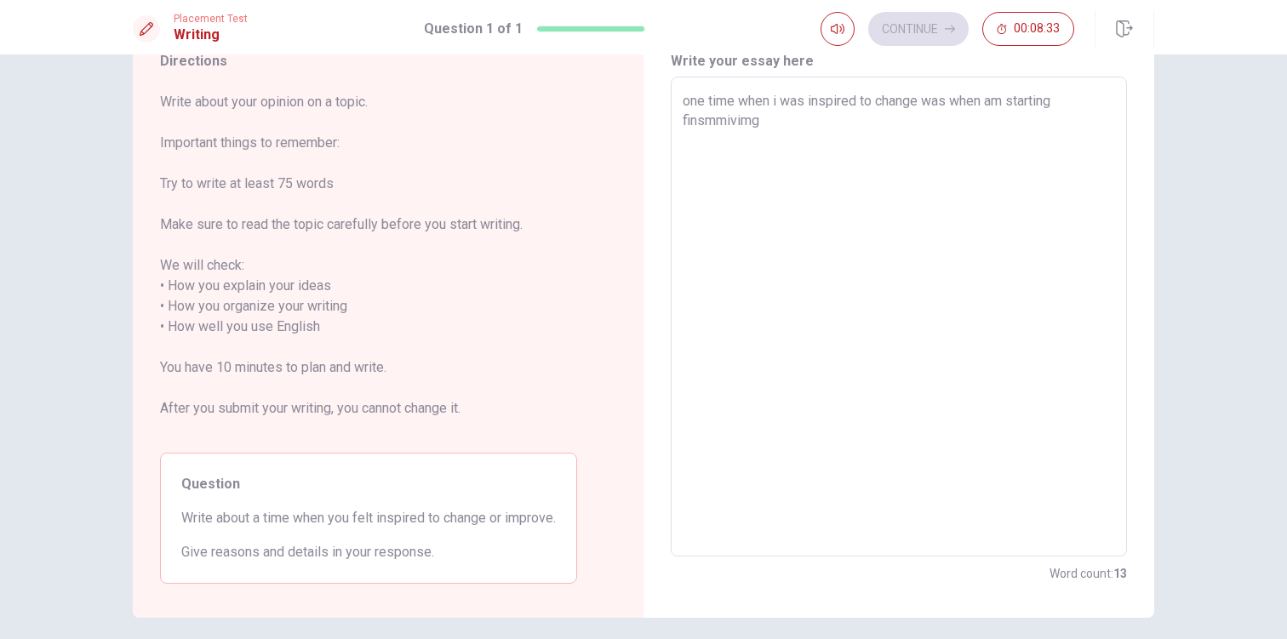
type textarea "x"
type textarea "one time when i was inspired to change was when am starting finsmmivim"
type textarea "x"
type textarea "one time when i was inspired to change was when am starting finsmmivi"
type textarea "x"
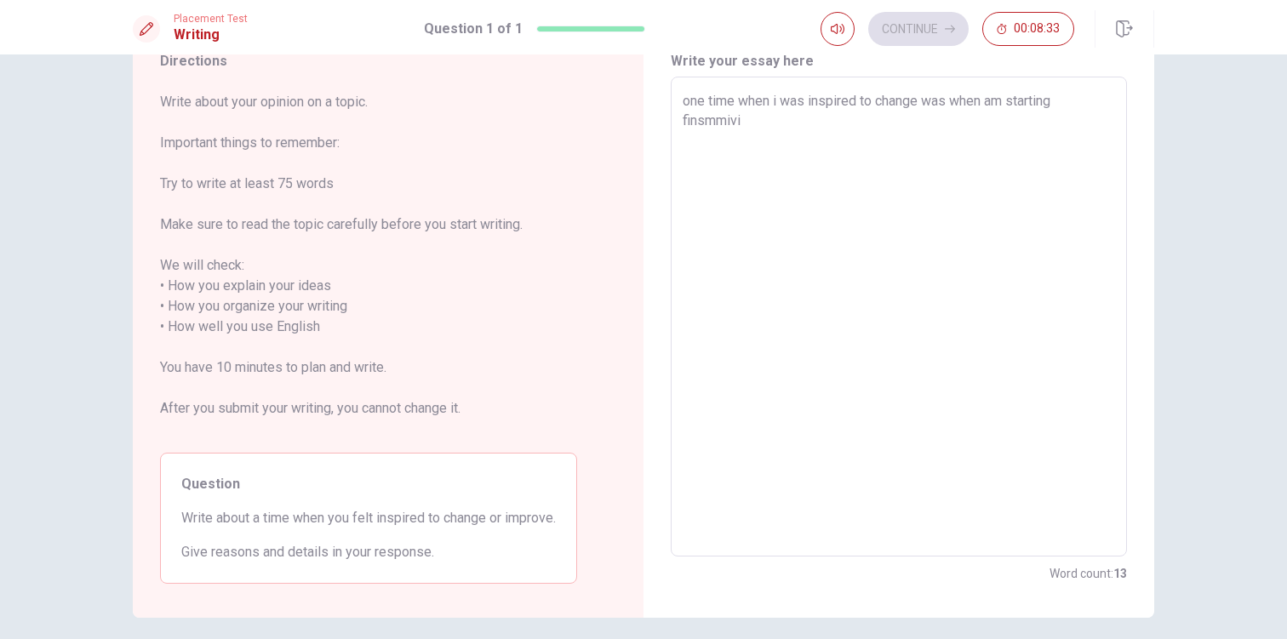
type textarea "one time when i was inspired to change was when am starting finsmmiv"
type textarea "x"
type textarea "one time when i was inspired to change was when am starting finsmmi"
type textarea "x"
type textarea "one time when i was inspired to change was when am starting finsmm"
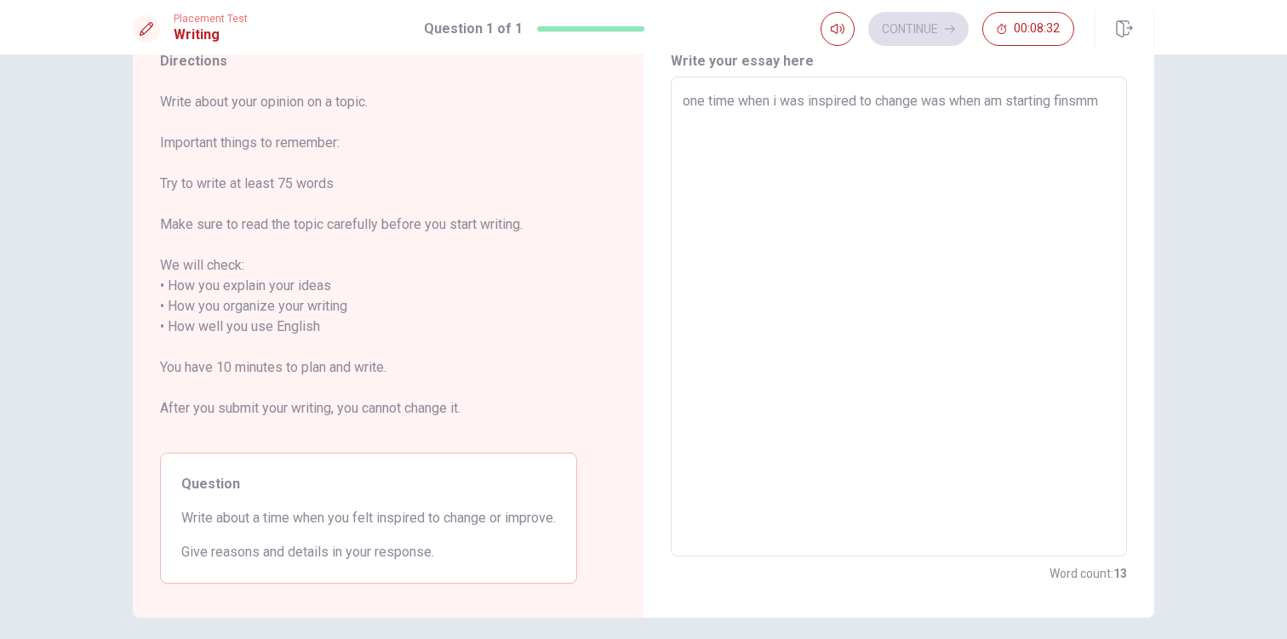
type textarea "x"
type textarea "one time when i was inspired to change was when am starting finsm"
type textarea "x"
type textarea "one time when i was inspired to change was when am starting fins"
type textarea "x"
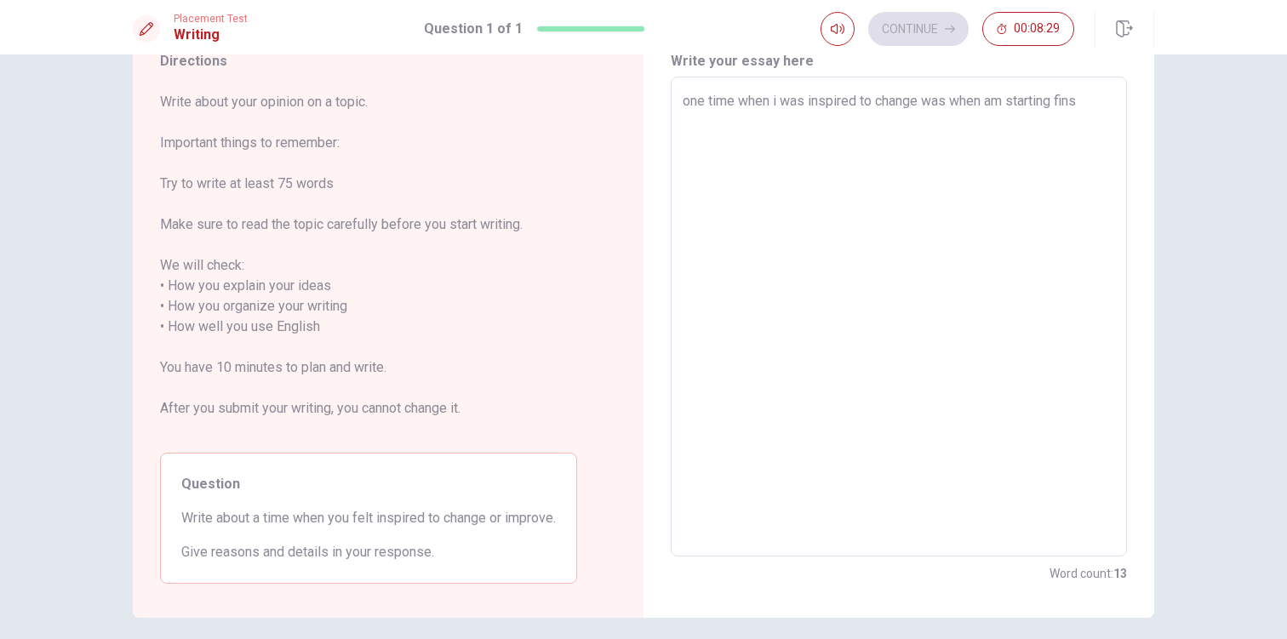
type textarea "one time when i was inspired to change was when am starting finsw"
type textarea "x"
type textarea "one time when i was inspired to change was when am starting finswi"
type textarea "x"
type textarea "one time when i was inspired to change was when am starting finswim"
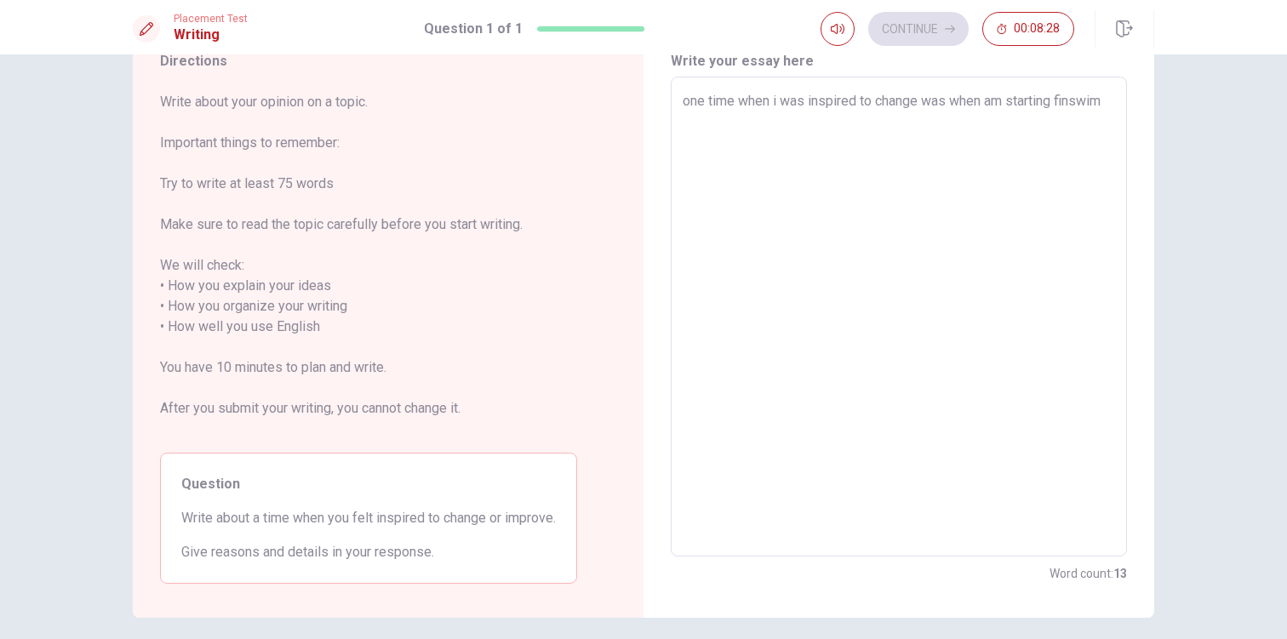
type textarea "x"
type textarea "one time when i was inspired to change was when am starting finswimm"
type textarea "x"
type textarea "one time when i was inspired to change was when am starting finswimmi"
type textarea "x"
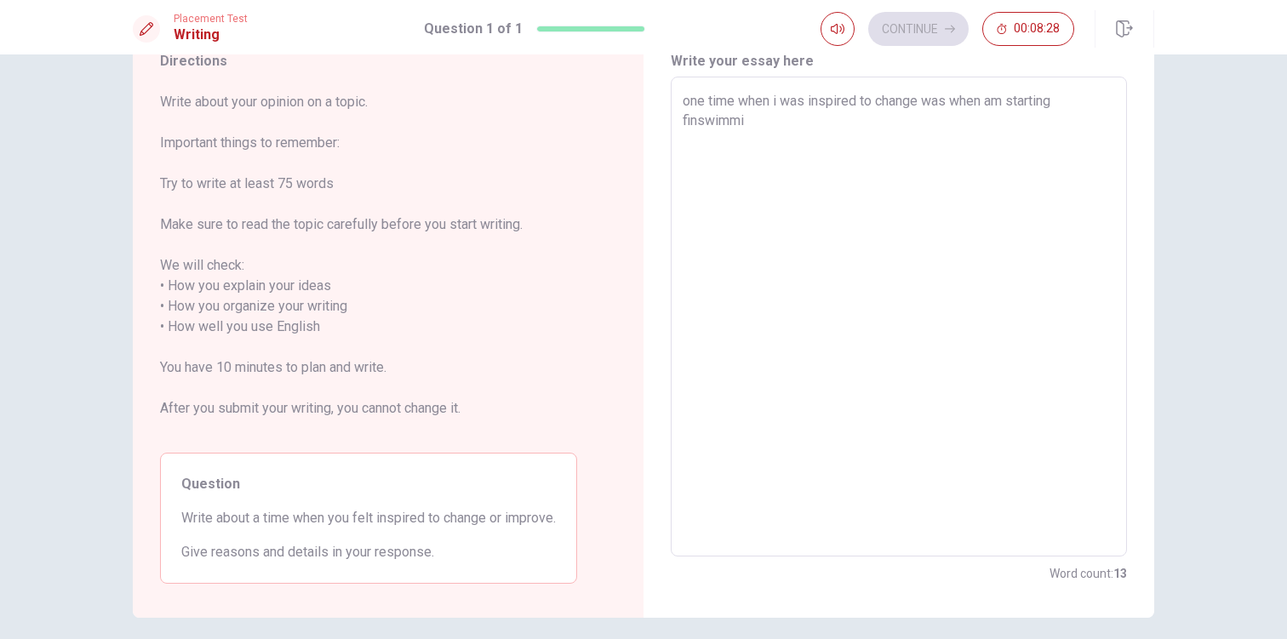
type textarea "one time when i was inspired to change was when am starting finswimmin"
type textarea "x"
type textarea "one time when i was inspired to change was when am starting finswimming"
type textarea "x"
type textarea "one time when i was inspired to change was when am starting finswimming"
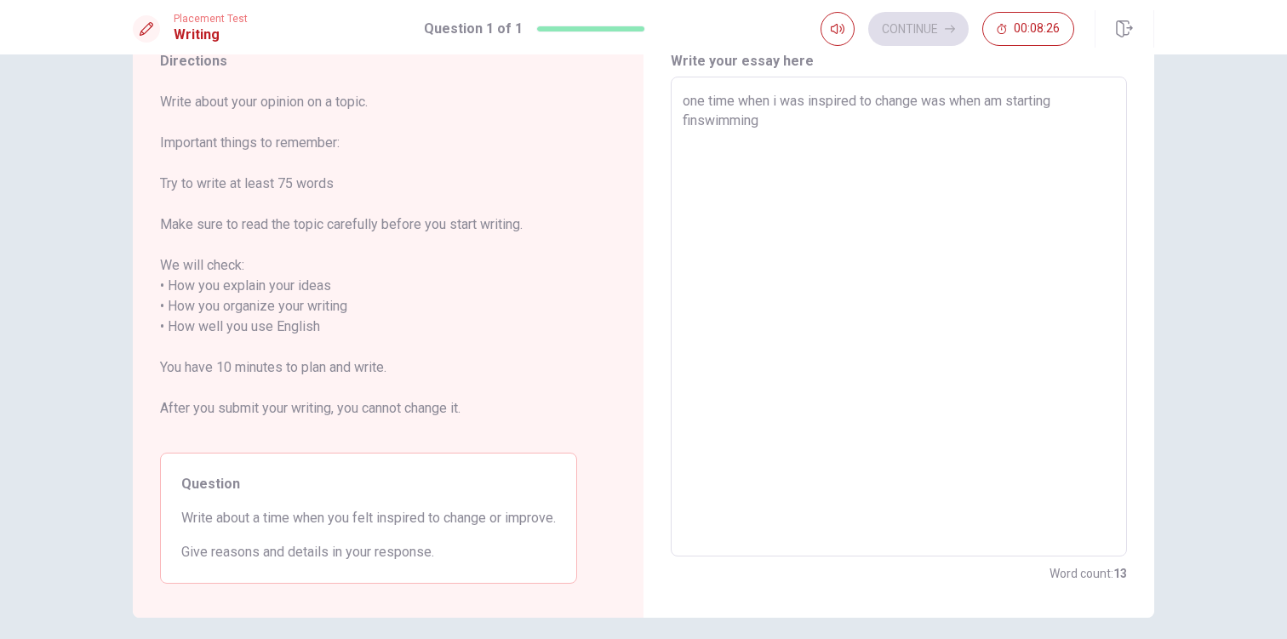
type textarea "x"
type textarea "one time when i was inspired to change was when am starting finswimming p"
type textarea "x"
type textarea "one time when i was inspired to change was when am starting finswimming pr"
type textarea "x"
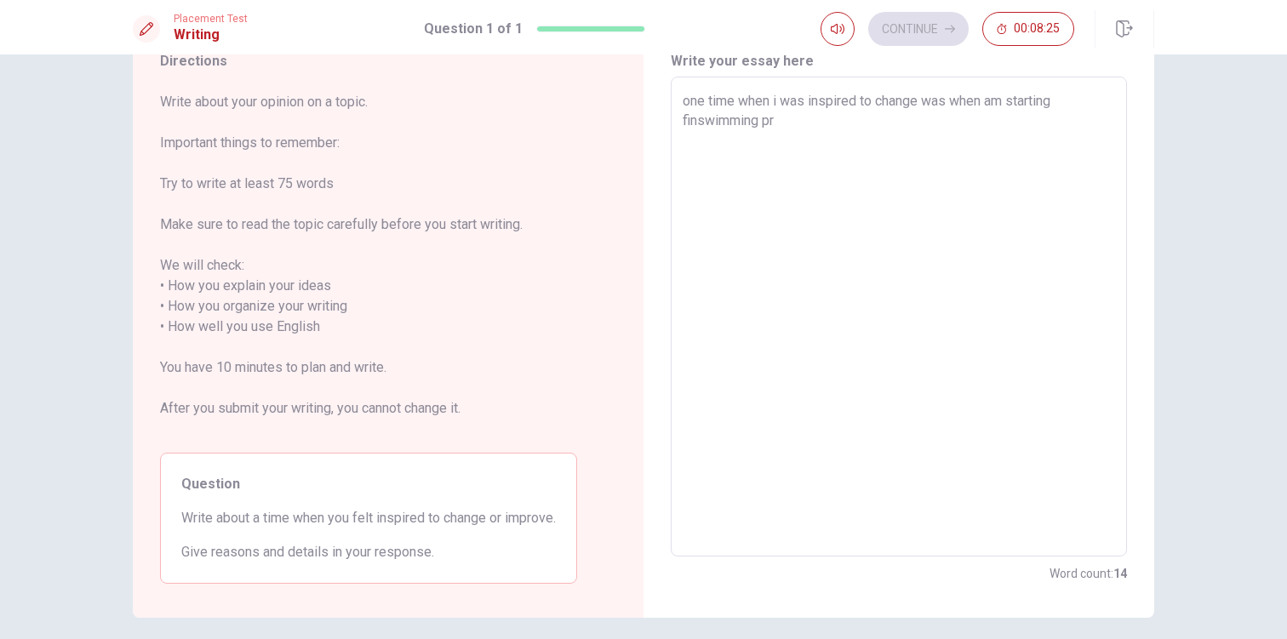
type textarea "one time when i was inspired to change was when am starting finswimming pro"
type textarea "x"
type textarea "one time when i was inspired to change was when am starting finswimming prof"
type textarea "x"
type textarea "one time when i was inspired to change was when am starting finswimming profe"
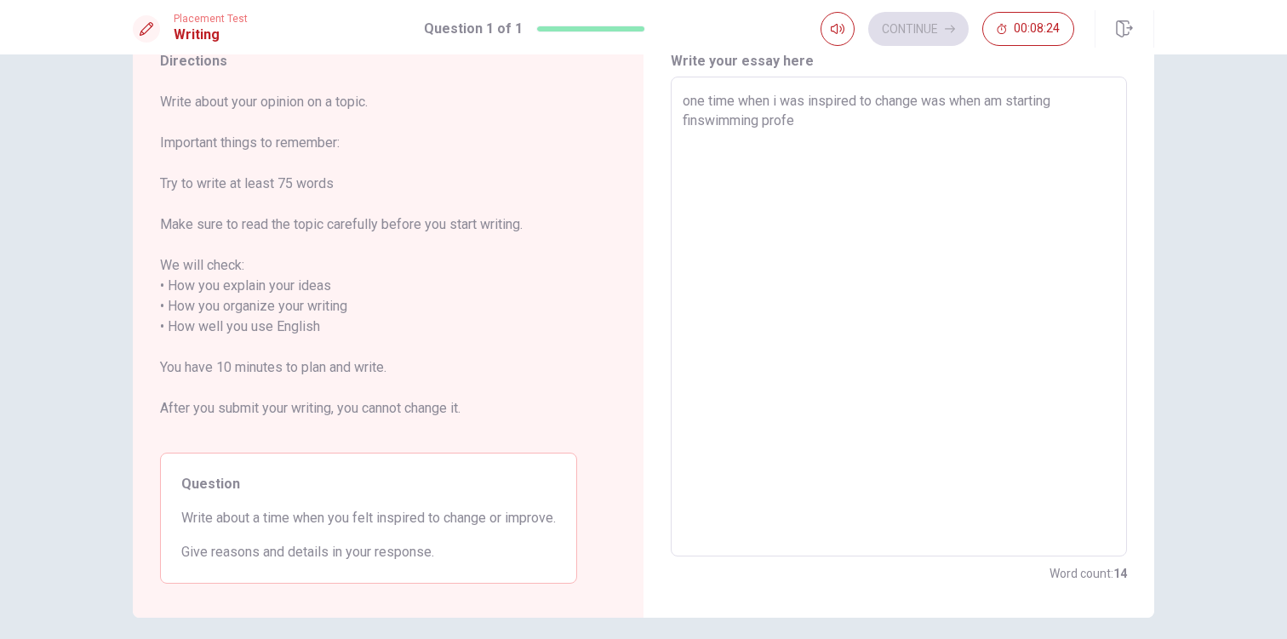
type textarea "x"
type textarea "one time when i was inspired to change was when am starting finswimming profes"
type textarea "x"
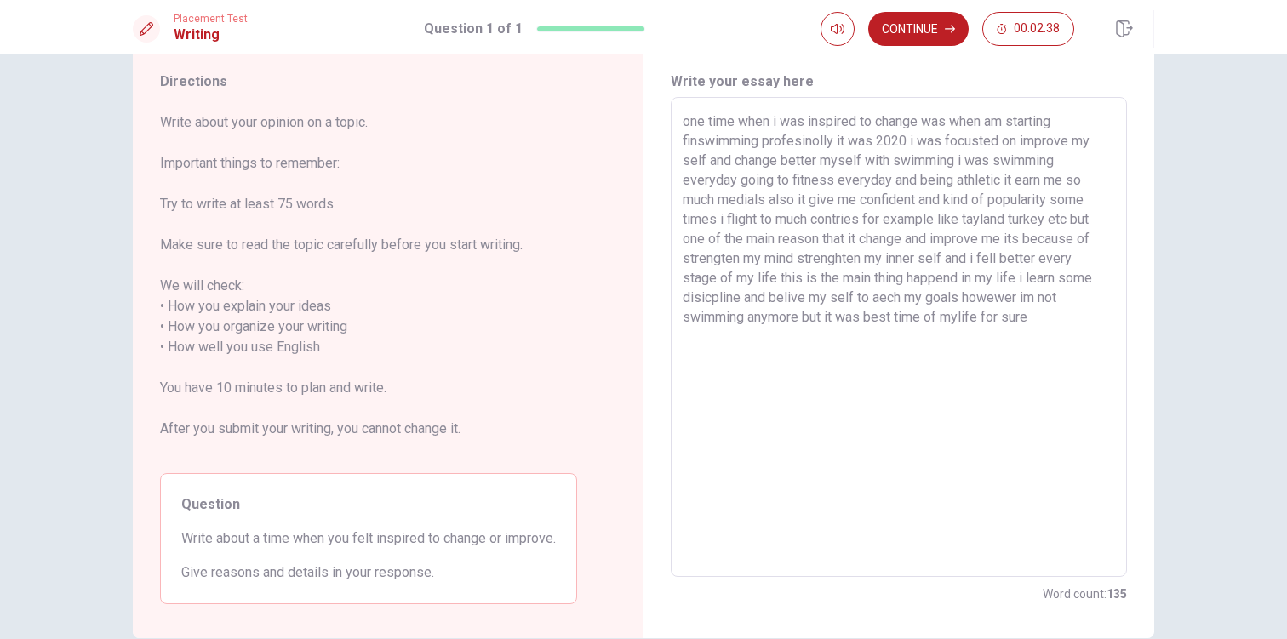
scroll to position [40, 0]
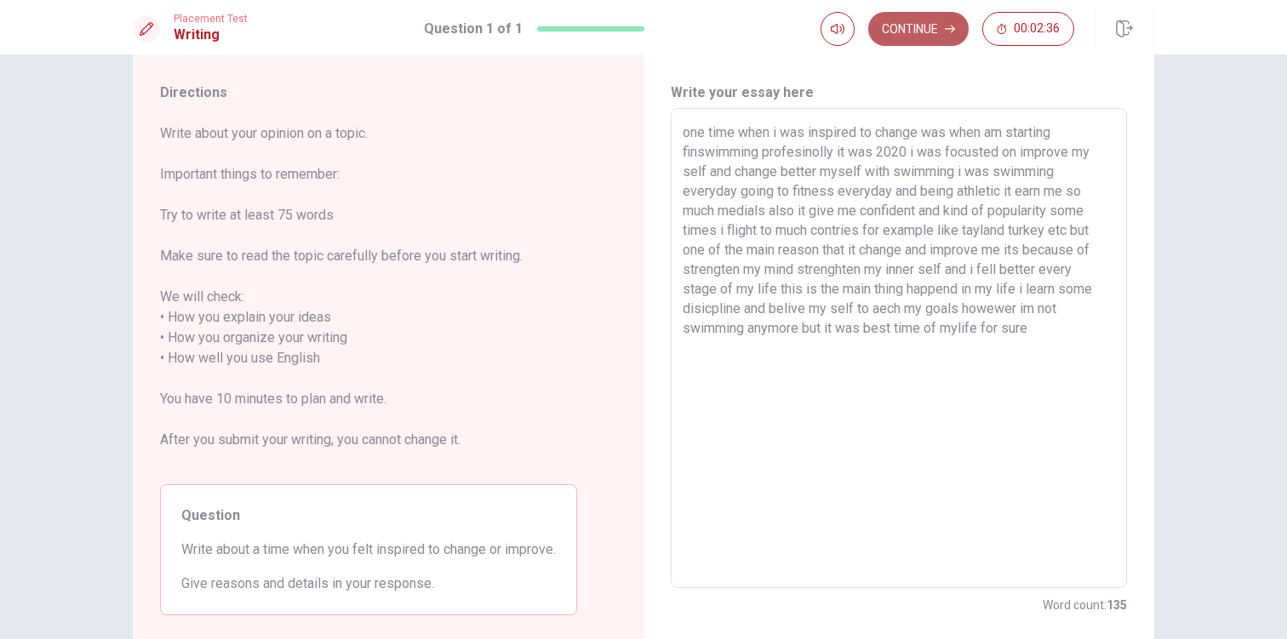
click at [949, 38] on button "Continue" at bounding box center [918, 29] width 100 height 34
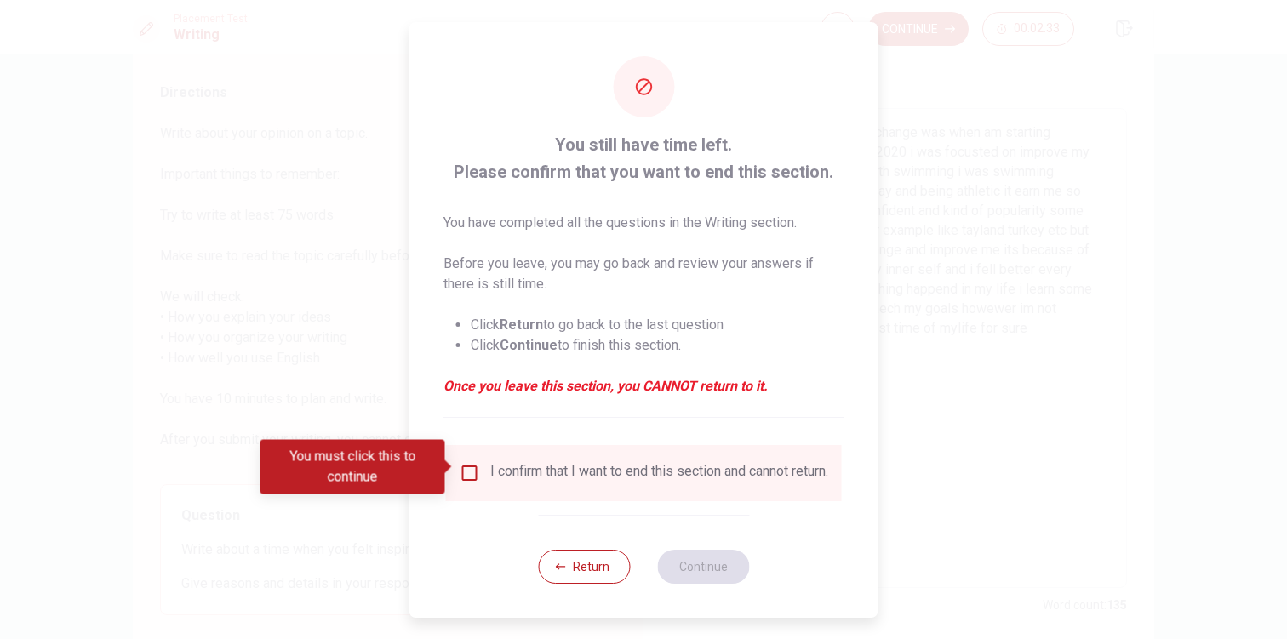
click at [477, 467] on div "I confirm that I want to end this section and cannot return." at bounding box center [643, 473] width 368 height 20
click at [475, 464] on input "You must click this to continue" at bounding box center [469, 473] width 20 height 20
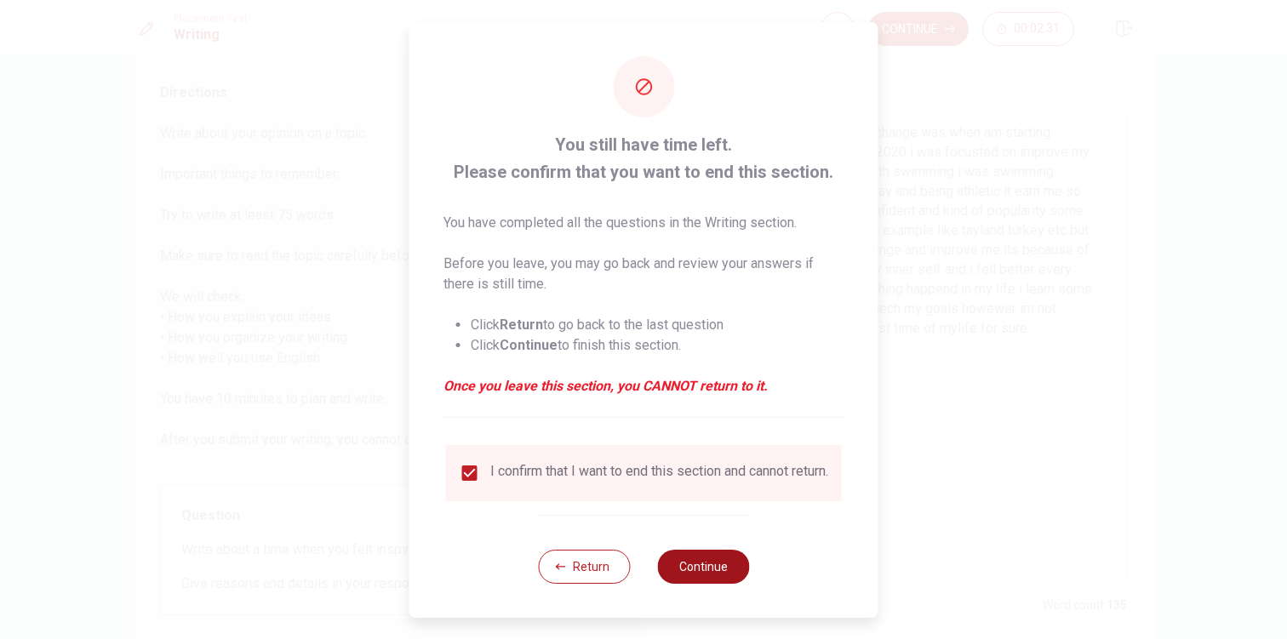
click at [700, 584] on button "Continue" at bounding box center [703, 567] width 92 height 34
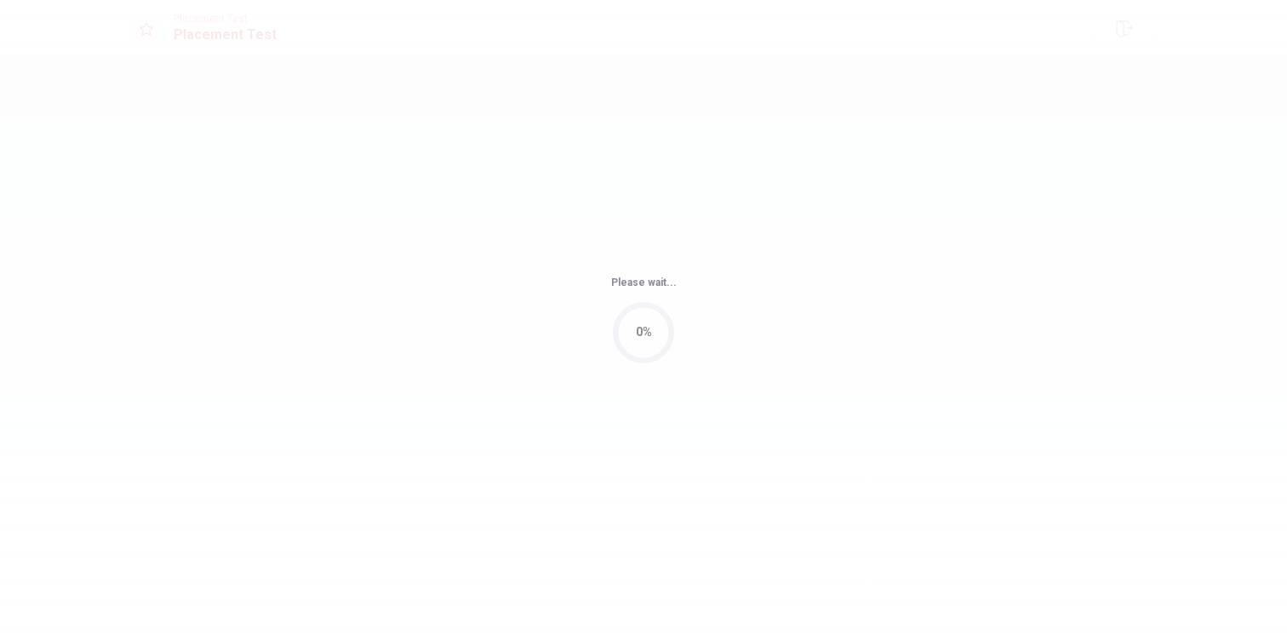
scroll to position [0, 0]
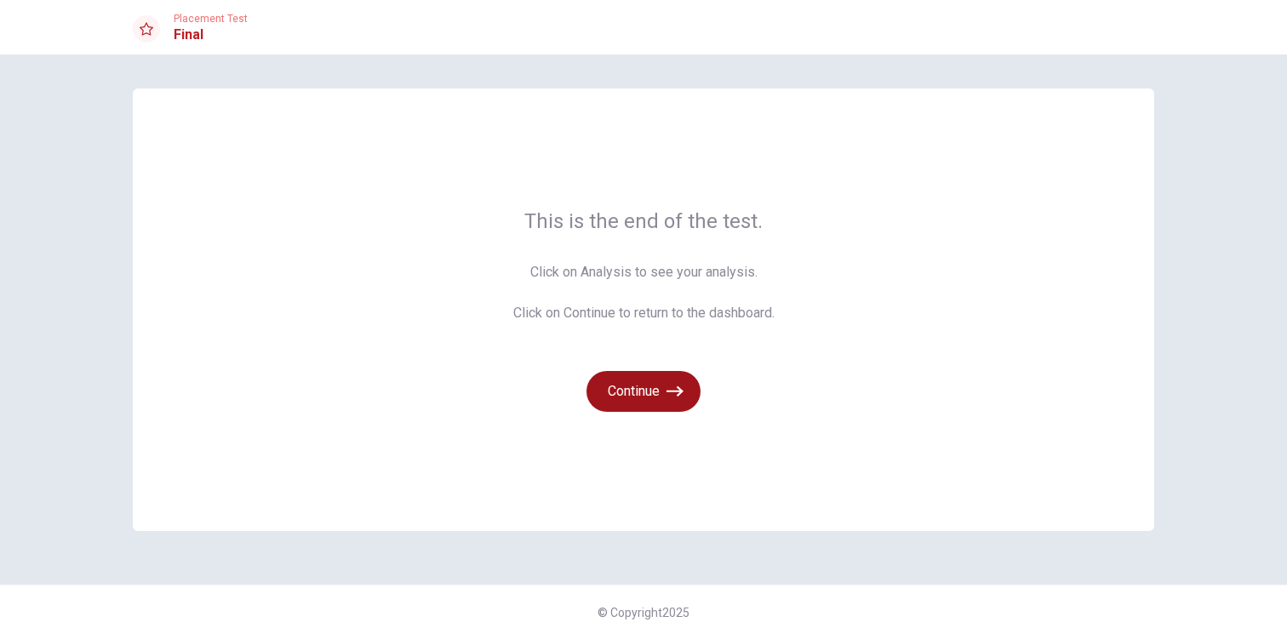
click at [642, 398] on button "Continue" at bounding box center [643, 391] width 114 height 41
